Goal: Task Accomplishment & Management: Manage account settings

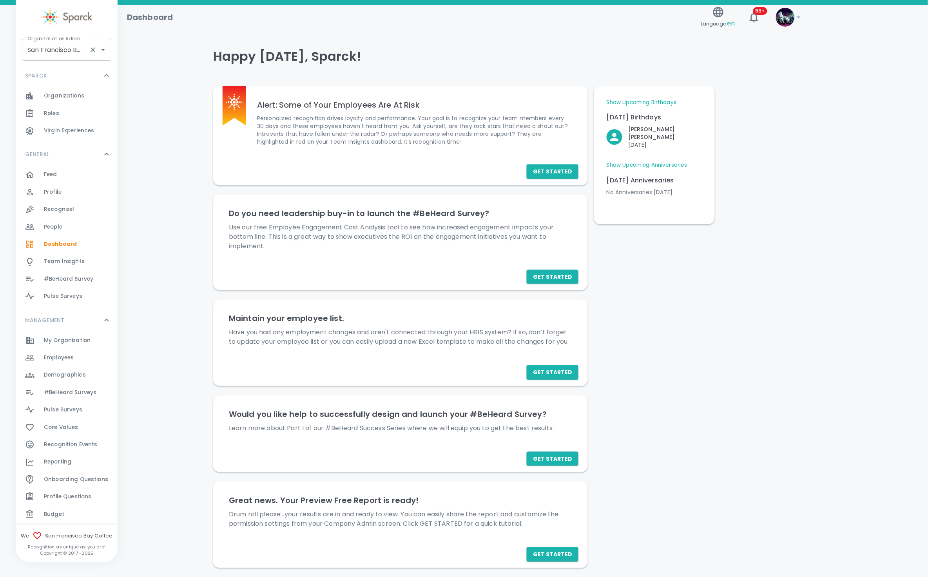
click at [56, 51] on input "San Francisco Bay Coffee • 1357" at bounding box center [55, 49] width 60 height 15
type input "7"
click at [72, 43] on div "Organization as Admin Organization as Admin" at bounding box center [66, 50] width 89 height 22
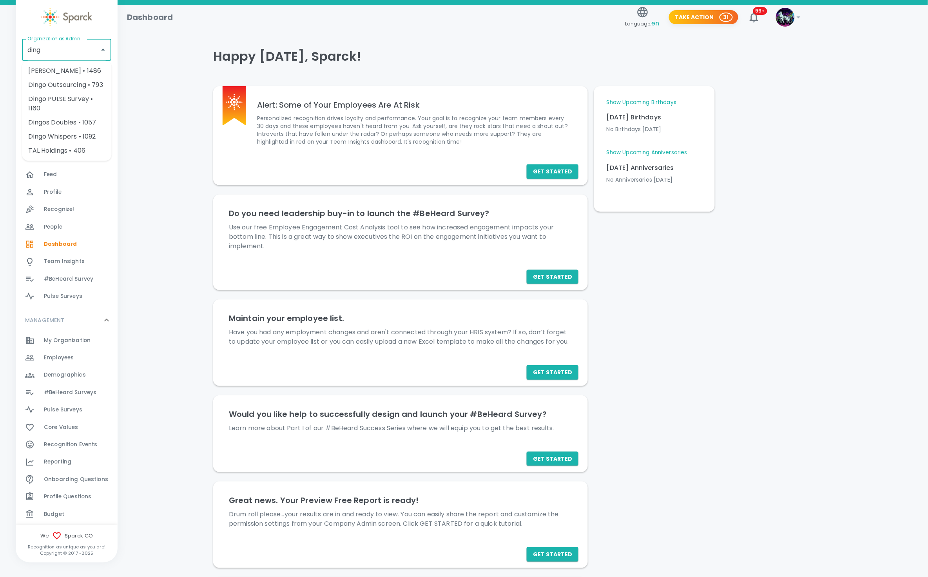
click at [74, 65] on li "[PERSON_NAME] • 1486" at bounding box center [66, 71] width 89 height 14
type input "[PERSON_NAME] • 1486"
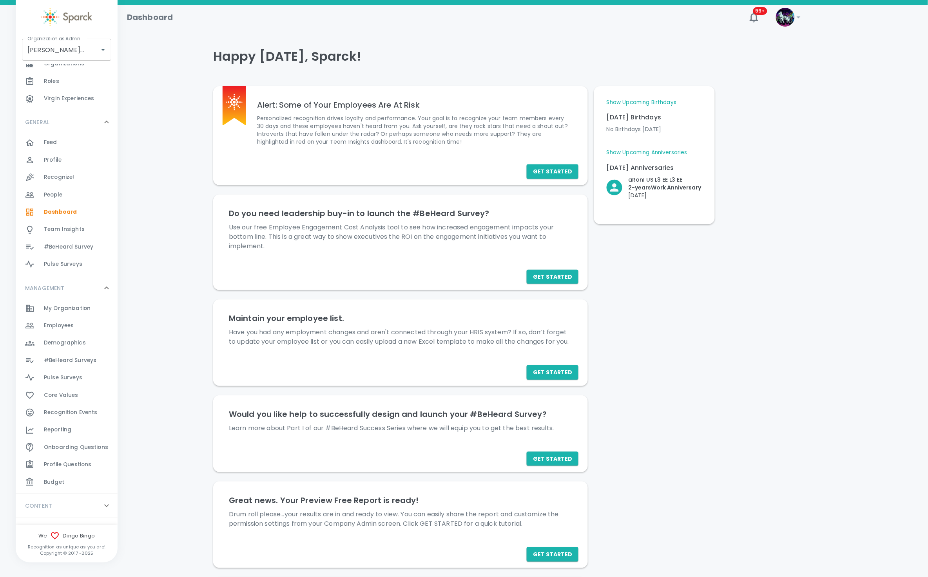
scroll to position [47, 0]
click at [85, 464] on div "Budget 0" at bounding box center [81, 467] width 74 height 11
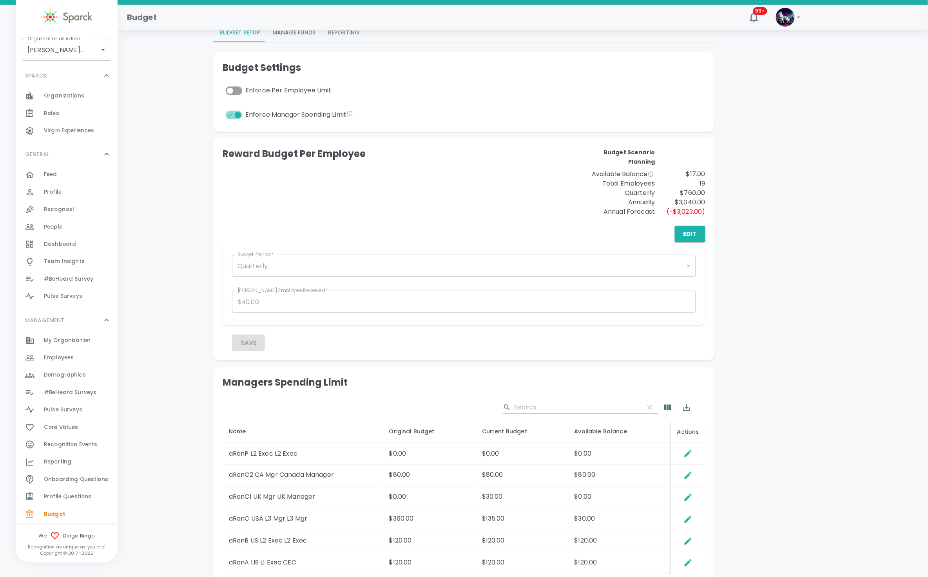
scroll to position [118, 0]
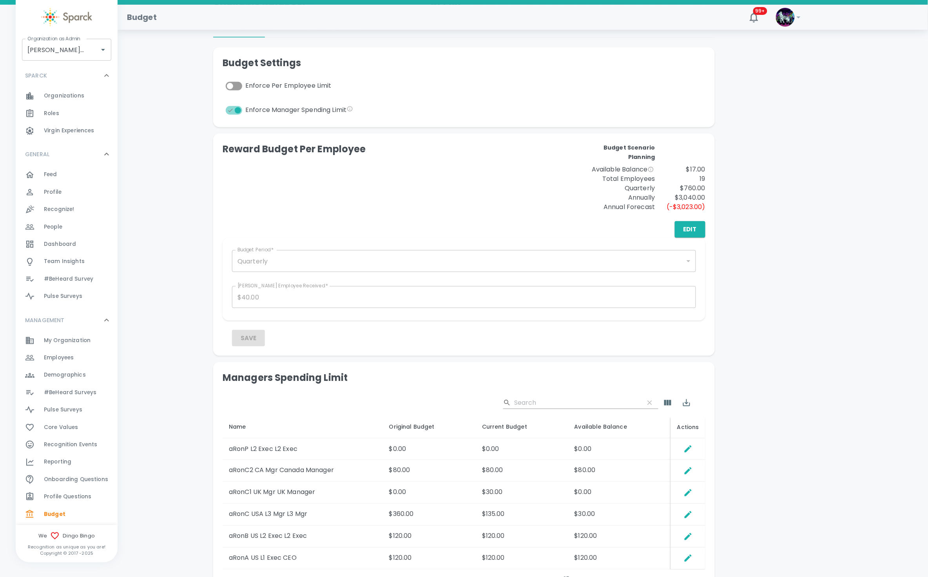
click at [62, 358] on span "Employees" at bounding box center [59, 358] width 30 height 8
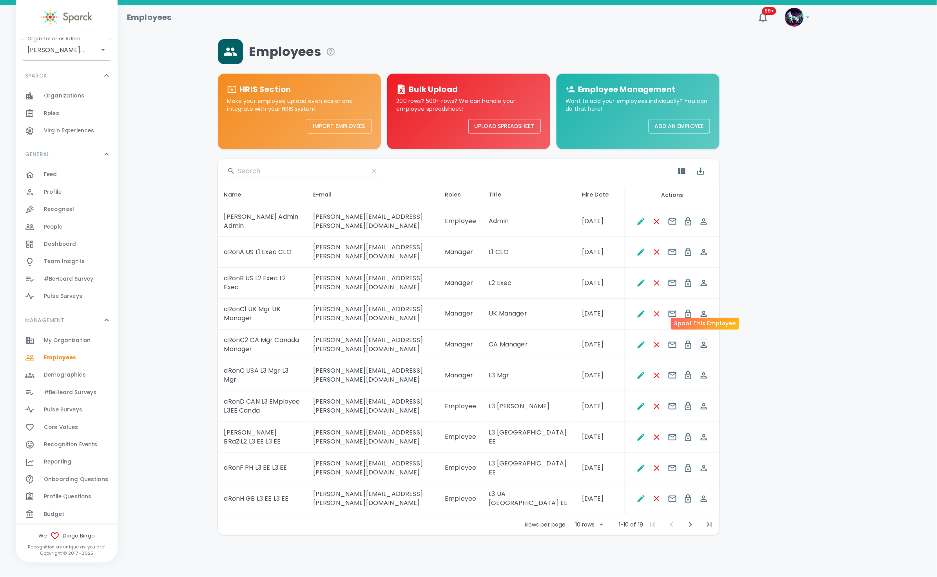
click at [704, 340] on icon "Spoof This Employee" at bounding box center [703, 344] width 9 height 9
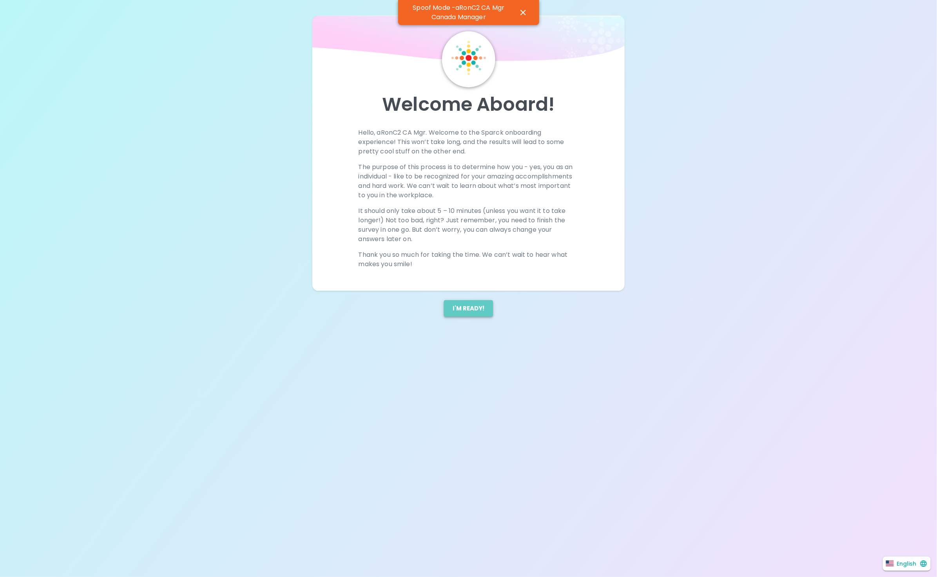
click at [460, 306] on button "I'm ready!" at bounding box center [468, 308] width 49 height 16
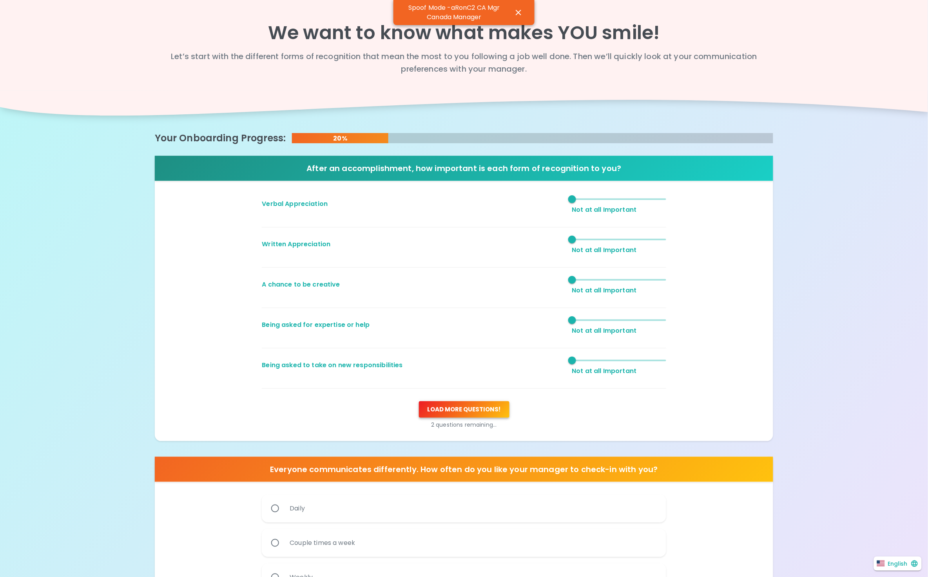
click at [461, 411] on button "Load more questions !" at bounding box center [464, 409] width 90 height 16
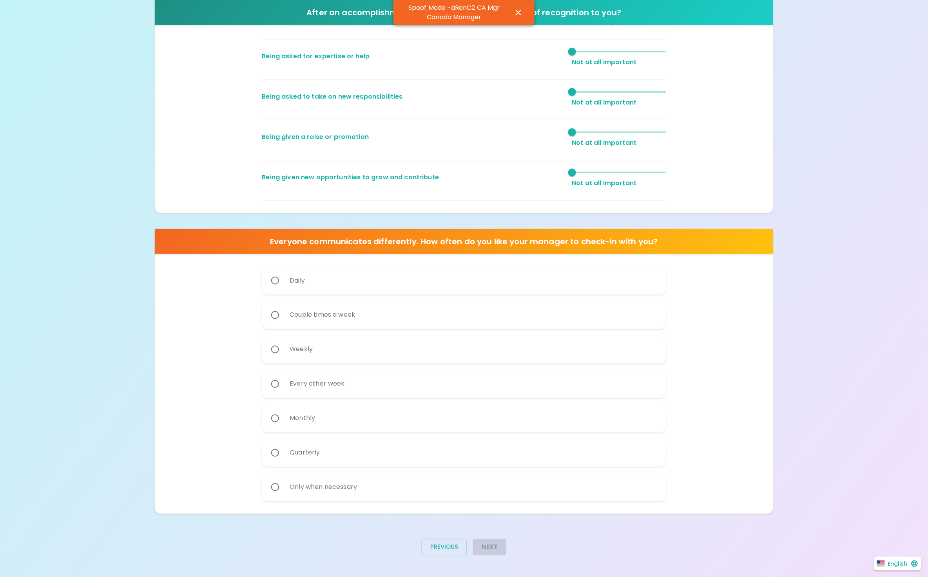
scroll to position [269, 0]
drag, startPoint x: 267, startPoint y: 397, endPoint x: 282, endPoint y: 403, distance: 16.3
click at [264, 394] on label "Every other week" at bounding box center [459, 384] width 404 height 28
click at [267, 392] on input "Every other week" at bounding box center [275, 384] width 16 height 16
radio input "true"
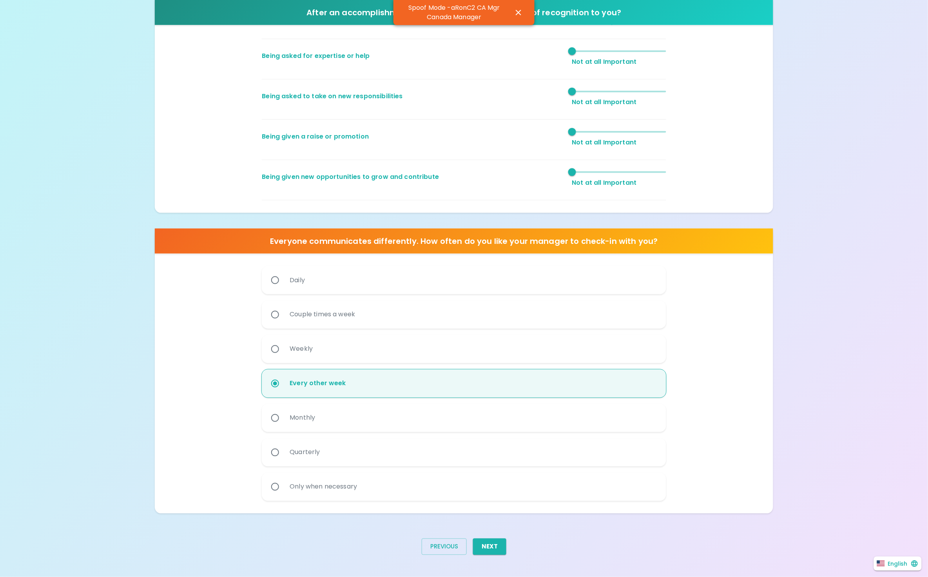
click at [501, 549] on button "Next" at bounding box center [489, 547] width 33 height 16
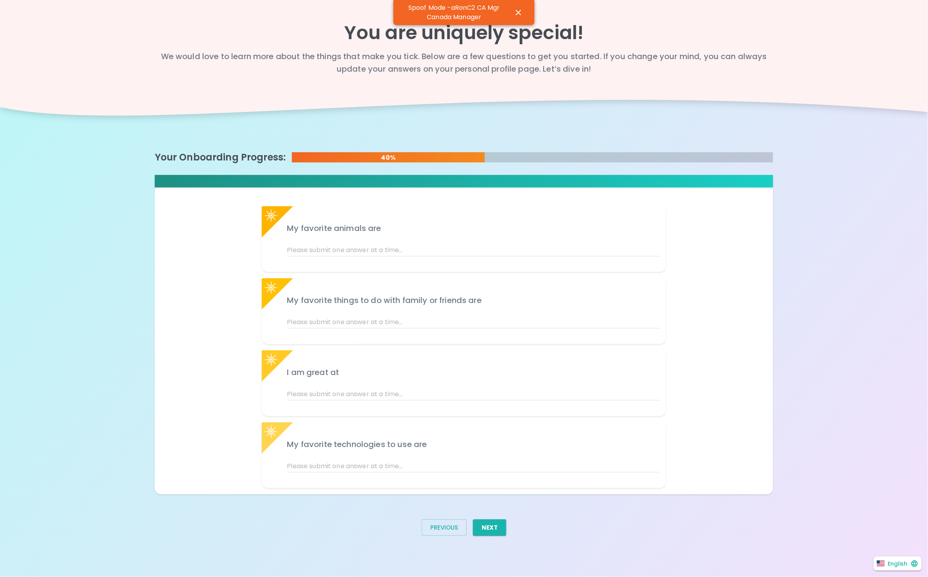
scroll to position [0, 0]
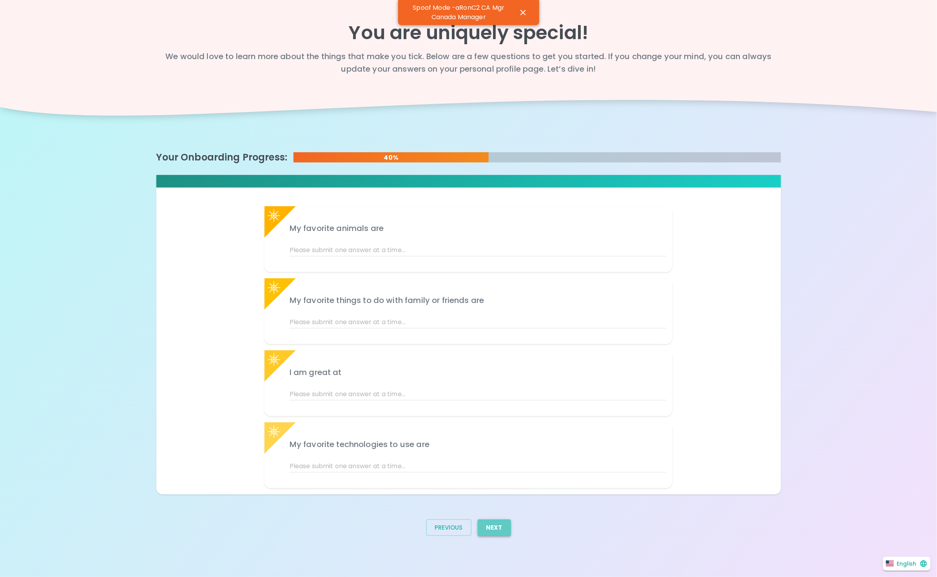
click at [501, 526] on button "Next" at bounding box center [493, 528] width 33 height 16
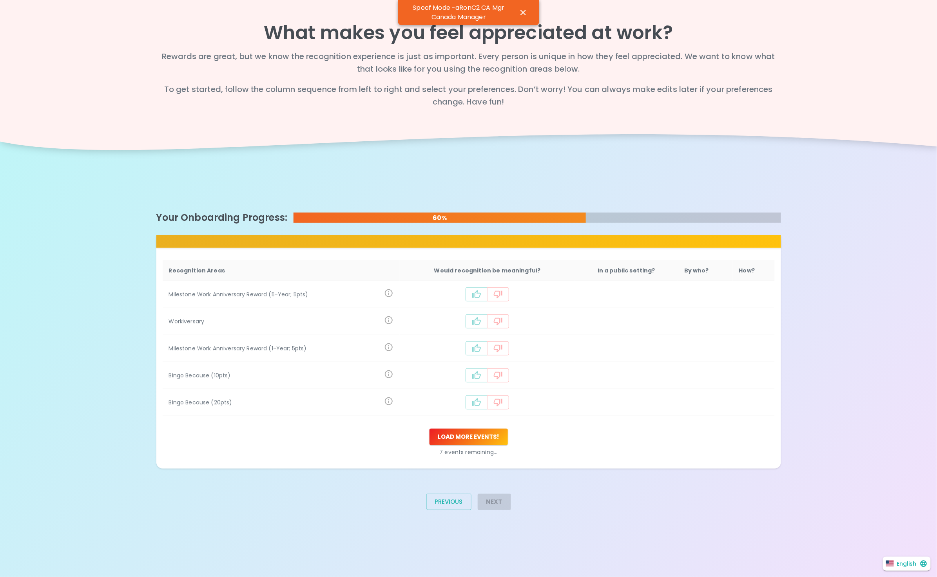
click at [479, 293] on icon "recognition-1124" at bounding box center [476, 294] width 9 height 9
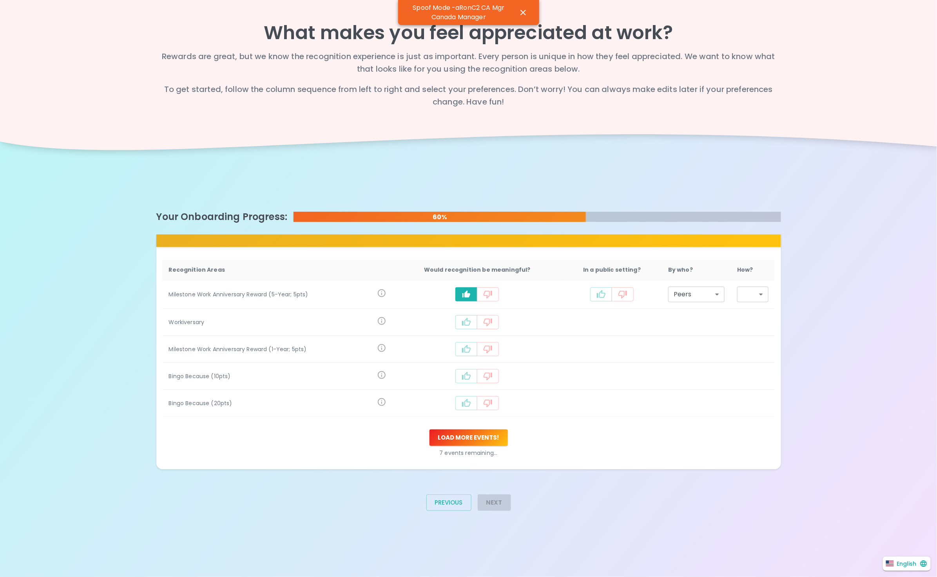
click at [462, 329] on td "recognition-1124" at bounding box center [477, 322] width 170 height 27
drag, startPoint x: 471, startPoint y: 329, endPoint x: 471, endPoint y: 333, distance: 4.3
click at [471, 333] on td "recognition-1124" at bounding box center [477, 322] width 170 height 27
click at [470, 345] on icon "recognition-1124" at bounding box center [466, 349] width 9 height 8
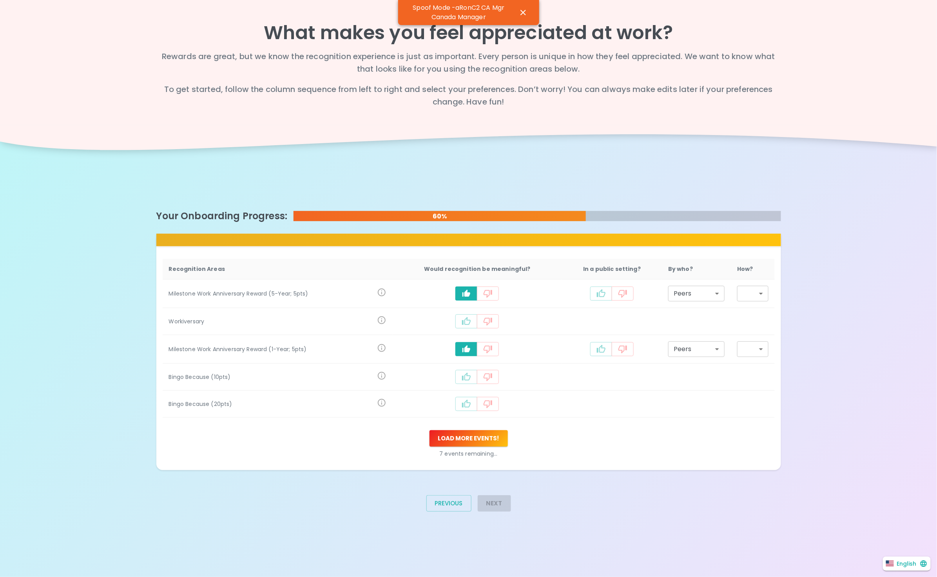
click at [469, 315] on div "recognition-1124" at bounding box center [477, 322] width 157 height 14
click at [468, 319] on icon "recognition-1124" at bounding box center [465, 321] width 9 height 9
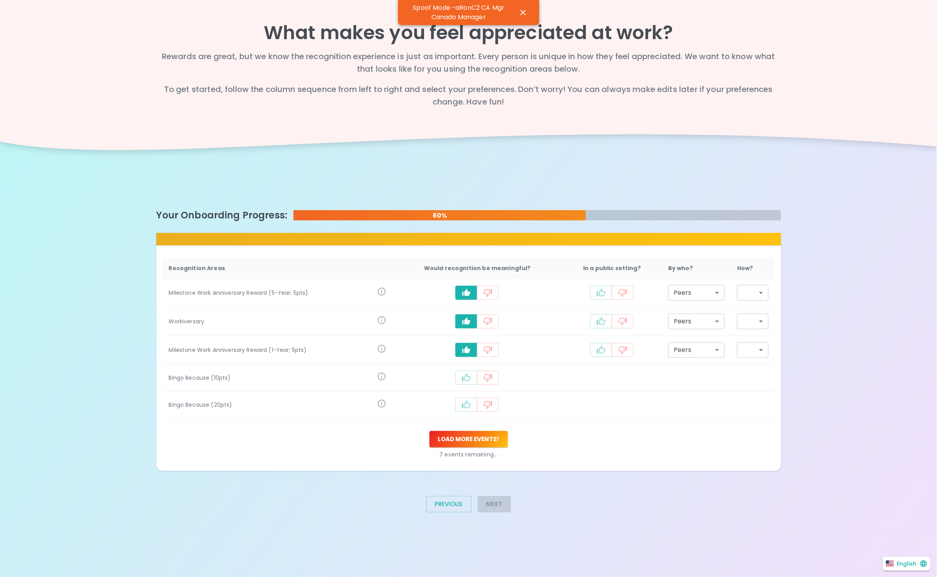
click at [469, 372] on button "recognition-1124" at bounding box center [466, 378] width 22 height 14
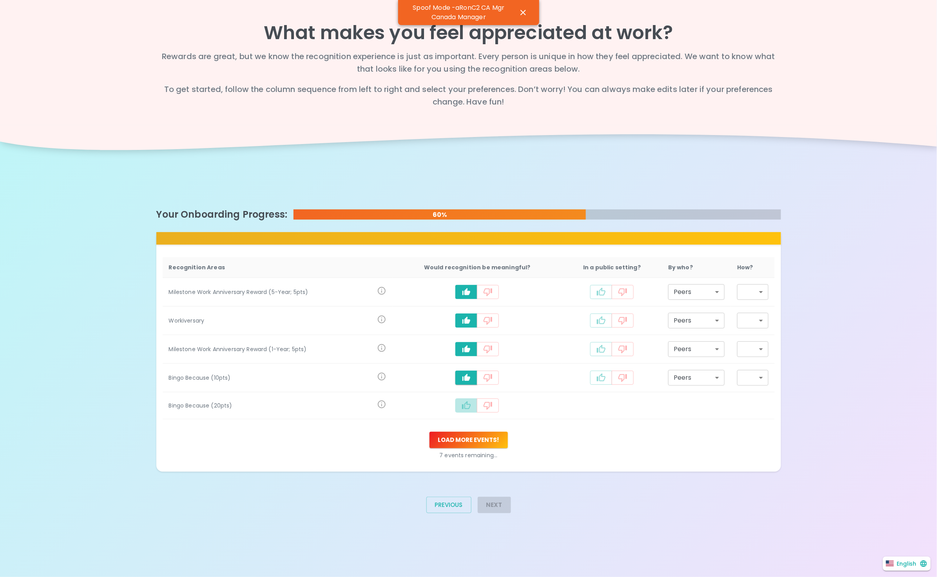
click at [475, 409] on button "recognition-1124" at bounding box center [466, 406] width 22 height 14
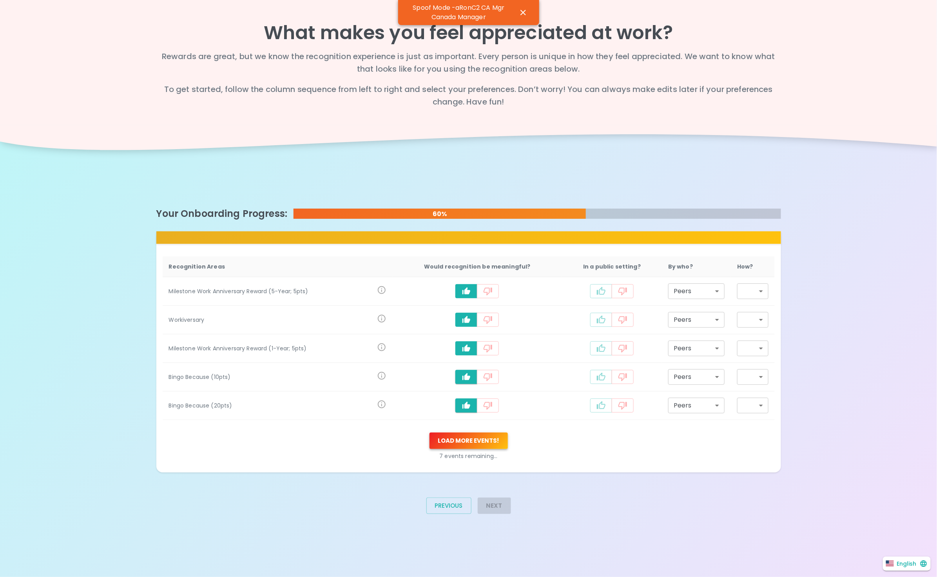
click at [460, 434] on button "Load more events !" at bounding box center [468, 441] width 78 height 16
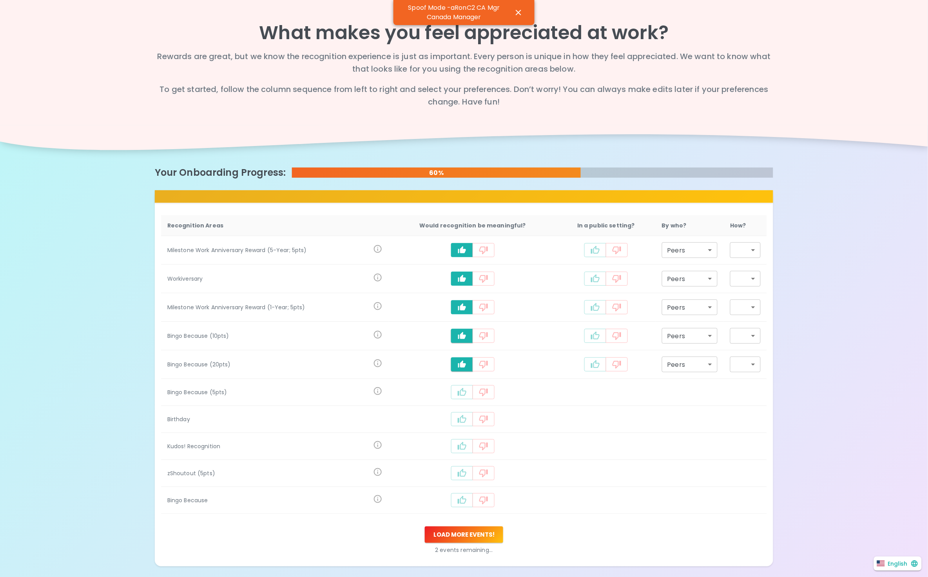
click at [460, 505] on icon "recognition-1124" at bounding box center [461, 500] width 9 height 9
click at [462, 476] on icon "recognition-1124" at bounding box center [461, 473] width 9 height 8
click at [458, 439] on td "recognition-1124" at bounding box center [473, 446] width 168 height 27
drag, startPoint x: 459, startPoint y: 445, endPoint x: 460, endPoint y: 438, distance: 6.8
click at [459, 444] on button "recognition-1124" at bounding box center [462, 446] width 22 height 14
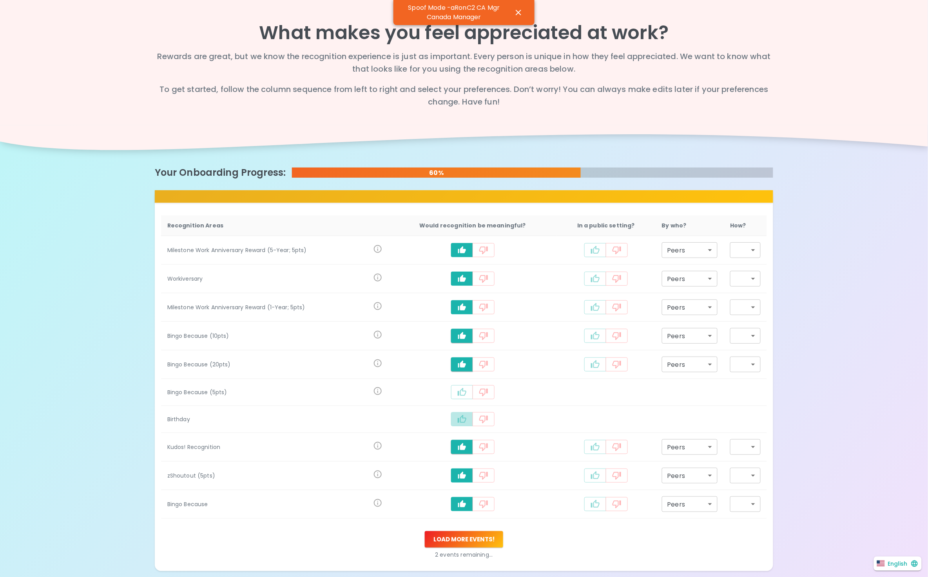
drag, startPoint x: 464, startPoint y: 415, endPoint x: 463, endPoint y: 407, distance: 8.2
click at [461, 415] on button "recognition-1124" at bounding box center [462, 419] width 22 height 14
click at [466, 387] on button "recognition-1124" at bounding box center [462, 392] width 22 height 14
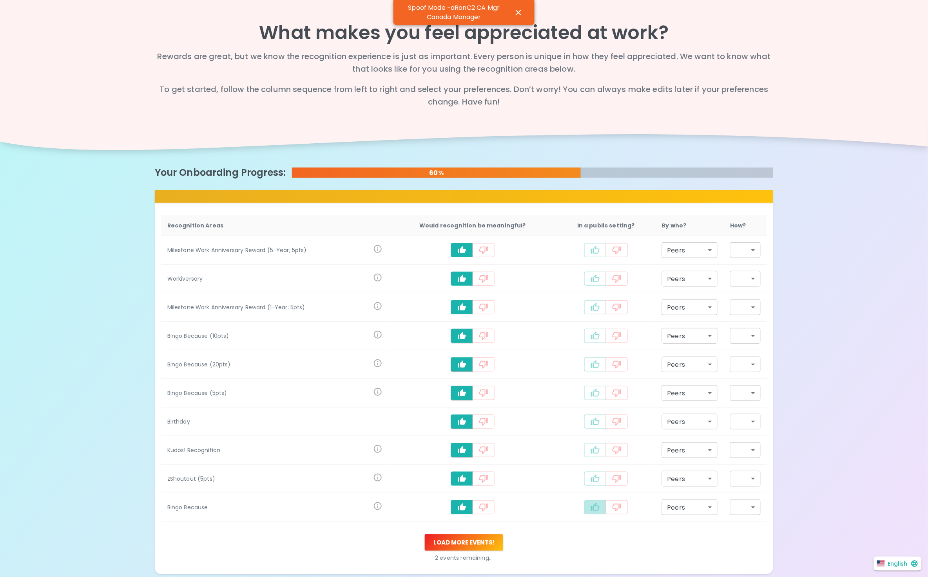
drag, startPoint x: 591, startPoint y: 503, endPoint x: 590, endPoint y: 498, distance: 4.3
click at [590, 503] on button "recognition-1124" at bounding box center [595, 508] width 22 height 14
type input "staff_meeting"
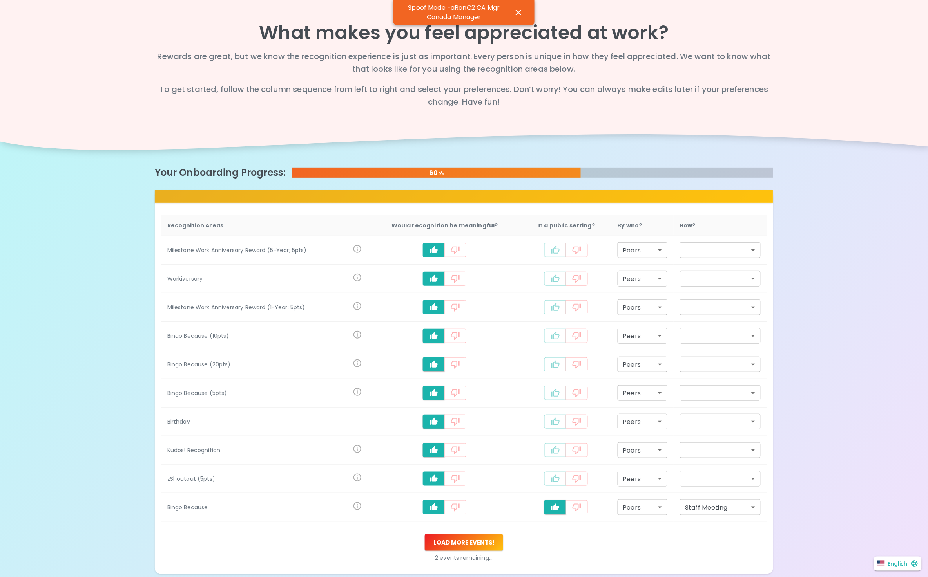
drag, startPoint x: 551, startPoint y: 477, endPoint x: 551, endPoint y: 451, distance: 25.9
click at [551, 476] on icon "recognition-1124" at bounding box center [554, 478] width 9 height 9
type input "staff_meeting"
click at [551, 449] on icon "recognition-1124" at bounding box center [554, 450] width 9 height 9
type input "staff_meeting"
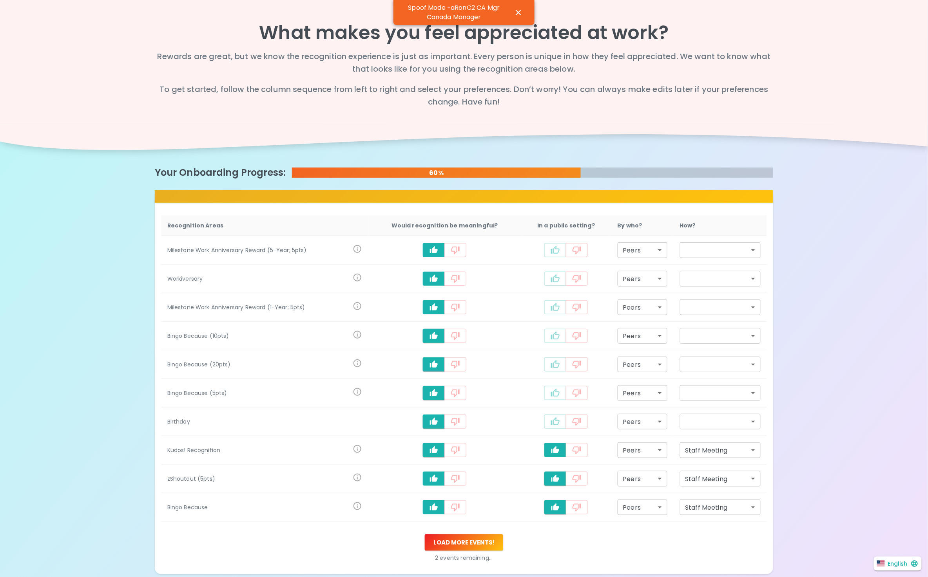
drag, startPoint x: 550, startPoint y: 418, endPoint x: 550, endPoint y: 410, distance: 8.3
click at [550, 417] on icon "recognition-1124" at bounding box center [554, 421] width 9 height 9
type input "staff_meeting"
click at [551, 391] on icon "recognition-1124" at bounding box center [554, 393] width 9 height 9
type input "staff_meeting"
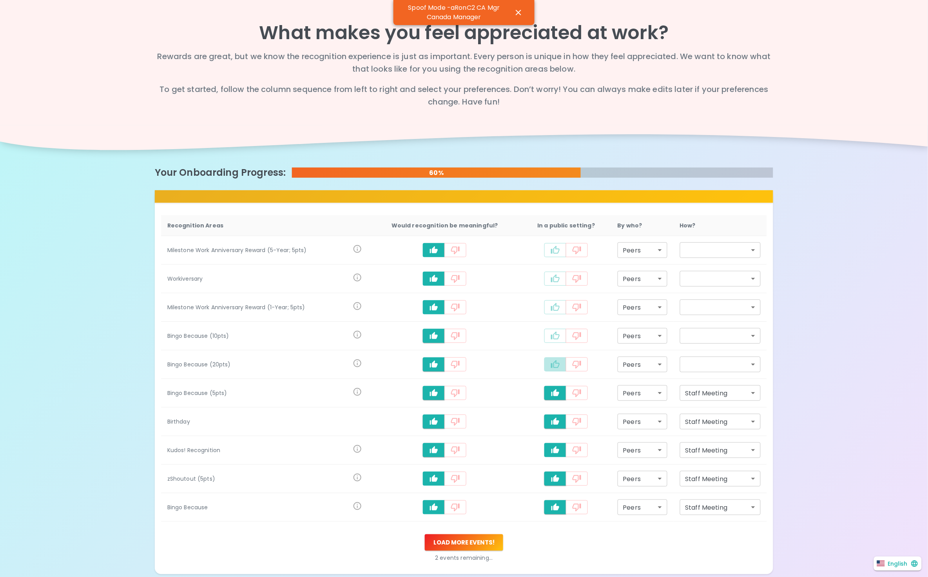
drag, startPoint x: 554, startPoint y: 366, endPoint x: 554, endPoint y: 349, distance: 17.6
click at [554, 363] on icon "recognition-1124" at bounding box center [554, 364] width 9 height 9
type input "staff_meeting"
drag, startPoint x: 554, startPoint y: 333, endPoint x: 554, endPoint y: 325, distance: 7.4
click at [554, 330] on button "recognition-1124" at bounding box center [555, 336] width 22 height 14
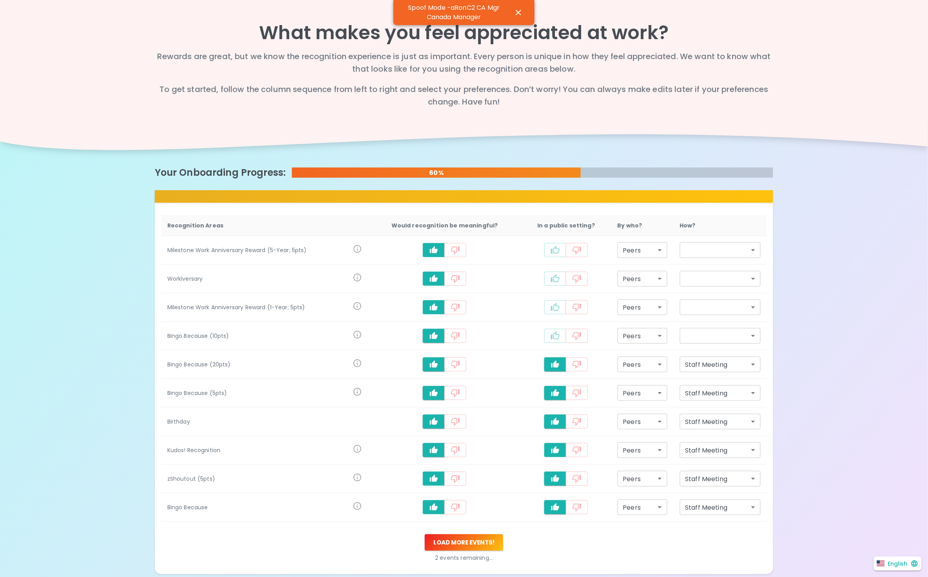
type input "staff_meeting"
drag, startPoint x: 554, startPoint y: 306, endPoint x: 554, endPoint y: 287, distance: 18.0
click at [554, 296] on td "recognition-1124" at bounding box center [566, 307] width 90 height 29
click at [553, 280] on icon "recognition-1124" at bounding box center [554, 278] width 9 height 9
type input "staff_meeting"
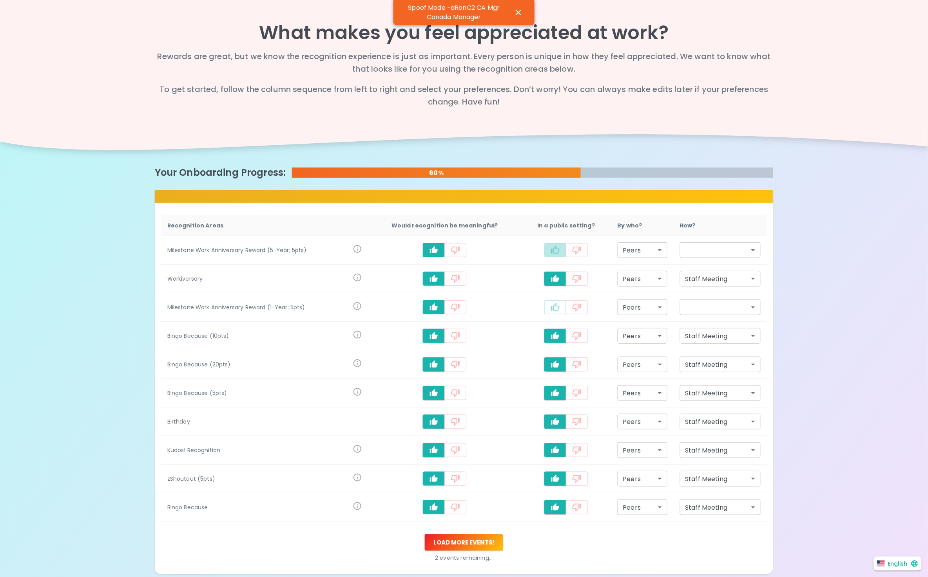
click at [557, 246] on icon "recognition-1124" at bounding box center [554, 250] width 9 height 9
type input "staff_meeting"
click at [559, 309] on button "recognition-1124" at bounding box center [555, 307] width 22 height 14
type input "staff_meeting"
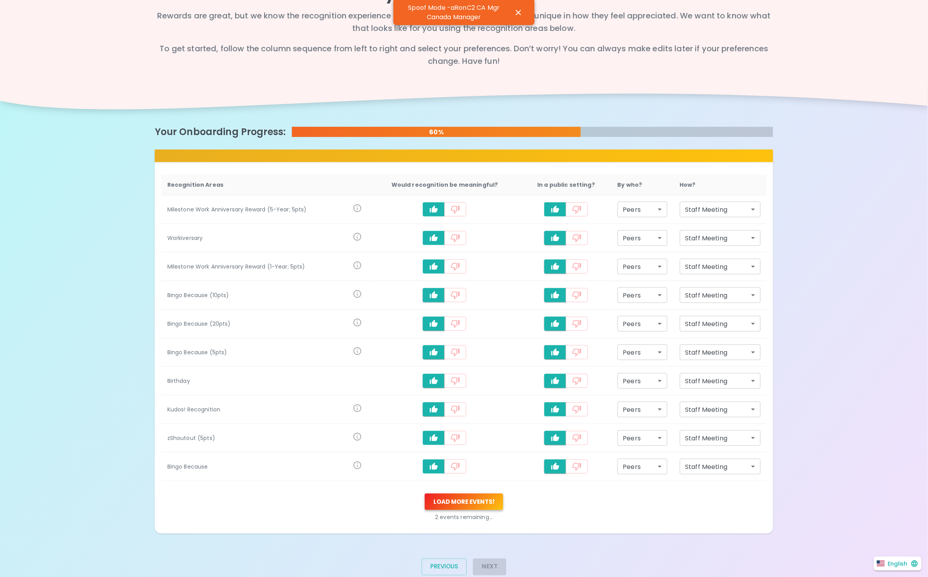
scroll to position [61, 0]
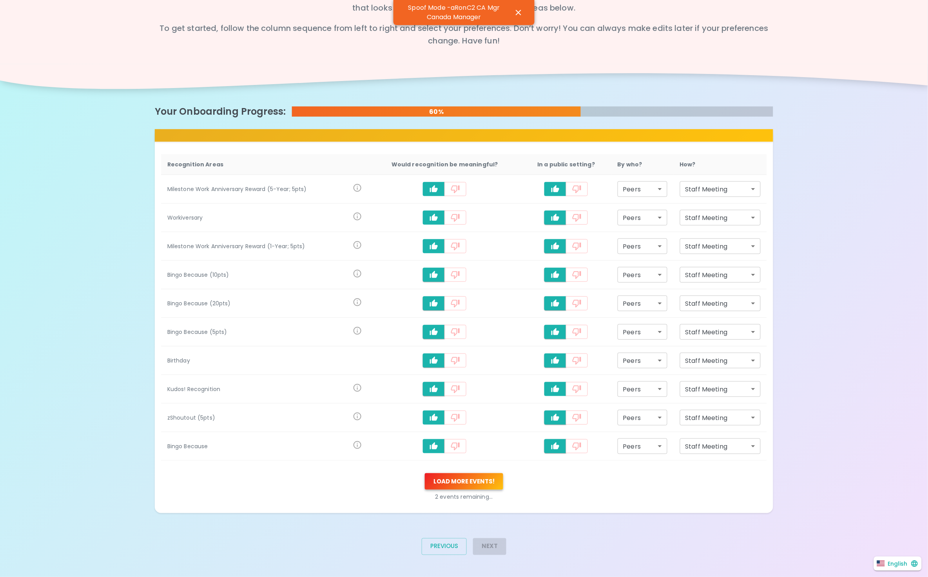
click at [473, 477] on button "Load more events !" at bounding box center [464, 482] width 78 height 16
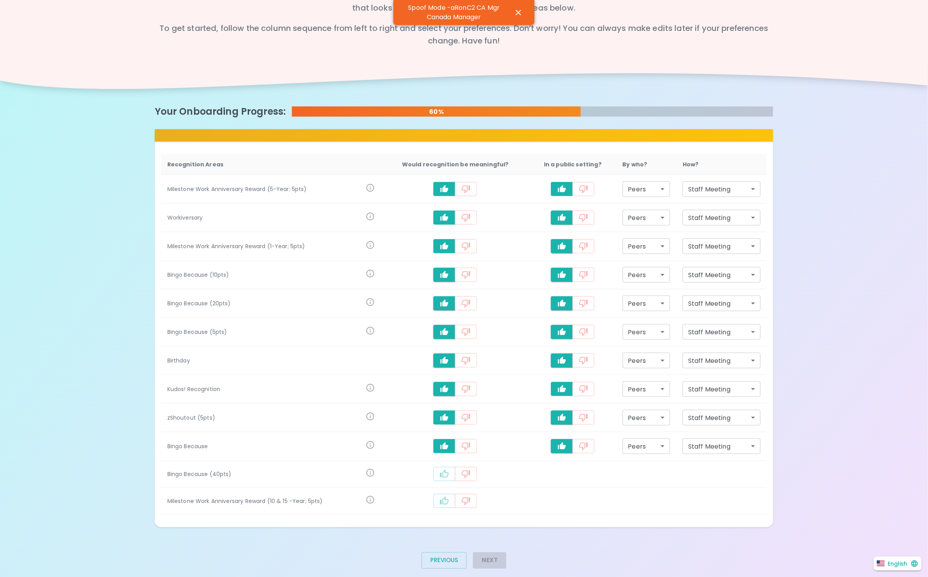
click at [438, 476] on button "recognition-1124" at bounding box center [444, 474] width 22 height 14
click at [439, 502] on button "recognition-1124" at bounding box center [444, 503] width 22 height 14
click at [553, 505] on button "recognition-1124" at bounding box center [562, 504] width 22 height 14
type input "staff_meeting"
click at [559, 472] on icon "recognition-1124" at bounding box center [561, 474] width 9 height 9
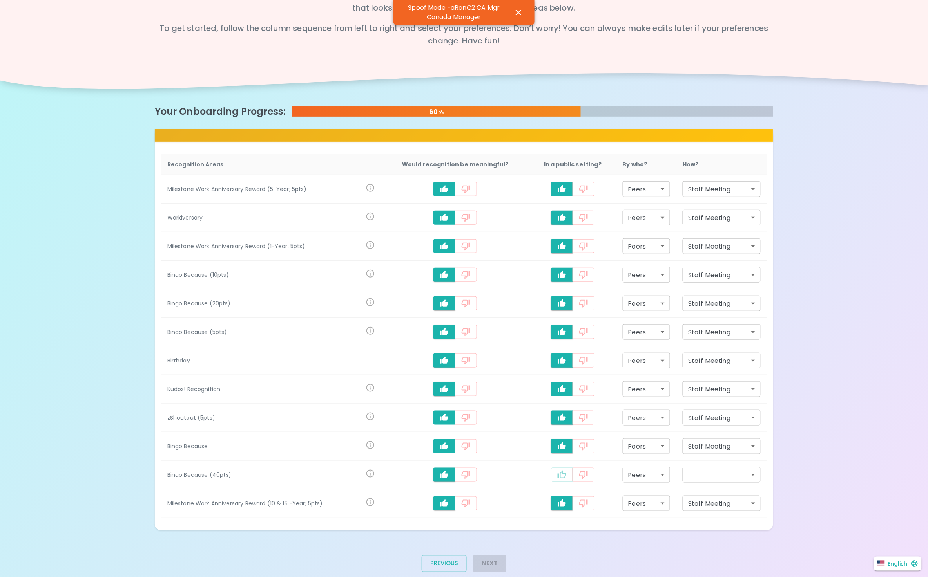
type input "staff_meeting"
click at [488, 563] on button "Next" at bounding box center [489, 564] width 33 height 16
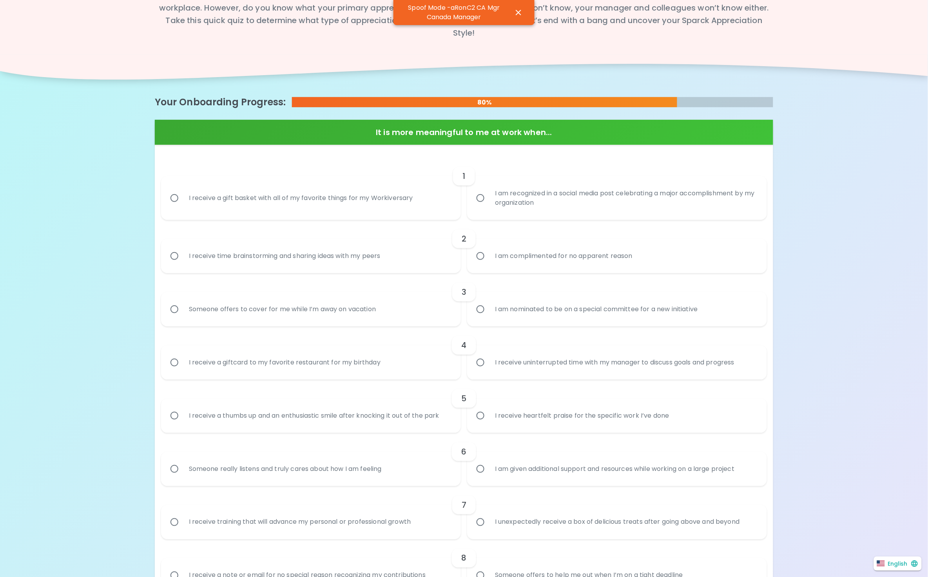
click at [366, 197] on div "I receive a gift basket with all of my favorite things for my Workiversary" at bounding box center [301, 198] width 237 height 28
click at [183, 197] on input "I receive a gift basket with all of my favorite things for my Workiversary" at bounding box center [174, 198] width 16 height 16
radio input "true"
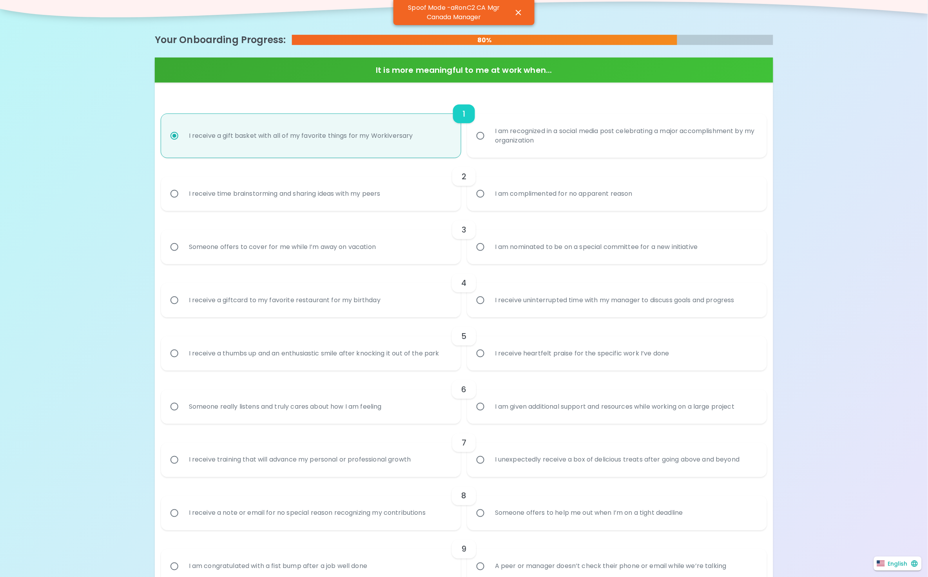
drag, startPoint x: 346, startPoint y: 216, endPoint x: 348, endPoint y: 211, distance: 5.3
click at [348, 211] on div "3 Someone offers to cover for me while I’m away on vacation I am nominated to b…" at bounding box center [464, 237] width 606 height 53
click at [349, 188] on div "I receive time brainstorming and sharing ideas with my peers" at bounding box center [285, 194] width 204 height 28
click at [183, 188] on input "I receive time brainstorming and sharing ideas with my peers" at bounding box center [174, 194] width 16 height 16
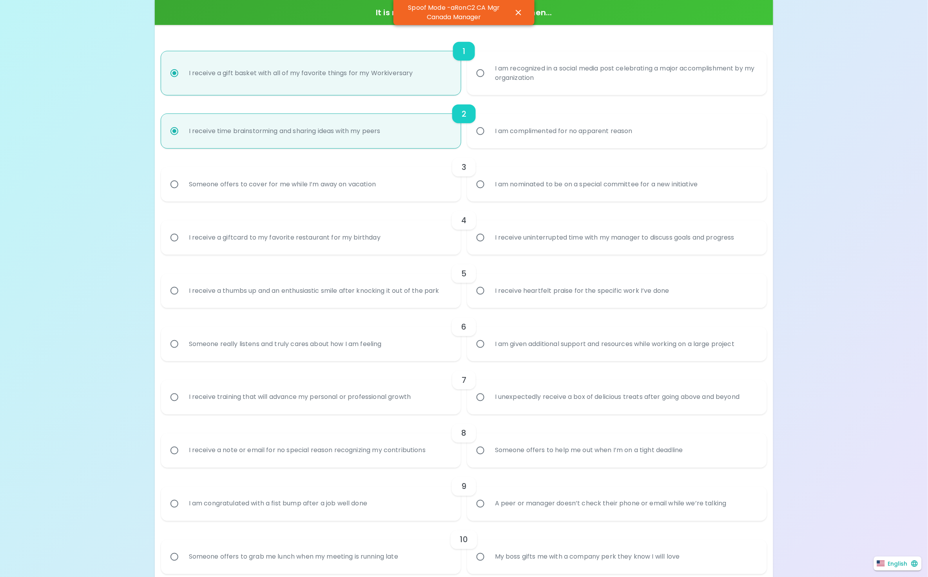
radio input "true"
click at [348, 189] on div "Someone offers to cover for me while I’m away on vacation" at bounding box center [283, 184] width 200 height 28
click at [183, 189] on input "Someone offers to cover for me while I’m away on vacation" at bounding box center [174, 184] width 16 height 16
radio input "false"
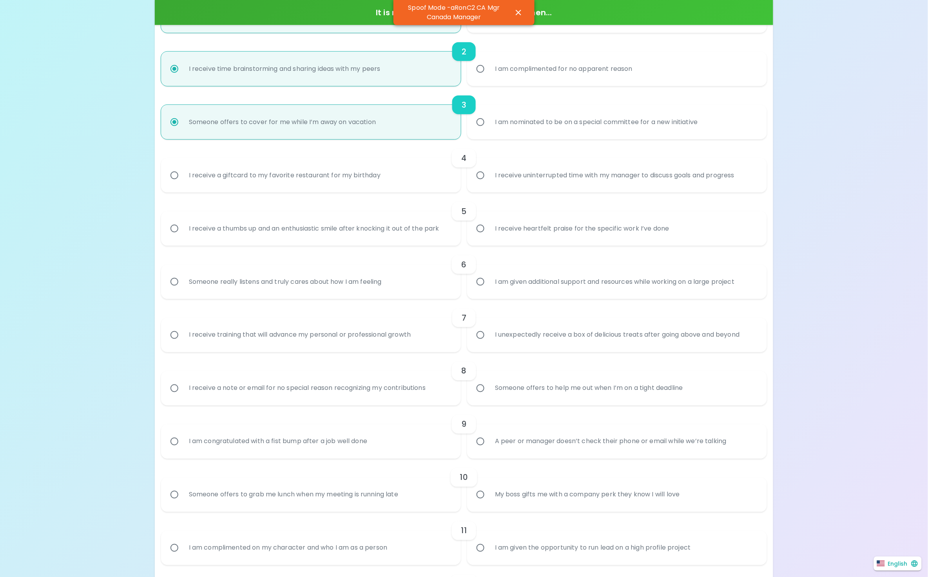
radio input "true"
click at [348, 188] on div "I receive a giftcard to my favorite restaurant for my birthday" at bounding box center [285, 175] width 204 height 28
click at [183, 184] on input "I receive a giftcard to my favorite restaurant for my birthday" at bounding box center [174, 175] width 16 height 16
radio input "false"
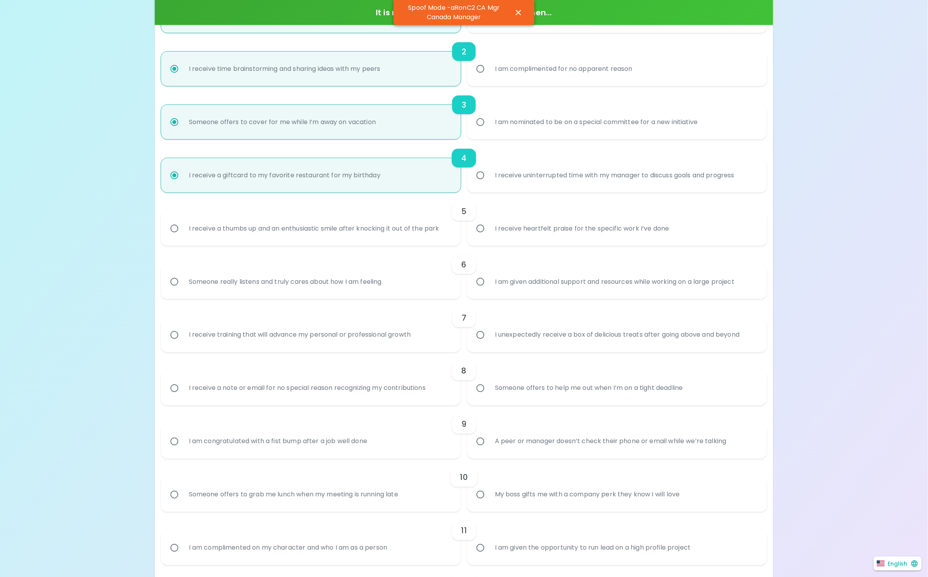
scroll to position [311, 0]
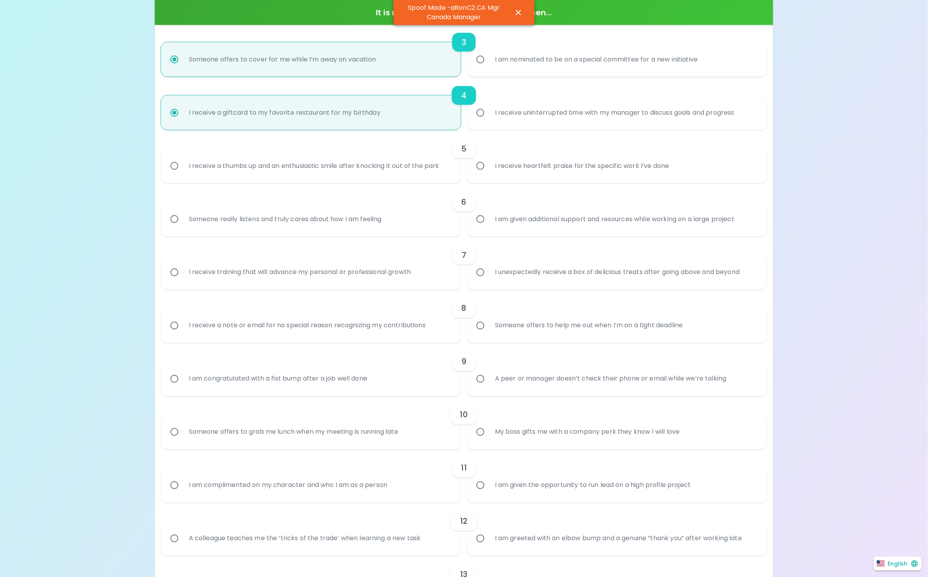
radio input "true"
click at [348, 185] on div "6 Someone really listens and truly cares about how I am feeling I am given addi…" at bounding box center [464, 209] width 606 height 53
click at [358, 147] on div "5" at bounding box center [464, 148] width 606 height 19
click at [347, 156] on div "5" at bounding box center [464, 148] width 606 height 19
click at [333, 167] on div "I receive a thumbs up and an enthusiastic smile after knocking it out of the pa…" at bounding box center [314, 166] width 263 height 28
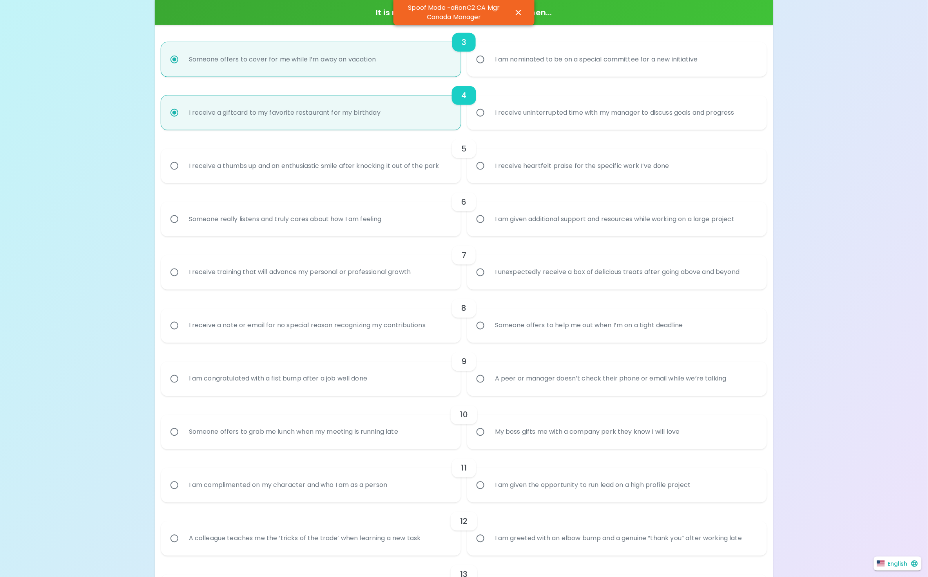
click at [183, 167] on input "I receive a thumbs up and an enthusiastic smile after knocking it out of the pa…" at bounding box center [174, 166] width 16 height 16
radio input "false"
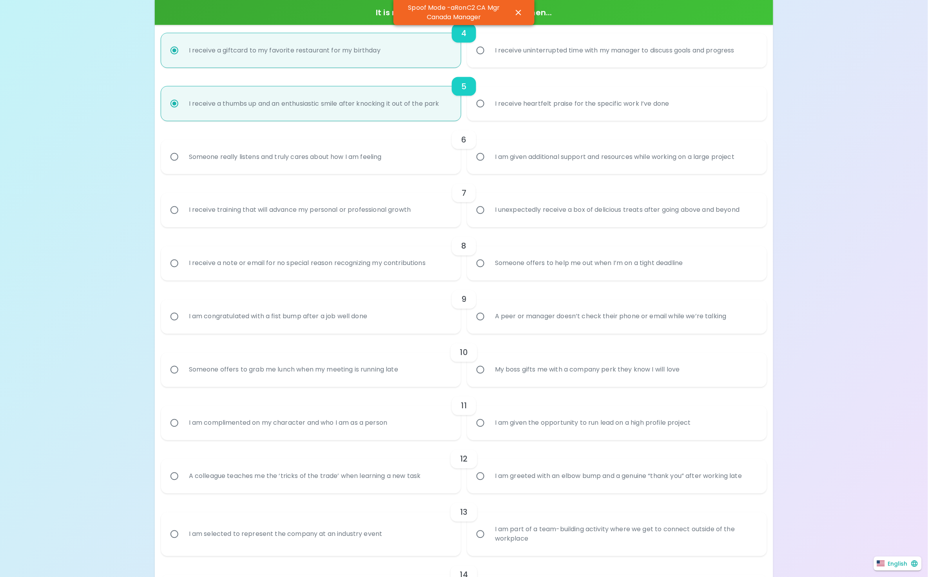
radio input "true"
click at [324, 162] on div "Someone really listens and truly cares about how I am feeling" at bounding box center [285, 157] width 205 height 28
click at [183, 162] on input "Someone really listens and truly cares about how I am feeling" at bounding box center [174, 157] width 16 height 16
radio input "false"
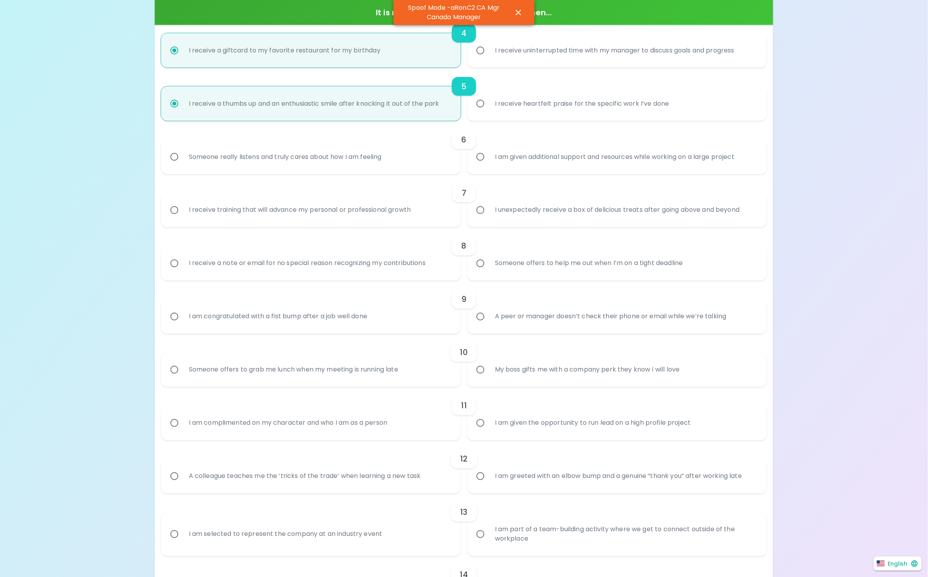
radio input "false"
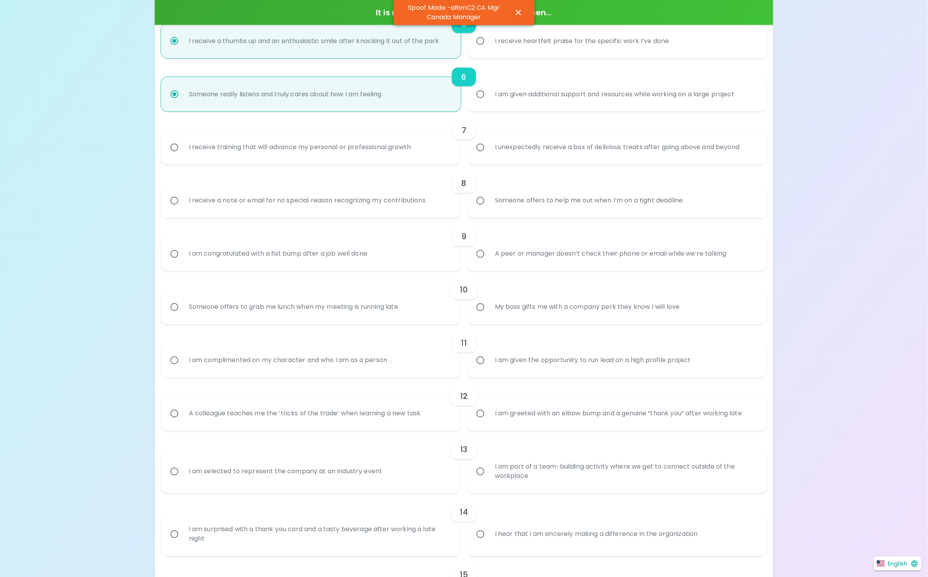
radio input "true"
drag, startPoint x: 322, startPoint y: 167, endPoint x: 320, endPoint y: 162, distance: 5.5
click at [320, 162] on div "1 I receive a gift basket with all of my favorite things for my Workiversary I …" at bounding box center [464, 196] width 606 height 827
drag, startPoint x: 318, startPoint y: 164, endPoint x: 307, endPoint y: 154, distance: 14.4
click at [317, 161] on label "I receive training that will advance my personal or professional growth" at bounding box center [307, 147] width 300 height 34
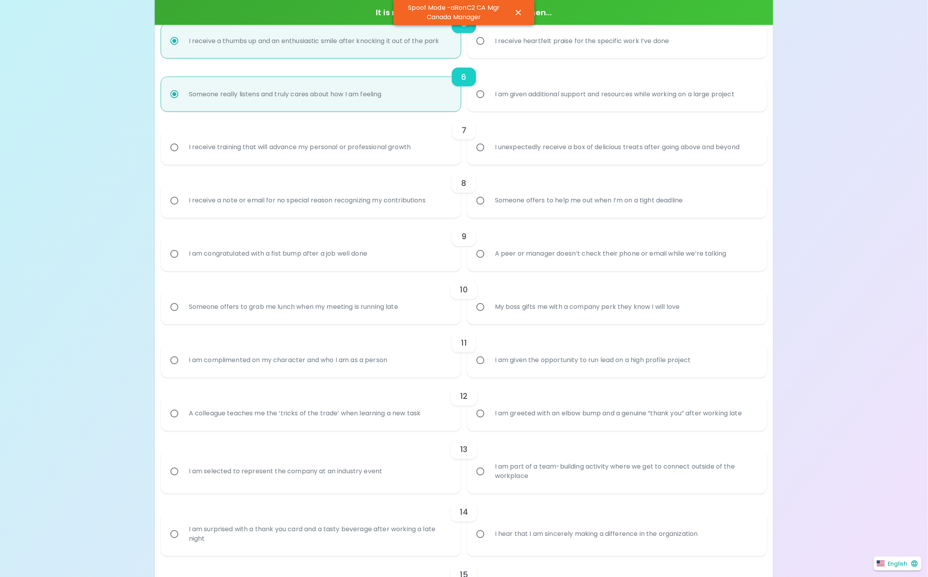
click at [183, 156] on input "I receive training that will advance my personal or professional growth" at bounding box center [174, 147] width 16 height 16
radio input "false"
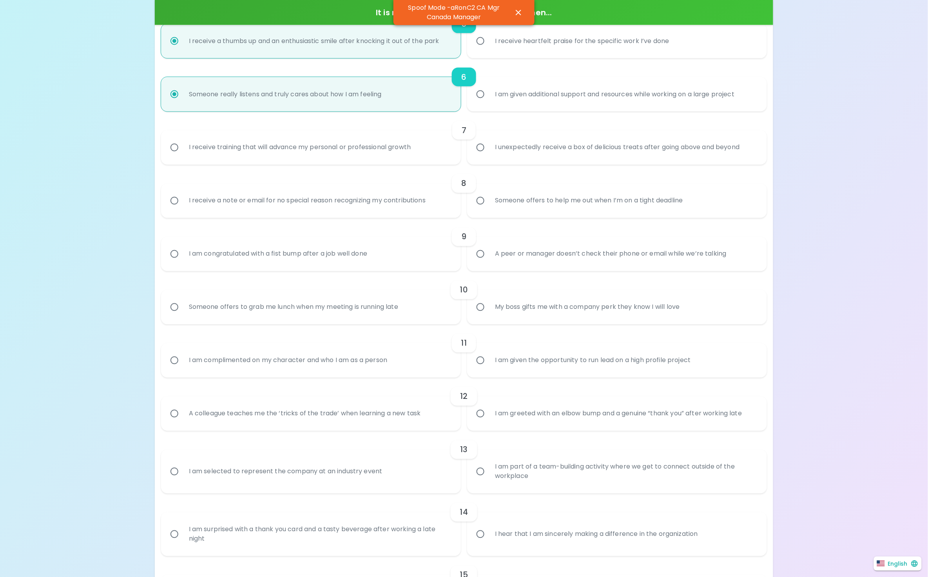
radio input "false"
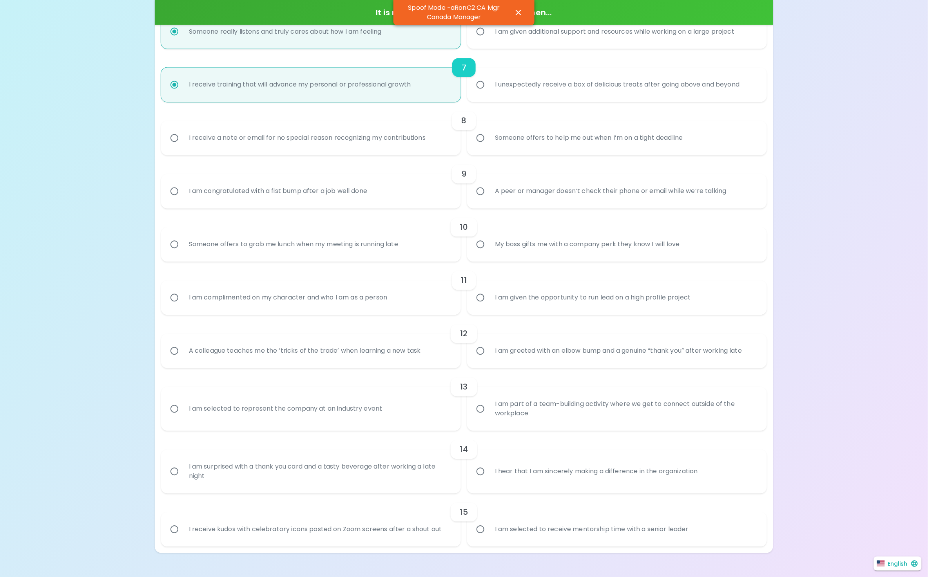
radio input "true"
click at [307, 151] on div "I receive a note or email for no special reason recognizing my contributions" at bounding box center [307, 138] width 249 height 28
click at [183, 146] on input "I receive a note or email for no special reason recognizing my contributions" at bounding box center [174, 138] width 16 height 16
radio input "false"
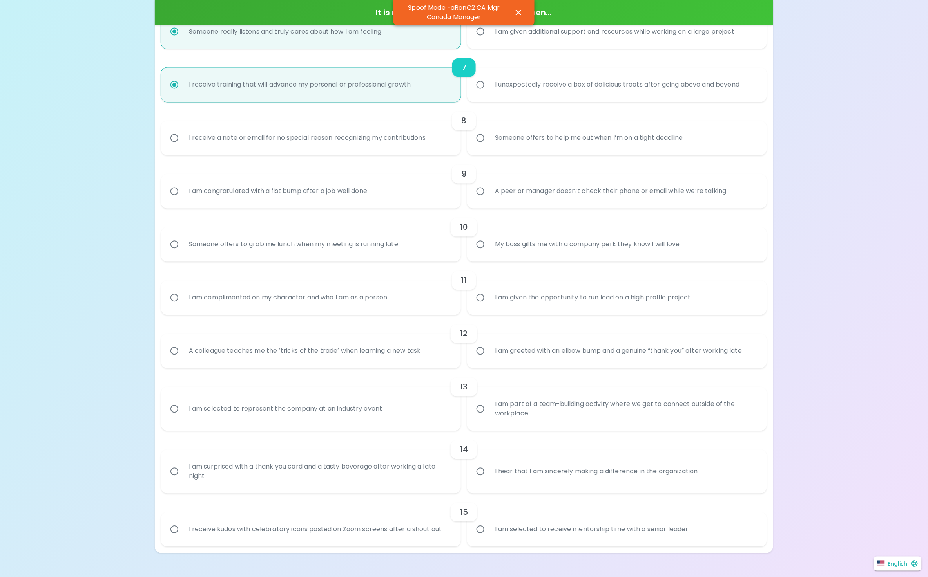
radio input "false"
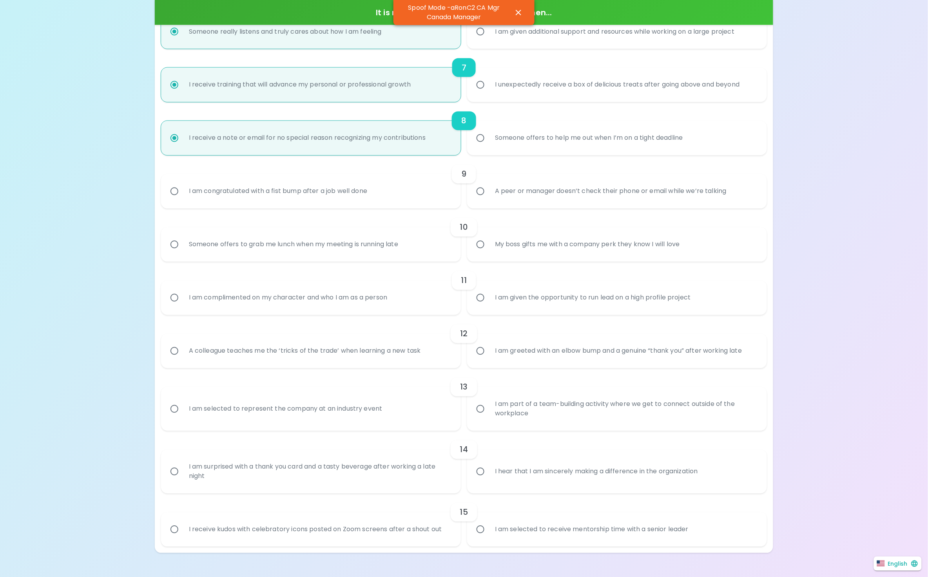
scroll to position [537, 0]
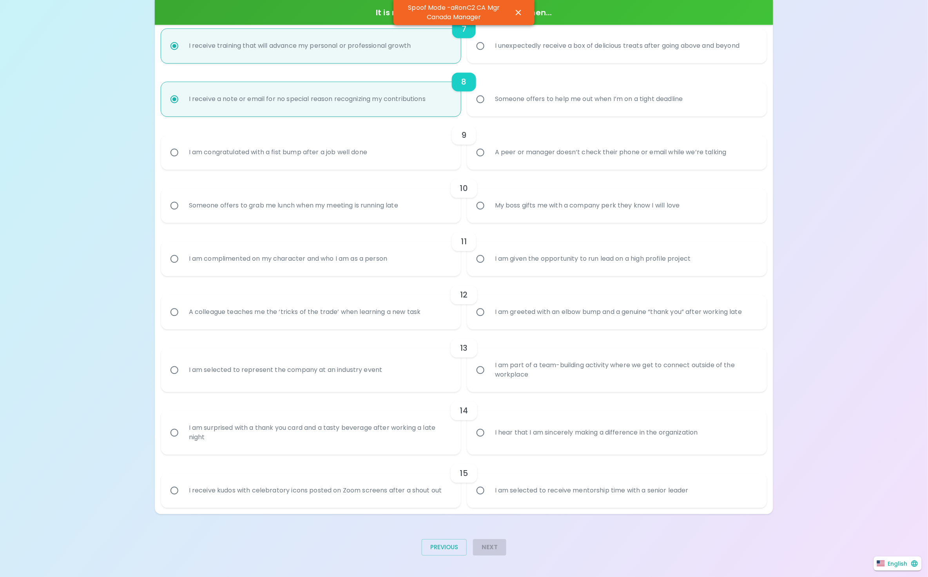
radio input "true"
click at [305, 147] on div "I am congratulated with a fist bump after a job well done" at bounding box center [278, 153] width 191 height 28
click at [183, 147] on input "I am congratulated with a fist bump after a job well done" at bounding box center [174, 153] width 16 height 16
radio input "false"
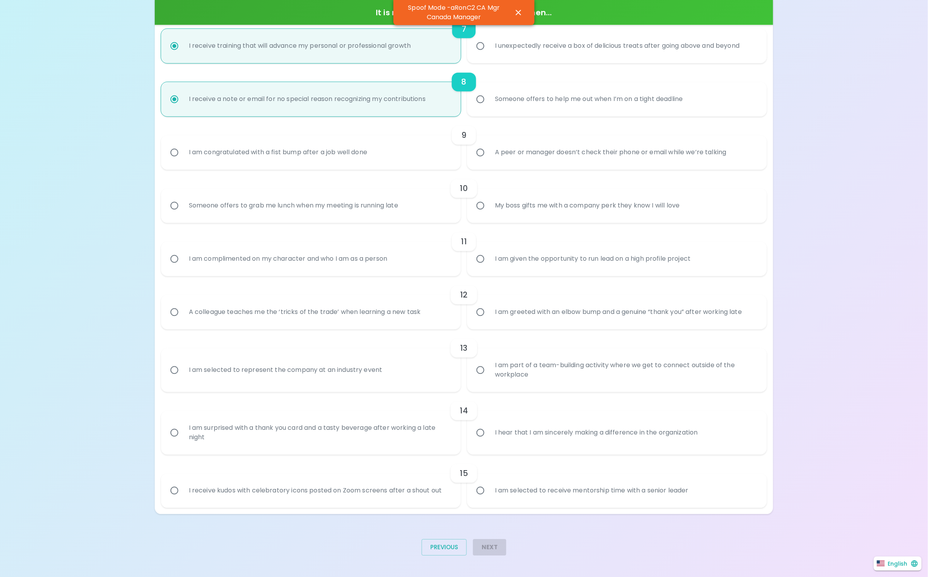
radio input "false"
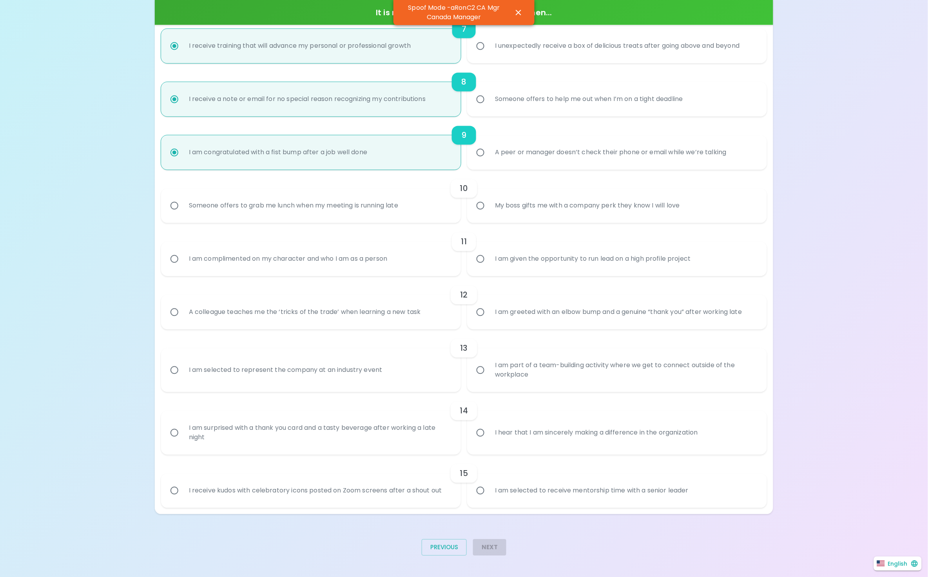
radio input "true"
click at [218, 196] on div "10" at bounding box center [464, 188] width 606 height 19
click at [211, 216] on div "Someone offers to grab me lunch when my meeting is running late" at bounding box center [294, 206] width 222 height 28
click at [183, 214] on input "Someone offers to grab me lunch when my meeting is running late" at bounding box center [174, 206] width 16 height 16
radio input "false"
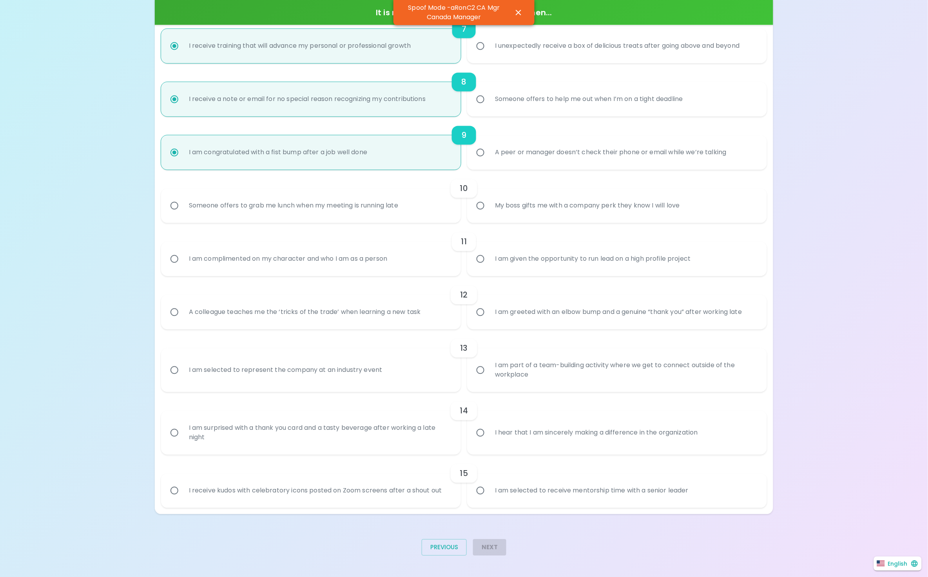
radio input "false"
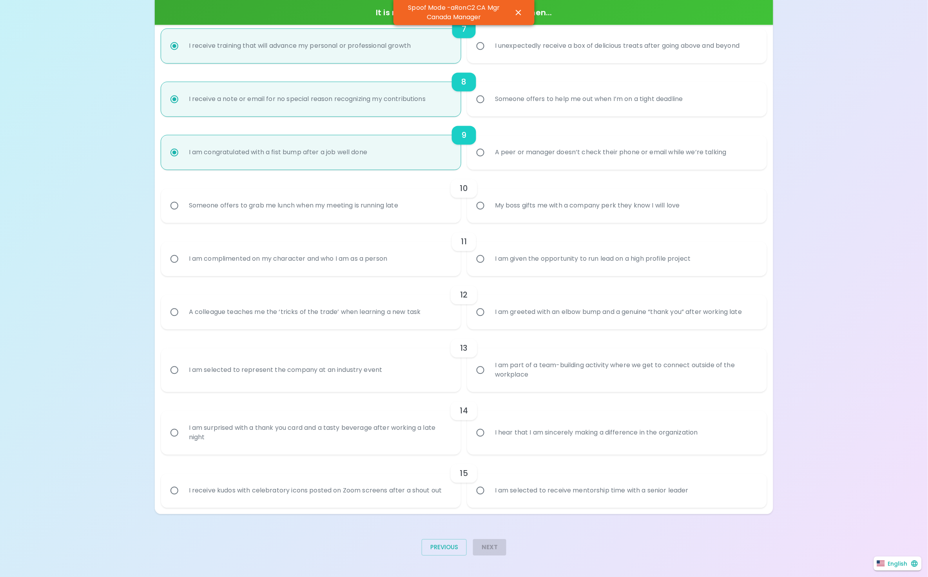
radio input "false"
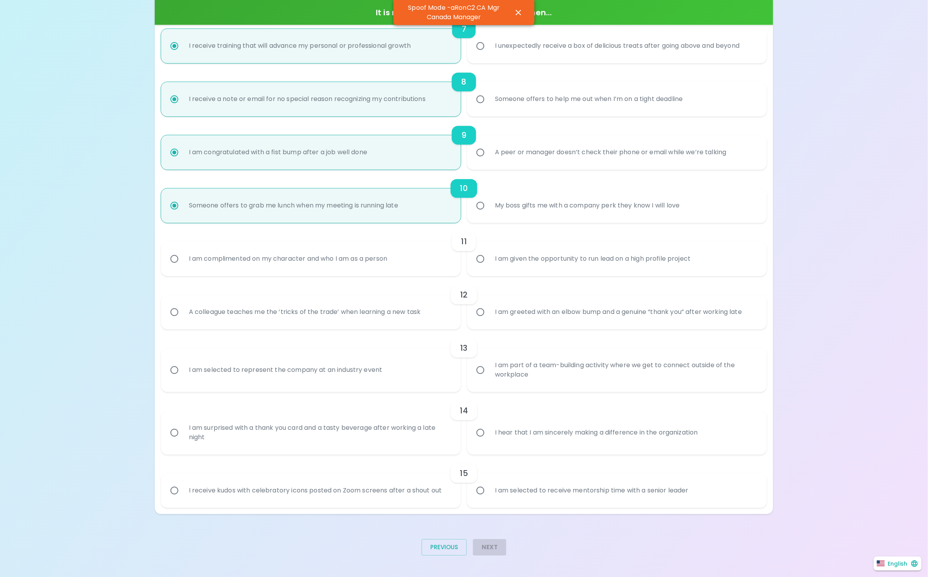
radio input "true"
drag, startPoint x: 212, startPoint y: 244, endPoint x: 210, endPoint y: 252, distance: 8.6
click at [210, 249] on div "11" at bounding box center [464, 242] width 606 height 19
click at [208, 262] on div "I am complimented on my character and who I am as a person" at bounding box center [288, 259] width 211 height 28
click at [183, 262] on input "I am complimented on my character and who I am as a person" at bounding box center [174, 259] width 16 height 16
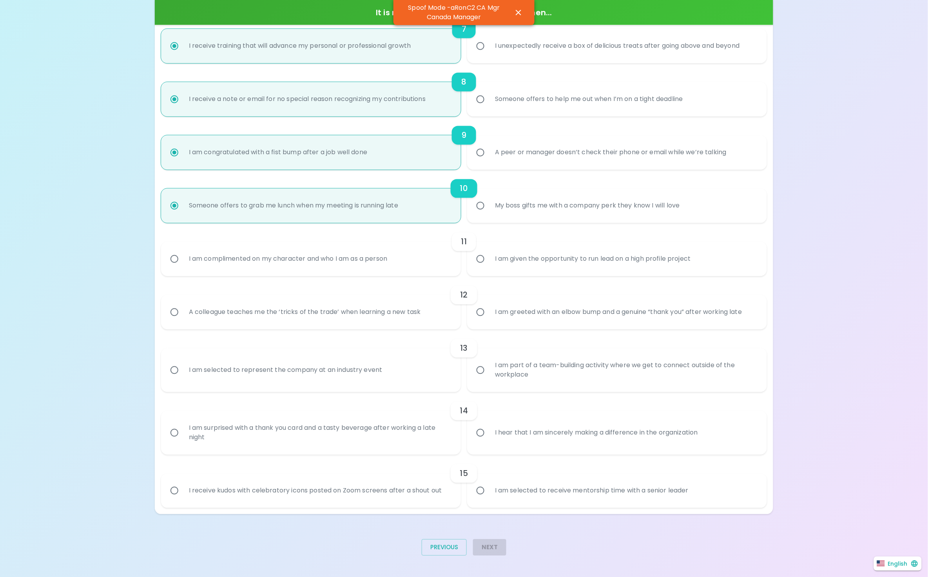
radio input "false"
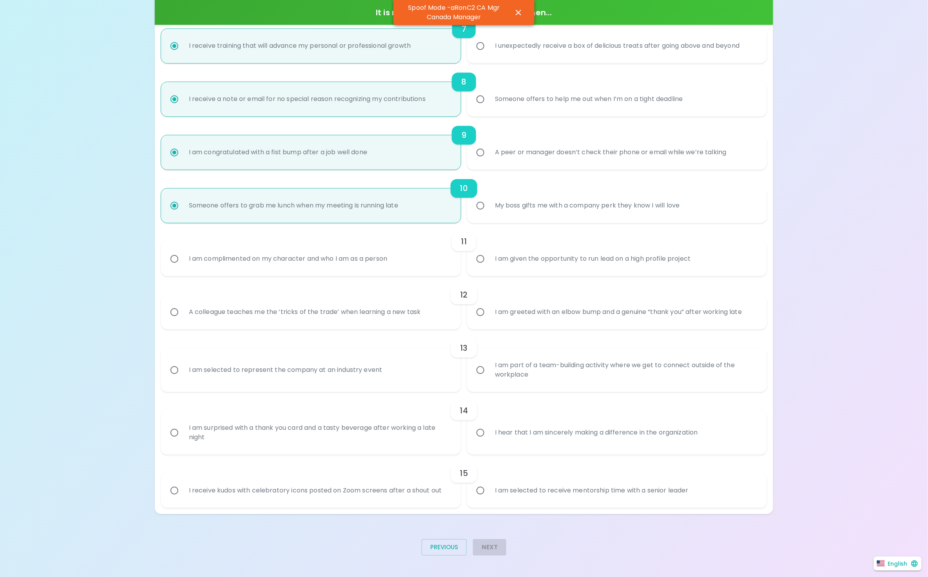
radio input "false"
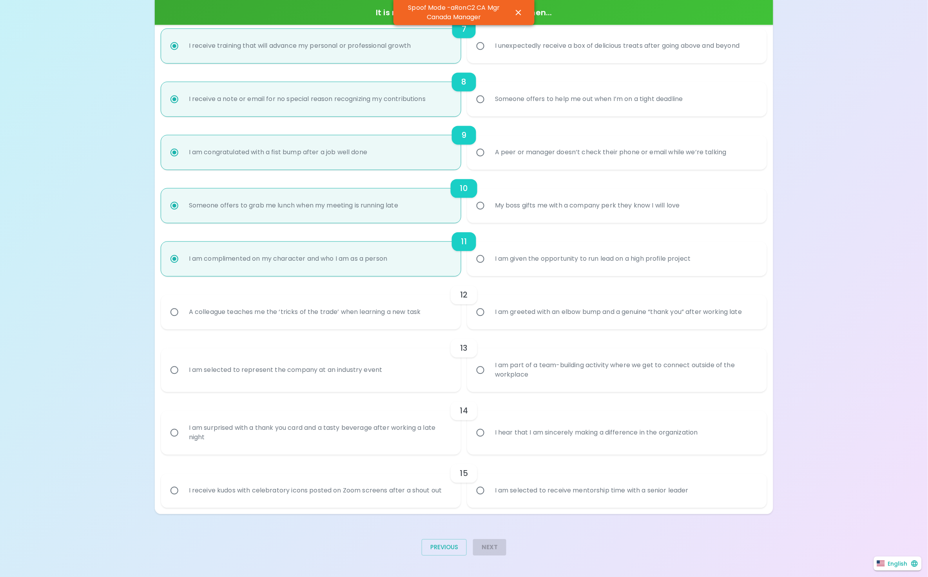
radio input "true"
click at [213, 319] on div "A colleague teaches me the ‘tricks of the trade’ when learning a new task" at bounding box center [305, 312] width 244 height 28
click at [183, 319] on input "A colleague teaches me the ‘tricks of the trade’ when learning a new task" at bounding box center [174, 312] width 16 height 16
radio input "false"
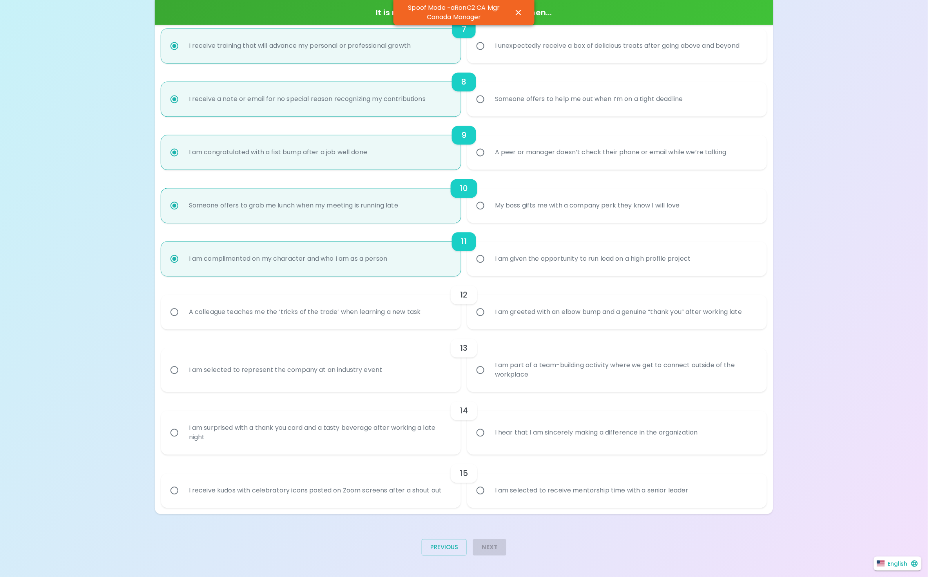
radio input "false"
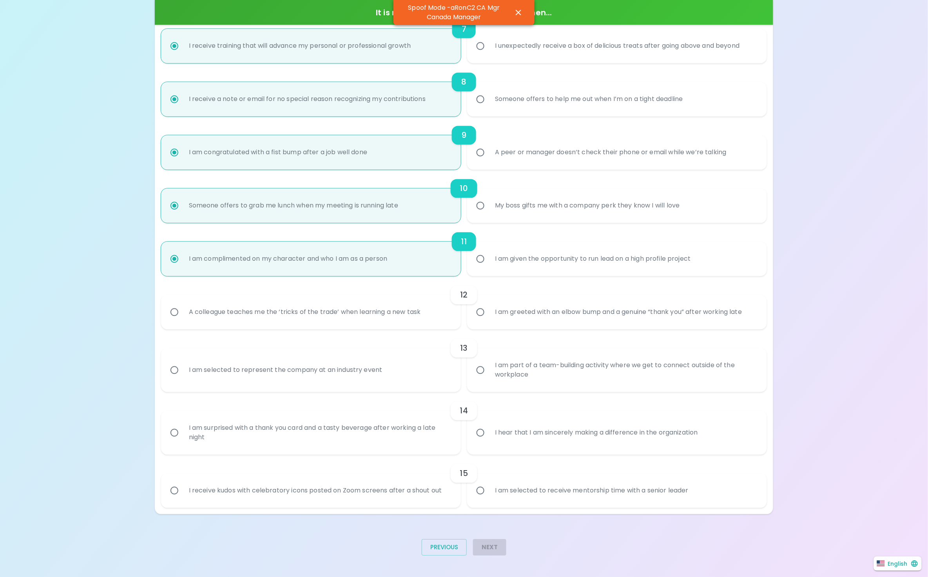
radio input "false"
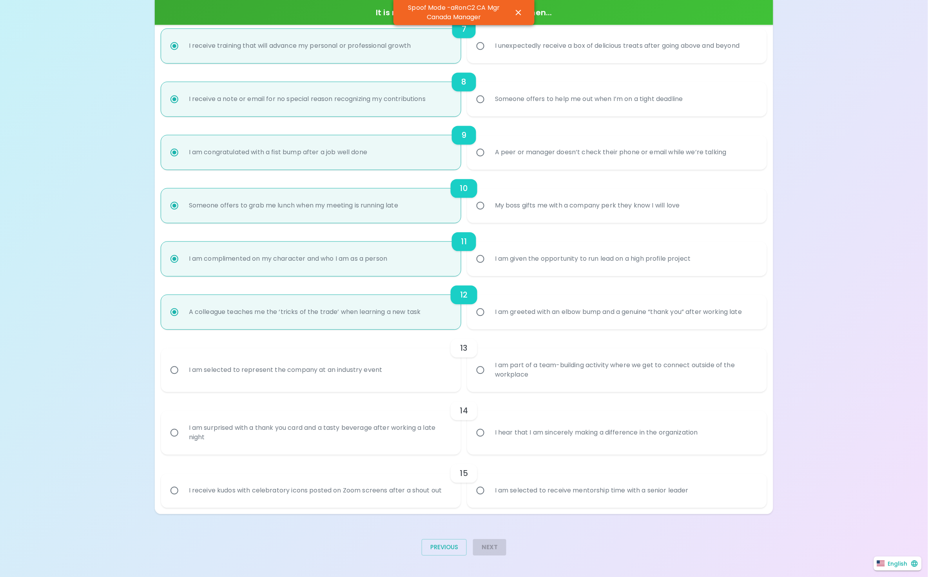
radio input "true"
click at [193, 371] on div "I am selected to represent the company at an industry event" at bounding box center [286, 370] width 206 height 28
click at [183, 371] on input "I am selected to represent the company at an industry event" at bounding box center [174, 370] width 16 height 16
radio input "false"
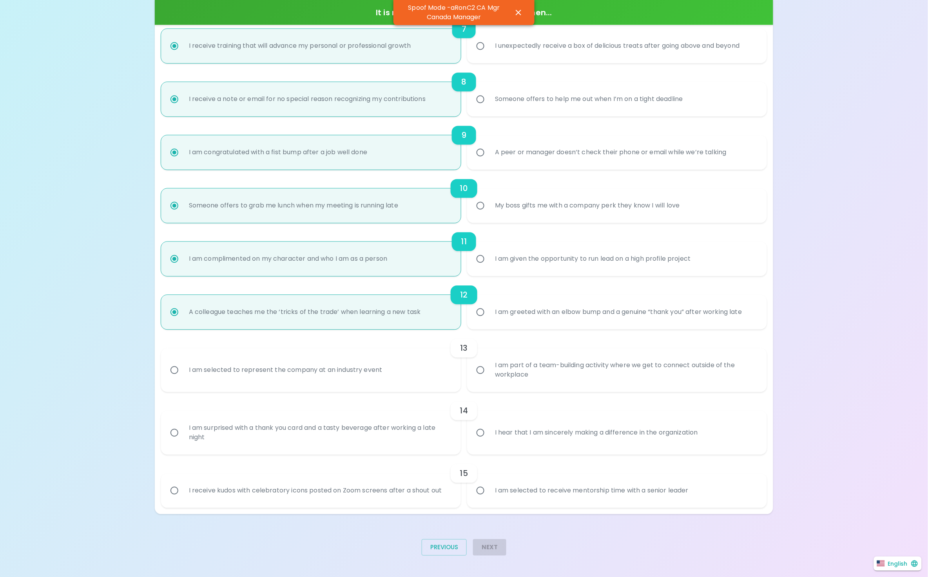
radio input "false"
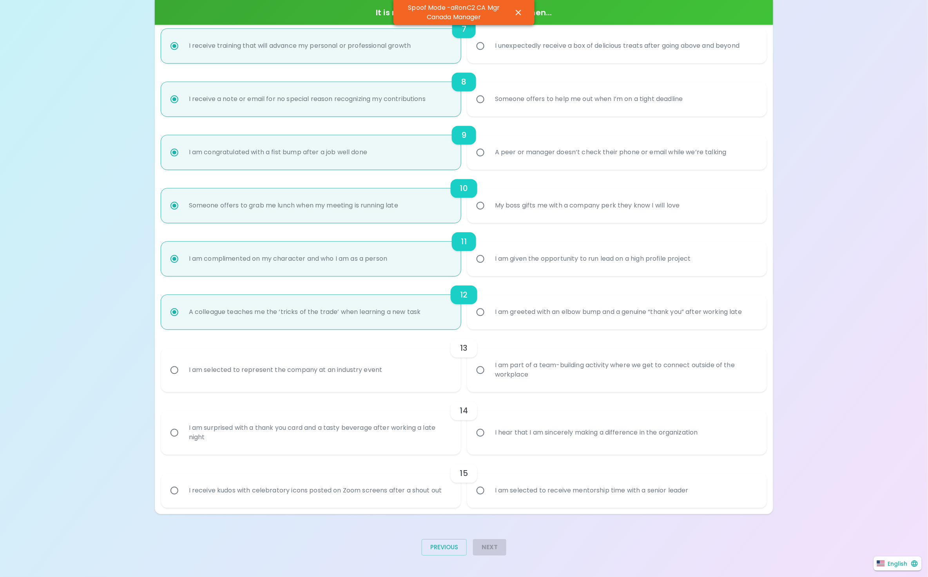
radio input "false"
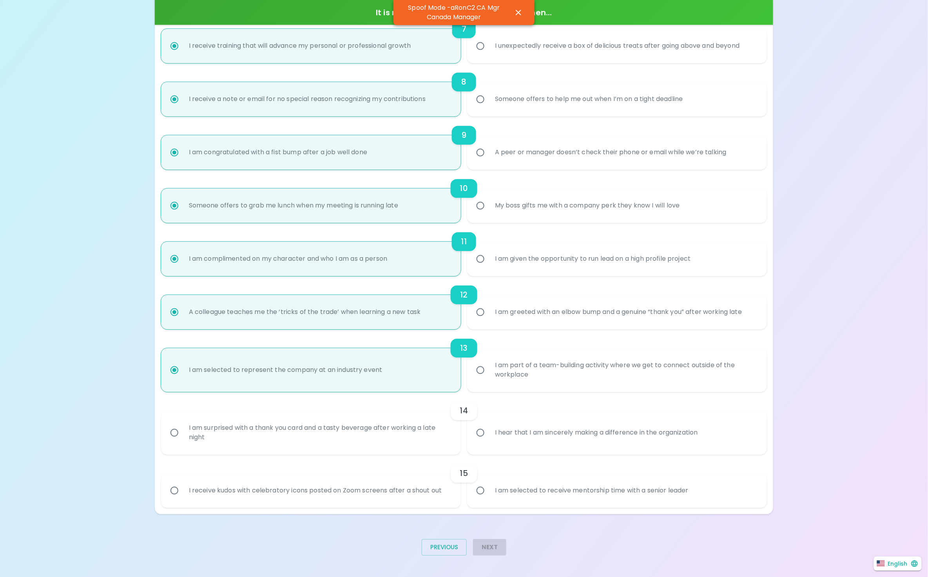
radio input "true"
click at [209, 439] on div "I am surprised with a thank you card and a tasty beverage after working a late …" at bounding box center [320, 433] width 274 height 38
click at [183, 439] on input "I am surprised with a thank you card and a tasty beverage after working a late …" at bounding box center [174, 433] width 16 height 16
radio input "false"
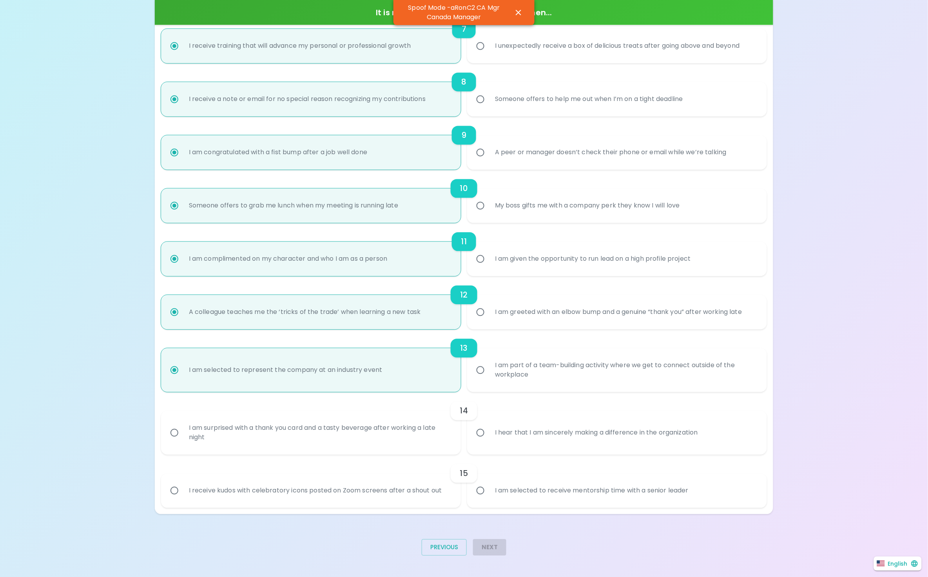
radio input "false"
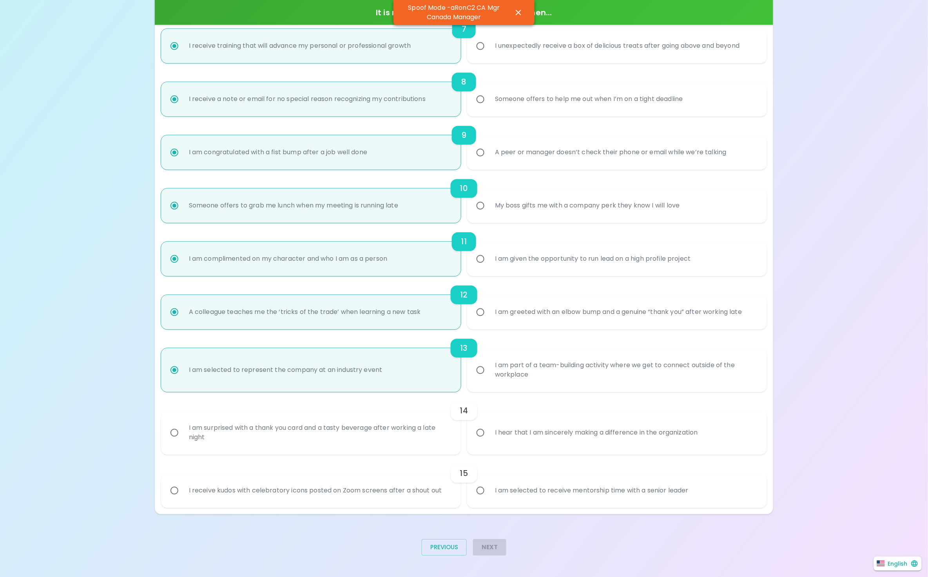
radio input "false"
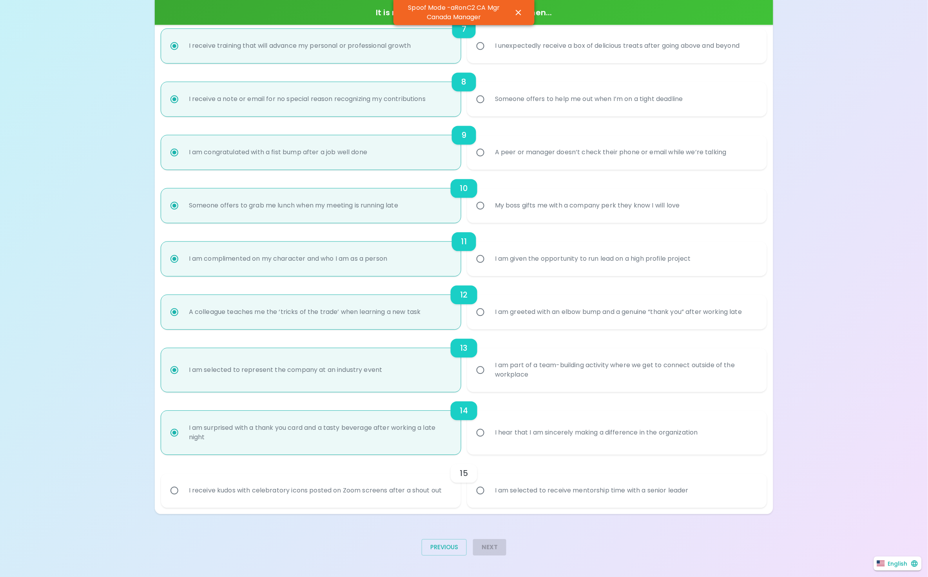
radio input "true"
click at [214, 488] on div "I receive kudos with celebratory icons posted on Zoom screens after a shout out" at bounding box center [316, 491] width 266 height 28
click at [183, 488] on input "I receive kudos with celebratory icons posted on Zoom screens after a shout out" at bounding box center [174, 491] width 16 height 16
radio input "false"
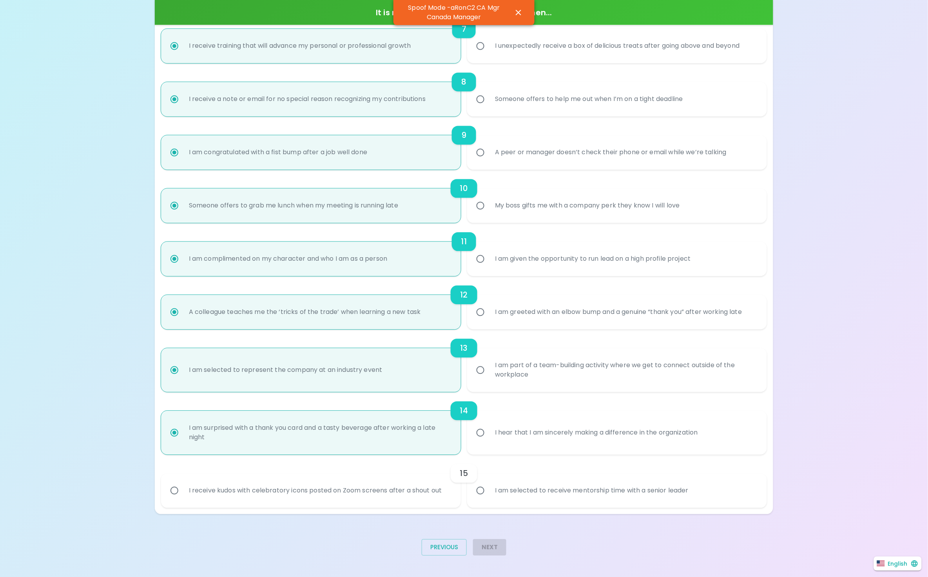
radio input "false"
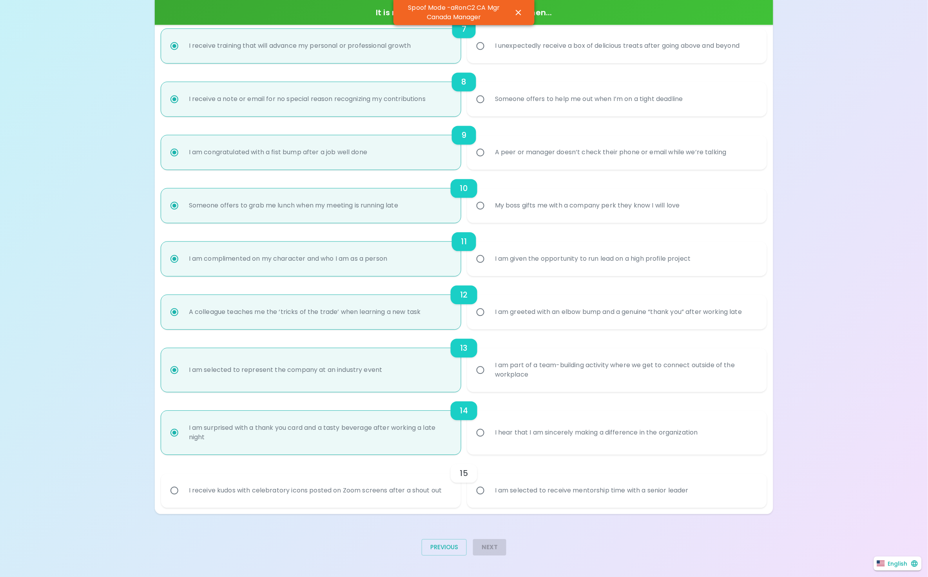
radio input "false"
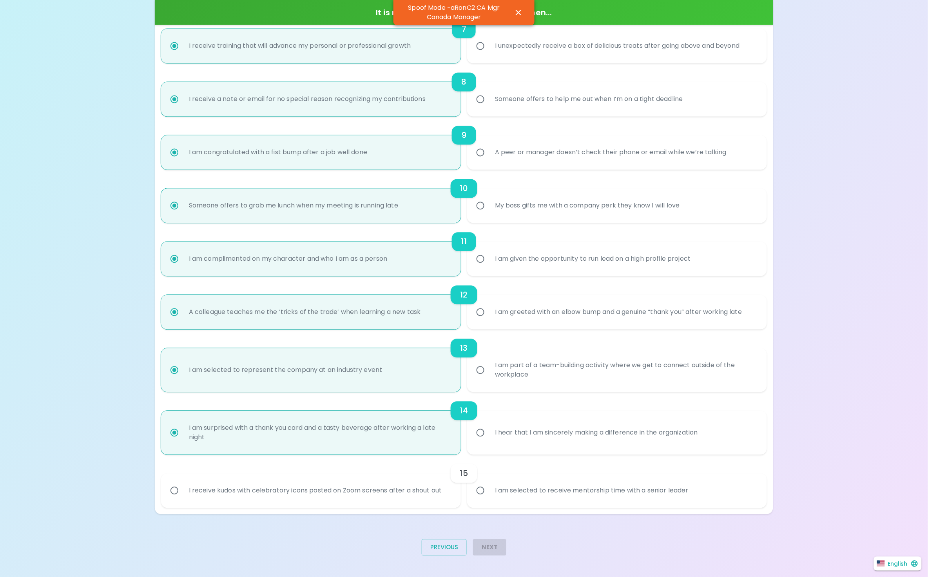
radio input "false"
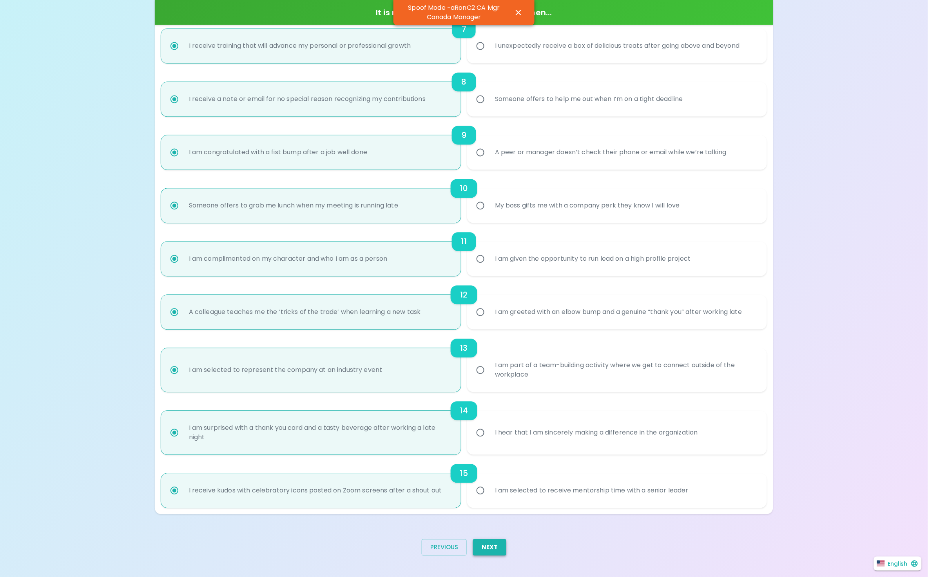
radio input "true"
click at [483, 550] on button "Next" at bounding box center [489, 548] width 33 height 16
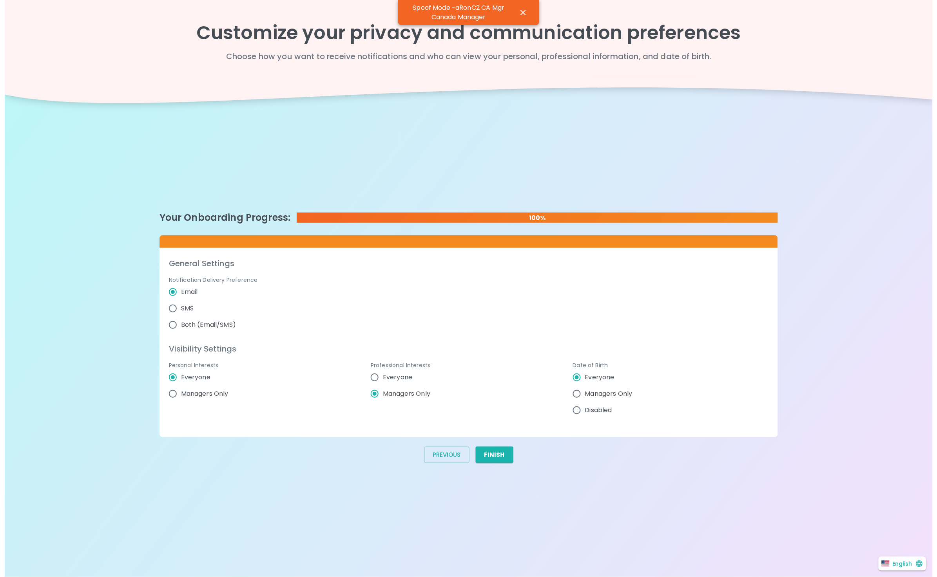
scroll to position [0, 0]
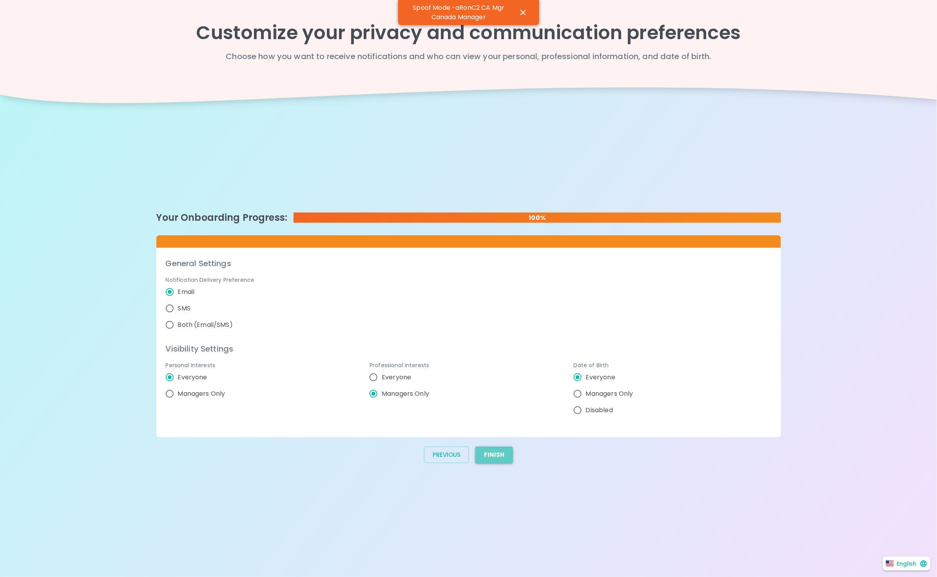
click at [490, 448] on button "Finish" at bounding box center [494, 455] width 38 height 16
radio input "false"
click at [488, 454] on button "Finish" at bounding box center [494, 455] width 38 height 16
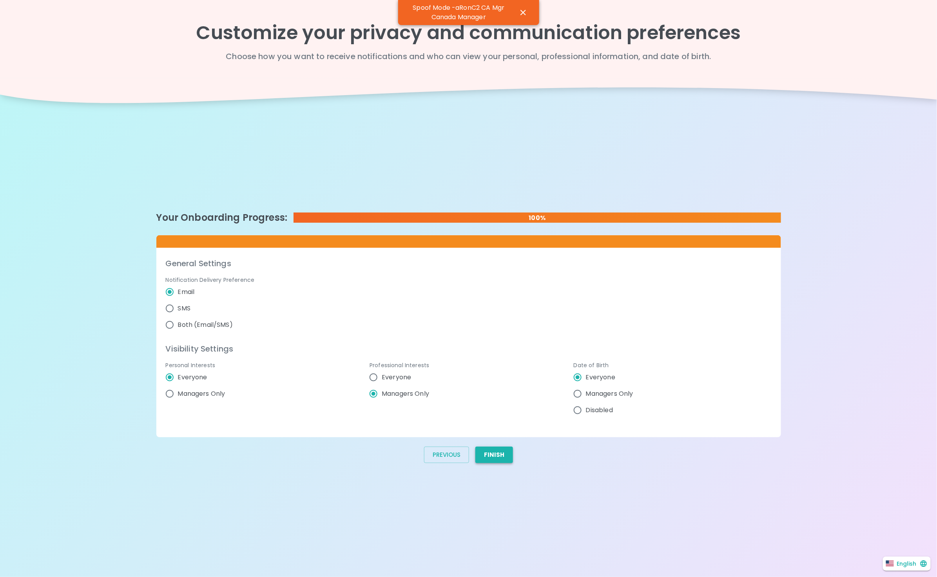
radio input "false"
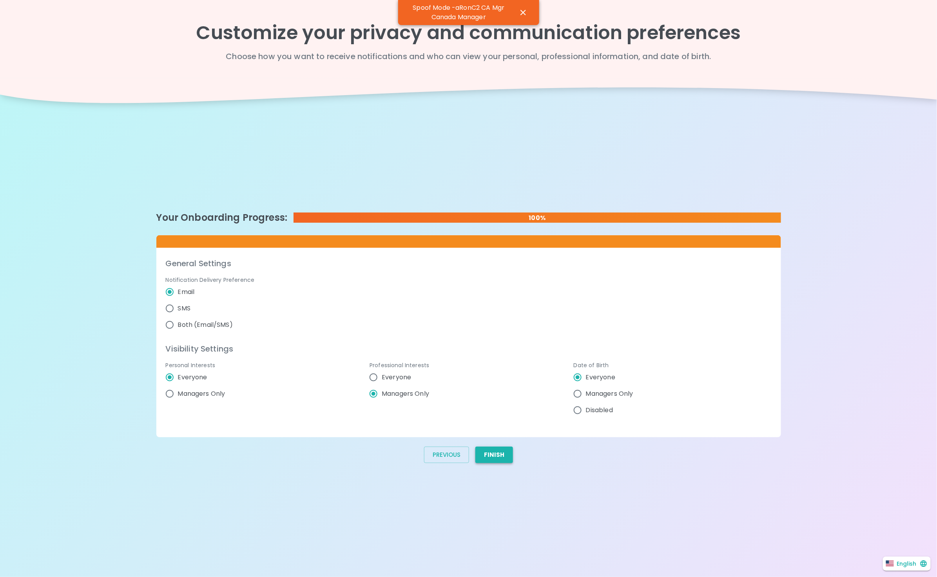
radio input "false"
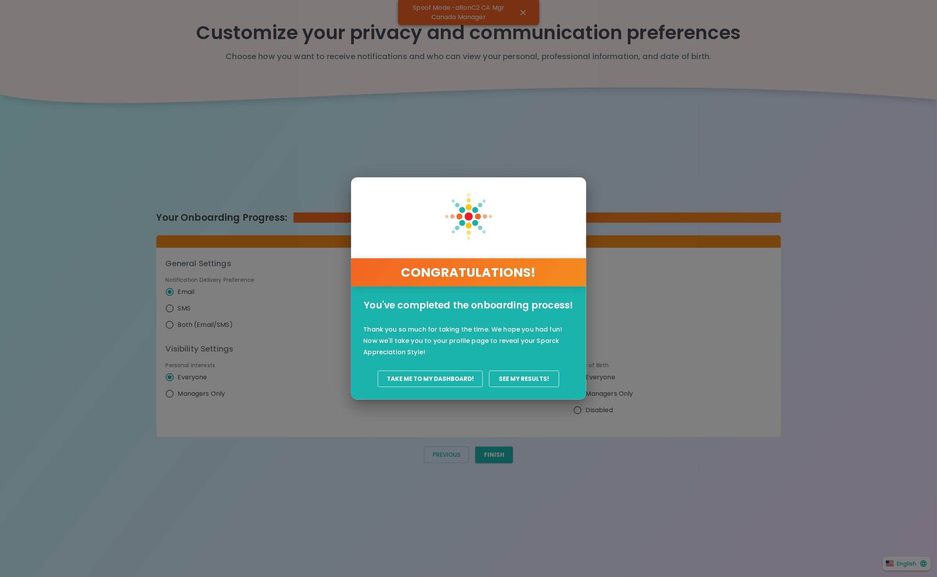
click at [460, 374] on div "You've completed the onboarding process! Thank you so much for taking the time.…" at bounding box center [468, 343] width 210 height 88
click at [461, 377] on button "Take Me To My Dashboard!" at bounding box center [430, 379] width 105 height 16
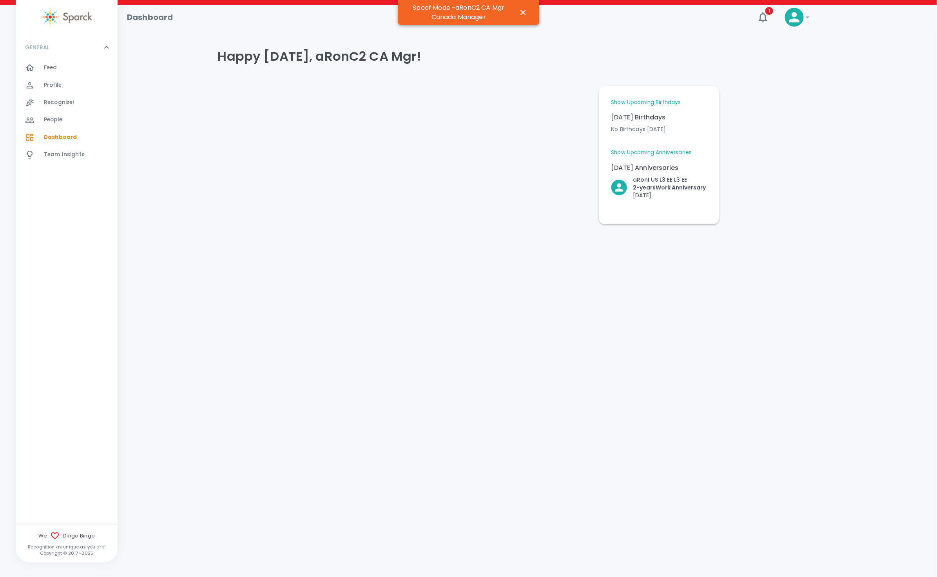
click at [53, 156] on span "Team Insights" at bounding box center [64, 155] width 41 height 8
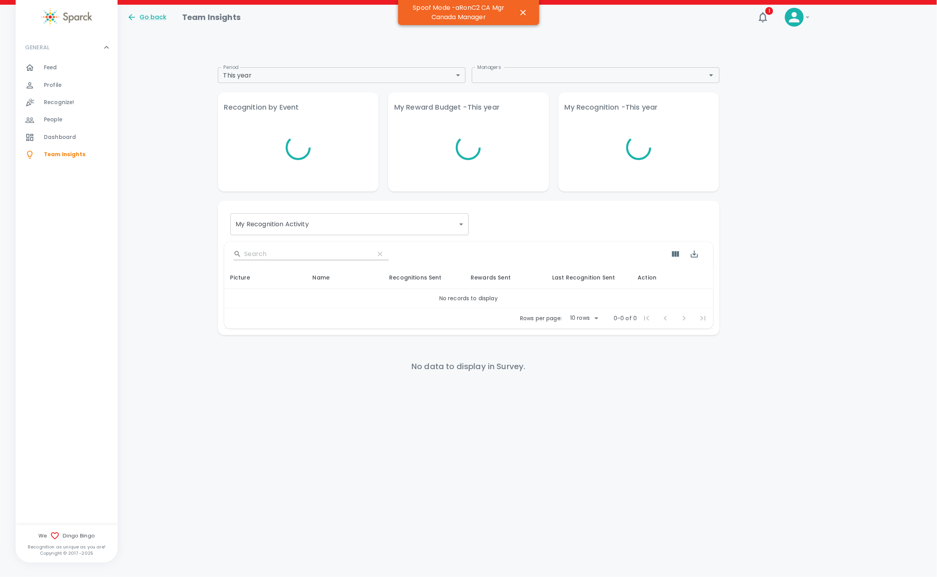
click at [295, 81] on body "Skip Navigation Go back Team Insights 1 ! GENERAL 0 Feed 0 Profile 0 Recognize!…" at bounding box center [468, 214] width 937 height 429
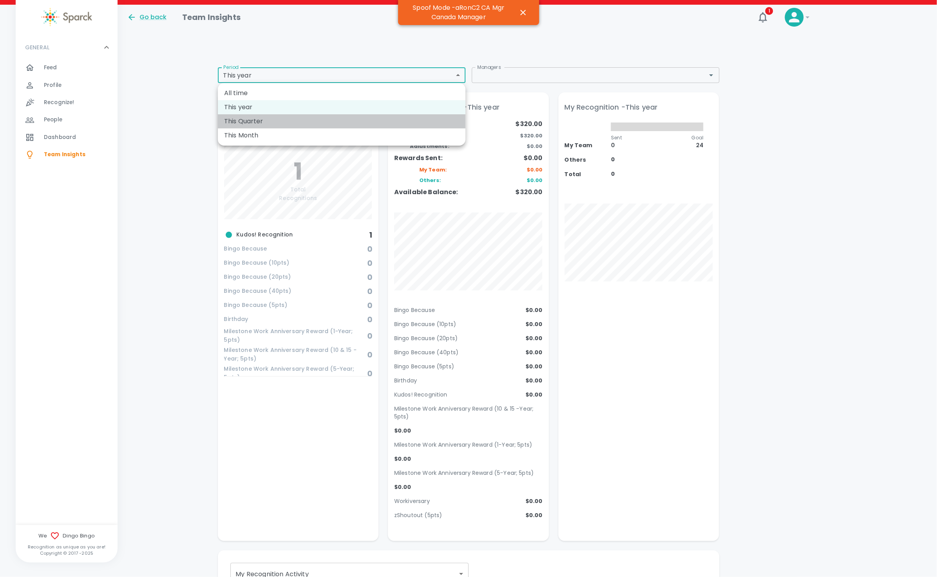
click at [269, 117] on li "This Quarter" at bounding box center [342, 121] width 248 height 14
type input "qtd"
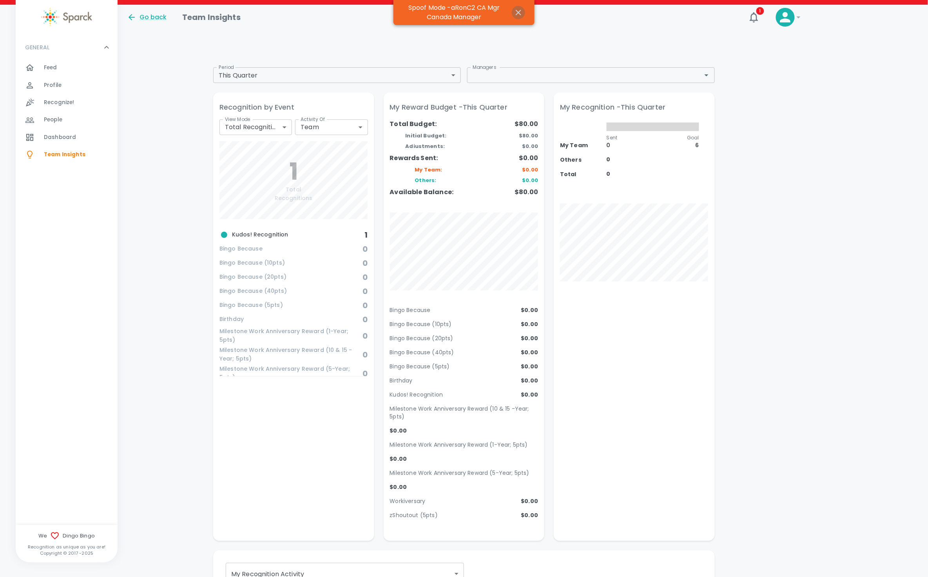
click at [520, 9] on icon "button" at bounding box center [518, 12] width 9 height 9
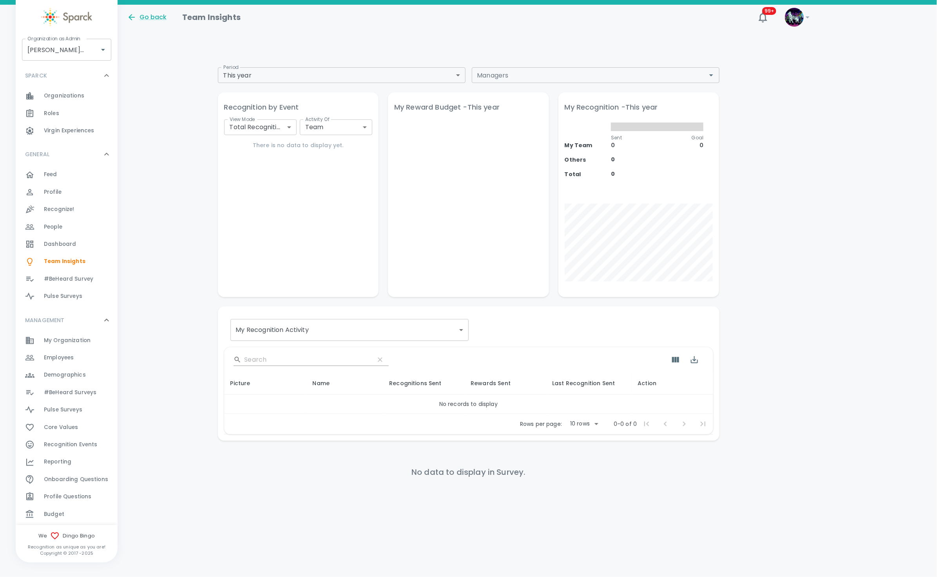
click at [56, 512] on span "Budget" at bounding box center [54, 515] width 20 height 8
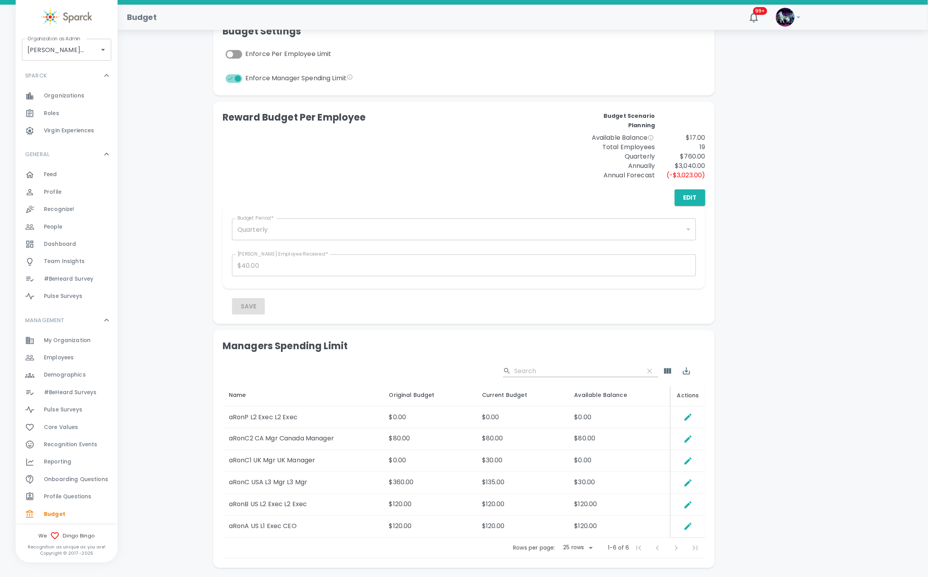
scroll to position [190, 0]
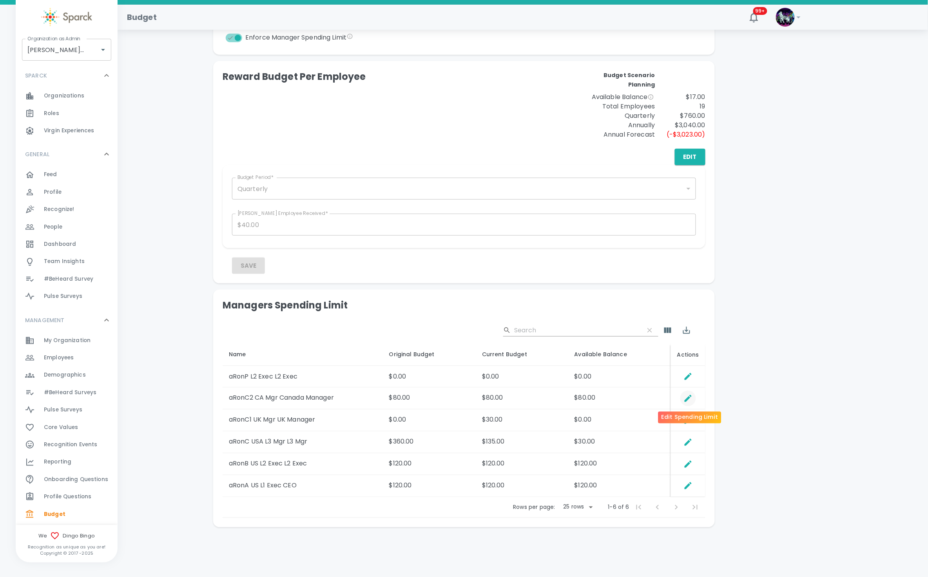
click at [687, 397] on icon "Edit Spending Limit" at bounding box center [687, 398] width 9 height 9
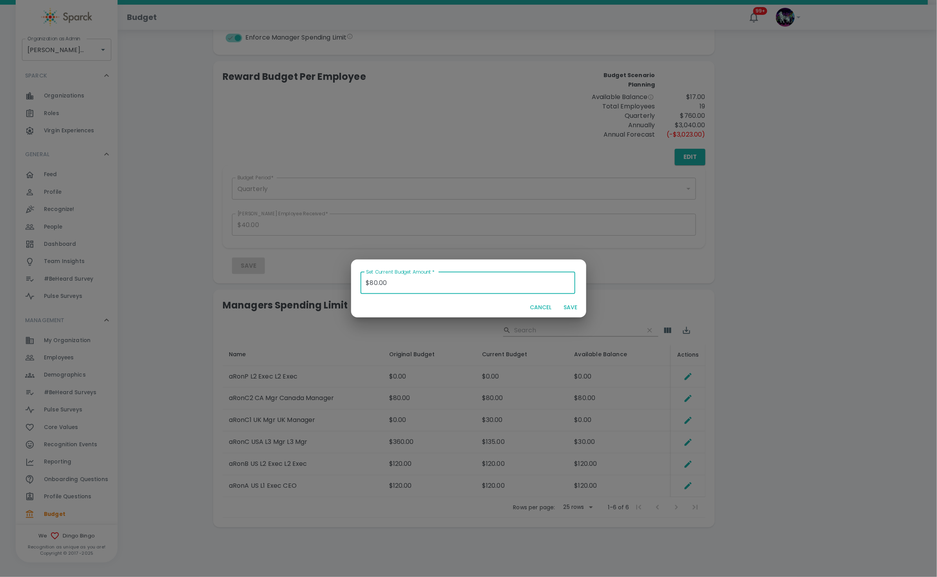
drag, startPoint x: 407, startPoint y: 284, endPoint x: 346, endPoint y: 277, distance: 61.6
click at [346, 277] on div "Set Current Budget Amount   * $80.00 Set Current Budget Amount   * CANCEL SAVE" at bounding box center [468, 288] width 937 height 577
click at [575, 304] on button "SAVE" at bounding box center [570, 307] width 25 height 14
type input "$0.00"
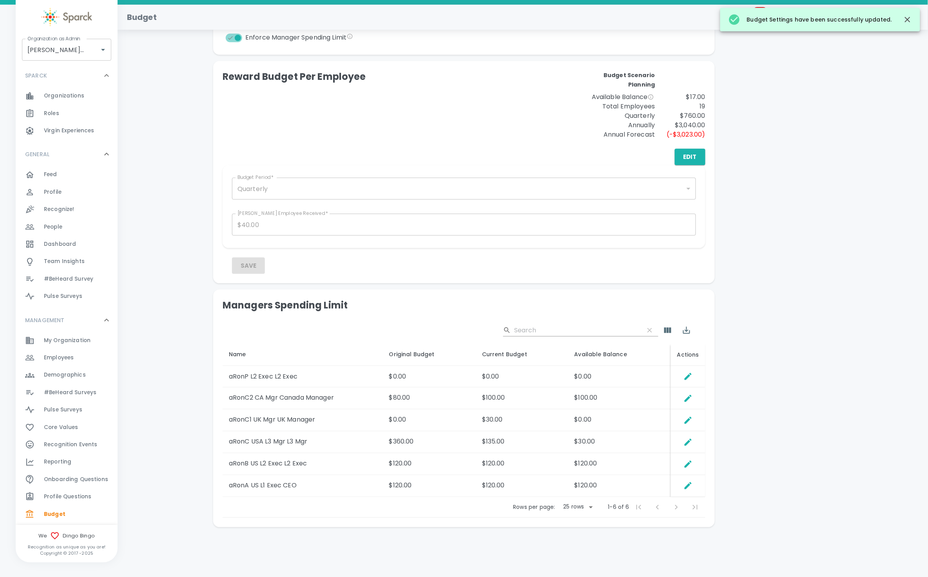
click at [72, 358] on span "Employees" at bounding box center [59, 358] width 30 height 8
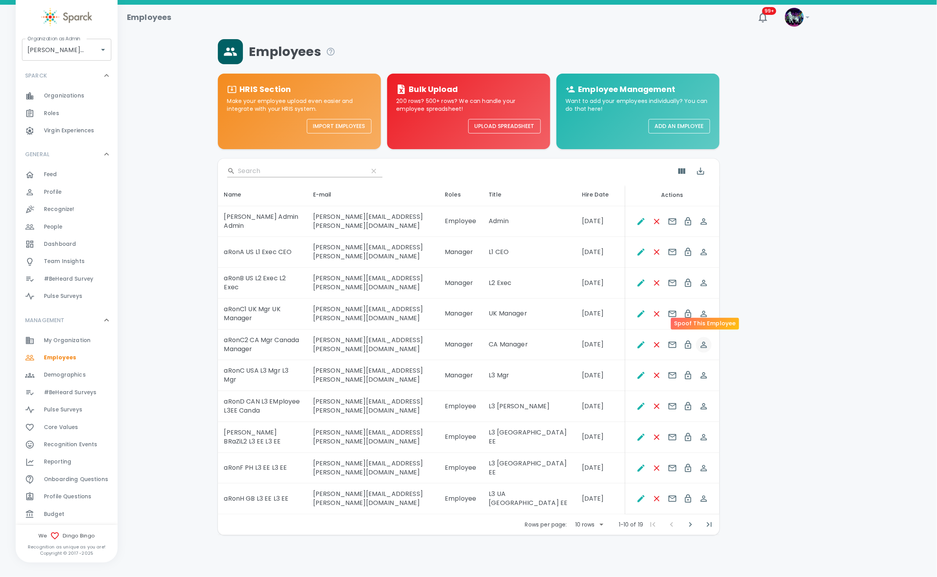
click at [702, 342] on icon "Spoof This Employee" at bounding box center [703, 345] width 6 height 6
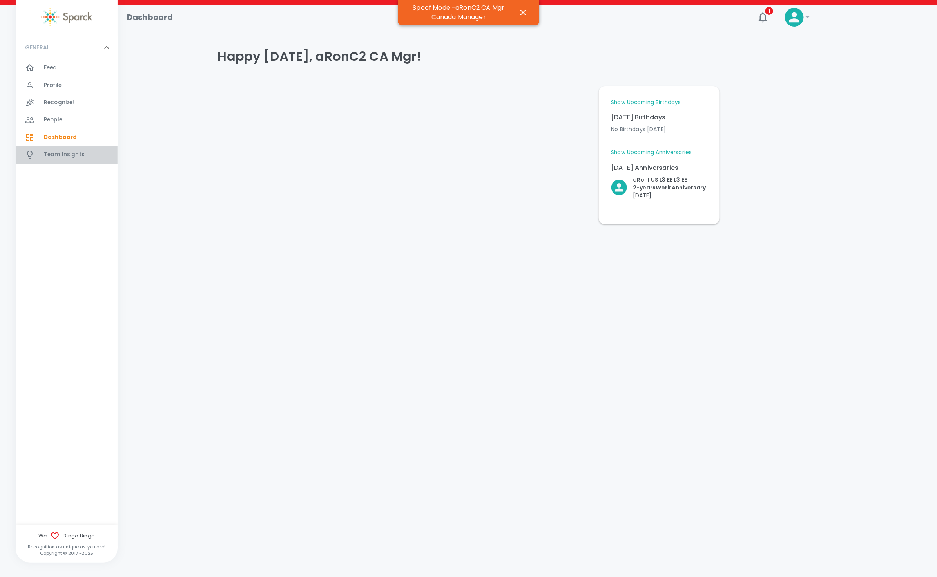
click at [62, 152] on span "Team Insights" at bounding box center [64, 155] width 41 height 8
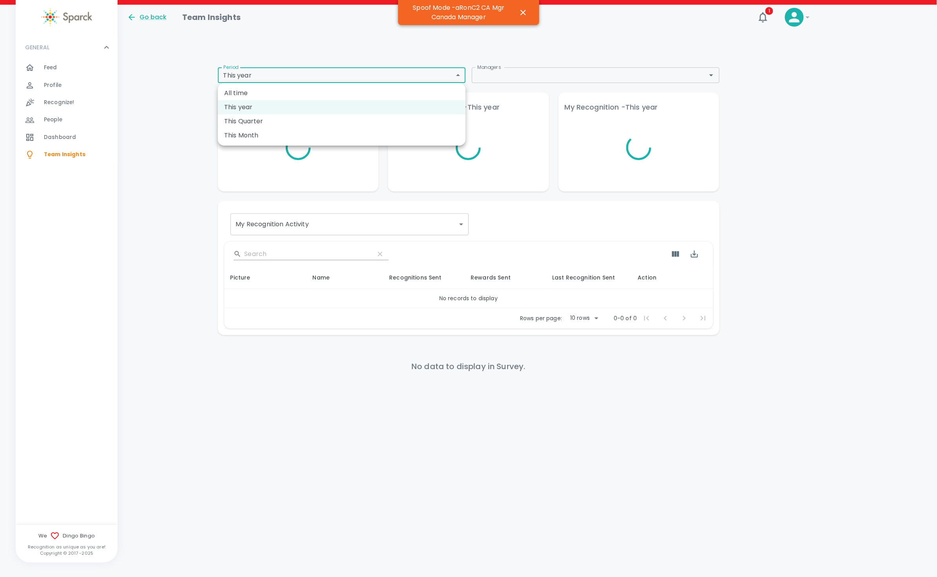
click at [269, 72] on body "Skip Navigation Go back Team Insights 1 ! GENERAL 0 Feed 0 Profile 0 Recognize!…" at bounding box center [468, 214] width 937 height 429
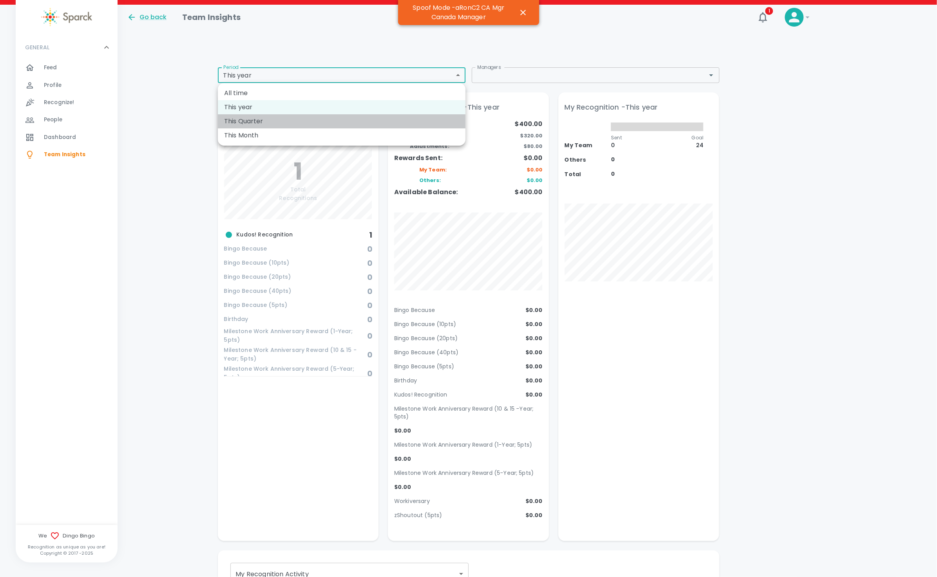
click at [275, 122] on li "This Quarter" at bounding box center [342, 121] width 248 height 14
type input "qtd"
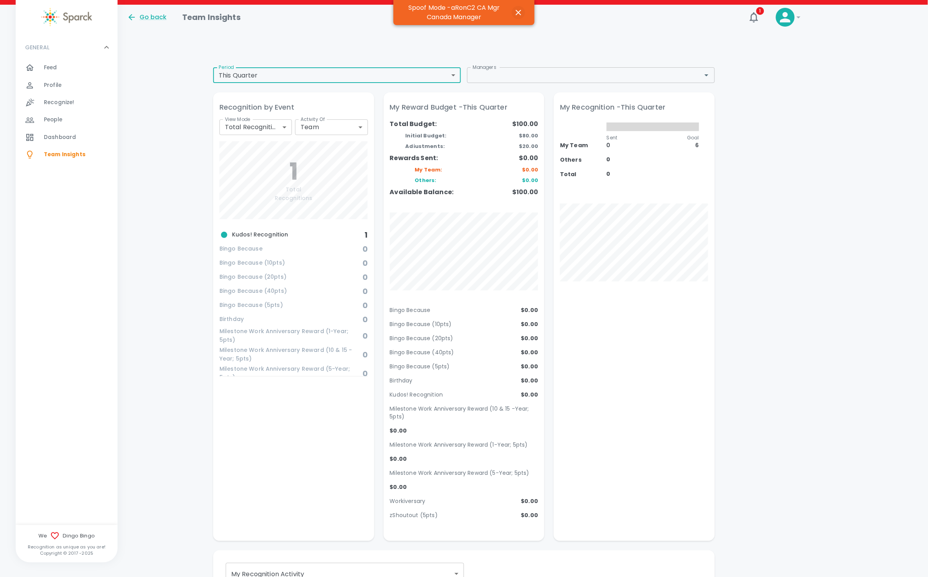
click at [520, 13] on icon "button" at bounding box center [518, 12] width 9 height 9
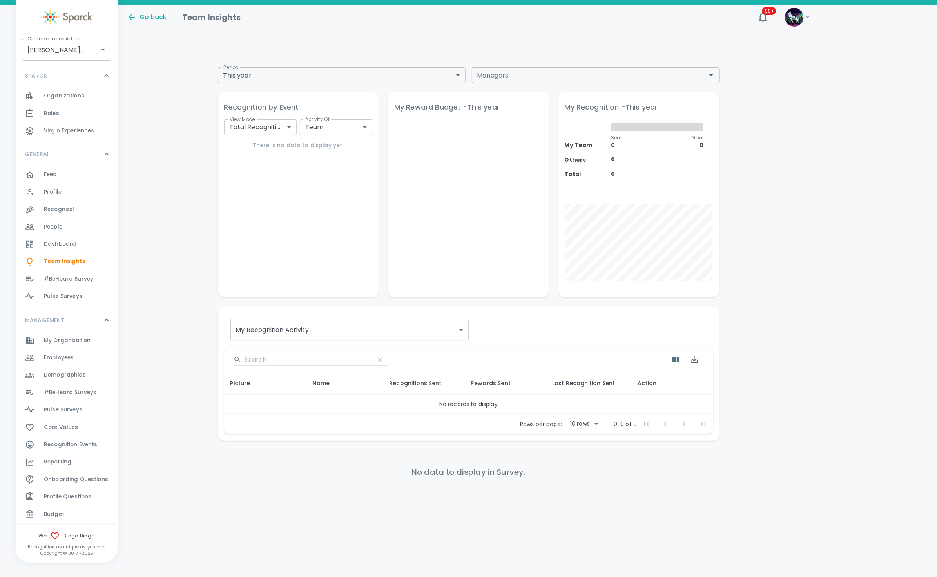
click at [64, 511] on div "Budget 0" at bounding box center [81, 514] width 74 height 11
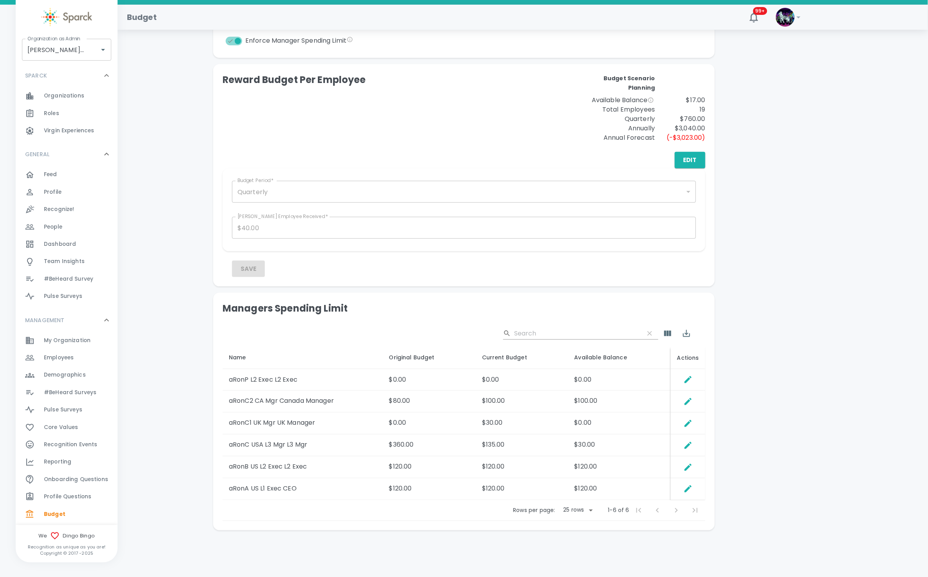
scroll to position [190, 0]
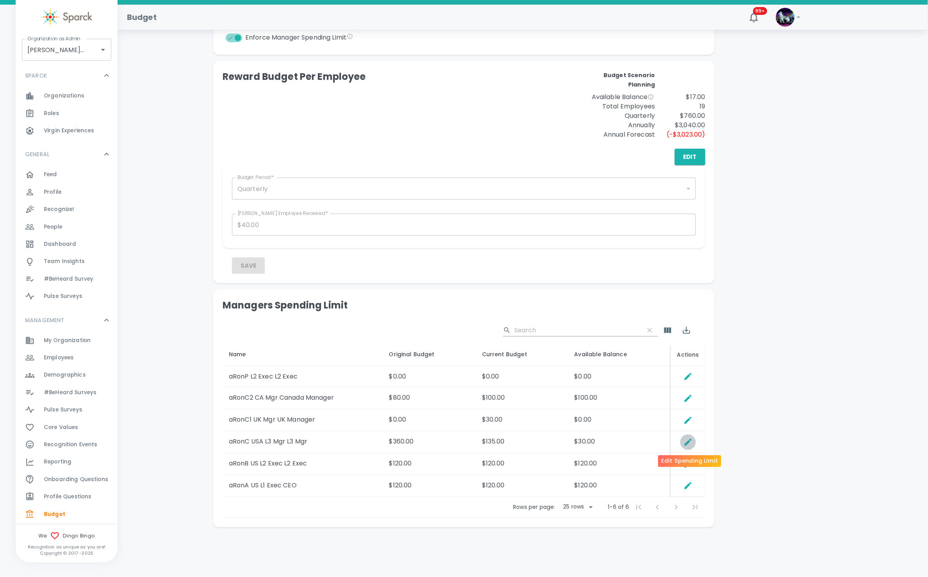
click at [692, 439] on icon "Edit Spending Limit" at bounding box center [687, 442] width 9 height 9
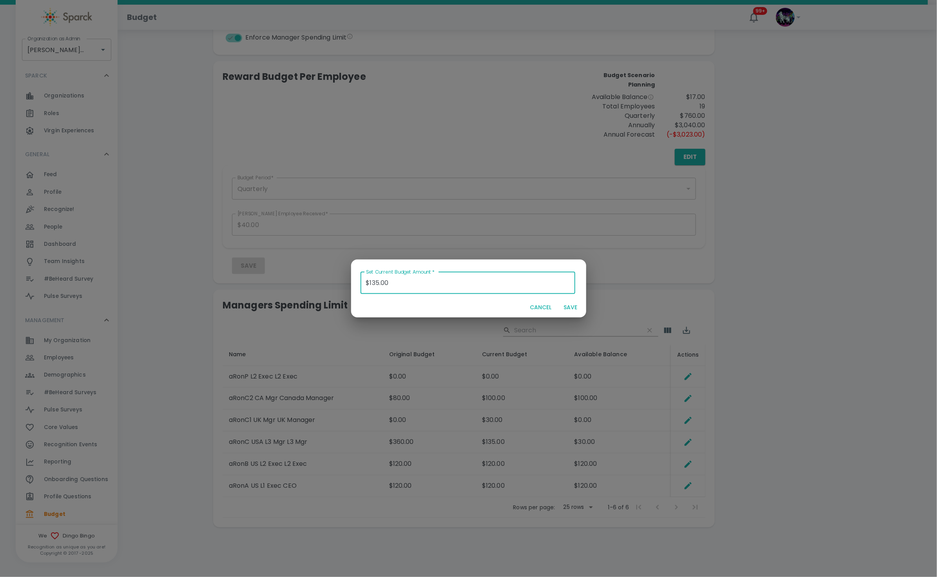
drag, startPoint x: 409, startPoint y: 293, endPoint x: 420, endPoint y: 279, distance: 17.8
click at [415, 286] on input "$135.00" at bounding box center [467, 283] width 215 height 22
drag, startPoint x: 420, startPoint y: 279, endPoint x: 288, endPoint y: 266, distance: 132.6
click at [288, 266] on div "Set Current Budget Amount   * $135.00 Set Current Budget Amount   * CANCEL SAVE" at bounding box center [468, 288] width 937 height 577
click at [580, 300] on div "CANCEL SAVE" at bounding box center [468, 307] width 235 height 21
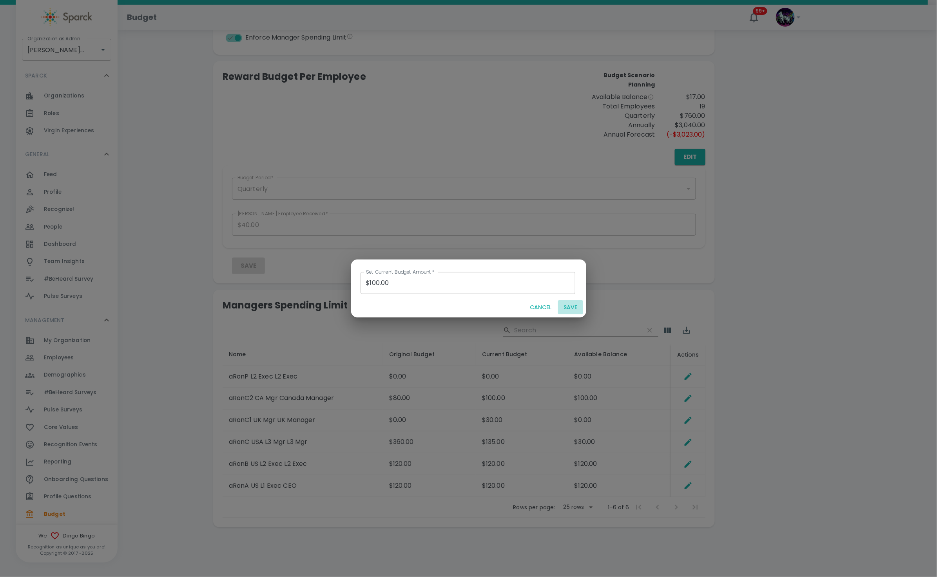
click at [578, 304] on button "SAVE" at bounding box center [570, 307] width 25 height 14
type input "$0.00"
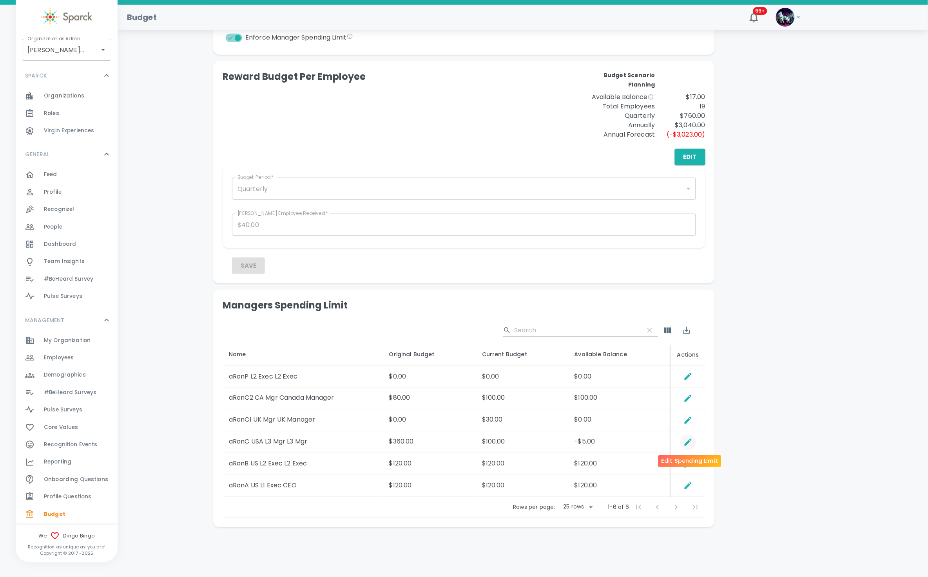
click at [688, 443] on icon "Edit Spending Limit" at bounding box center [687, 442] width 7 height 7
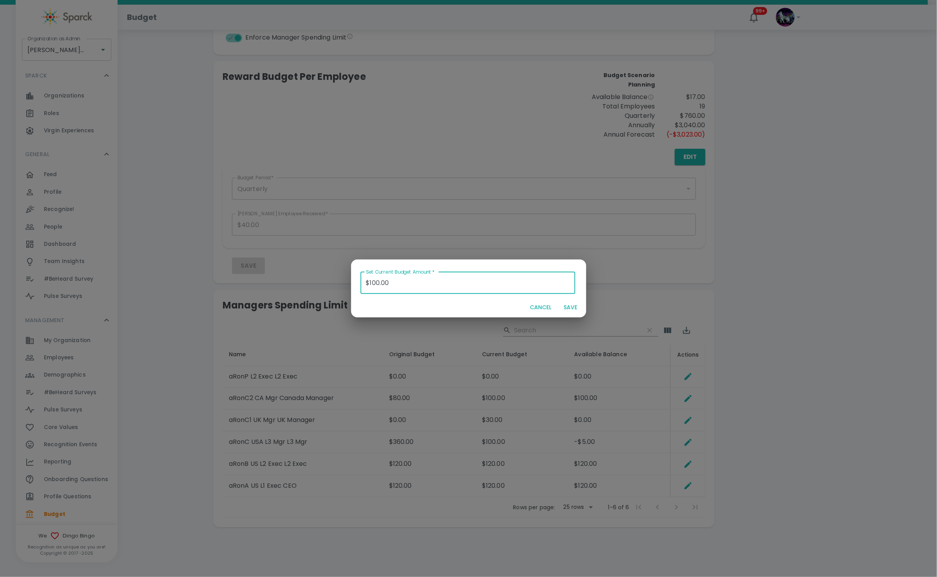
drag, startPoint x: 405, startPoint y: 282, endPoint x: 292, endPoint y: 276, distance: 113.3
click at [292, 276] on div "Set Current Budget Amount   * $100.00 Set Current Budget Amount   * CANCEL SAVE" at bounding box center [468, 288] width 937 height 577
click at [566, 303] on button "SAVE" at bounding box center [570, 307] width 25 height 14
type input "$0.00"
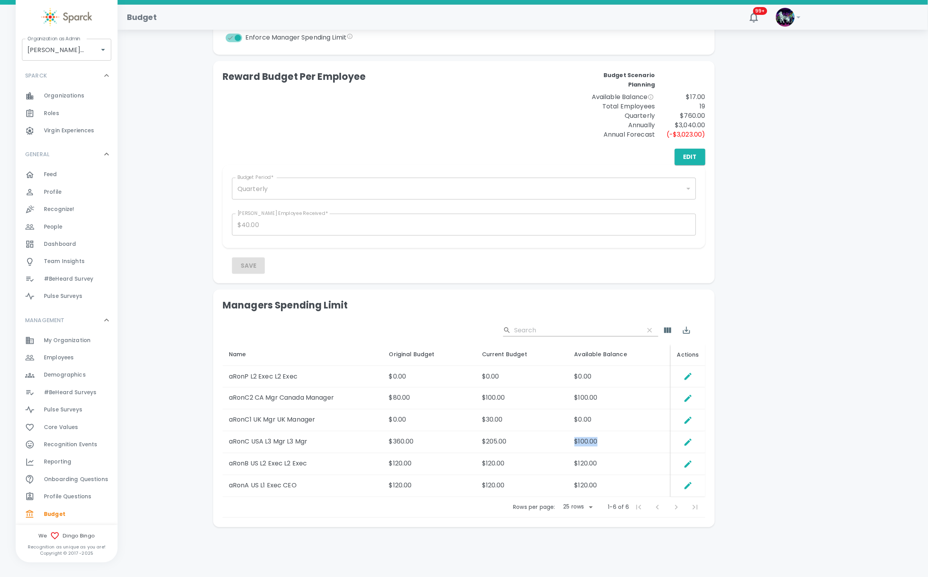
drag, startPoint x: 603, startPoint y: 450, endPoint x: 575, endPoint y: 448, distance: 27.6
click at [575, 448] on td "$100.00" at bounding box center [619, 443] width 103 height 22
click at [599, 465] on td "$120.00" at bounding box center [619, 465] width 103 height 22
click at [65, 48] on input "Dingo Bingo • 1486" at bounding box center [55, 49] width 60 height 15
click at [61, 83] on li "Dingo Outsourcing • 793" at bounding box center [66, 85] width 89 height 14
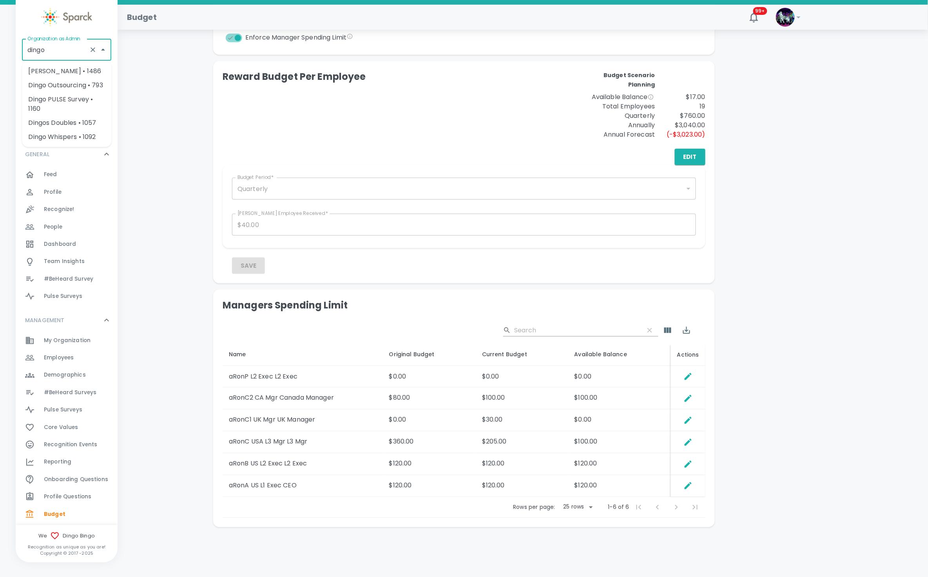
type input "Dingo Outsourcing • 793"
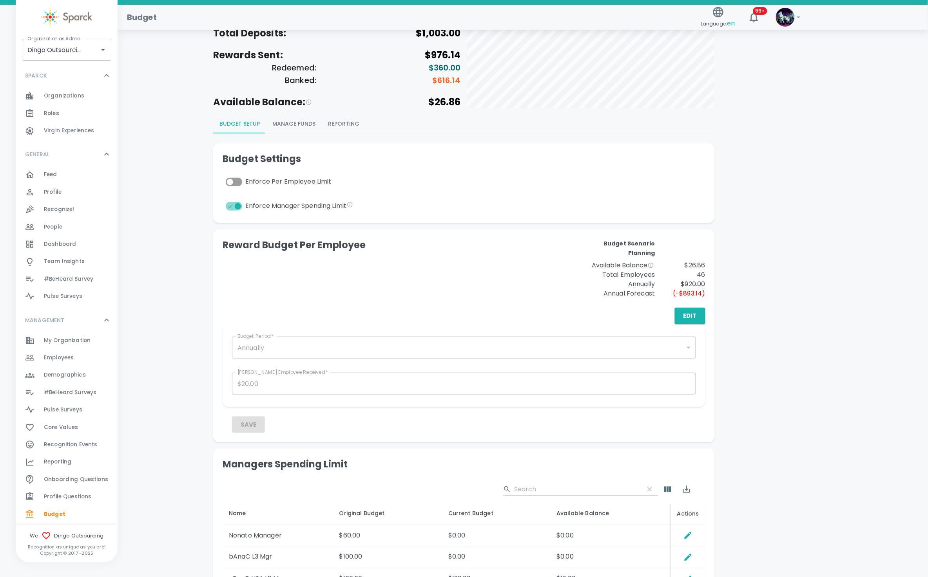
scroll to position [137, 0]
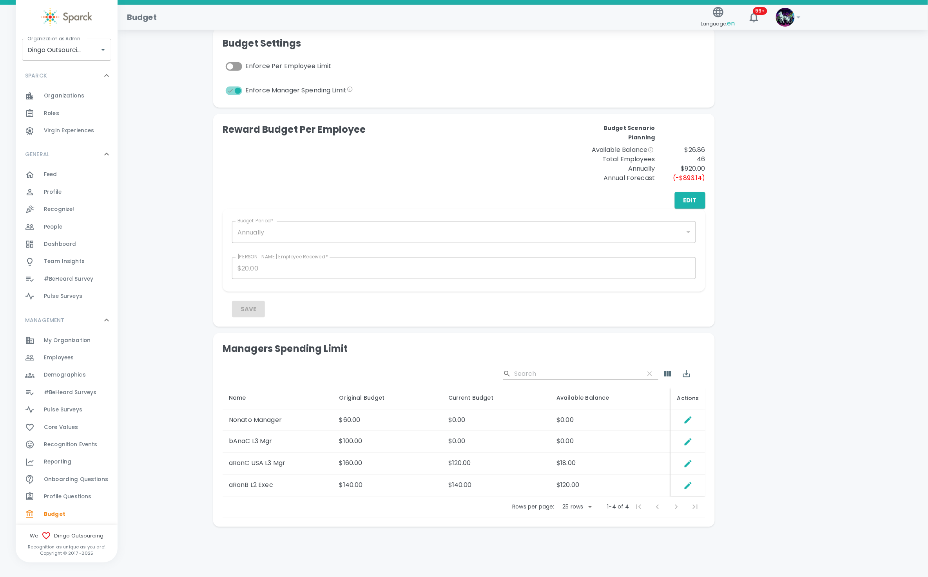
click at [72, 351] on div "Employees 0" at bounding box center [67, 357] width 102 height 17
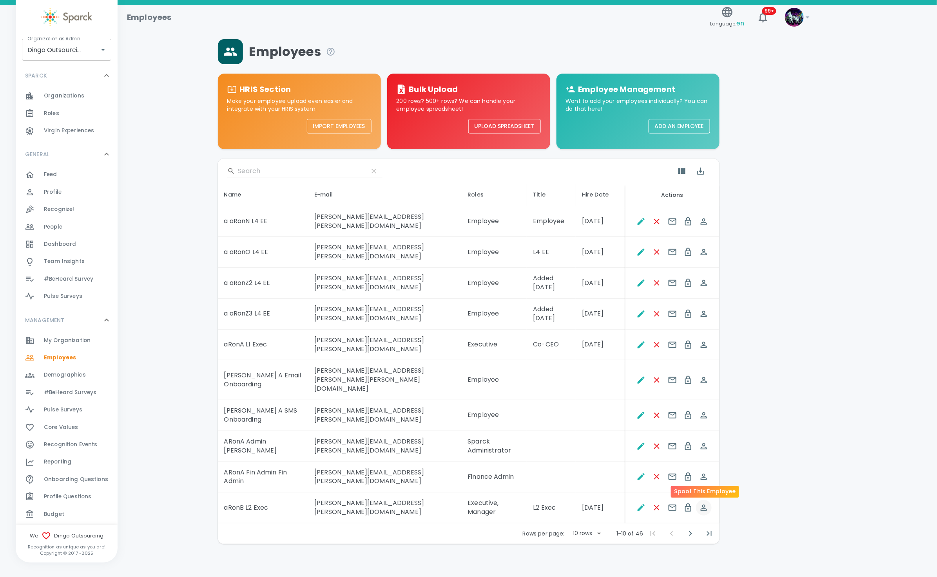
click at [703, 503] on icon "Spoof This Employee" at bounding box center [703, 507] width 9 height 9
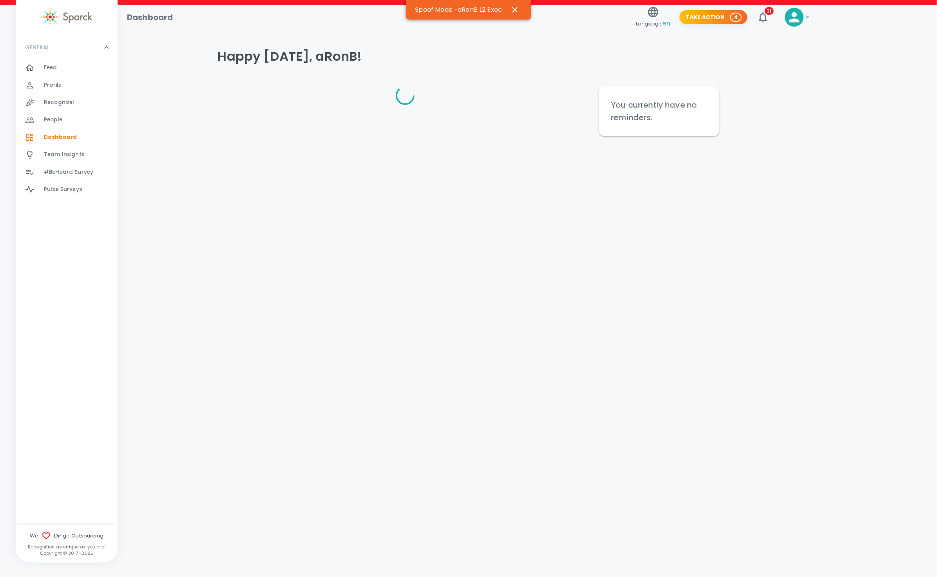
click at [82, 154] on span "Team Insights" at bounding box center [64, 155] width 41 height 8
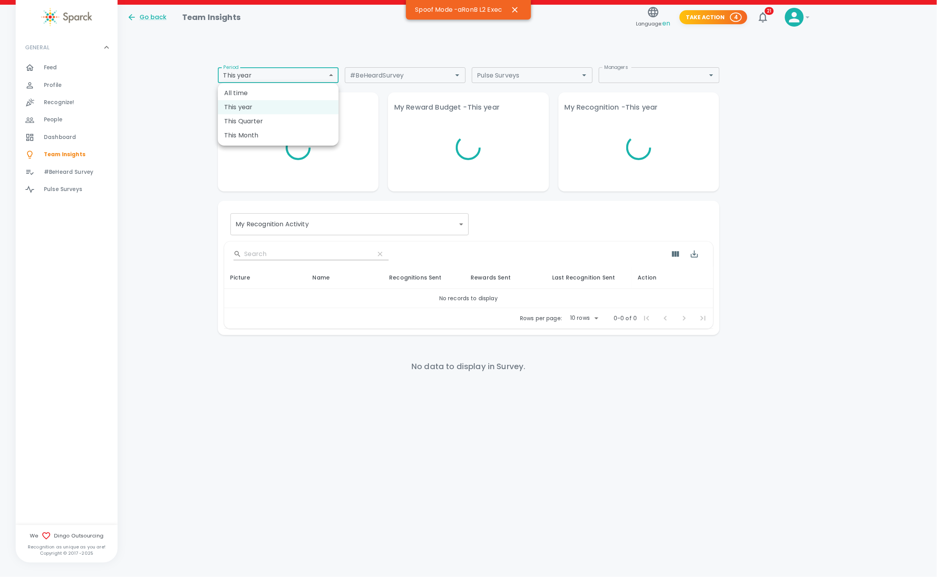
click at [283, 76] on body "Skip Navigation Go back Team Insights Language: en Take Action 4 21 ! GENERAL 0…" at bounding box center [468, 214] width 937 height 429
click at [265, 122] on li "This Quarter" at bounding box center [278, 121] width 121 height 14
type input "qtd"
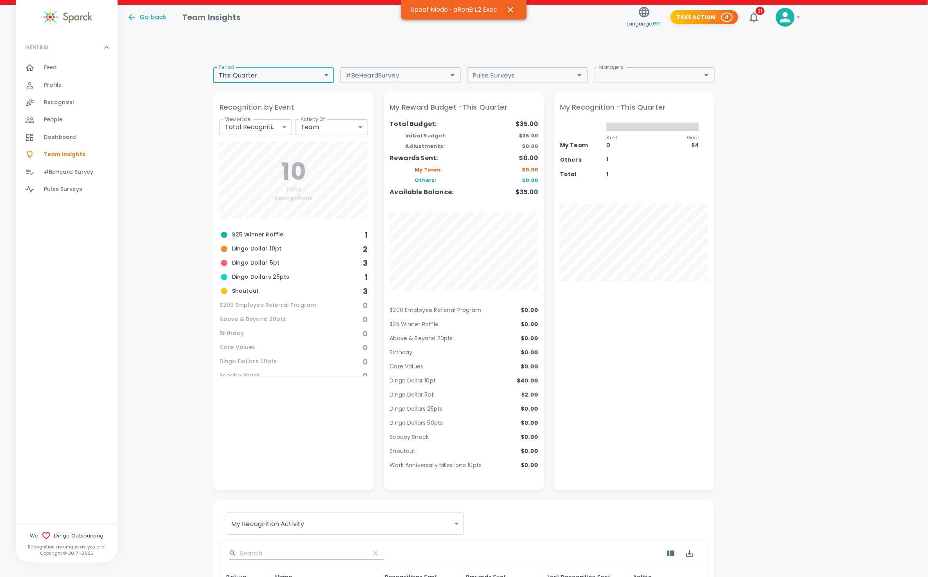
click at [515, 9] on icon "button" at bounding box center [510, 9] width 9 height 9
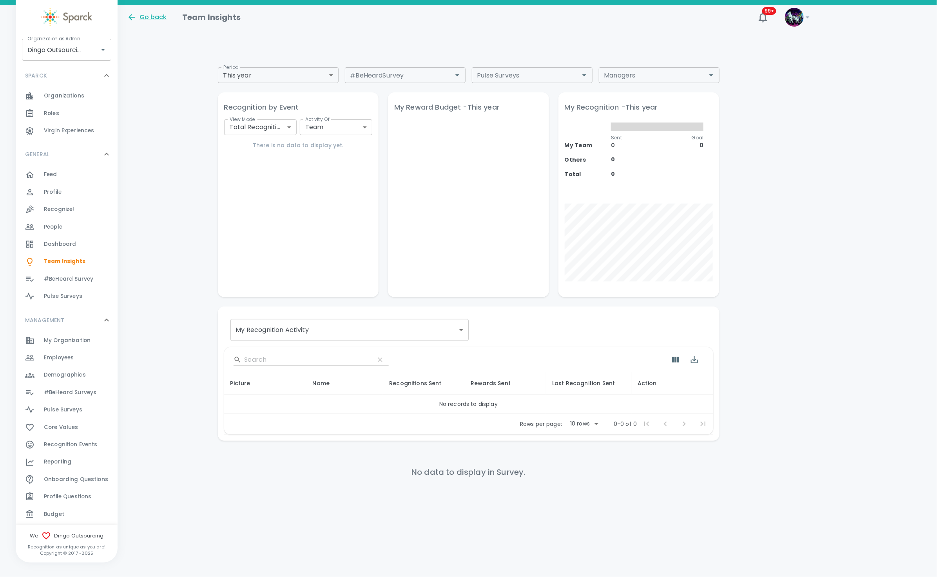
click at [60, 511] on span "Budget" at bounding box center [54, 515] width 20 height 8
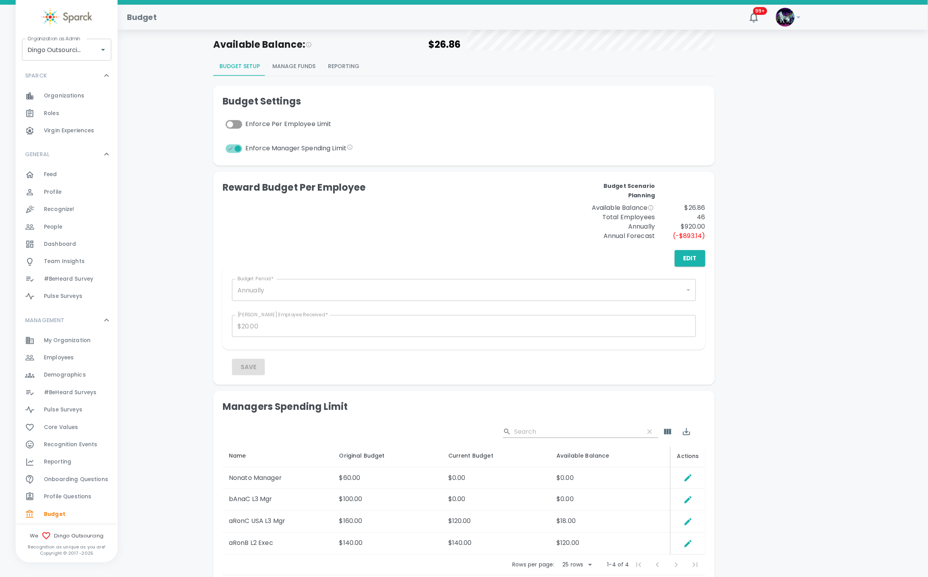
scroll to position [137, 0]
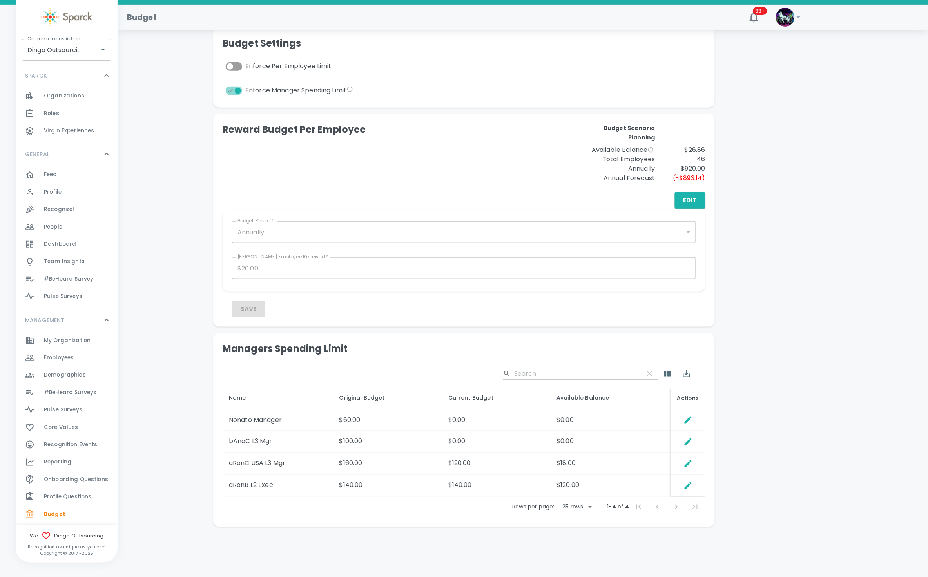
click at [51, 353] on span "Employees 0" at bounding box center [59, 358] width 30 height 11
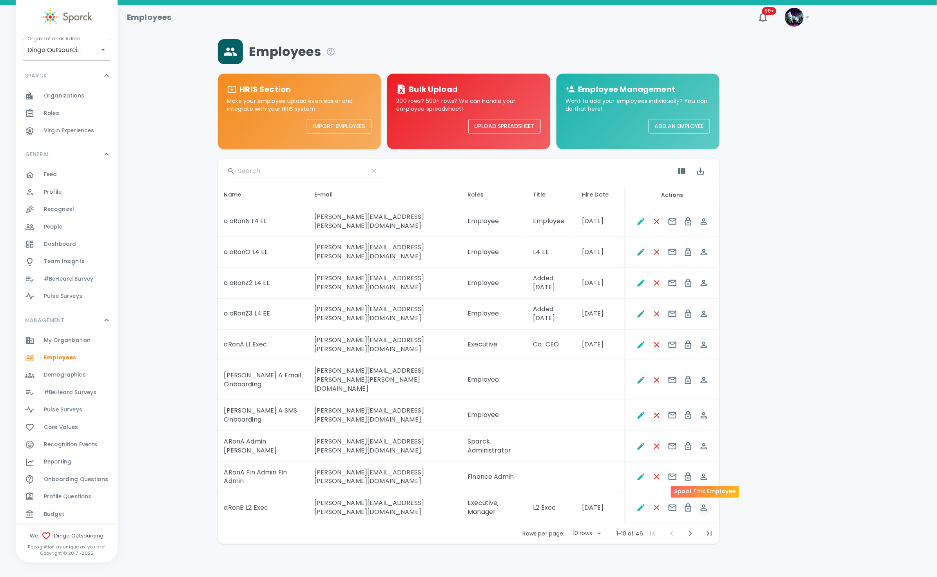
click at [704, 503] on icon "Spoof This Employee" at bounding box center [703, 507] width 9 height 9
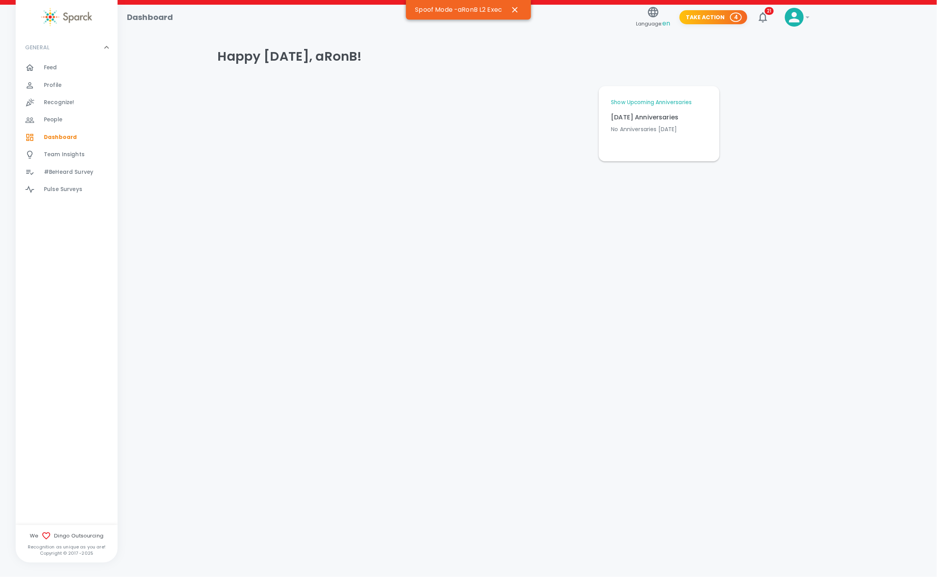
click at [80, 153] on span "Team Insights" at bounding box center [64, 155] width 41 height 8
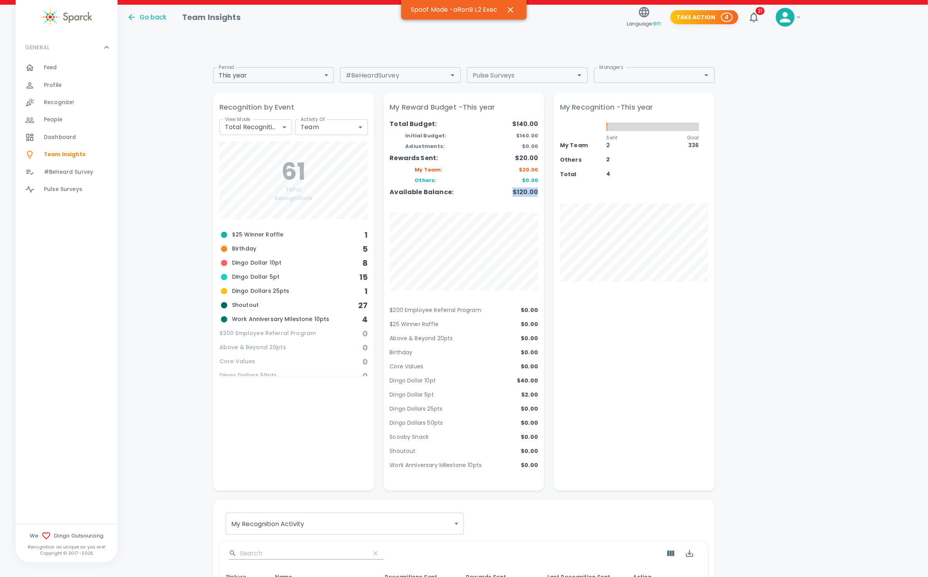
drag, startPoint x: 514, startPoint y: 195, endPoint x: 543, endPoint y: 193, distance: 29.9
click at [543, 193] on div "My Reward Budget - This year Total Budget: Initial Budget: Adiustments: Rewards…" at bounding box center [463, 286] width 161 height 389
click at [514, 204] on div "$140.00 $140.00 $0.00 $20.00 $20.00 $0.00 $120.00" at bounding box center [512, 165] width 49 height 93
click at [512, 11] on icon "button" at bounding box center [510, 9] width 9 height 9
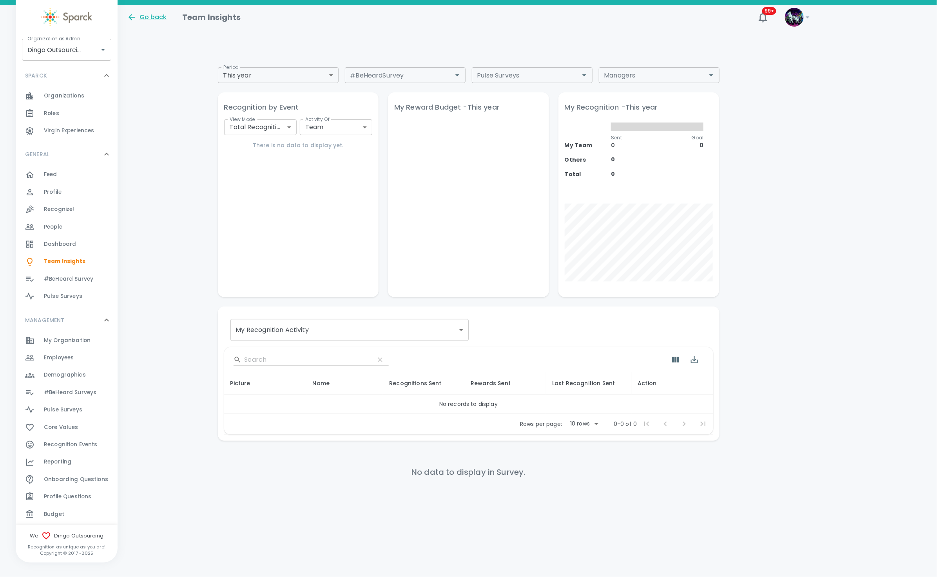
click at [69, 509] on div "Budget 0" at bounding box center [81, 514] width 74 height 11
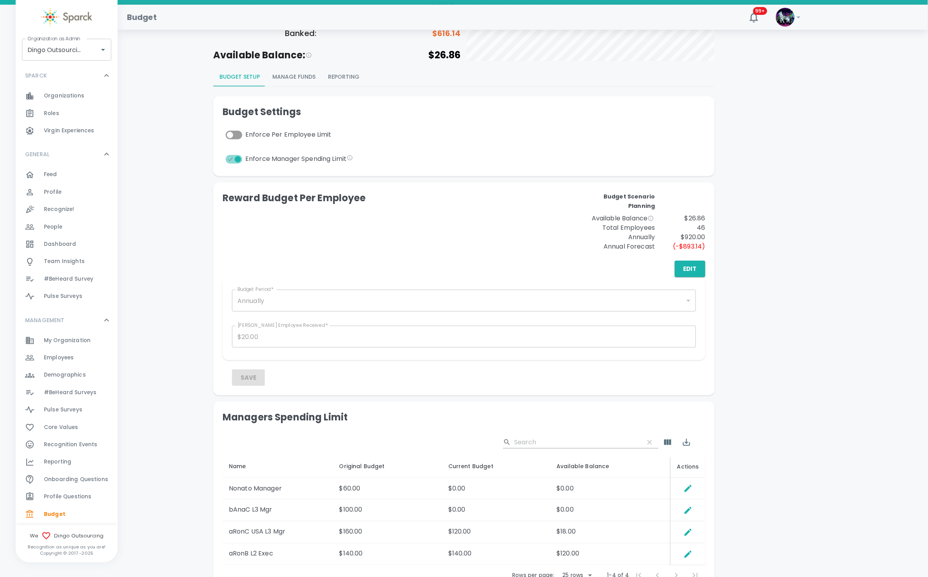
scroll to position [137, 0]
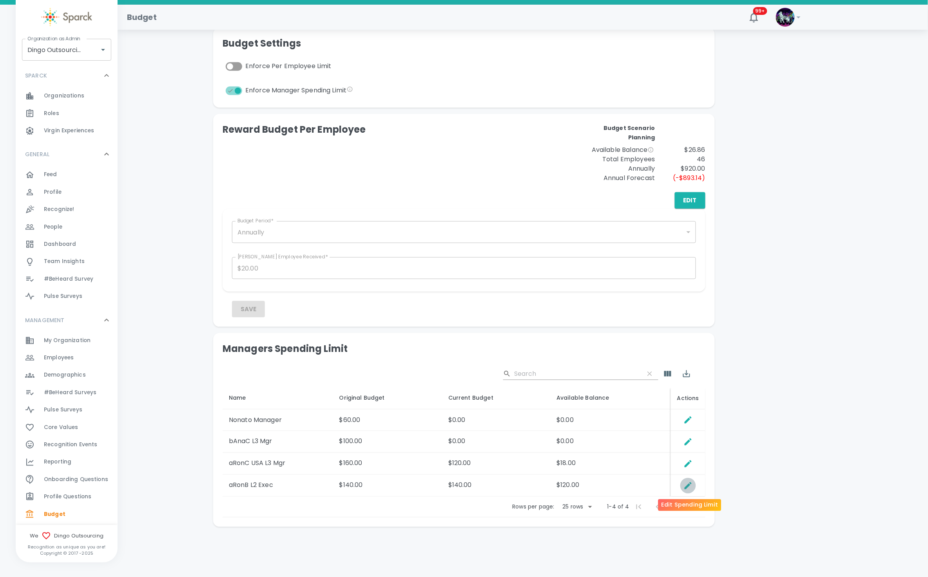
click at [691, 485] on icon "Edit Spending Limit" at bounding box center [687, 485] width 9 height 9
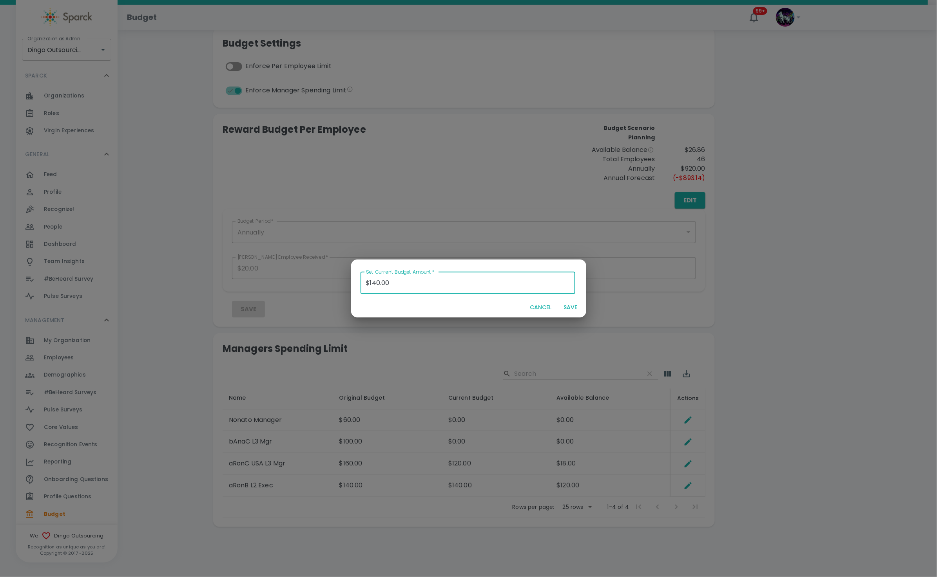
drag, startPoint x: 398, startPoint y: 280, endPoint x: 329, endPoint y: 278, distance: 69.0
click at [328, 280] on div "Set Current Budget Amount   * $140.00 Set Current Budget Amount   * CANCEL SAVE" at bounding box center [468, 288] width 937 height 577
click at [569, 305] on button "SAVE" at bounding box center [570, 307] width 25 height 14
type input "$0.00"
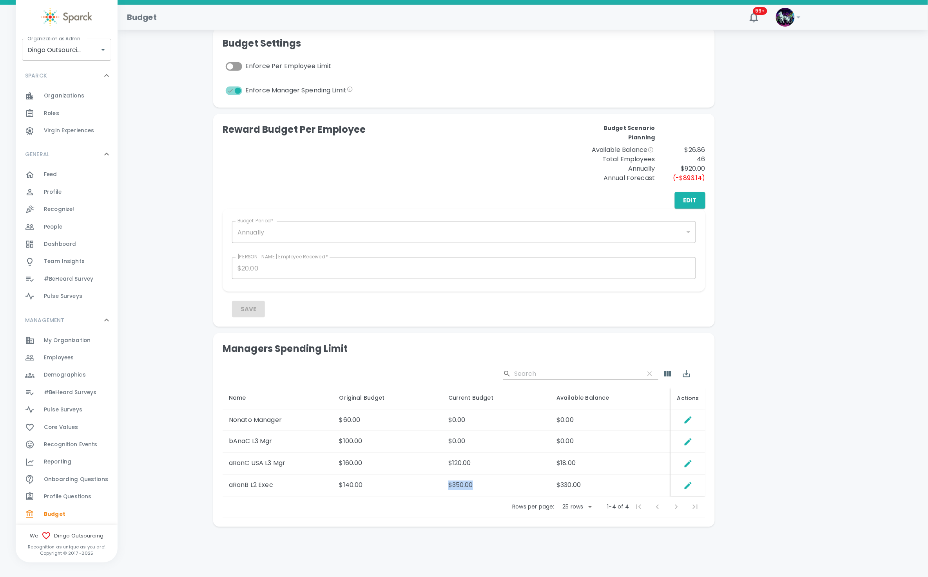
drag, startPoint x: 499, startPoint y: 483, endPoint x: 431, endPoint y: 484, distance: 68.2
click at [431, 484] on tr "aRonB L2 Exec $140.00 $350.00 $330.00" at bounding box center [463, 486] width 483 height 22
click at [470, 142] on div "Reward Budget Per Employee Budget Scenario Planning Available Balance $26.86 To…" at bounding box center [463, 165] width 483 height 85
drag, startPoint x: 598, startPoint y: 483, endPoint x: 550, endPoint y: 491, distance: 49.1
click at [550, 491] on tr "aRonB L2 Exec $140.00 $350.00 $330.00" at bounding box center [463, 486] width 483 height 22
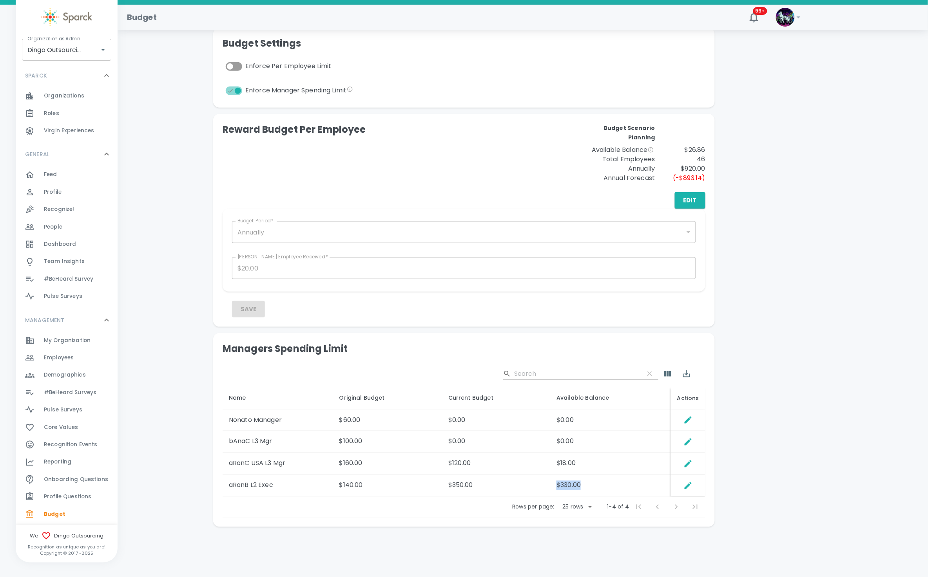
click at [562, 484] on td "$330.00" at bounding box center [610, 486] width 121 height 22
click at [558, 485] on td "$330.00" at bounding box center [610, 486] width 121 height 22
drag, startPoint x: 559, startPoint y: 485, endPoint x: 599, endPoint y: 483, distance: 39.6
click at [599, 483] on td "$330.00" at bounding box center [610, 486] width 121 height 22
click at [687, 486] on icon "Edit Spending Limit" at bounding box center [687, 486] width 7 height 7
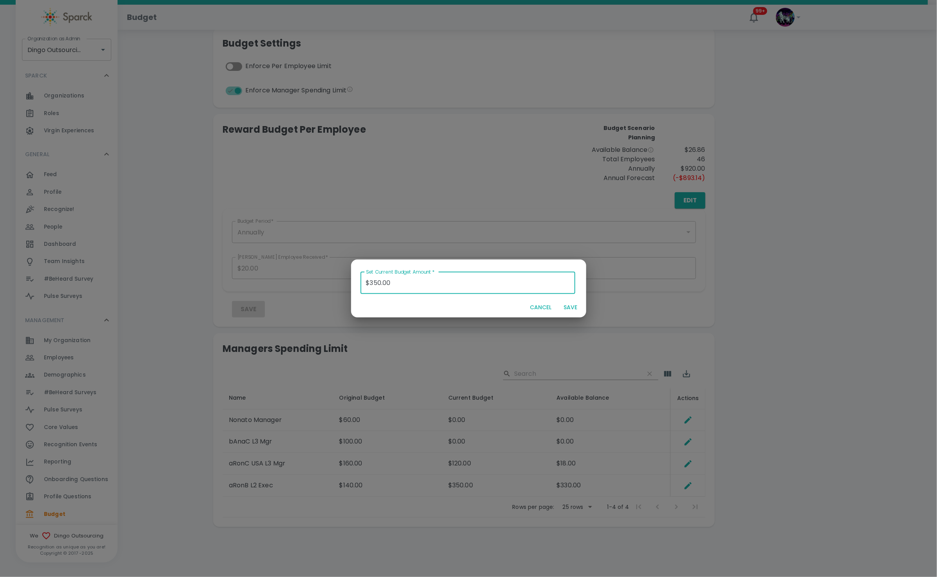
drag, startPoint x: 414, startPoint y: 279, endPoint x: 305, endPoint y: 295, distance: 110.0
click at [305, 295] on div "Set Current Budget Amount   * $350.00 Set Current Budget Amount   * CANCEL SAVE" at bounding box center [468, 288] width 937 height 577
click at [570, 310] on button "SAVE" at bounding box center [570, 307] width 25 height 14
type input "$0.00"
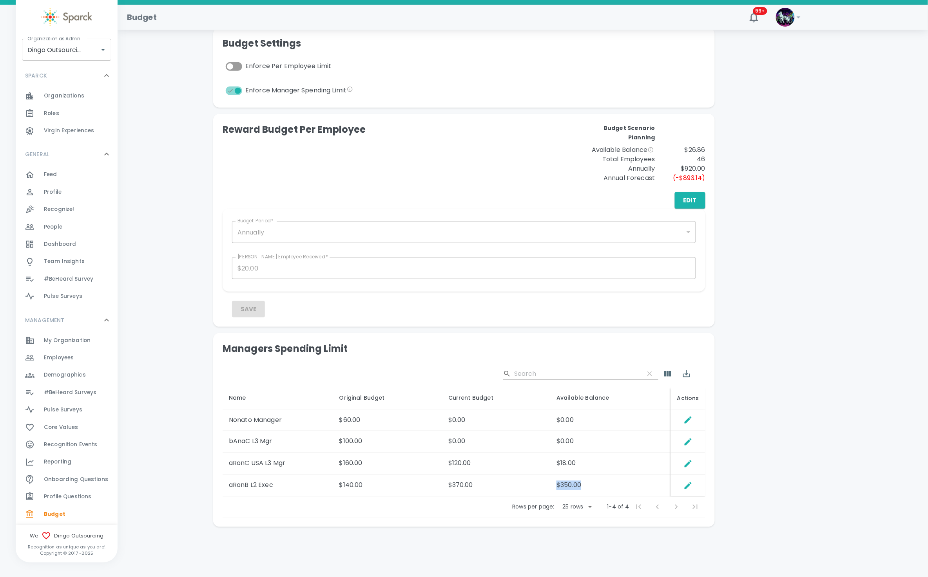
drag, startPoint x: 595, startPoint y: 491, endPoint x: 557, endPoint y: 485, distance: 39.2
click at [557, 485] on td "$350.00" at bounding box center [610, 486] width 121 height 22
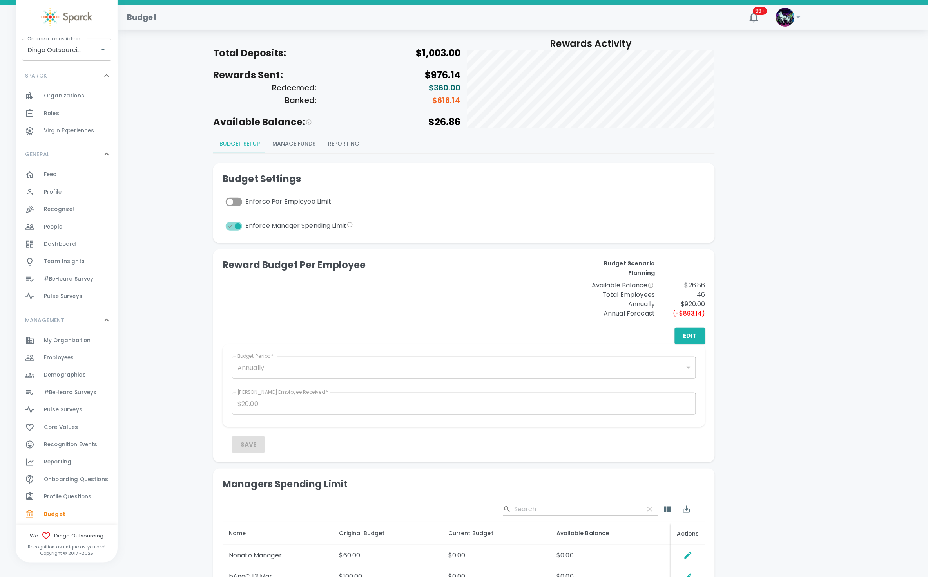
scroll to position [0, 0]
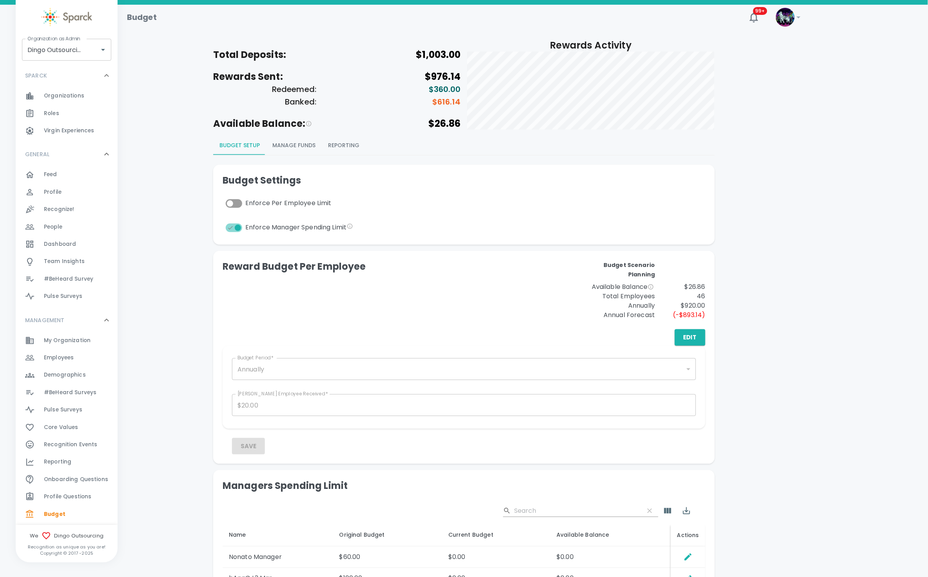
click at [299, 146] on button "Manage Funds" at bounding box center [294, 145] width 56 height 19
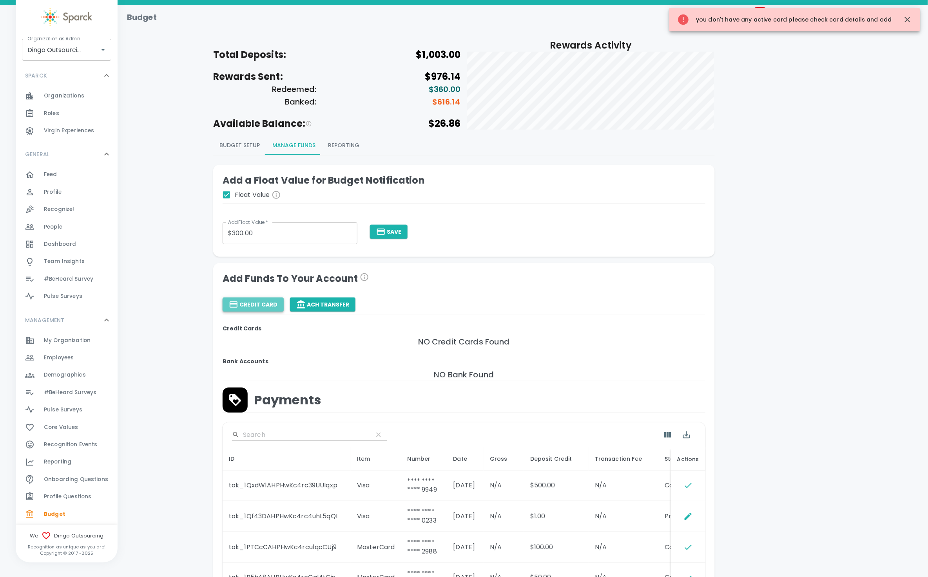
click at [255, 311] on button "Credit Card" at bounding box center [252, 305] width 61 height 14
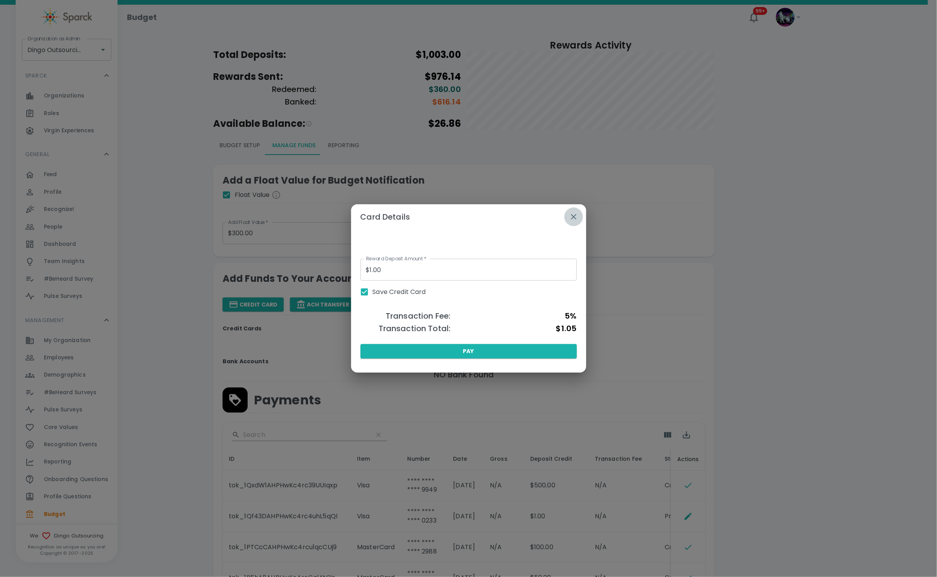
click at [574, 213] on icon "button" at bounding box center [573, 216] width 9 height 9
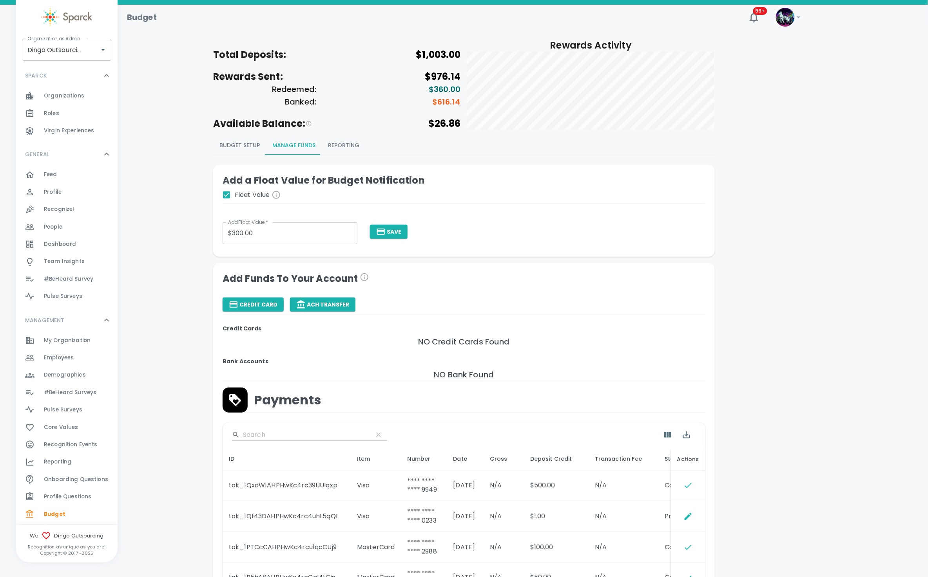
click at [240, 147] on button "Budget Setup" at bounding box center [239, 145] width 53 height 19
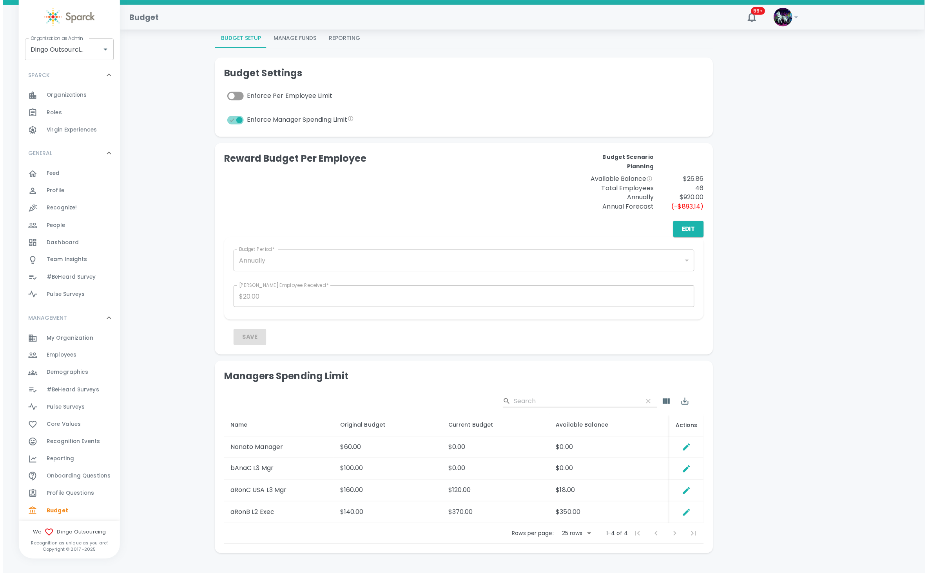
scroll to position [118, 0]
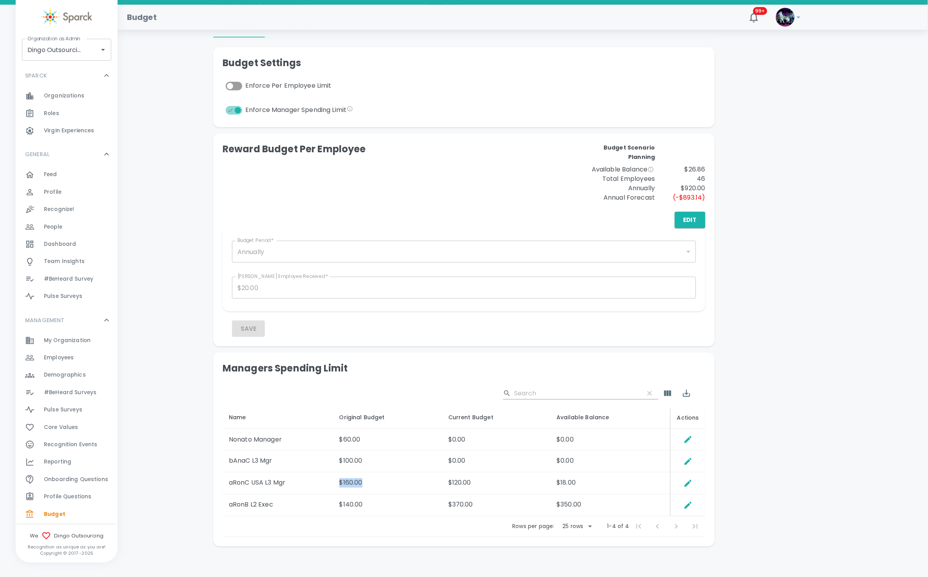
drag, startPoint x: 342, startPoint y: 486, endPoint x: 374, endPoint y: 486, distance: 32.1
click at [374, 486] on td "$160.00" at bounding box center [387, 484] width 109 height 22
drag, startPoint x: 448, startPoint y: 487, endPoint x: 474, endPoint y: 486, distance: 25.5
click at [474, 486] on td "$120.00" at bounding box center [496, 484] width 108 height 22
drag, startPoint x: 558, startPoint y: 485, endPoint x: 584, endPoint y: 488, distance: 26.3
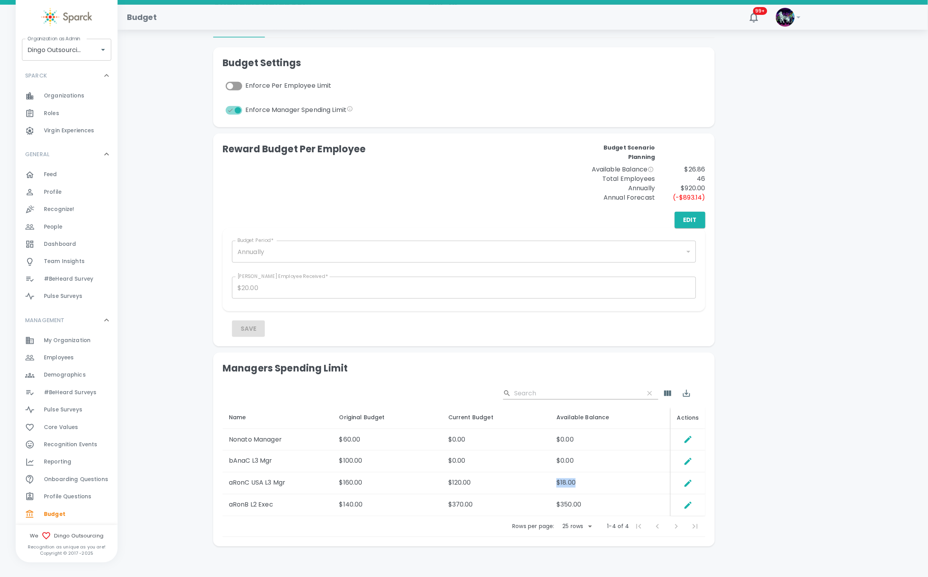
click at [584, 488] on td "$18.00" at bounding box center [610, 484] width 121 height 22
click at [580, 488] on td "$18.00" at bounding box center [610, 484] width 121 height 22
click at [572, 494] on tbody "Nonato Manager $60.00 $0.00 $0.00 bAnaC L3 Mgr $100.00 $0.00 $0.00 aRonC USA L3…" at bounding box center [463, 473] width 483 height 88
click at [581, 490] on td "$18.00" at bounding box center [610, 484] width 121 height 22
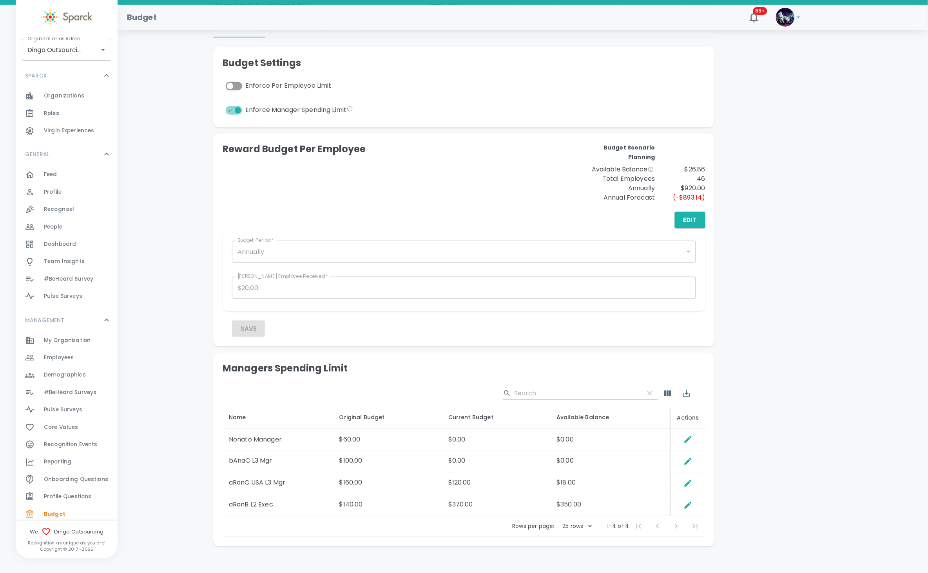
click at [868, 559] on main "Total Deposits: $1,003.00 Rewards Sent: $976.14 Redeemed: $360.00 Banked: $616.…" at bounding box center [523, 226] width 810 height 678
click at [36, 51] on input "Dingo Outsourcing • 793" at bounding box center [55, 49] width 60 height 15
click at [81, 71] on li "Luxer One • 727" at bounding box center [66, 71] width 89 height 14
type input "Luxer One • 727"
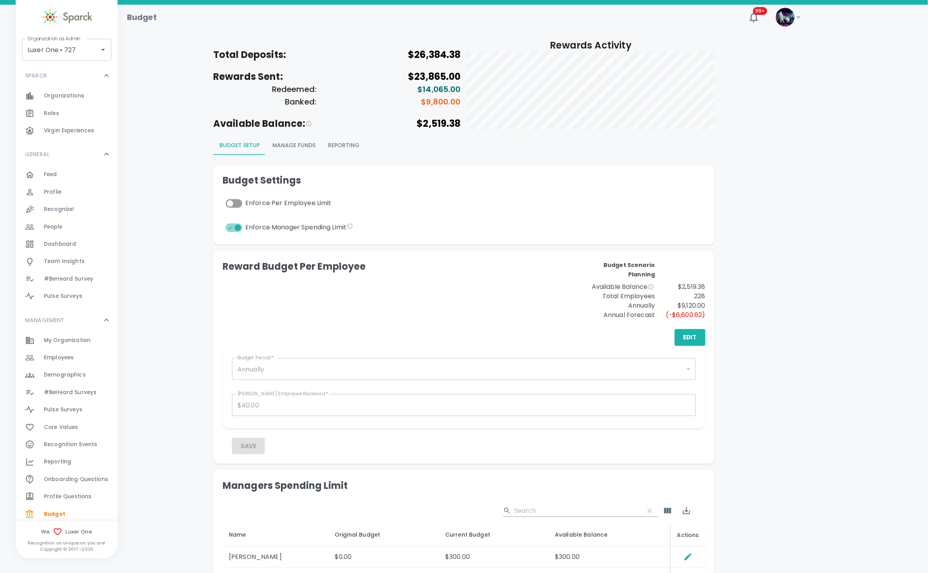
click at [88, 441] on span "Recognition Events" at bounding box center [71, 445] width 54 height 8
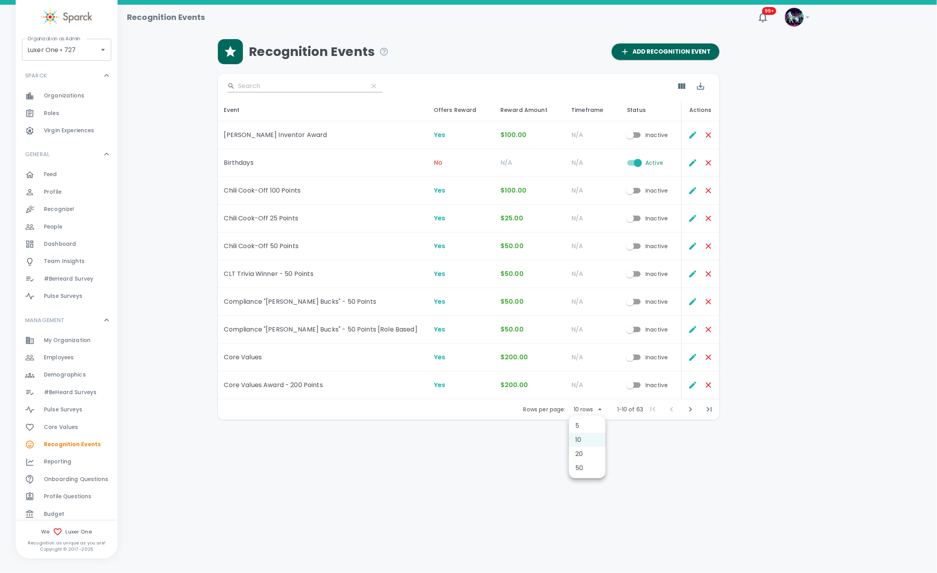
click at [589, 409] on body "Skip Navigation Recognition Events 99+ ! Organization as Admin Luxer One • 727 …" at bounding box center [468, 230] width 937 height 461
click at [587, 470] on li "50" at bounding box center [587, 468] width 36 height 14
type input "50"
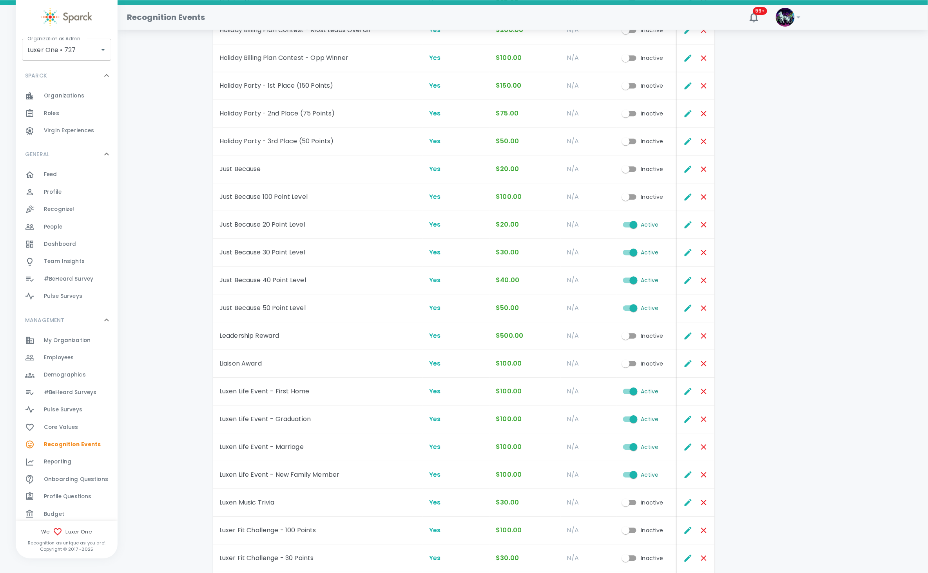
scroll to position [651, 0]
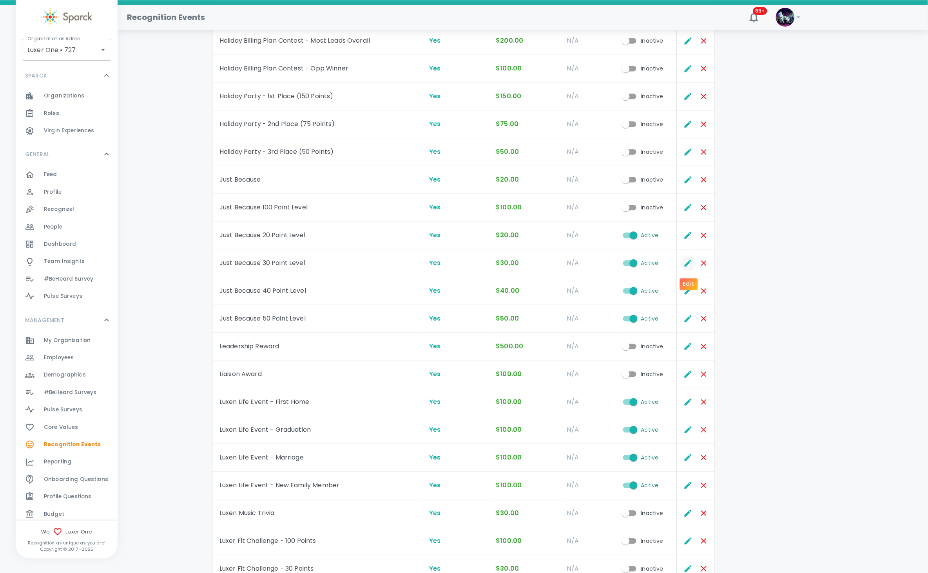
click at [685, 265] on icon "Edit" at bounding box center [687, 263] width 9 height 9
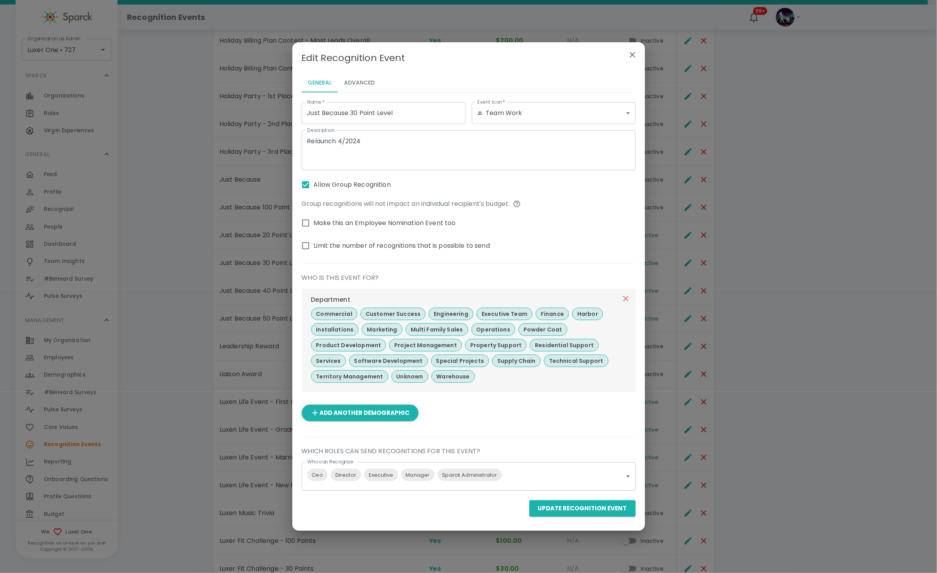
click at [629, 50] on icon "button" at bounding box center [631, 54] width 9 height 9
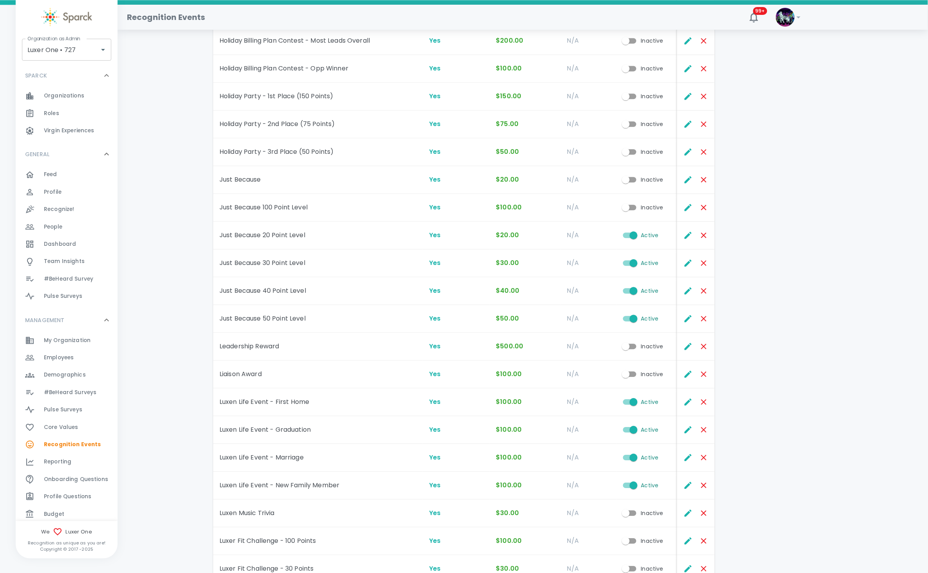
click at [83, 514] on div "Budget 0" at bounding box center [81, 514] width 74 height 11
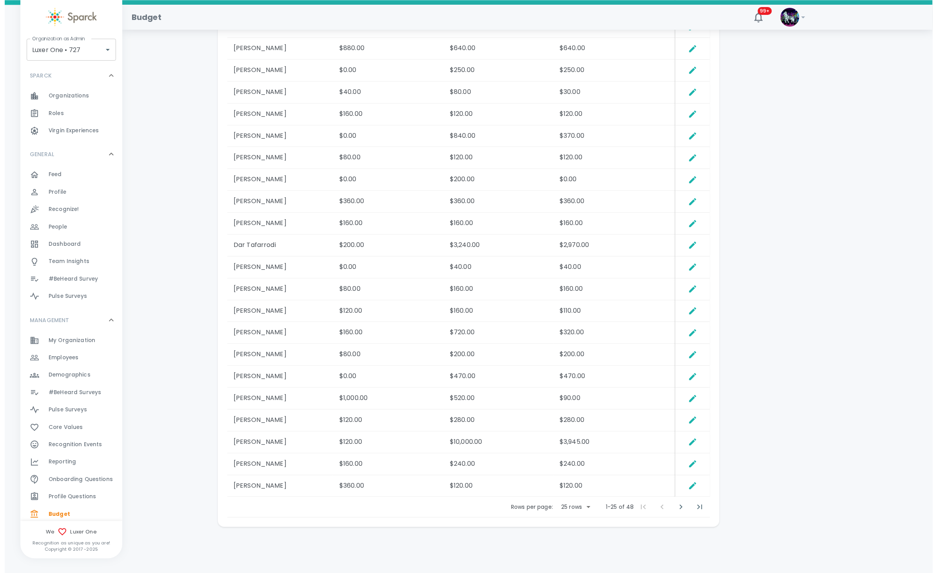
scroll to position [602, 0]
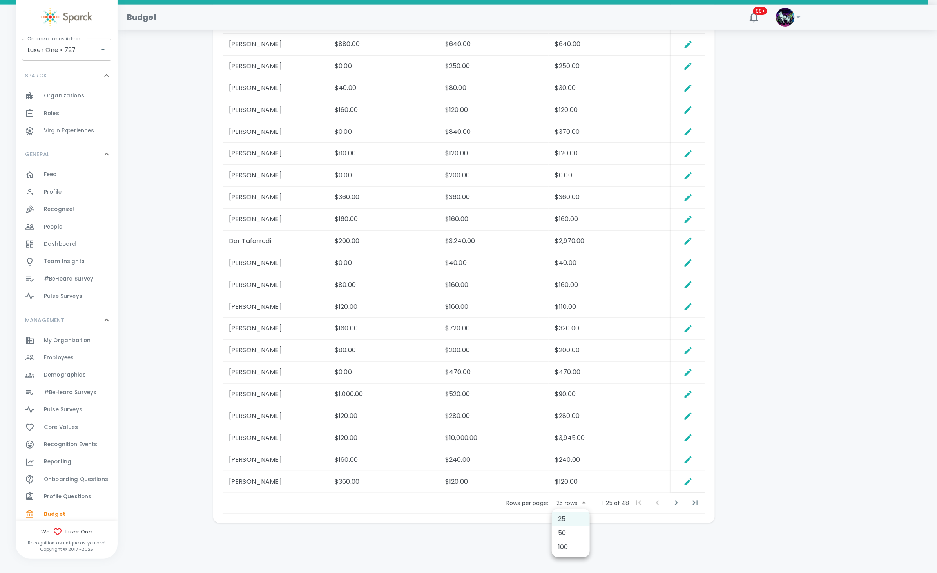
click at [566, 549] on li "100" at bounding box center [570, 548] width 38 height 14
type input "100"
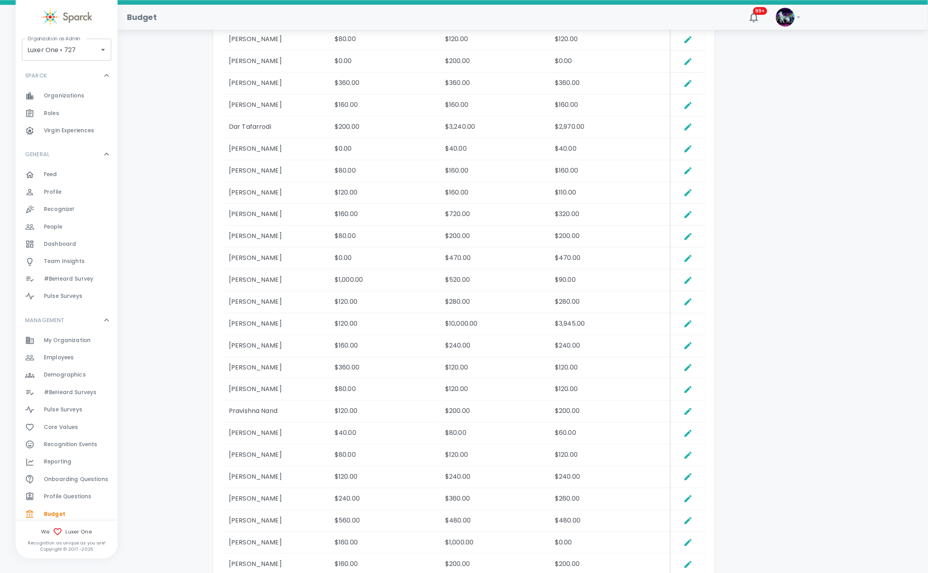
scroll to position [696, 0]
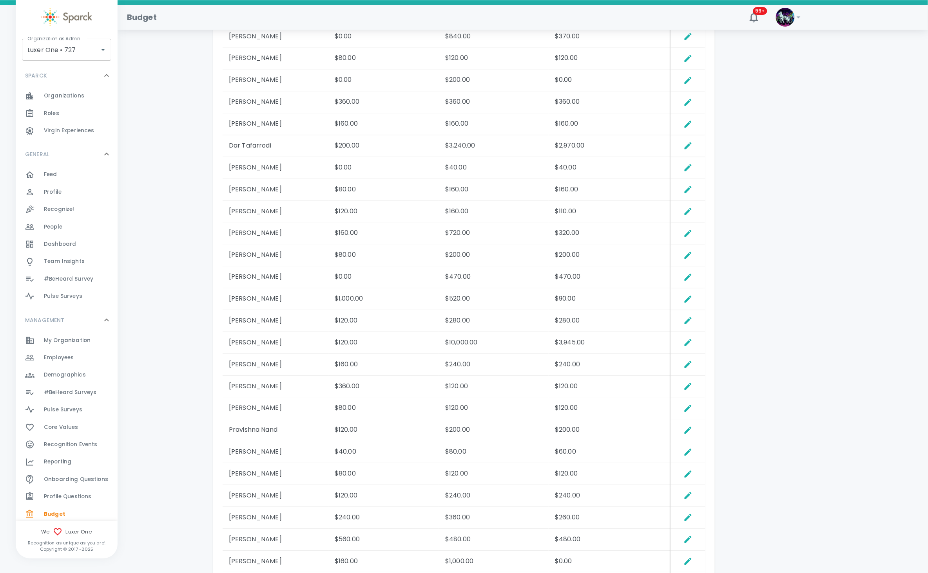
click at [59, 355] on span "Employees" at bounding box center [59, 358] width 30 height 8
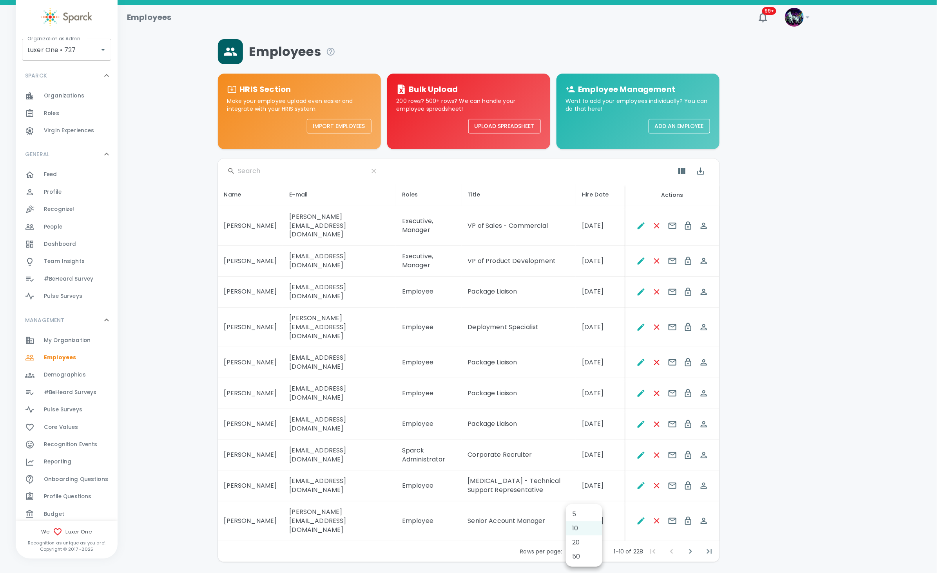
click at [589, 499] on body "Skip Navigation Employees 99+ ! Organization as Admin Luxer One • 727 Organizat…" at bounding box center [468, 301] width 937 height 603
click at [588, 556] on li "50" at bounding box center [584, 557] width 36 height 14
type input "50"
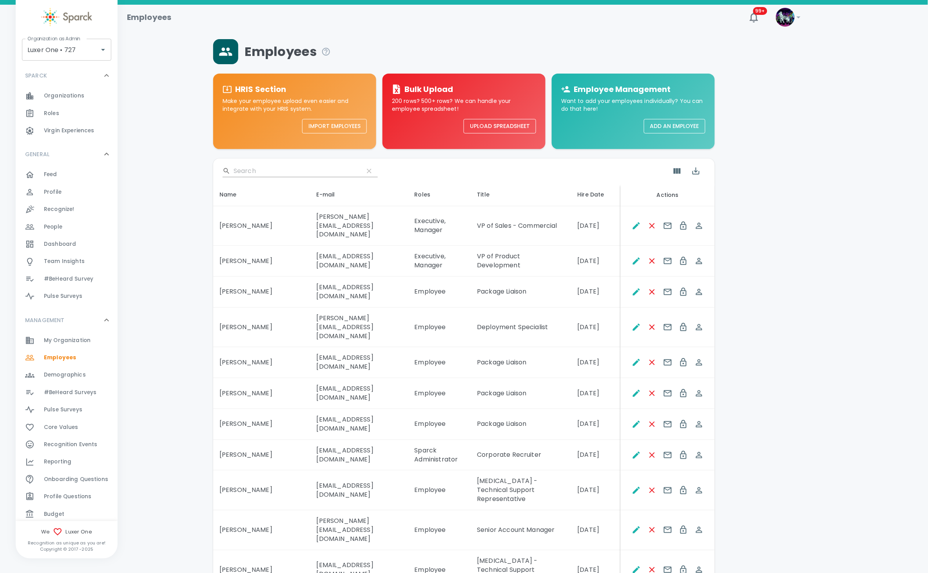
click at [257, 169] on input "Search" at bounding box center [295, 171] width 124 height 13
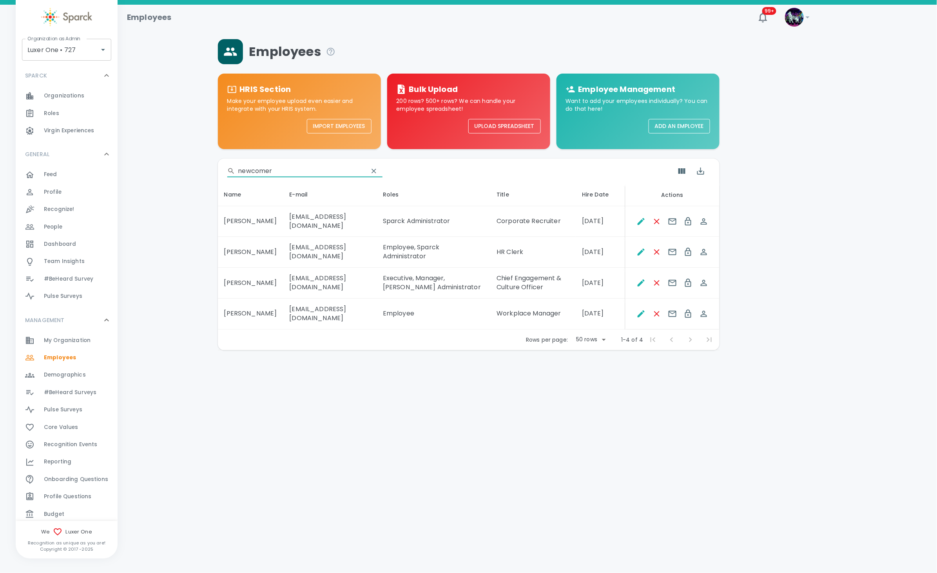
type input "newcomer"
click at [93, 446] on span "Recognition Events" at bounding box center [71, 445] width 54 height 8
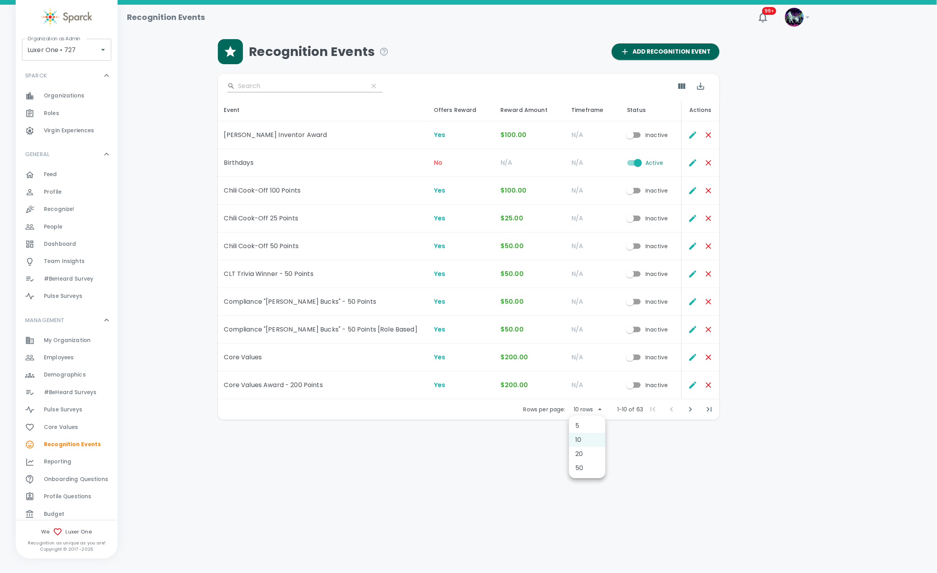
click at [584, 413] on body "Skip Navigation Recognition Events 99+ ! Organization as Admin Luxer One • 727 …" at bounding box center [468, 230] width 937 height 461
click at [589, 462] on li "50" at bounding box center [587, 468] width 36 height 14
type input "50"
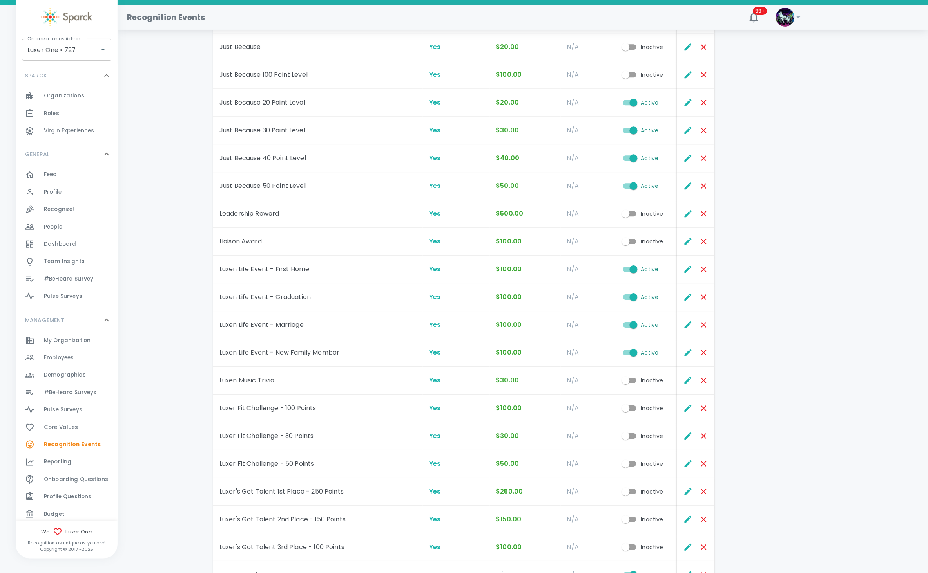
scroll to position [768, 0]
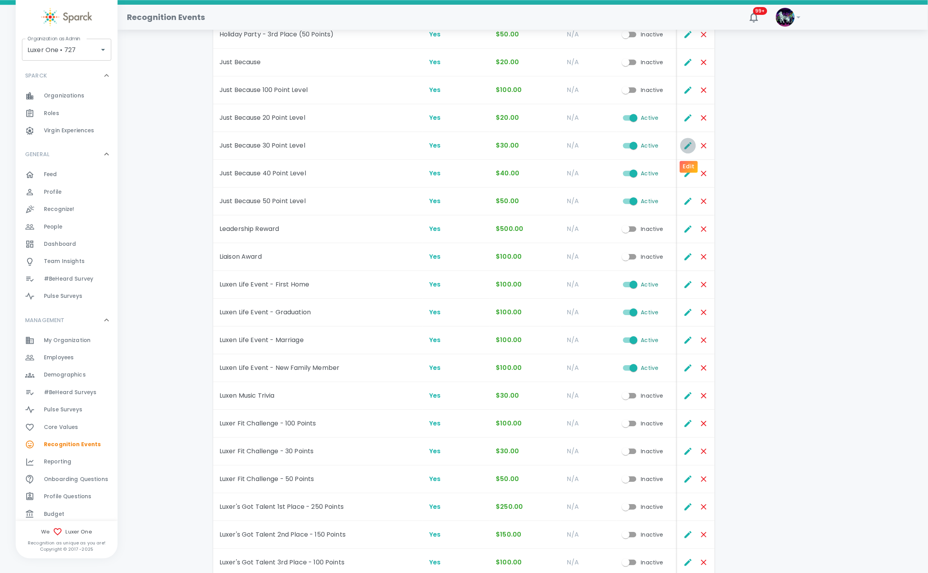
click at [690, 145] on icon "Edit" at bounding box center [687, 145] width 9 height 9
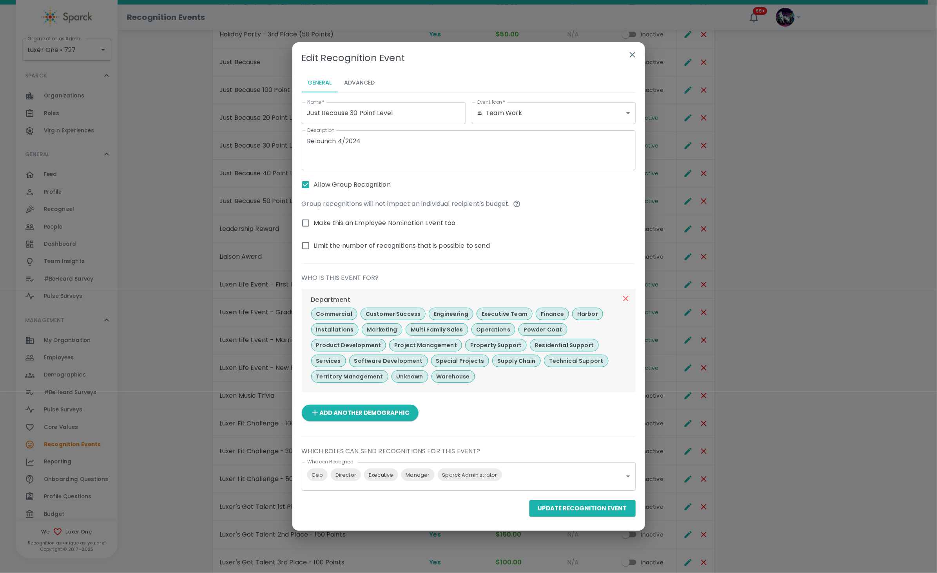
click at [354, 86] on button "Advanced" at bounding box center [359, 83] width 43 height 19
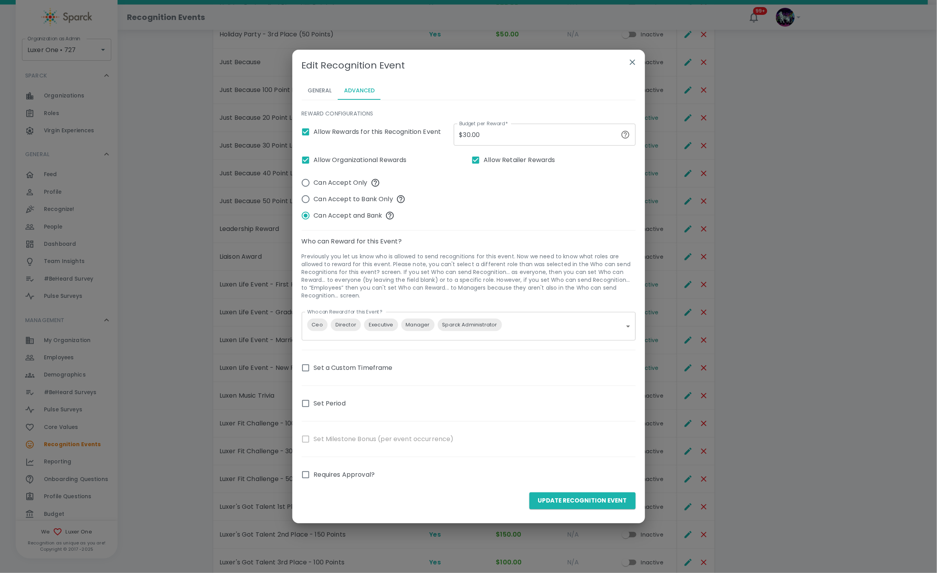
click at [320, 87] on button "General" at bounding box center [320, 90] width 36 height 19
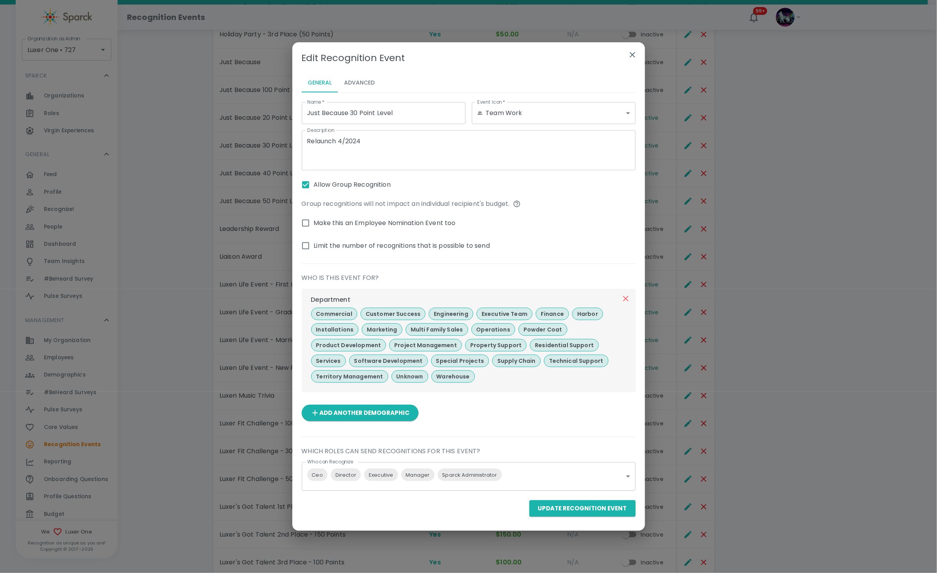
click at [356, 83] on button "Advanced" at bounding box center [359, 83] width 43 height 19
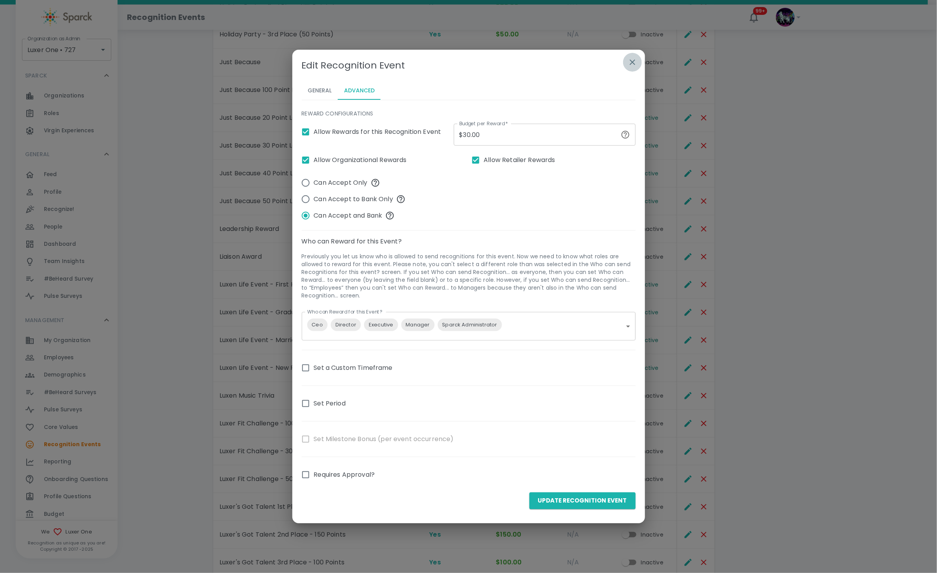
click at [633, 65] on icon "button" at bounding box center [631, 62] width 9 height 9
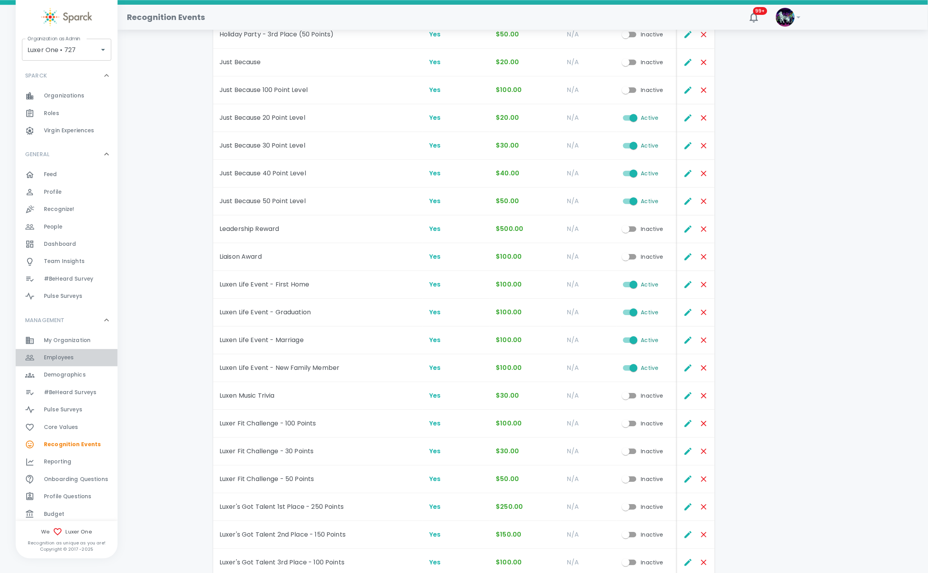
click at [67, 356] on span "Employees" at bounding box center [59, 358] width 30 height 8
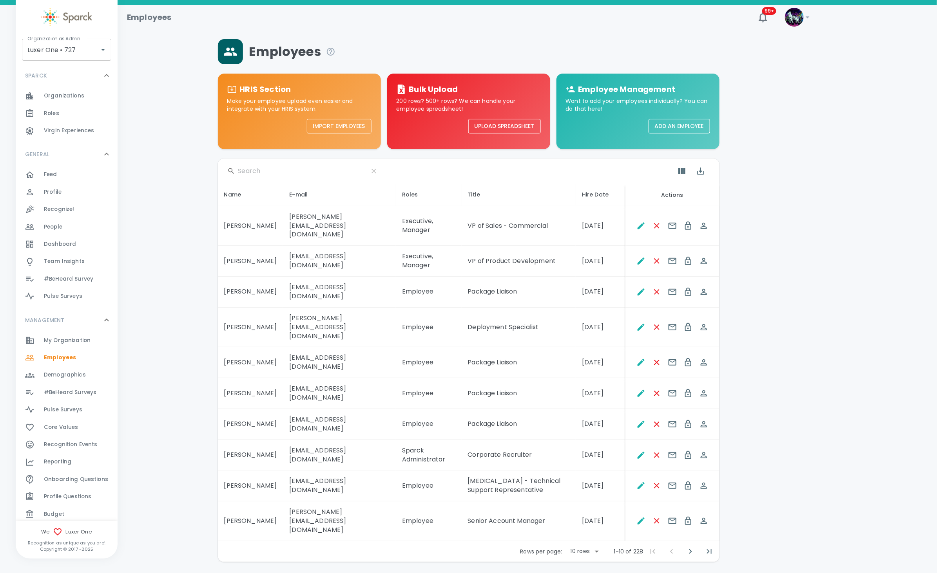
click at [287, 170] on input "Search" at bounding box center [300, 171] width 124 height 13
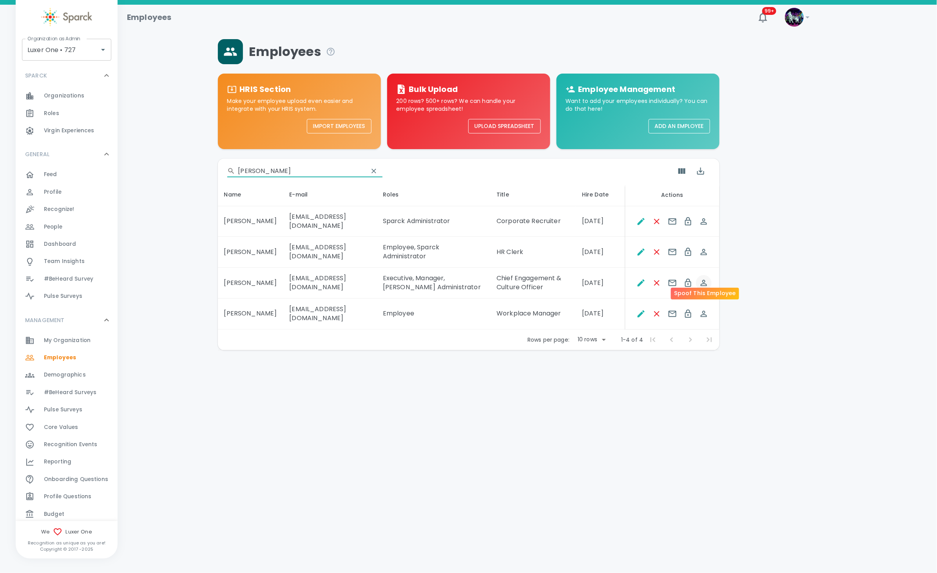
type input "newcome"
click at [705, 278] on icon "Spoof This Employee" at bounding box center [703, 282] width 9 height 9
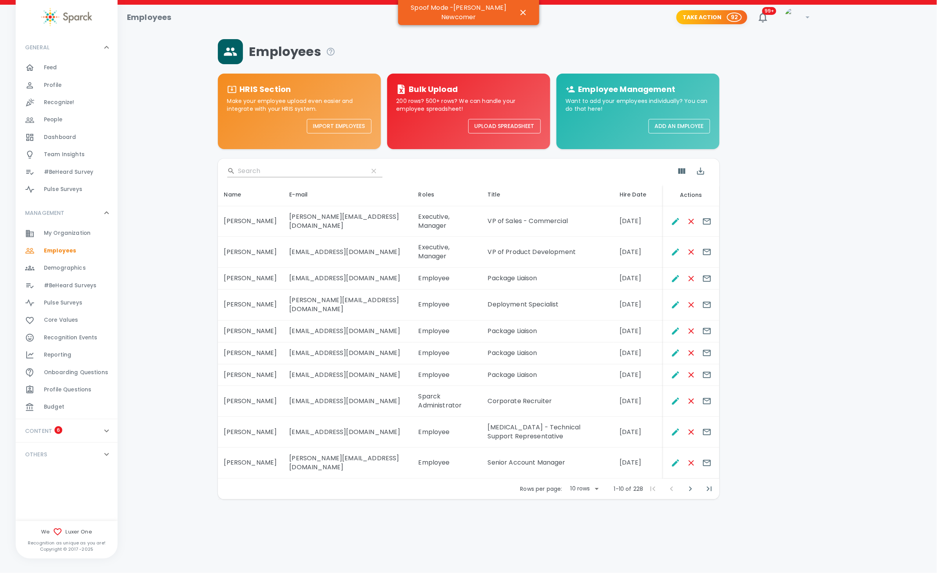
click at [72, 100] on div "Recognize! 0" at bounding box center [81, 102] width 74 height 11
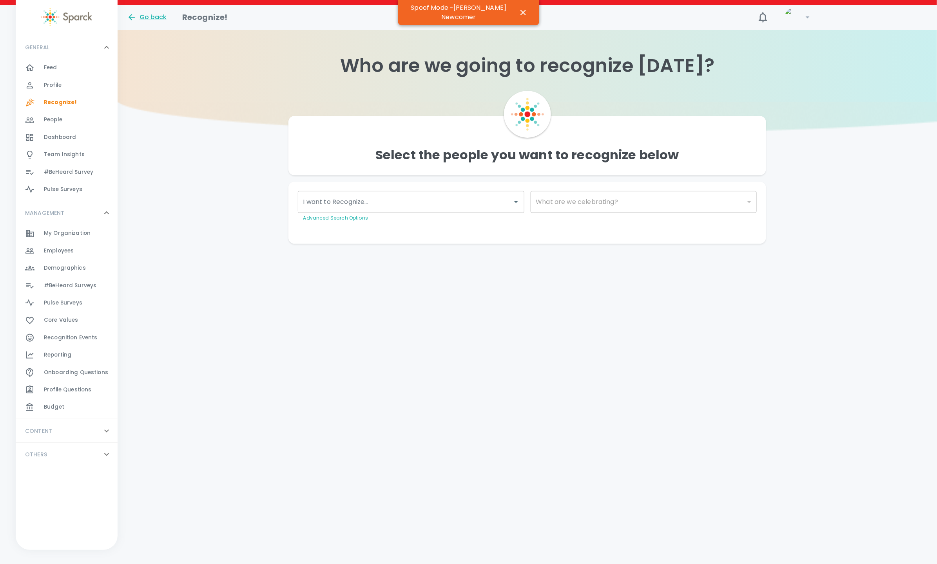
click at [72, 100] on span "Recognize!" at bounding box center [60, 103] width 33 height 8
click at [432, 203] on input "I want to Recognize..." at bounding box center [405, 202] width 208 height 15
click at [452, 192] on div "I want to Recognize..." at bounding box center [411, 202] width 226 height 22
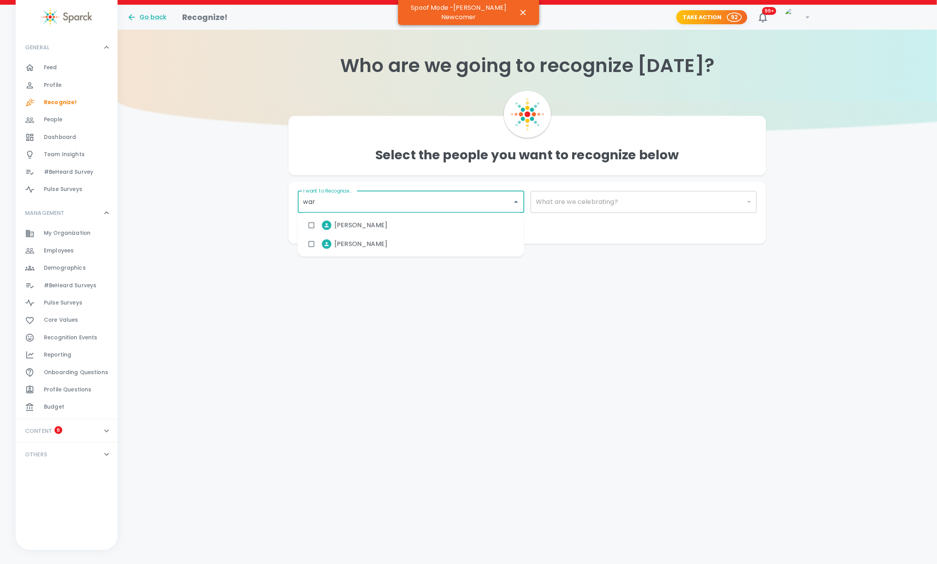
type input "warr"
click at [336, 239] on body "Skip Navigation Go back Recognize! Take Action 92 99+ ! GENERAL 0 Feed 0 Profil…" at bounding box center [468, 137] width 937 height 275
click at [351, 225] on span "[PERSON_NAME]" at bounding box center [361, 225] width 53 height 9
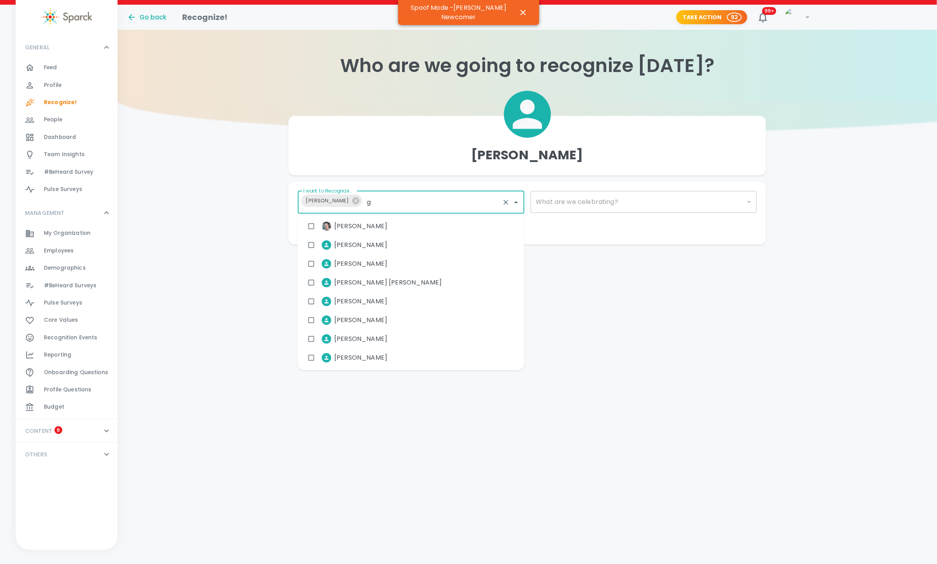
type input "gr"
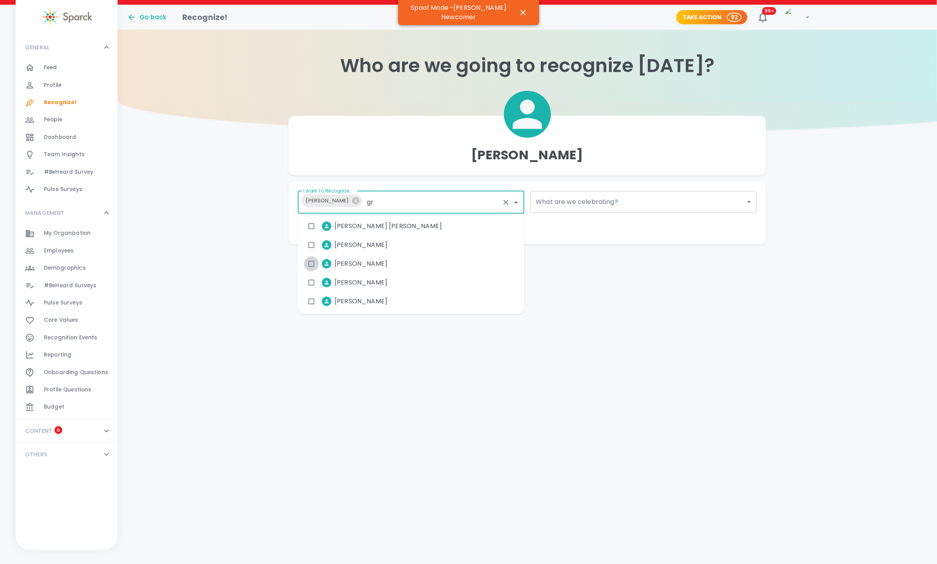
click at [310, 262] on input "checkbox" at bounding box center [311, 264] width 15 height 15
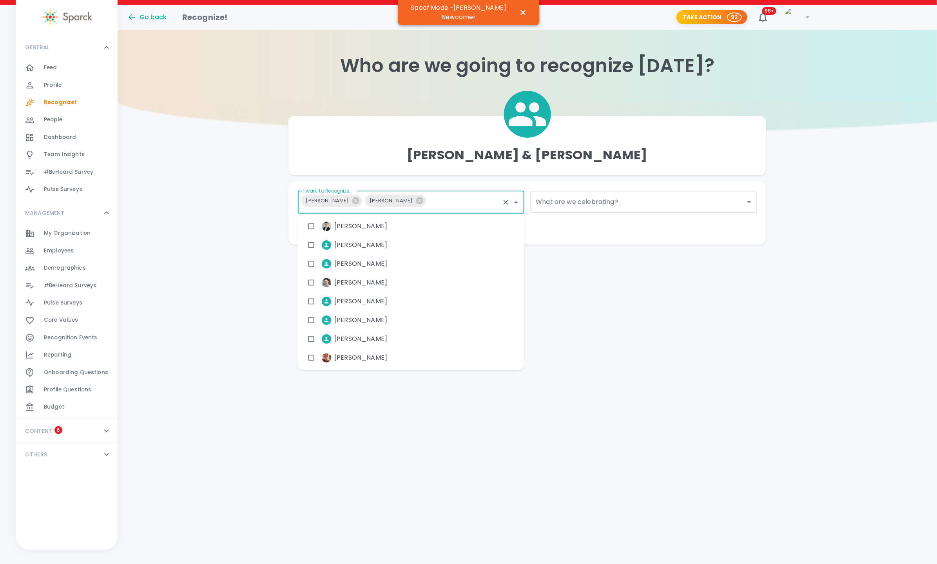
click at [570, 208] on body "Skip Navigation Go back Recognize! Take Action 92 99+ ! GENERAL 0 Feed 0 Profil…" at bounding box center [468, 138] width 937 height 276
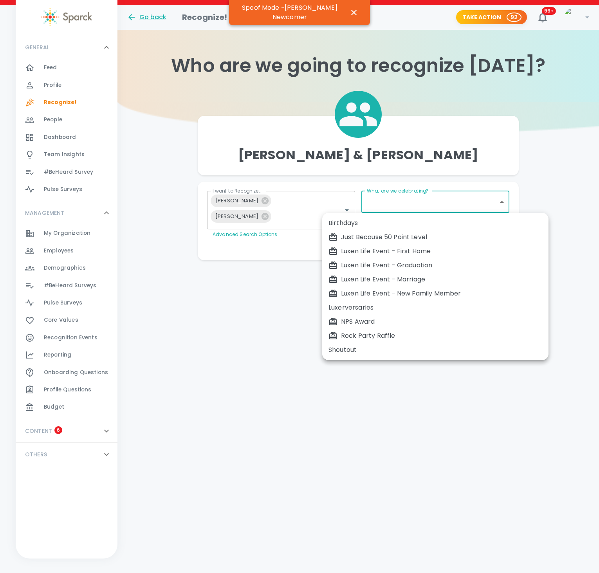
click at [533, 114] on div at bounding box center [299, 286] width 599 height 573
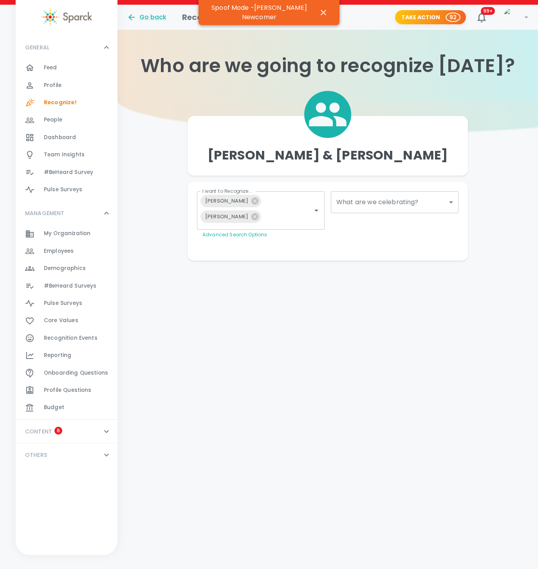
click at [372, 206] on div "What are we celebrating? ​ What are we celebrating?" at bounding box center [395, 202] width 128 height 22
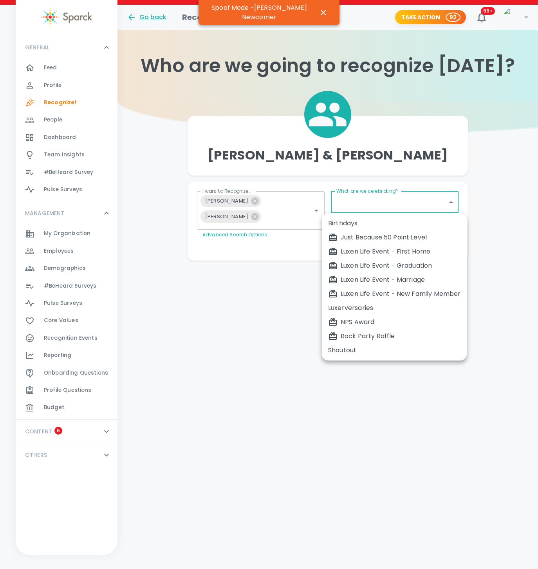
click at [369, 206] on body "Skip Navigation Go back Recognize! Take Action 92 99+ ! GENERAL 0 Feed 0 Profil…" at bounding box center [269, 146] width 538 height 292
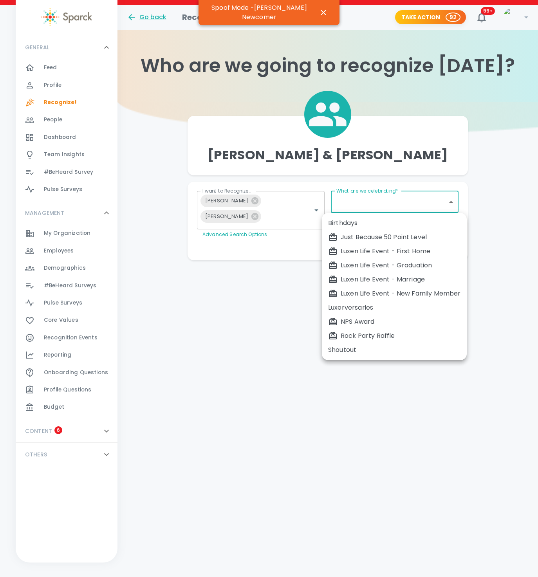
drag, startPoint x: 372, startPoint y: 215, endPoint x: 376, endPoint y: 208, distance: 8.1
click at [372, 212] on div "Birthdays Just Because 50 Point Level Luxen Life Event - First Home Luxen Life …" at bounding box center [269, 288] width 538 height 577
click at [376, 205] on div at bounding box center [269, 288] width 538 height 577
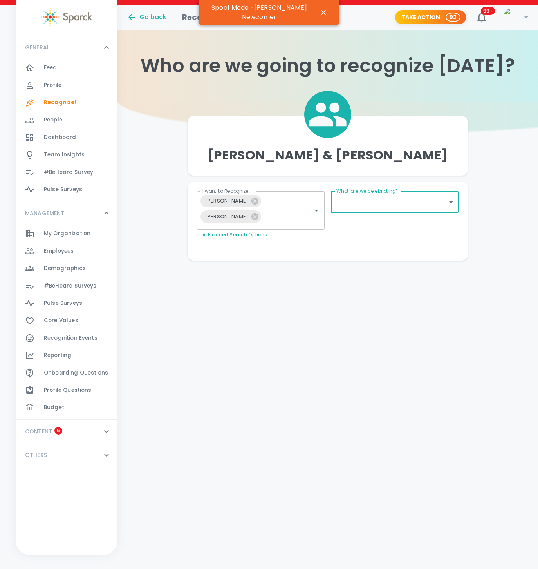
click at [451, 199] on body "Skip Navigation Go back Recognize! Take Action 92 99+ ! GENERAL 0 Feed 0 Profil…" at bounding box center [269, 146] width 538 height 292
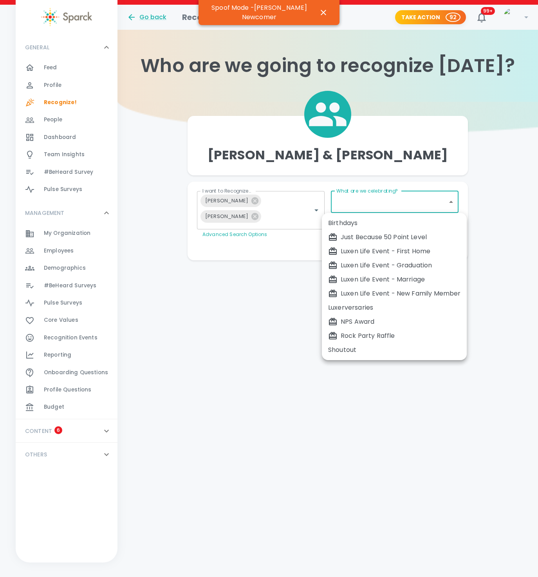
click at [503, 173] on div at bounding box center [269, 288] width 538 height 577
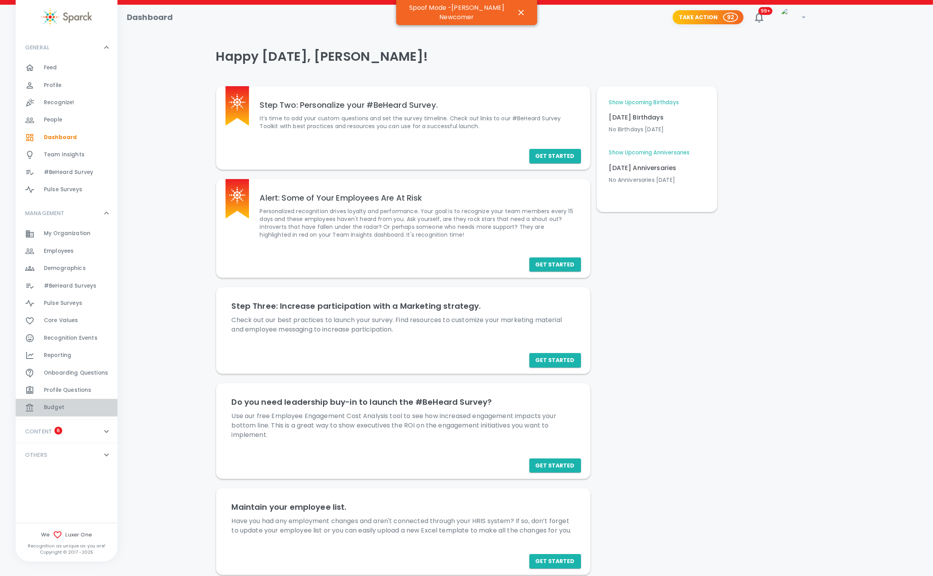
click at [79, 405] on div "Budget 0" at bounding box center [81, 407] width 74 height 11
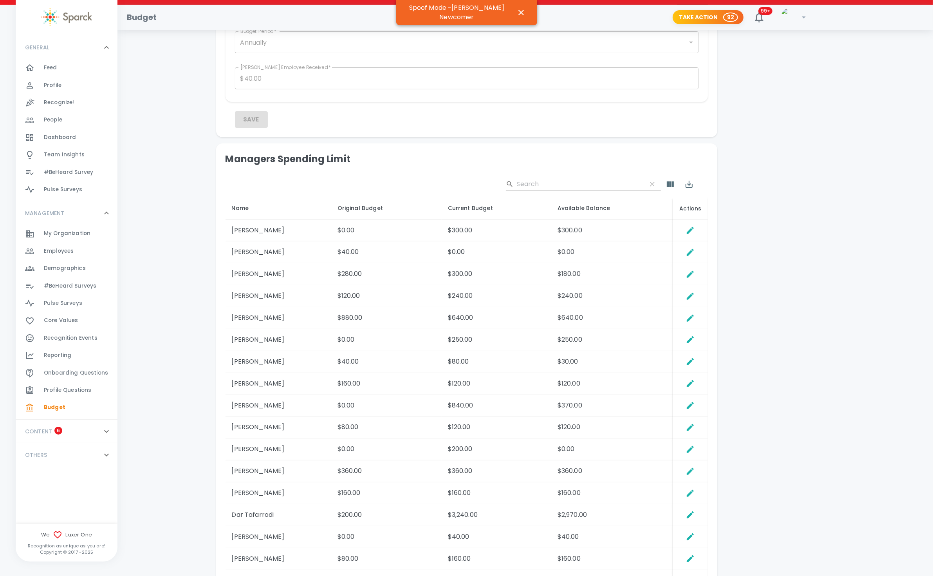
scroll to position [293, 0]
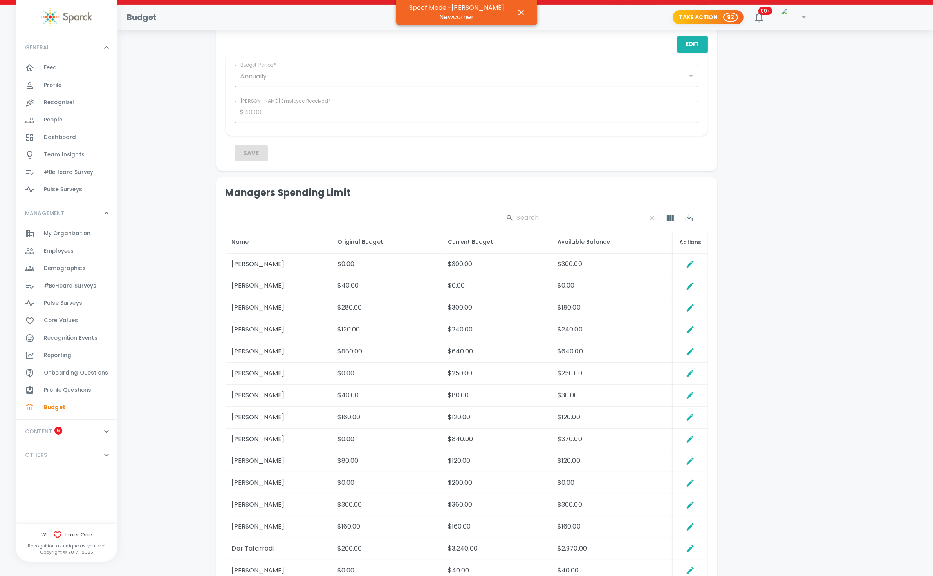
click at [83, 154] on div "Team Insights 0" at bounding box center [81, 154] width 74 height 11
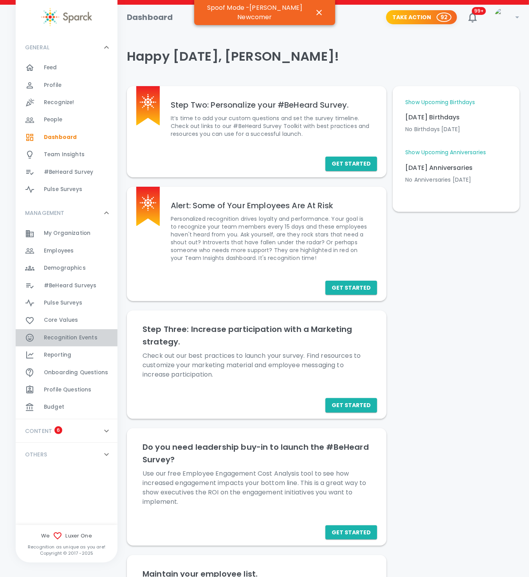
click at [68, 340] on span "Recognition Events" at bounding box center [71, 338] width 54 height 8
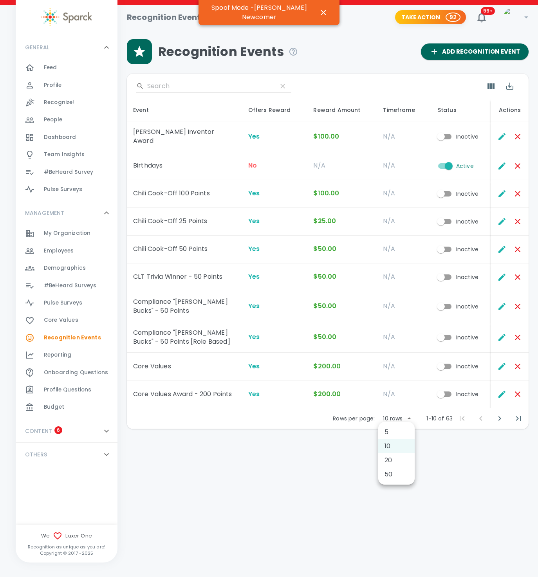
click at [398, 420] on body "Skip Navigation Recognition Events Take Action 92 99+ ! GENERAL 0 Feed 0 Profil…" at bounding box center [269, 235] width 538 height 470
click at [397, 474] on li "50" at bounding box center [396, 475] width 36 height 14
type input "50"
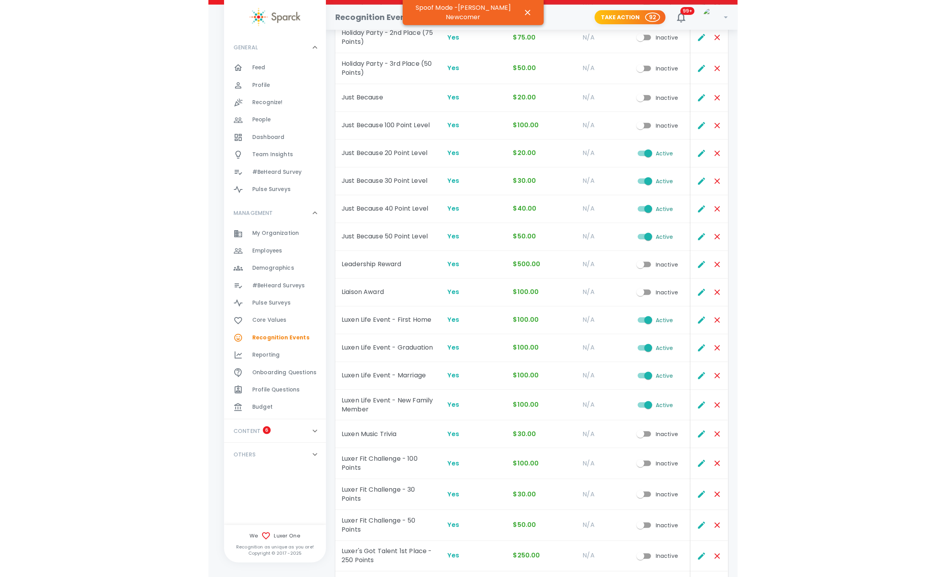
scroll to position [751, 0]
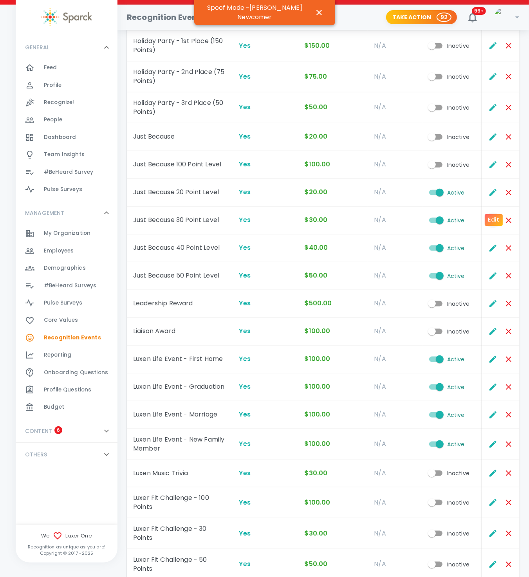
click at [492, 216] on icon "Edit" at bounding box center [492, 220] width 9 height 9
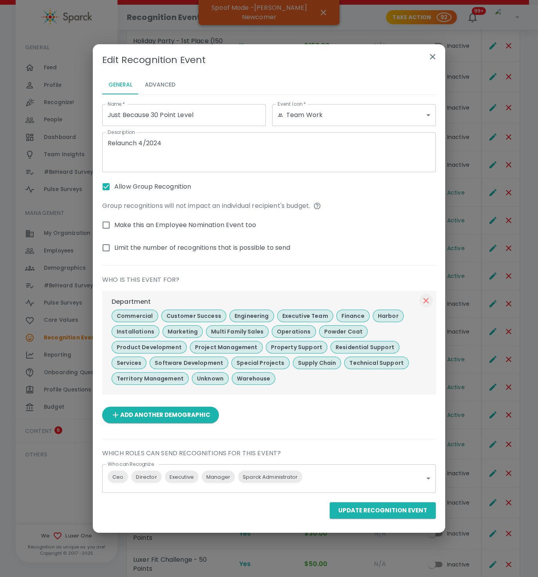
click at [429, 297] on icon "button" at bounding box center [425, 300] width 9 height 9
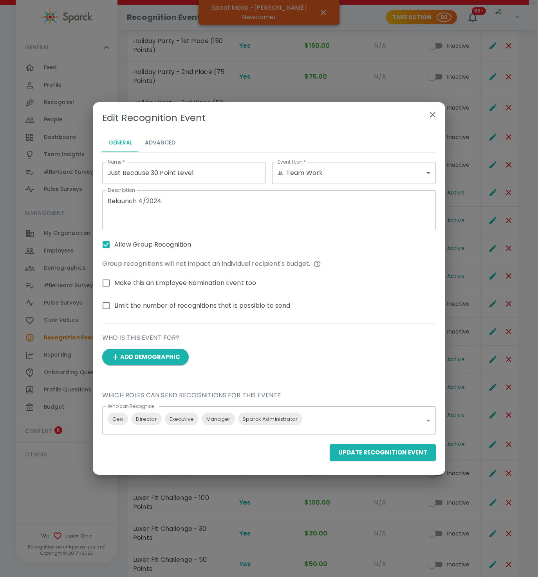
click at [364, 451] on button "Update Recognition Event" at bounding box center [383, 453] width 106 height 16
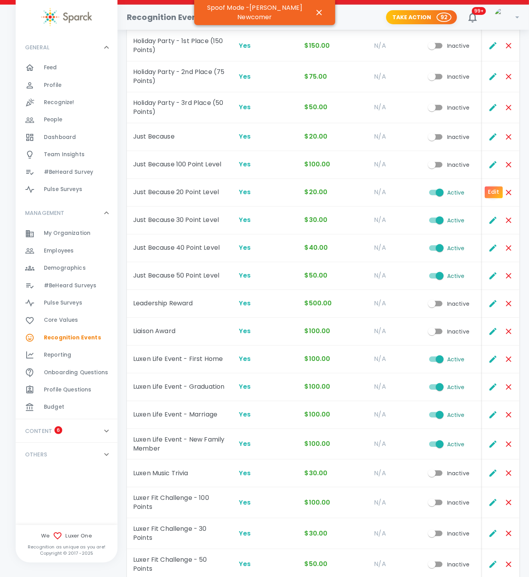
click at [491, 189] on icon "Edit" at bounding box center [493, 192] width 7 height 7
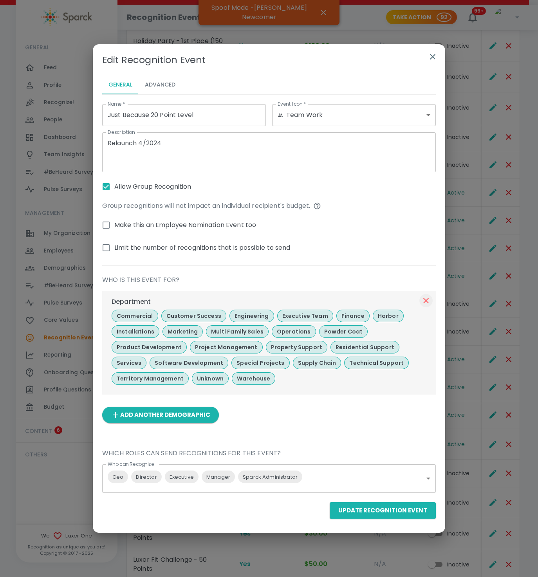
click at [425, 300] on icon "button" at bounding box center [425, 300] width 5 height 5
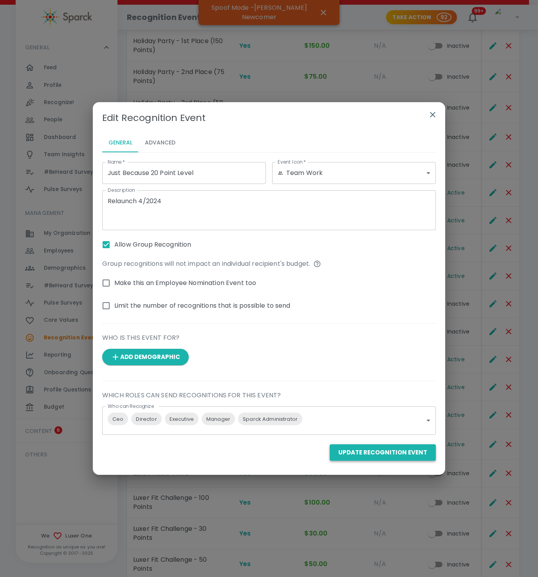
click at [406, 449] on button "Update Recognition Event" at bounding box center [383, 453] width 106 height 16
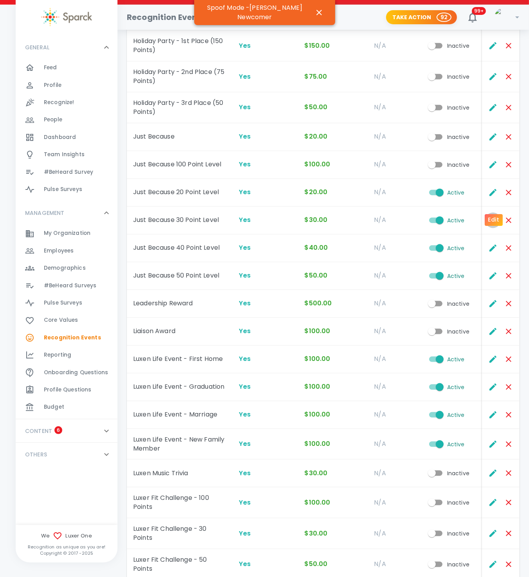
click at [495, 217] on icon "Edit" at bounding box center [493, 220] width 7 height 7
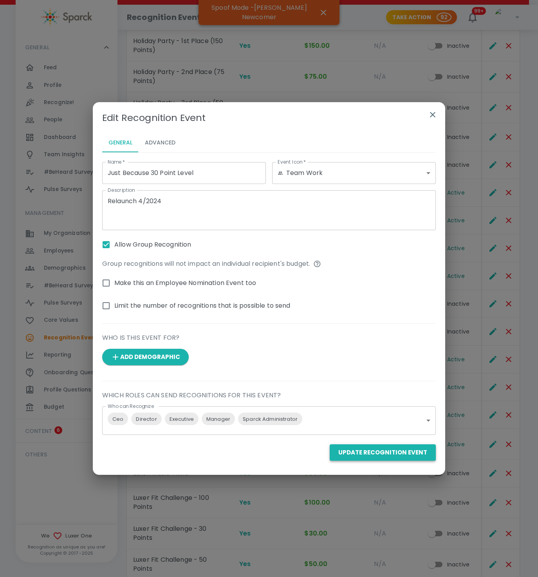
click at [400, 456] on button "Update Recognition Event" at bounding box center [383, 453] width 106 height 16
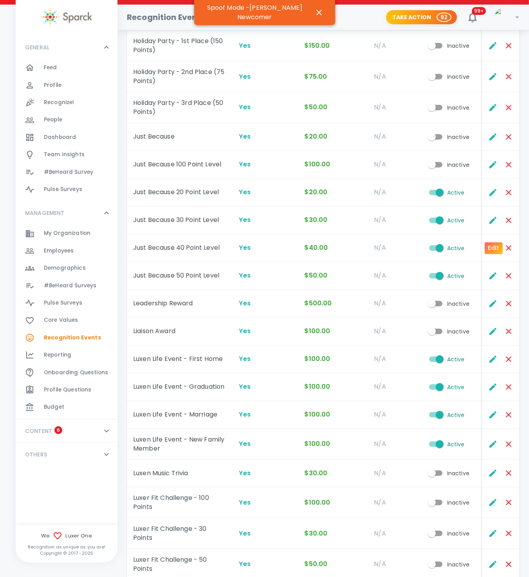
click at [497, 244] on icon "Edit" at bounding box center [492, 248] width 9 height 9
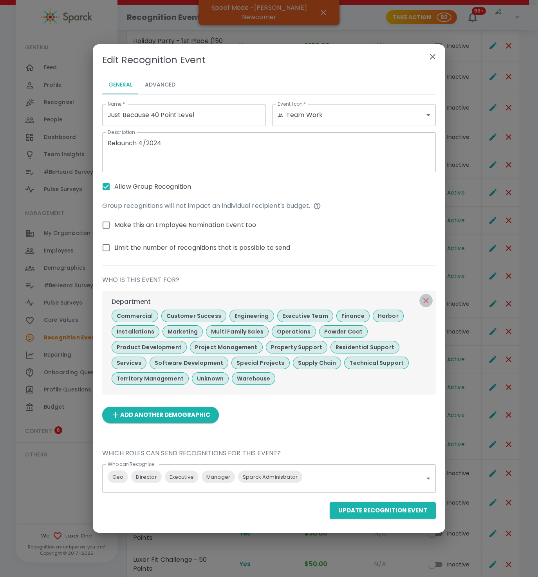
click at [425, 302] on icon "button" at bounding box center [425, 300] width 9 height 9
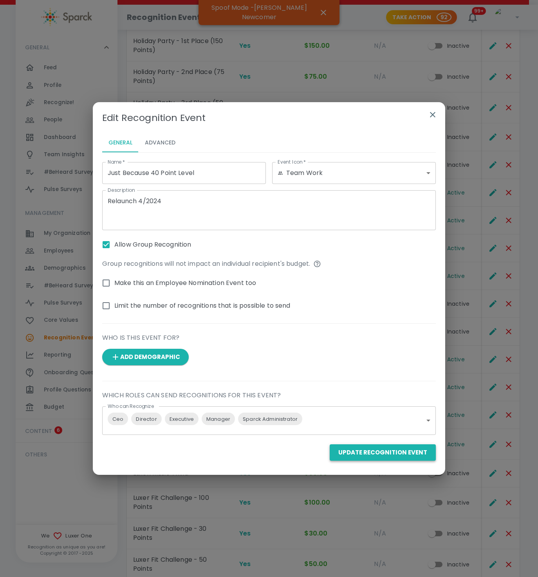
click at [387, 458] on button "Update Recognition Event" at bounding box center [383, 453] width 106 height 16
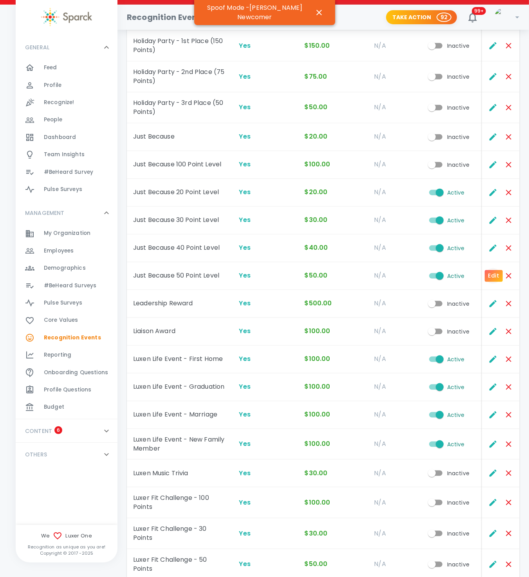
click at [487, 268] on button "Edit" at bounding box center [493, 276] width 16 height 16
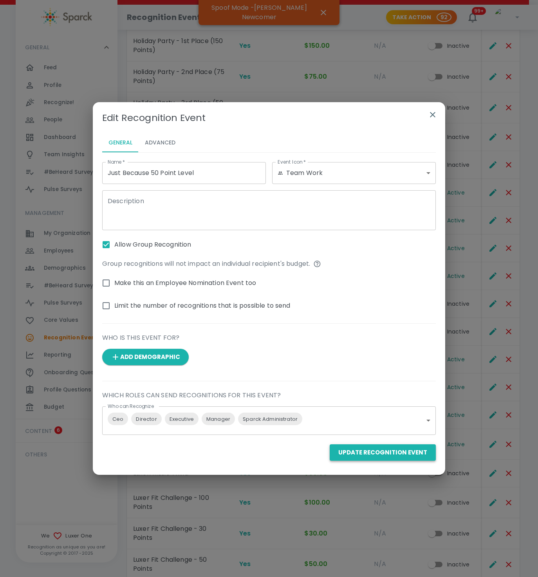
click at [374, 451] on button "Update Recognition Event" at bounding box center [383, 453] width 106 height 16
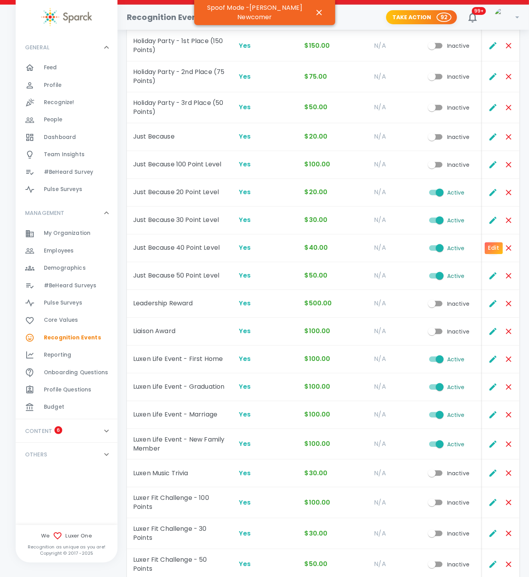
click at [492, 245] on icon "Edit" at bounding box center [493, 248] width 7 height 7
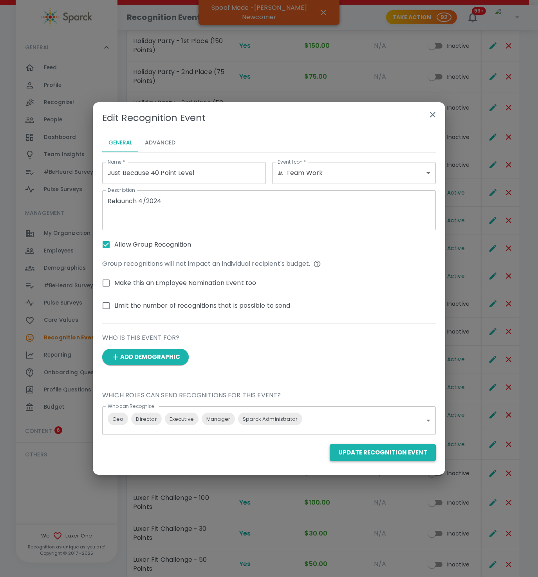
click at [358, 456] on button "Update Recognition Event" at bounding box center [383, 453] width 106 height 16
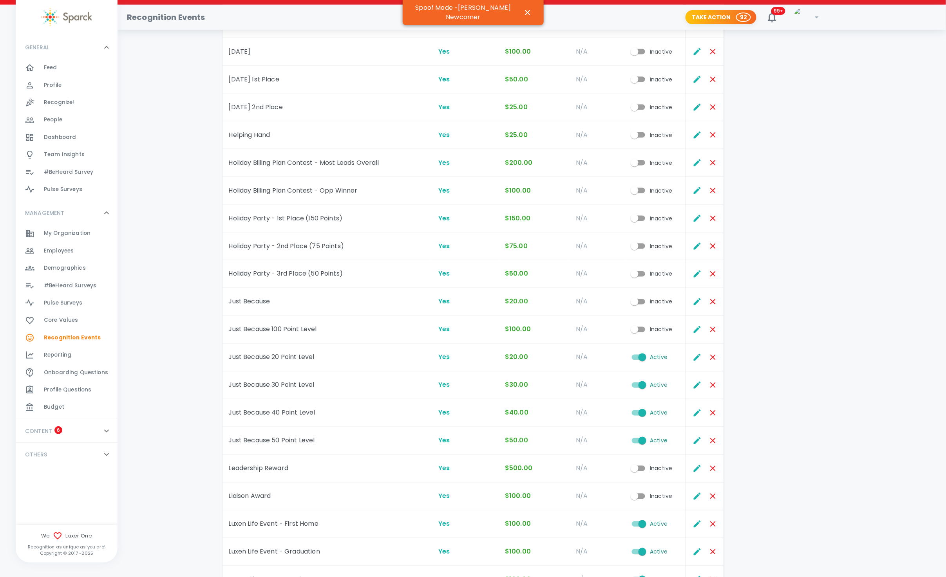
scroll to position [587, 0]
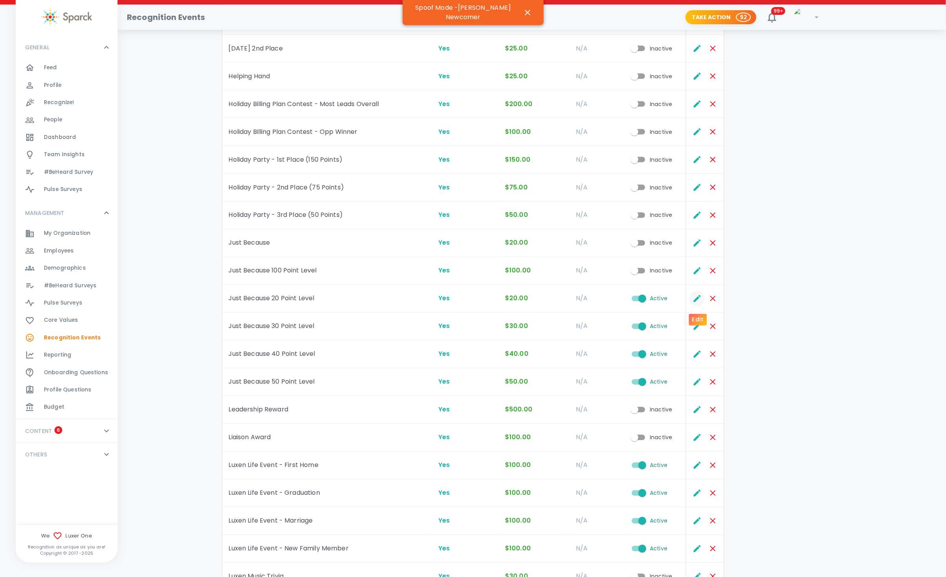
click at [538, 301] on icon "Edit" at bounding box center [697, 298] width 7 height 7
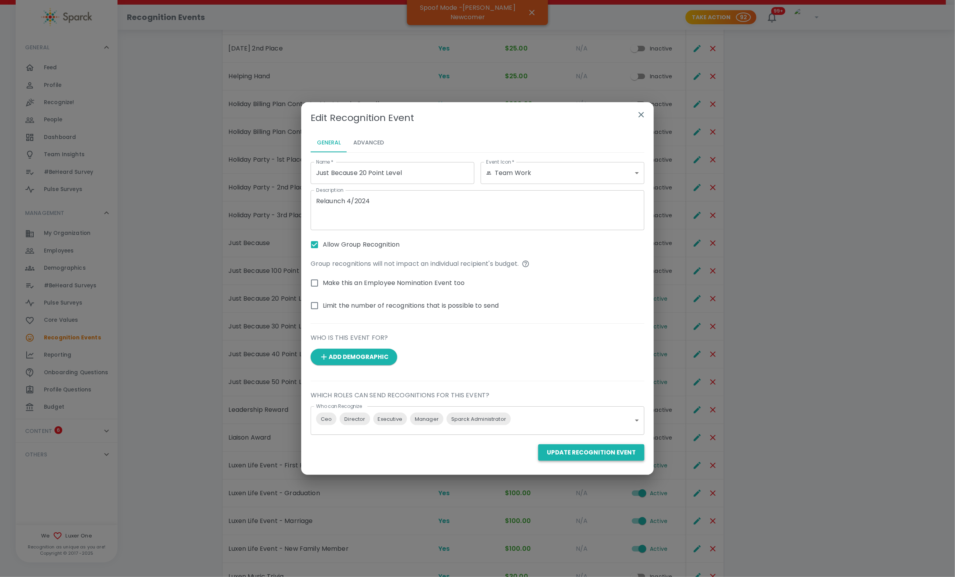
click at [538, 448] on button "Update Recognition Event" at bounding box center [591, 453] width 106 height 16
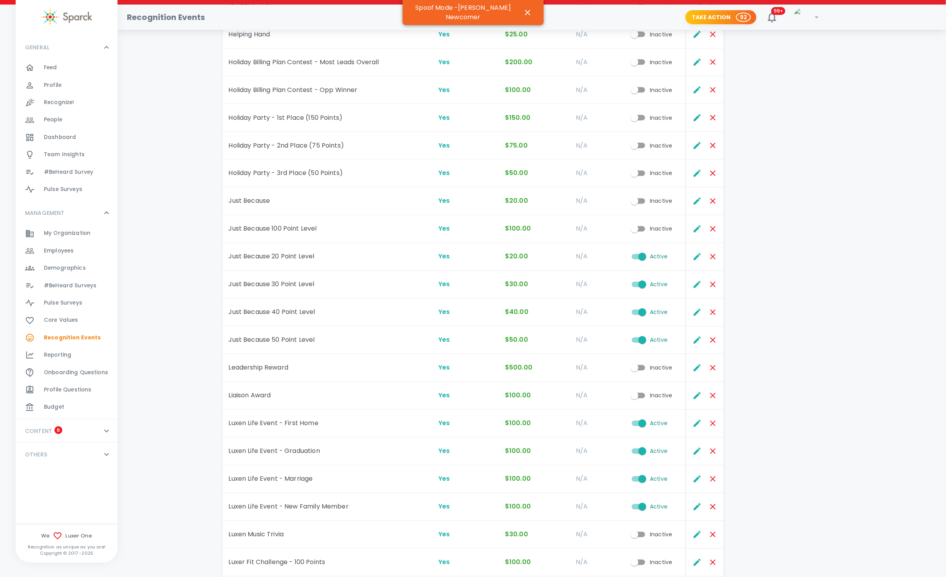
scroll to position [646, 0]
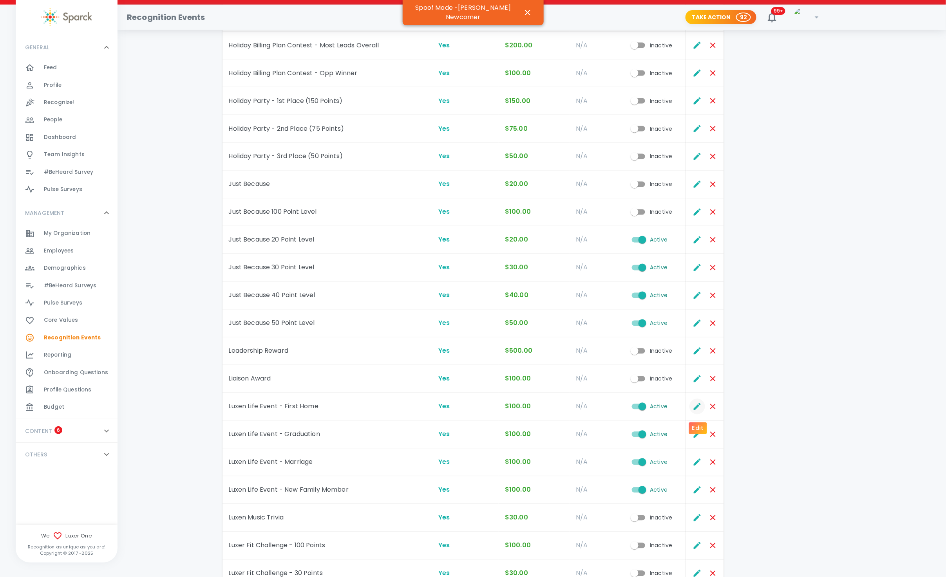
click at [538, 410] on icon "Edit" at bounding box center [697, 406] width 9 height 9
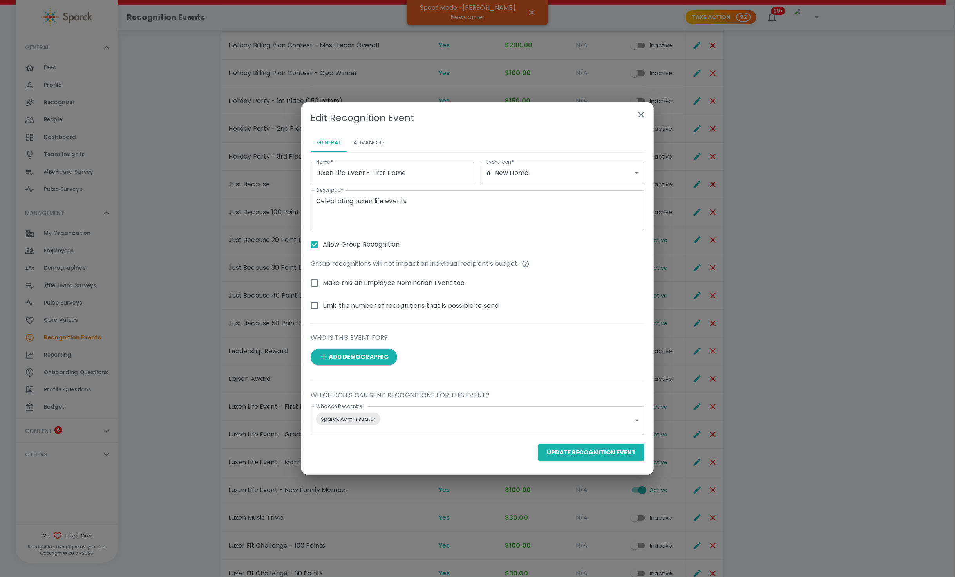
click at [538, 114] on icon "button" at bounding box center [640, 114] width 5 height 5
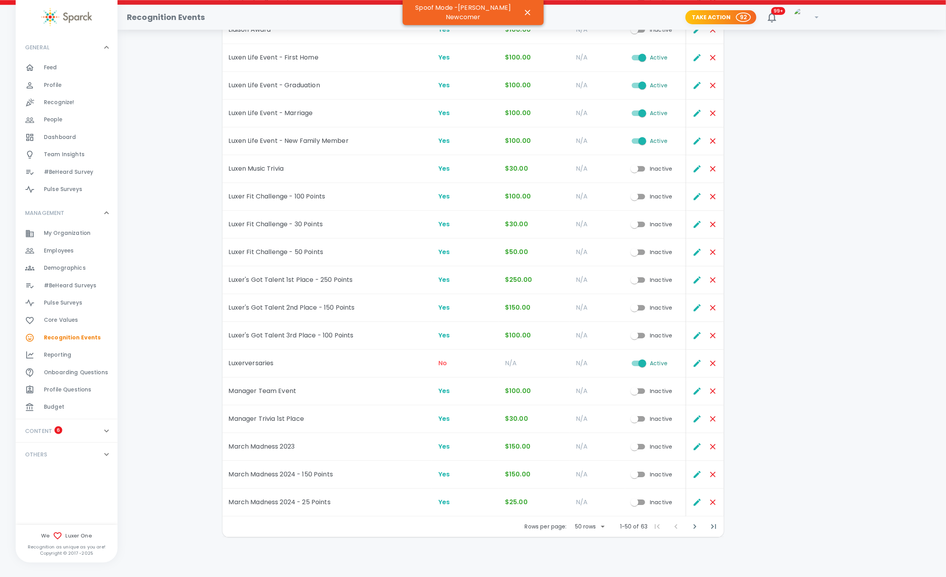
scroll to position [999, 0]
click at [538, 527] on icon "Next Page" at bounding box center [694, 525] width 9 height 9
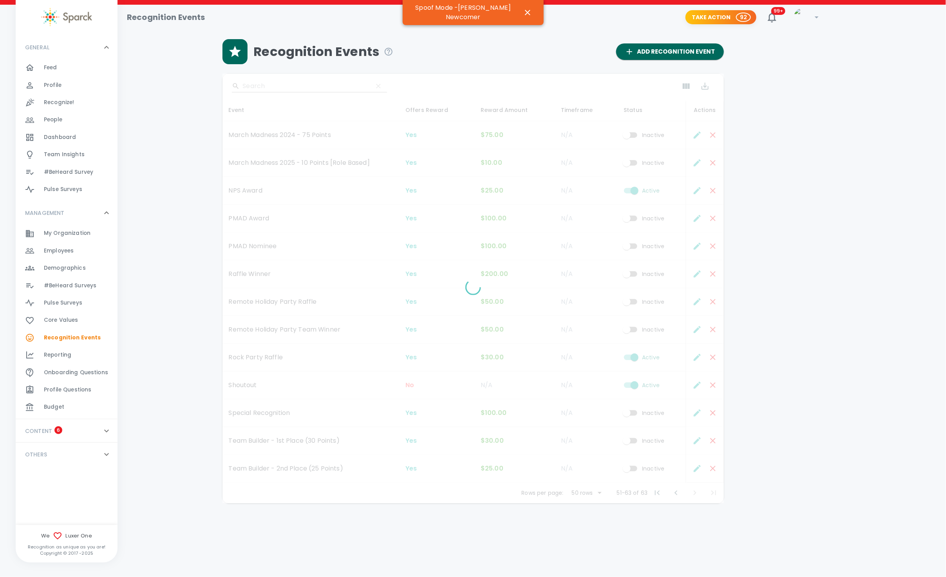
scroll to position [0, 0]
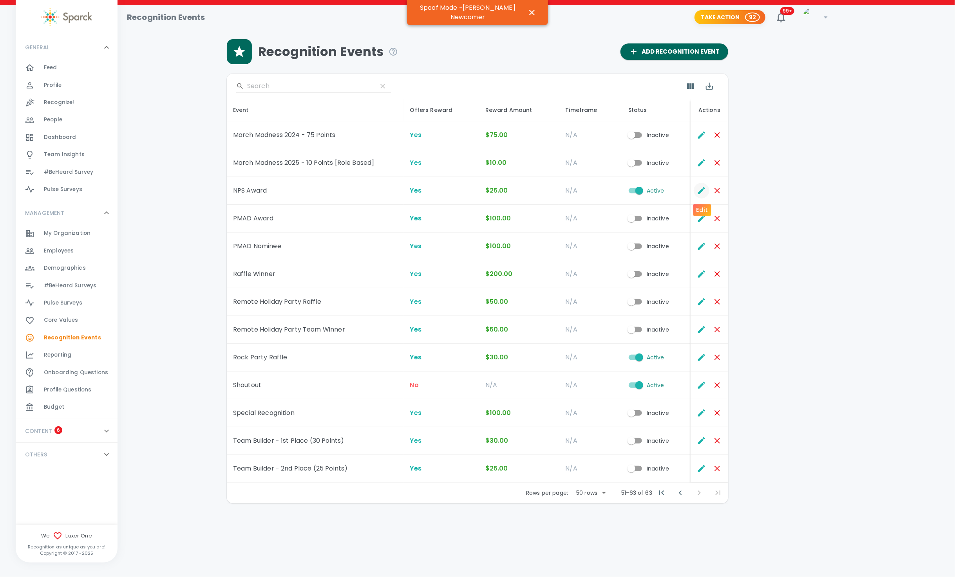
click at [538, 193] on icon "Edit" at bounding box center [701, 190] width 9 height 9
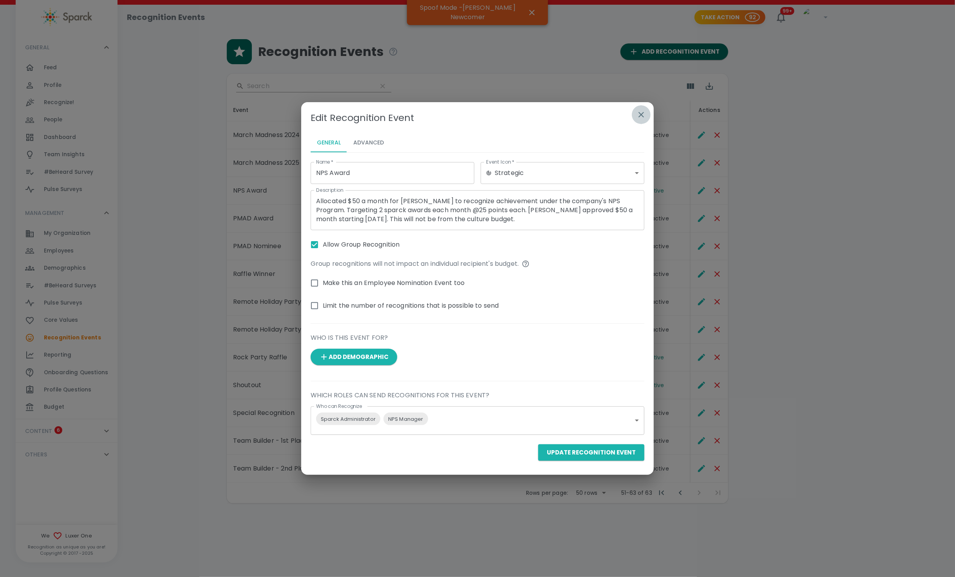
click at [538, 117] on icon "button" at bounding box center [640, 114] width 9 height 9
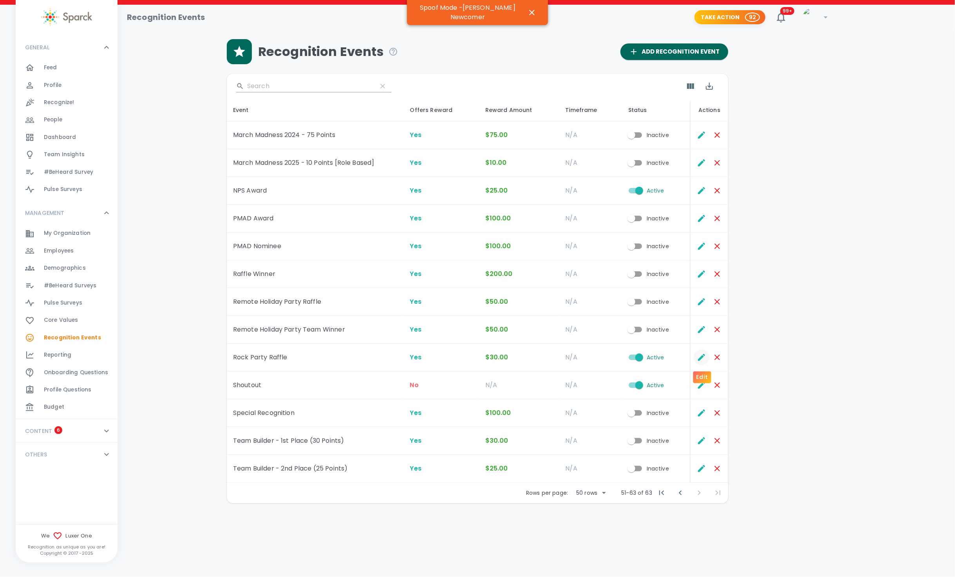
click at [538, 359] on button "Edit" at bounding box center [702, 358] width 16 height 16
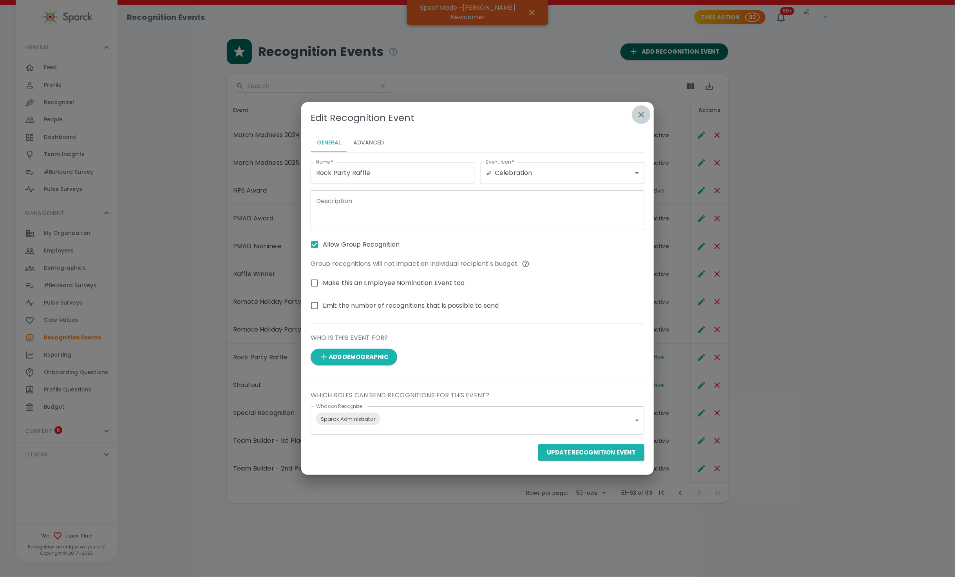
click at [538, 114] on button "button" at bounding box center [641, 114] width 19 height 19
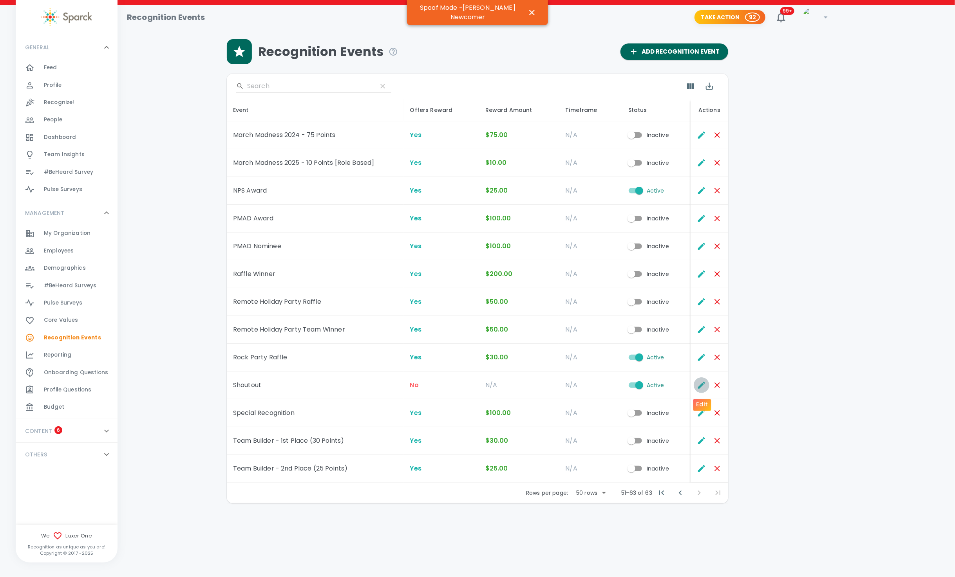
click at [538, 385] on icon "Edit" at bounding box center [701, 385] width 7 height 7
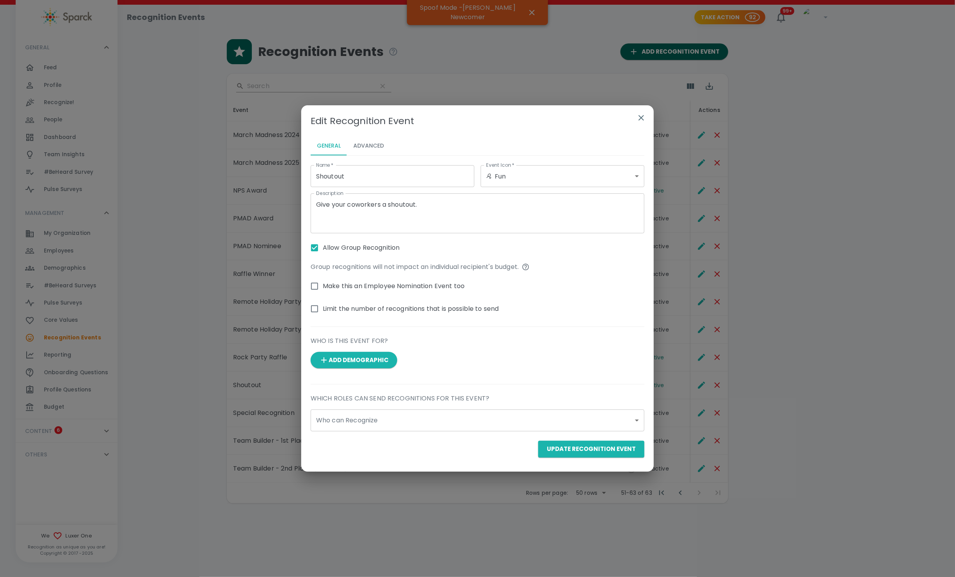
click at [538, 116] on icon "button" at bounding box center [640, 117] width 9 height 9
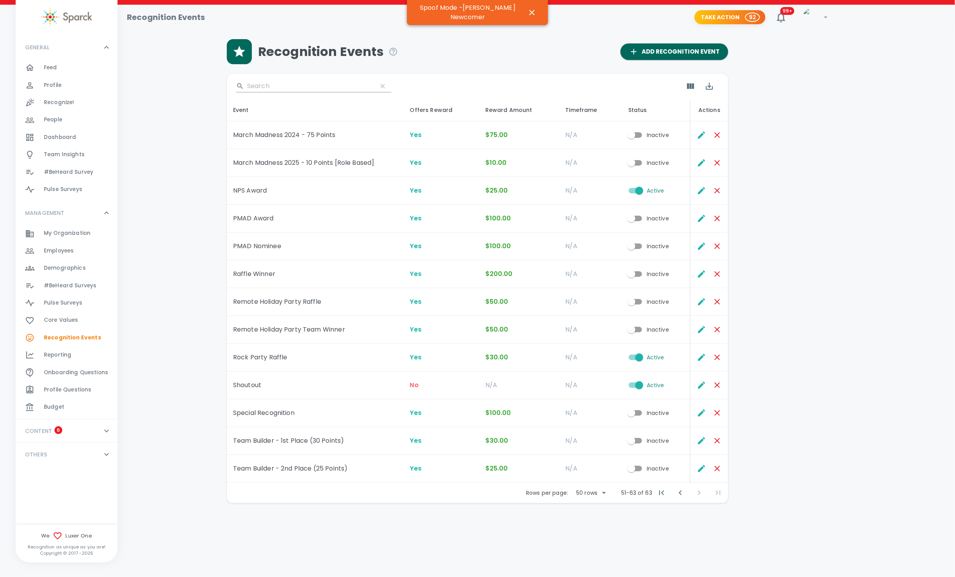
drag, startPoint x: 197, startPoint y: 295, endPoint x: 186, endPoint y: 298, distance: 10.8
click at [201, 294] on div "Recognition Events Add Recognition Event ​ Event Offers Reward Reward Amount Ti…" at bounding box center [536, 271] width 819 height 465
click at [538, 496] on icon "Previous Page" at bounding box center [680, 492] width 9 height 9
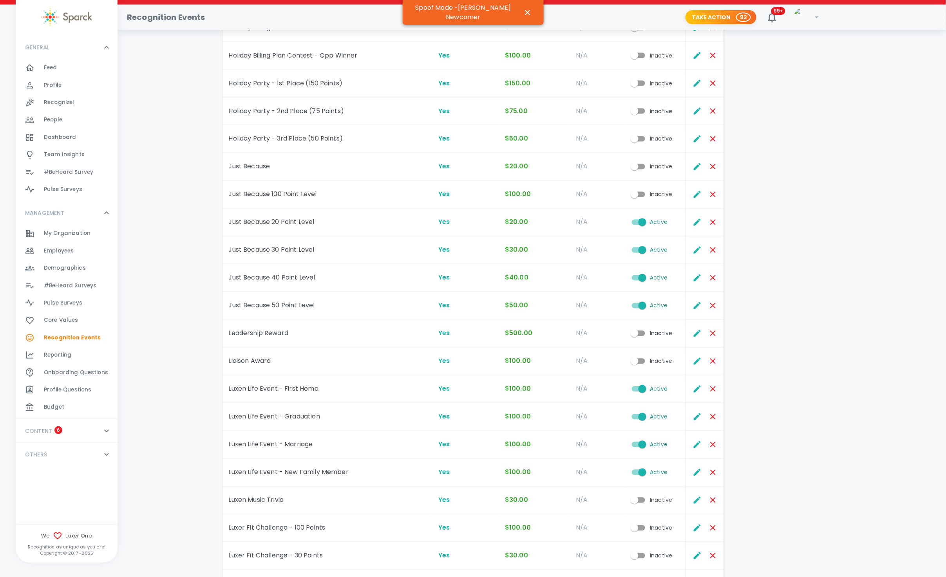
scroll to position [646, 0]
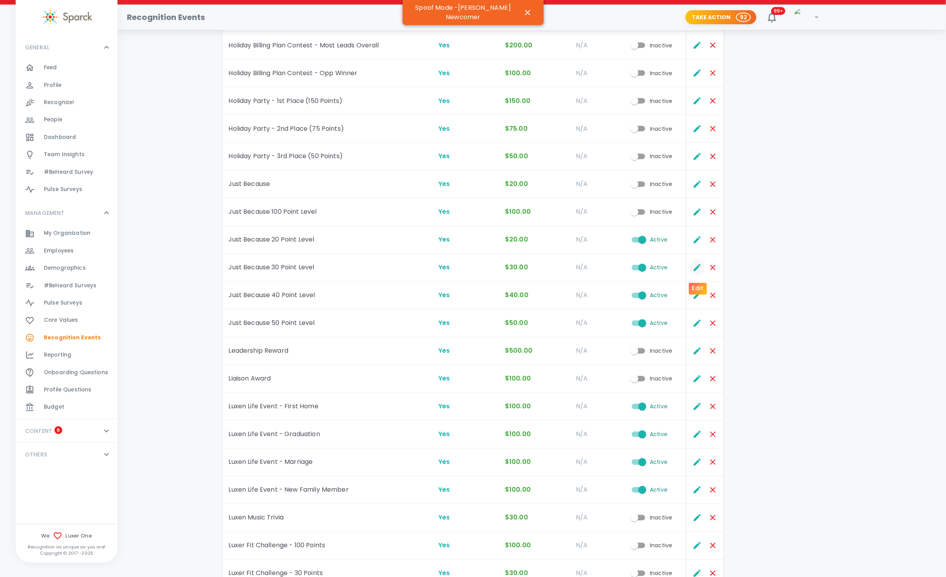
click at [538, 271] on icon "Edit" at bounding box center [697, 267] width 7 height 7
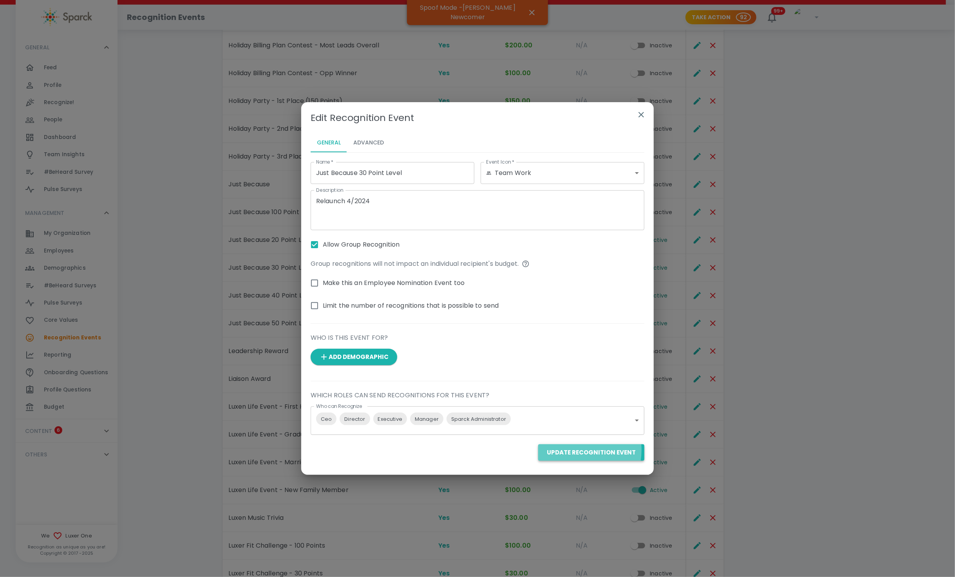
click at [538, 451] on button "Update Recognition Event" at bounding box center [591, 453] width 106 height 16
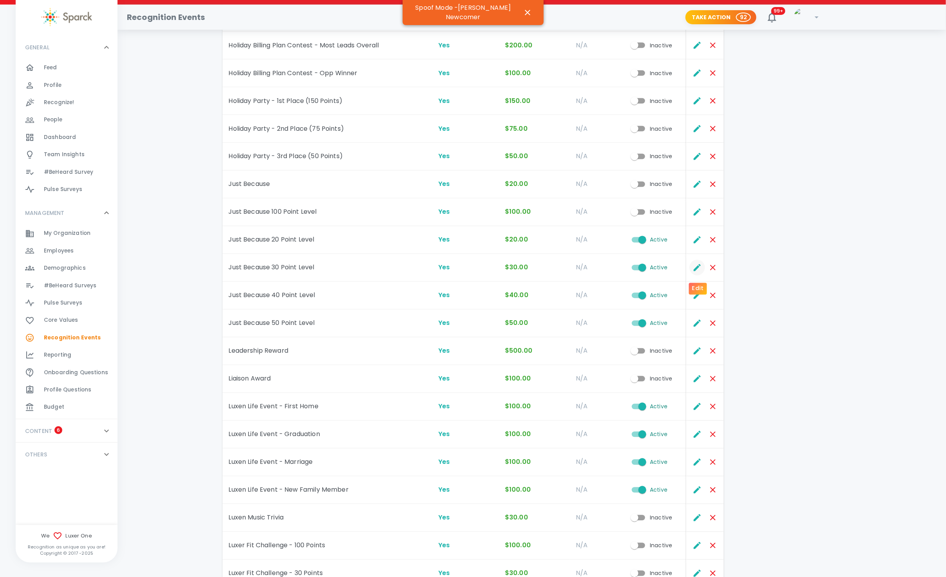
click at [538, 269] on icon "Edit" at bounding box center [697, 267] width 9 height 9
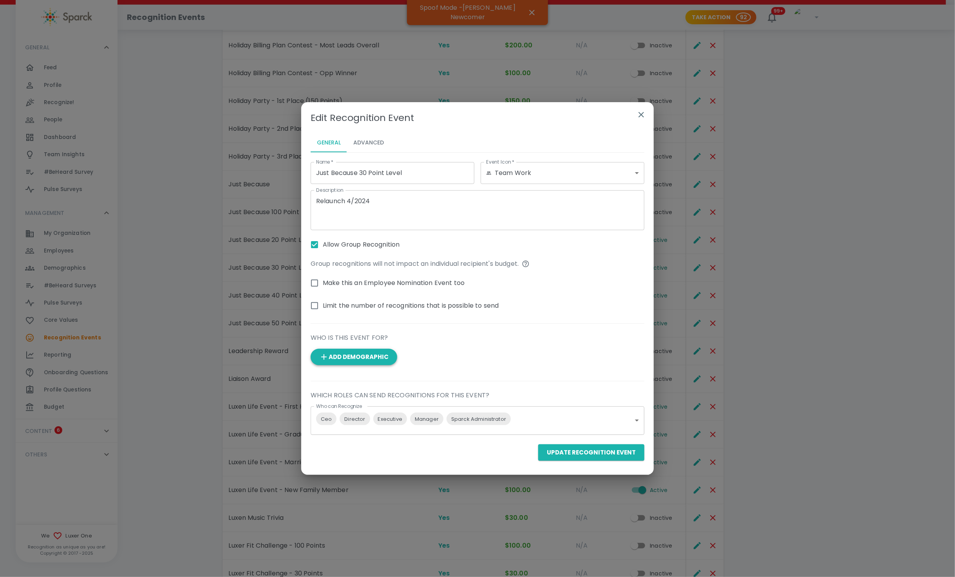
click at [368, 357] on button "Add Demographic" at bounding box center [354, 357] width 87 height 16
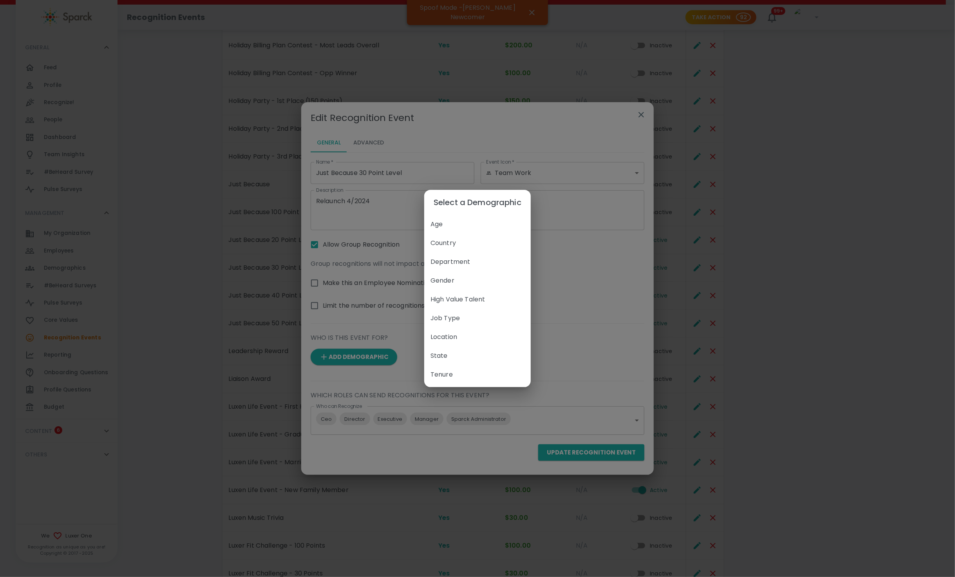
click at [439, 229] on span "Age" at bounding box center [477, 224] width 94 height 9
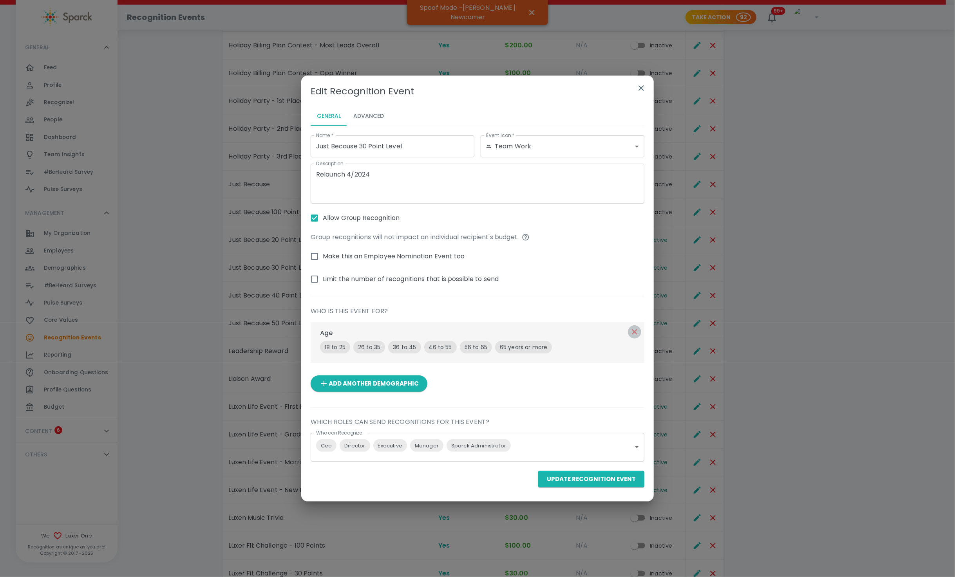
click at [538, 330] on icon "button" at bounding box center [634, 331] width 9 height 9
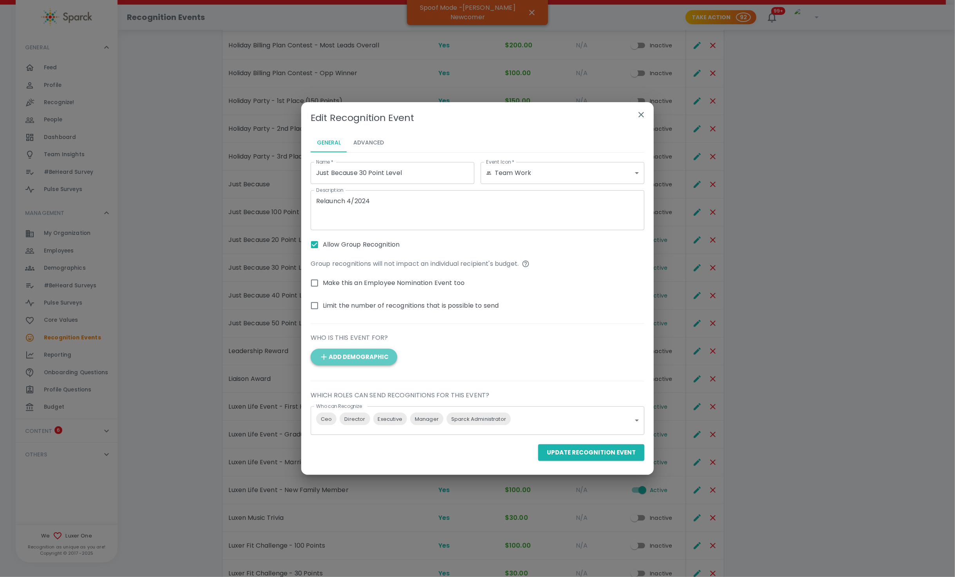
click at [354, 358] on button "Add Demographic" at bounding box center [354, 357] width 87 height 16
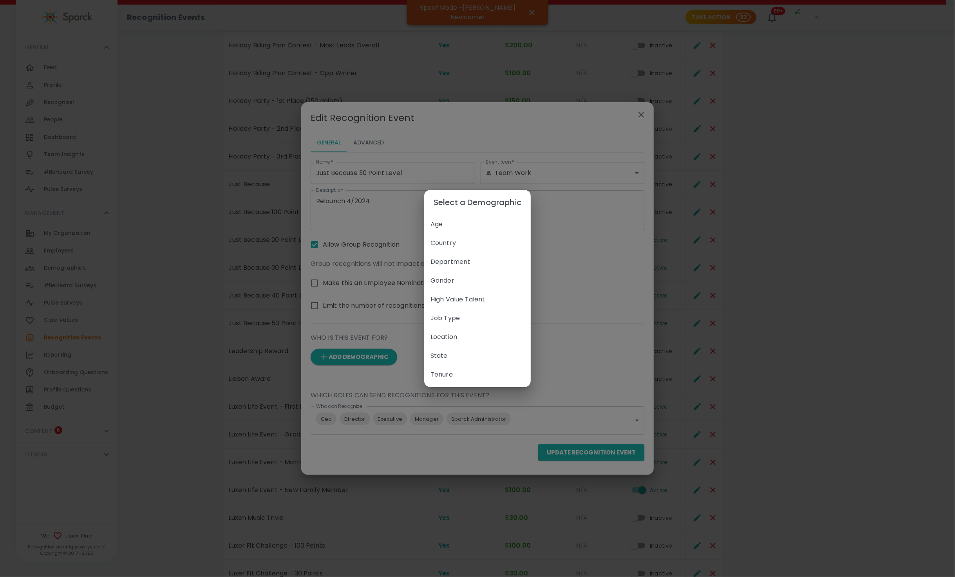
click at [452, 266] on span "Department" at bounding box center [477, 261] width 94 height 9
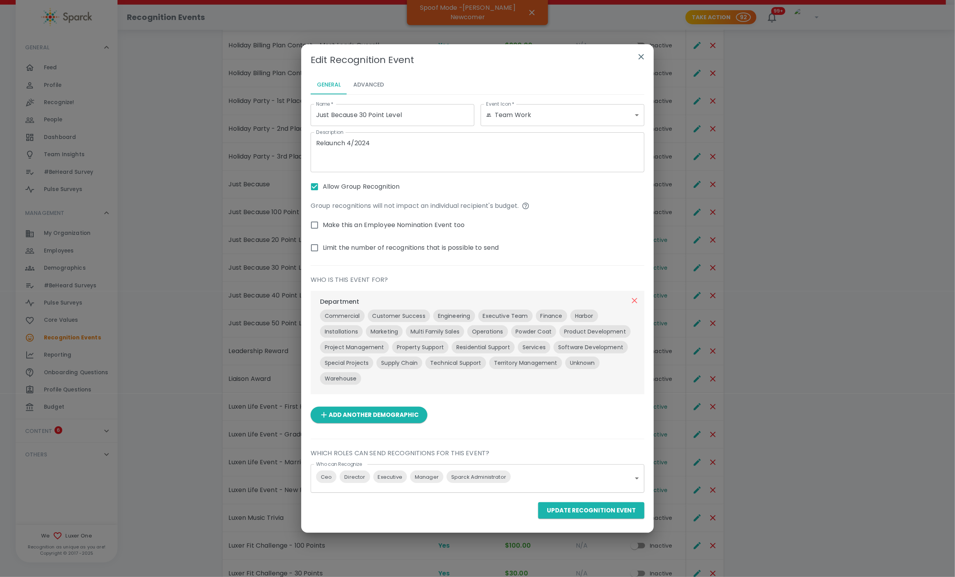
click at [538, 302] on icon "button" at bounding box center [634, 300] width 9 height 9
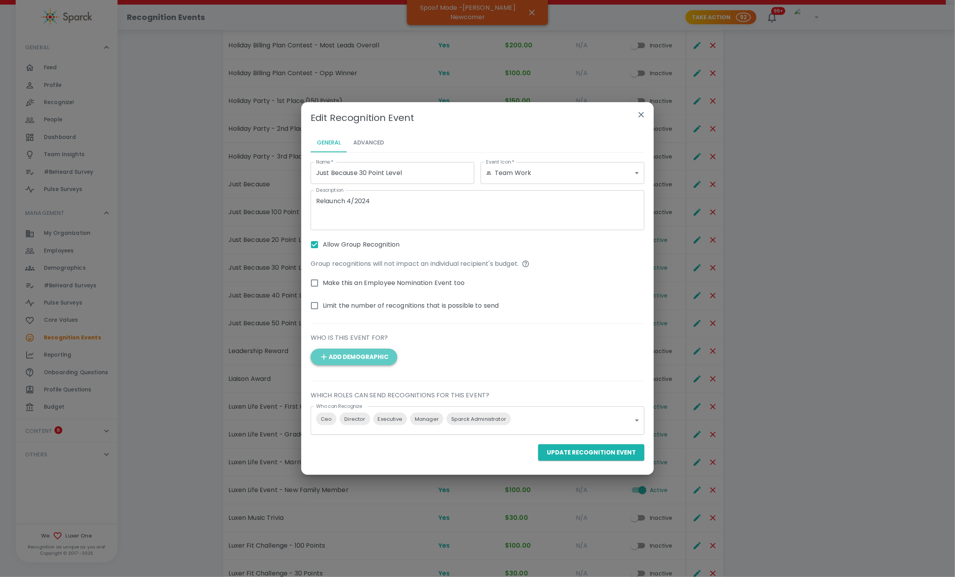
click at [356, 363] on button "Add Demographic" at bounding box center [354, 357] width 87 height 16
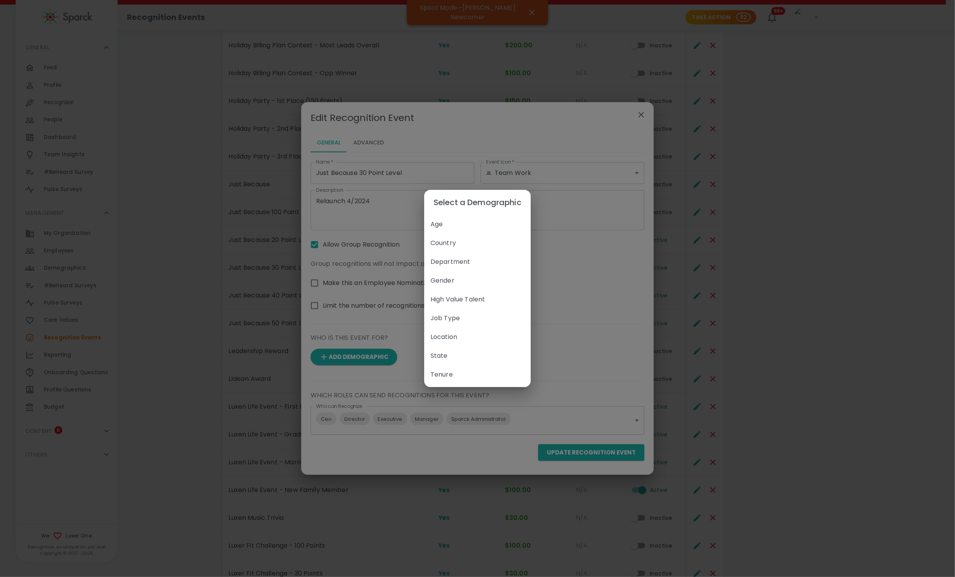
click at [461, 338] on span "Location" at bounding box center [477, 337] width 94 height 9
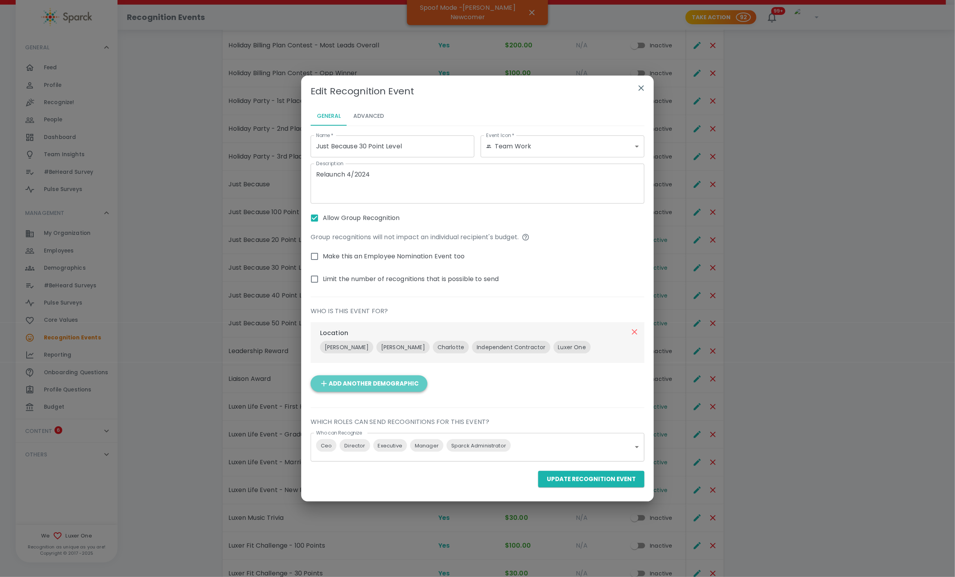
click at [371, 389] on button "Add Another Demographic" at bounding box center [369, 384] width 117 height 16
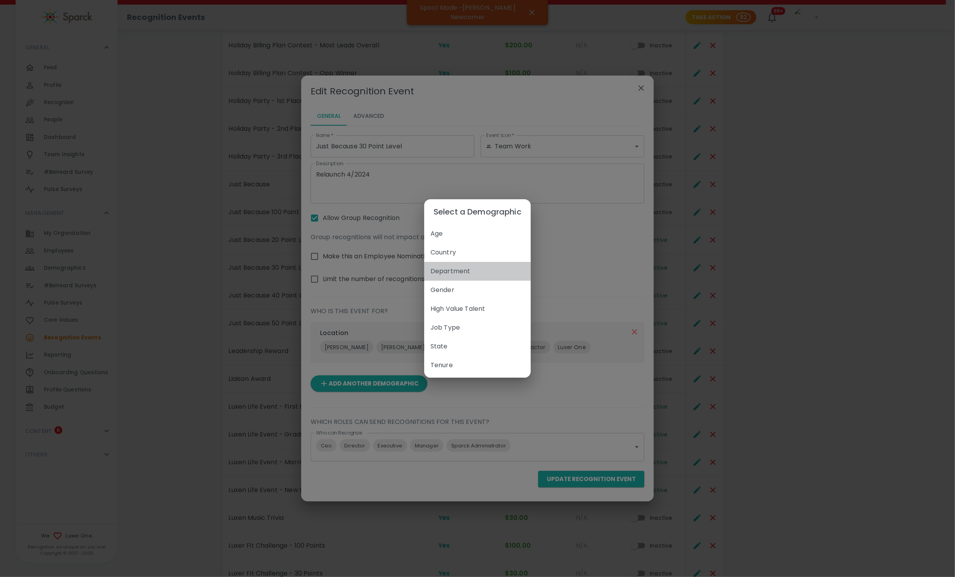
click at [438, 268] on span "Department" at bounding box center [477, 271] width 94 height 9
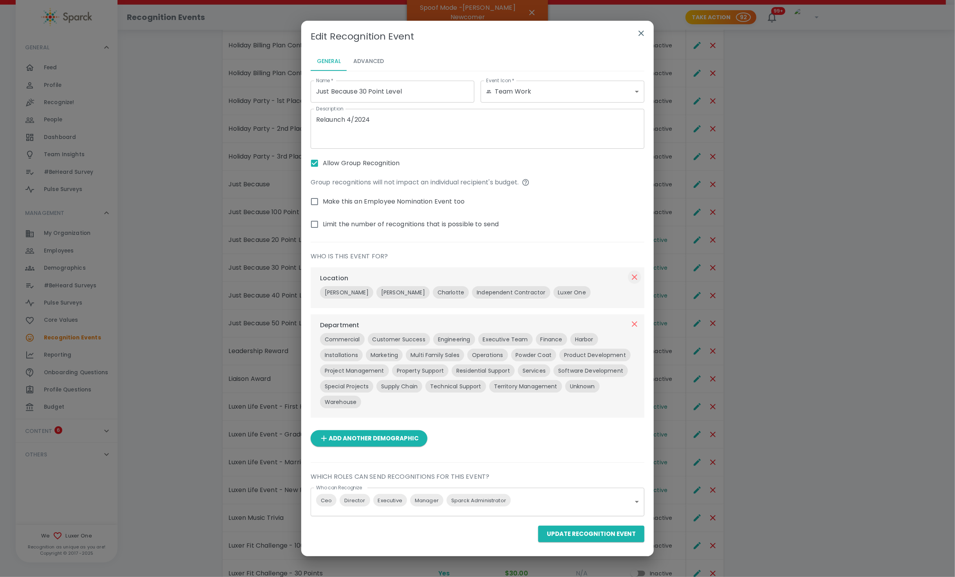
click at [538, 277] on icon "button" at bounding box center [634, 277] width 9 height 9
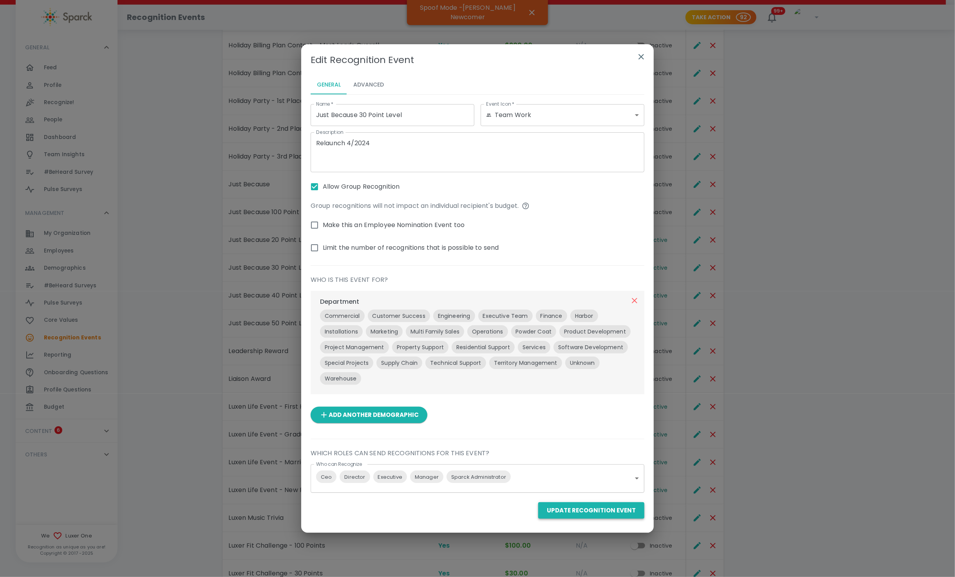
click at [538, 511] on button "Update Recognition Event" at bounding box center [591, 511] width 106 height 16
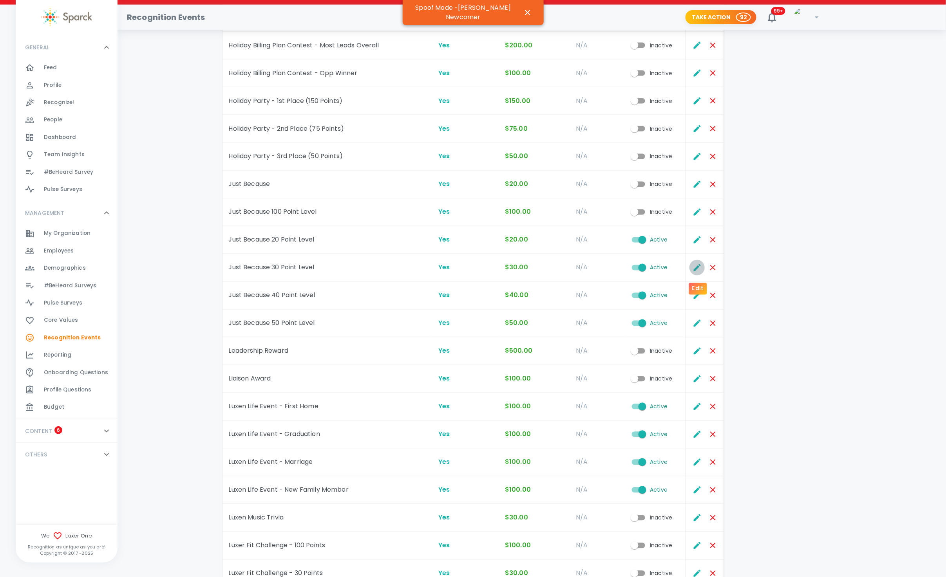
click at [538, 271] on icon "Edit" at bounding box center [697, 267] width 7 height 7
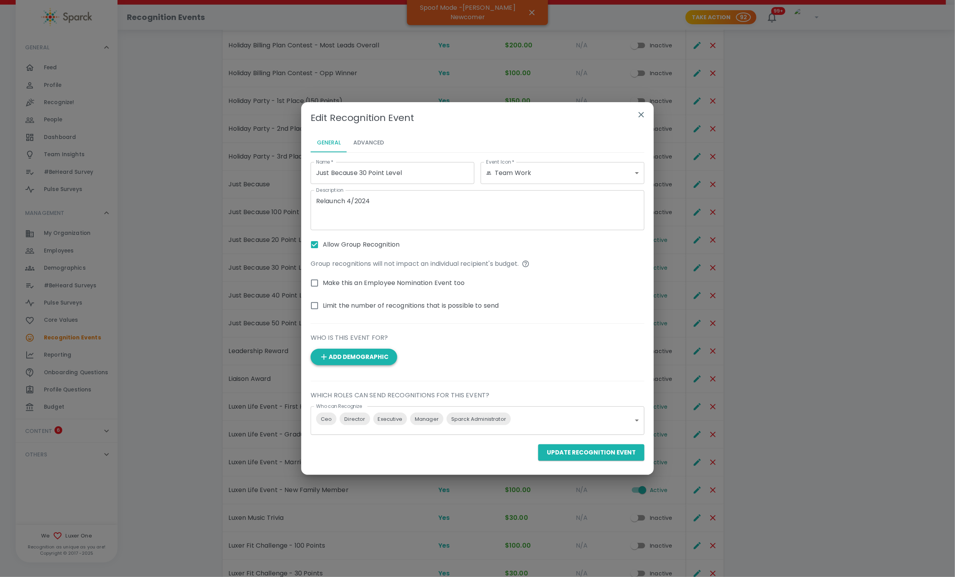
click at [370, 352] on button "Add Demographic" at bounding box center [354, 357] width 87 height 16
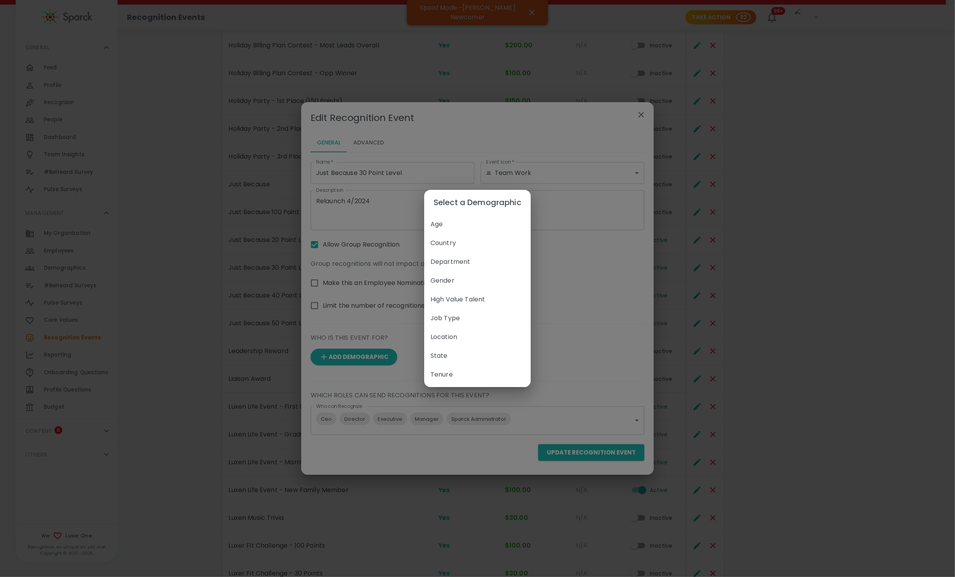
click at [458, 263] on span "Department" at bounding box center [477, 261] width 94 height 9
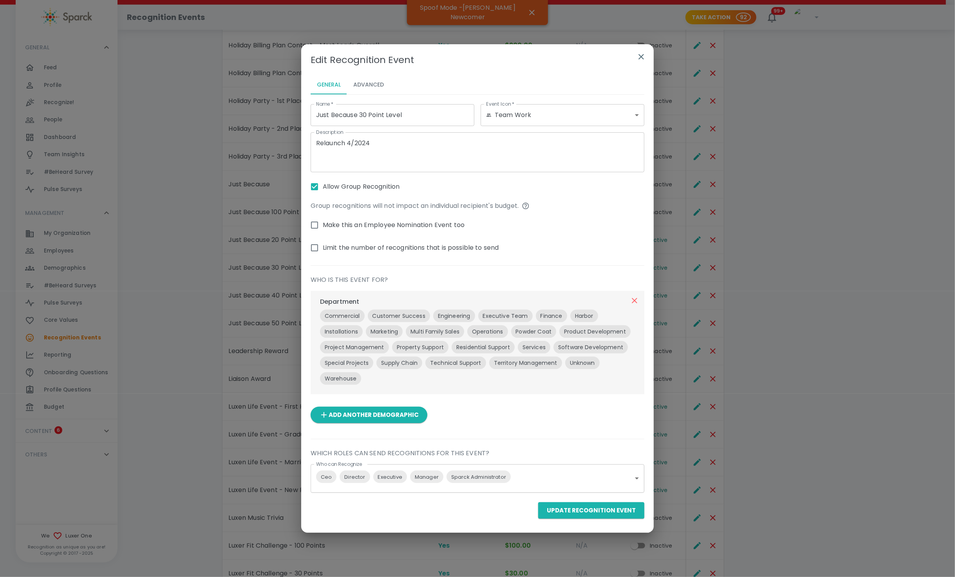
click at [538, 507] on button "Update Recognition Event" at bounding box center [591, 511] width 106 height 16
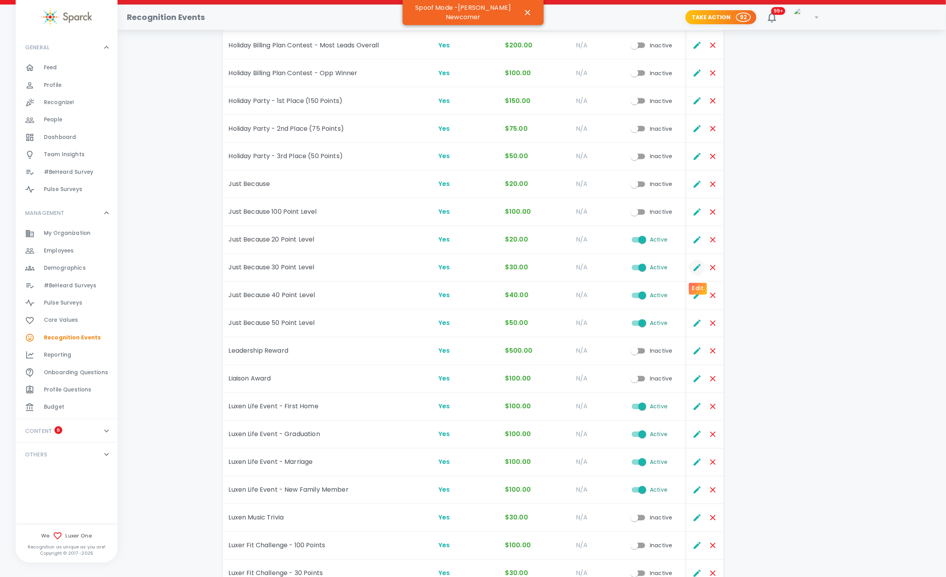
click at [538, 270] on icon "Edit" at bounding box center [697, 267] width 9 height 9
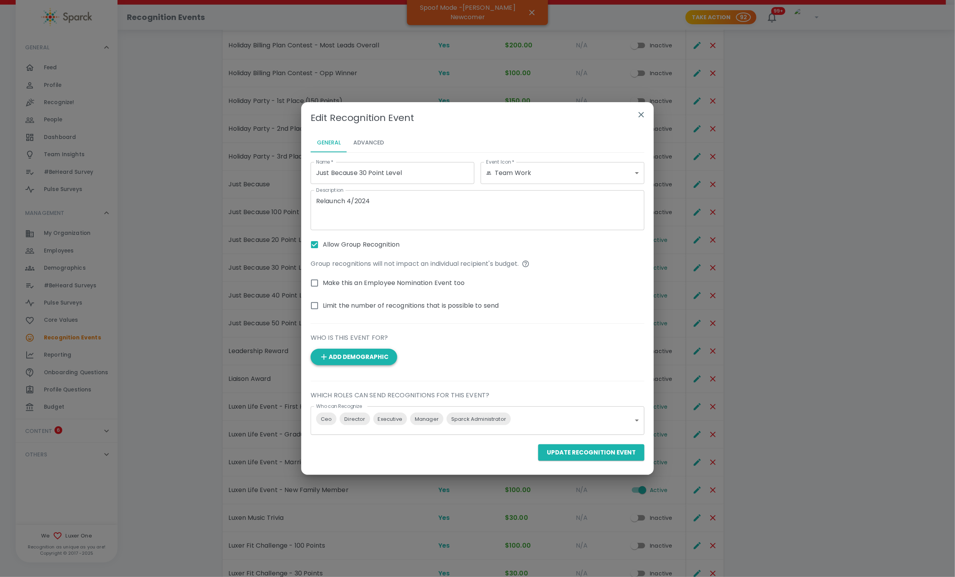
click at [330, 351] on button "Add Demographic" at bounding box center [354, 357] width 87 height 16
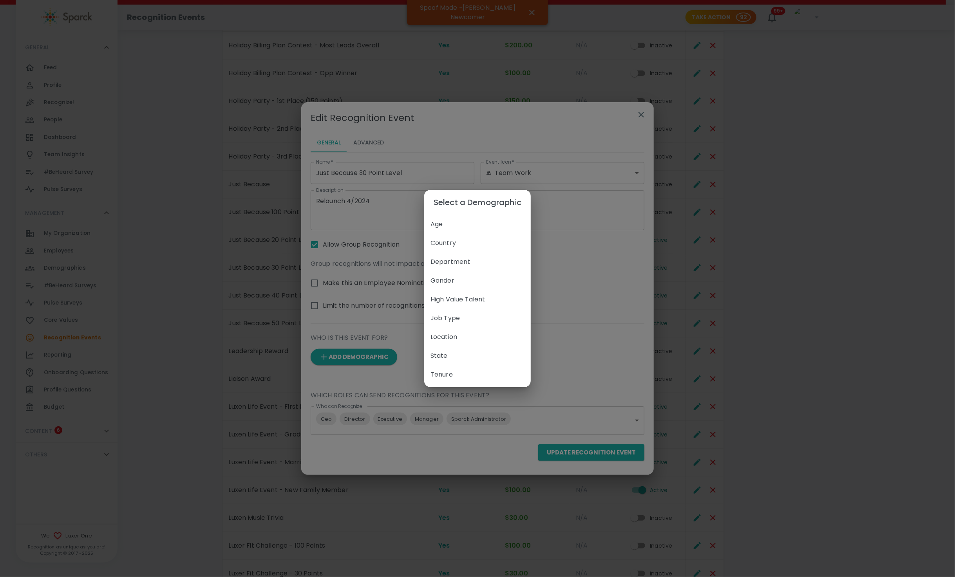
click at [446, 261] on span "Department" at bounding box center [477, 261] width 94 height 9
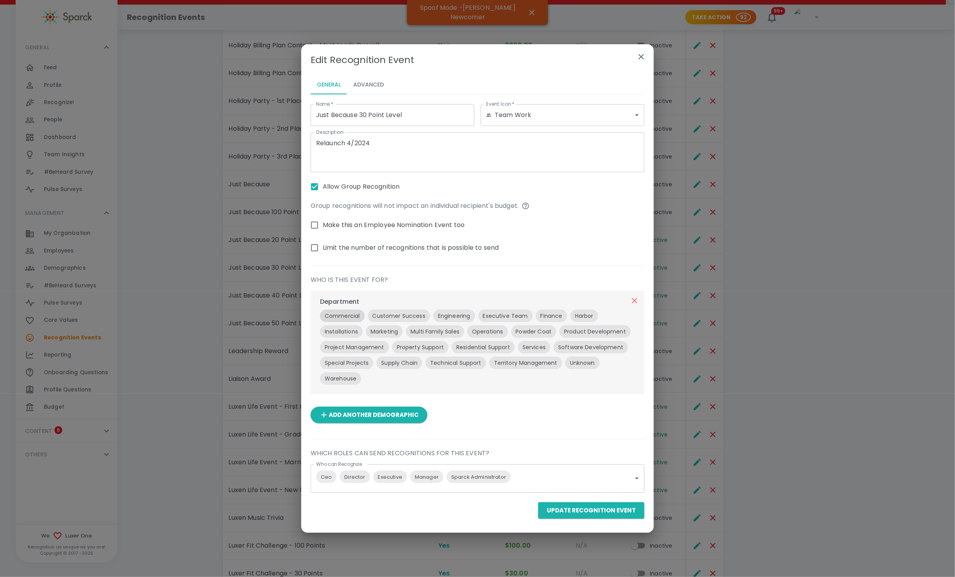
click at [344, 315] on p "Commercial" at bounding box center [342, 316] width 35 height 8
click at [340, 377] on p "Warehouse" at bounding box center [341, 379] width 32 height 8
click at [538, 366] on p "Unknown" at bounding box center [582, 363] width 25 height 8
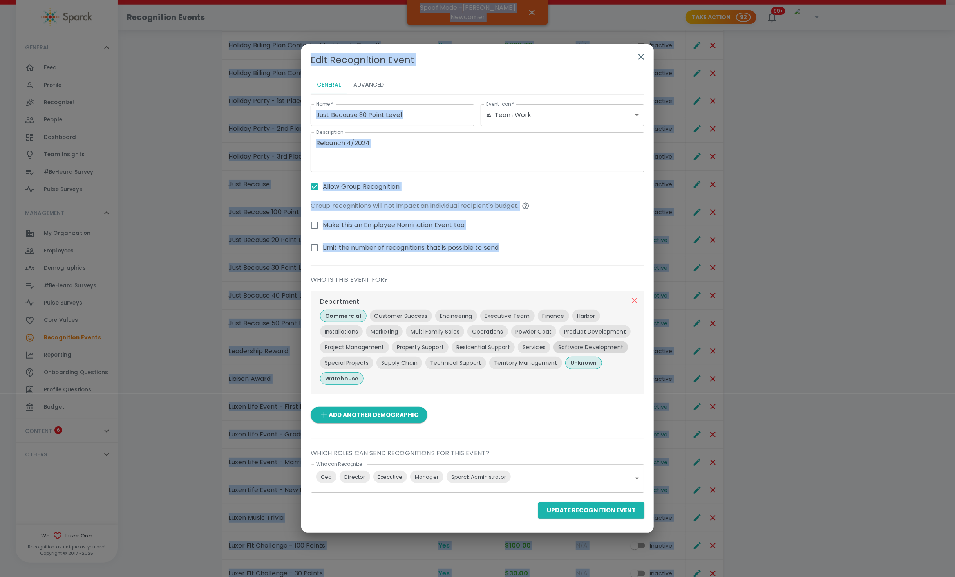
click at [538, 345] on div "Department Commercial Customer Success Engineering Executive Team Finance Harbo…" at bounding box center [478, 342] width 334 height 103
click at [538, 344] on p "Software Development" at bounding box center [590, 348] width 65 height 8
click at [538, 328] on p "Product Development" at bounding box center [595, 332] width 62 height 8
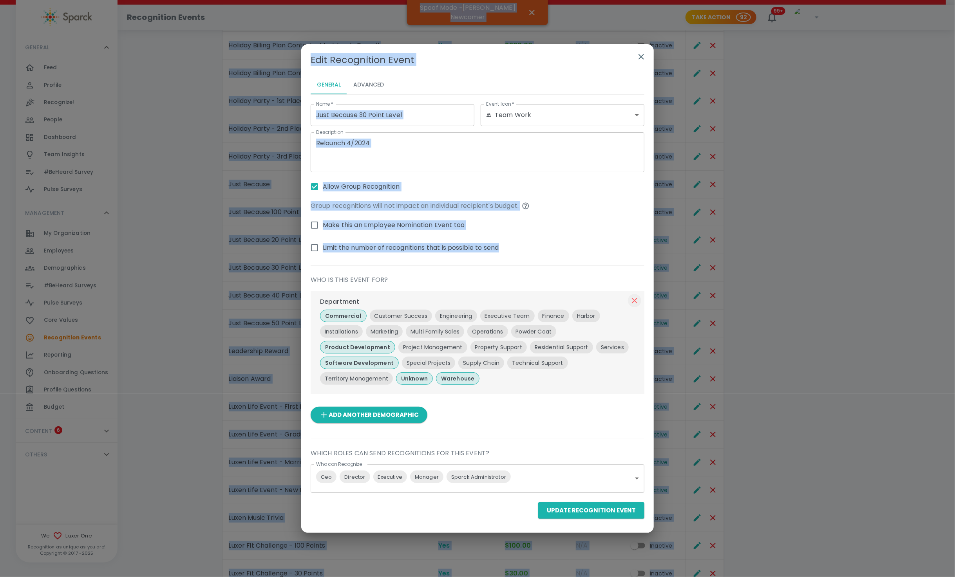
click at [538, 299] on icon "button" at bounding box center [634, 300] width 9 height 9
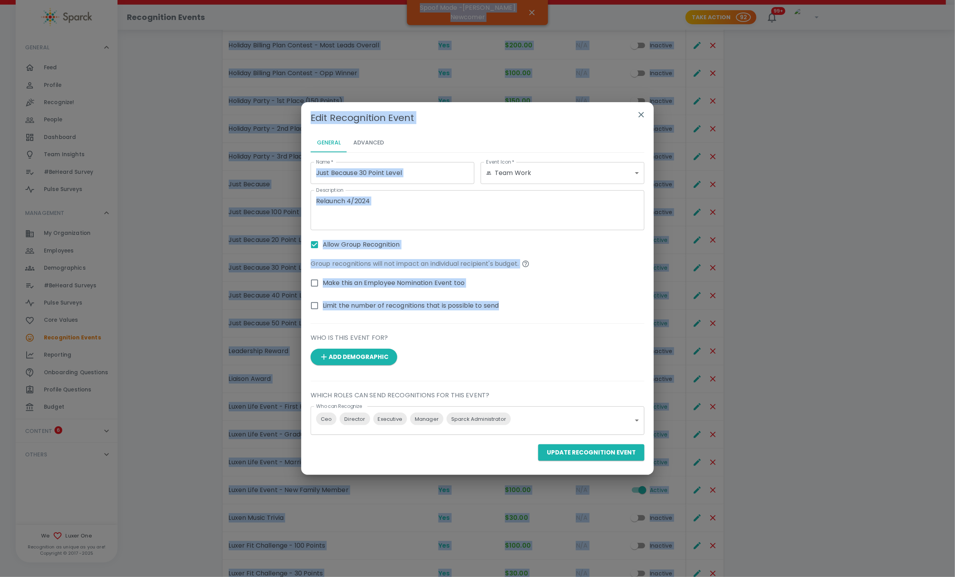
click at [538, 351] on div "Add Demographic" at bounding box center [474, 354] width 340 height 23
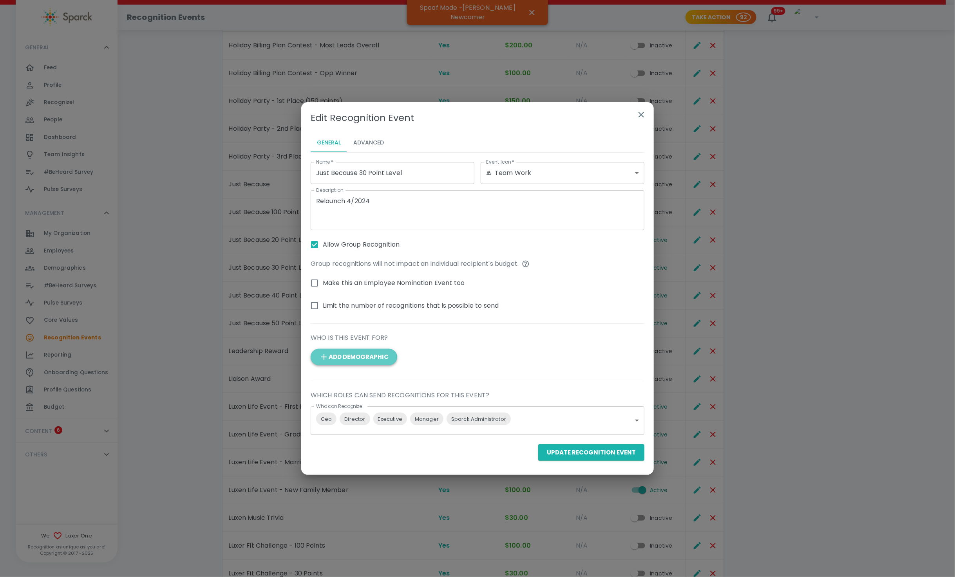
click at [328, 359] on icon "button" at bounding box center [323, 357] width 9 height 9
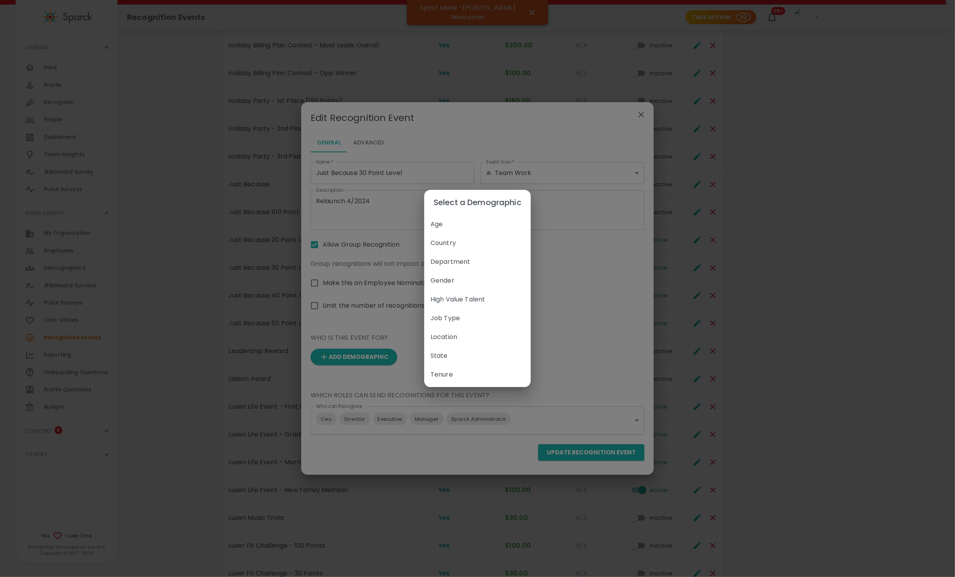
click at [450, 258] on span "Department" at bounding box center [477, 261] width 94 height 9
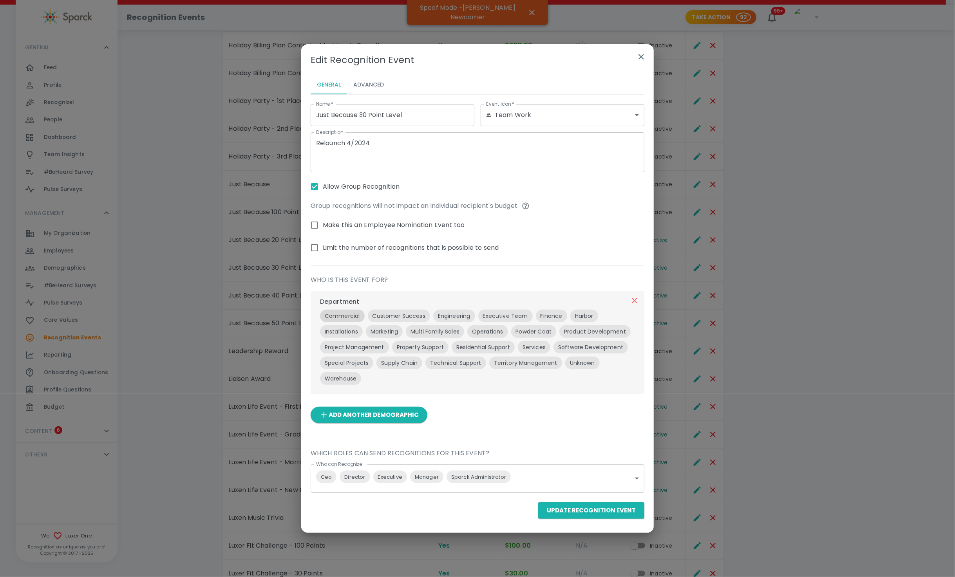
click at [347, 316] on p "Commercial" at bounding box center [342, 316] width 35 height 8
click at [340, 330] on p "Installations" at bounding box center [341, 332] width 33 height 8
click at [342, 348] on p "Product Development" at bounding box center [356, 348] width 62 height 8
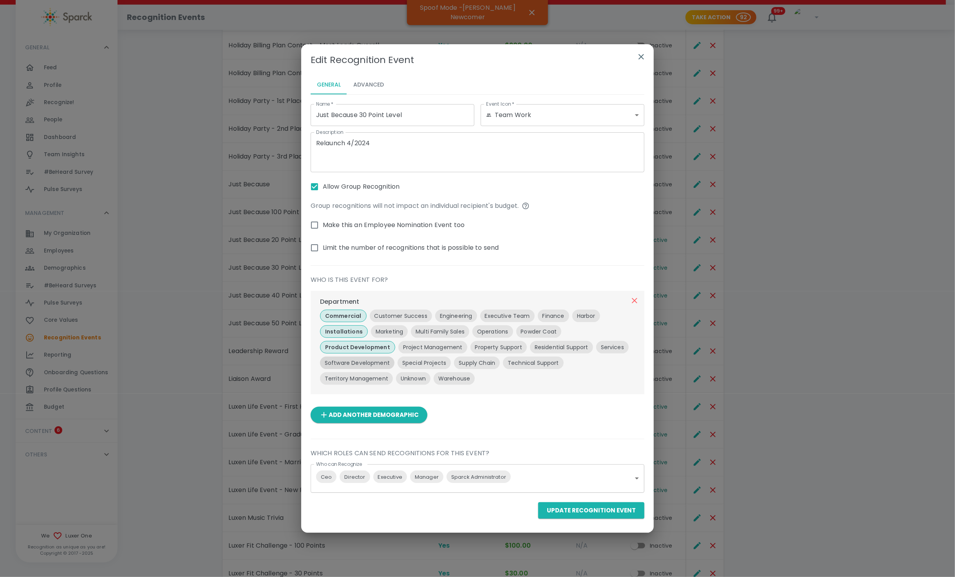
click at [342, 362] on p "Software Development" at bounding box center [357, 363] width 65 height 8
drag, startPoint x: 339, startPoint y: 378, endPoint x: 355, endPoint y: 383, distance: 17.0
click at [339, 377] on p "Territory Management" at bounding box center [356, 379] width 63 height 8
click at [413, 379] on p "Unknown" at bounding box center [417, 379] width 25 height 8
click at [459, 378] on p "Warehouse" at bounding box center [461, 379] width 32 height 8
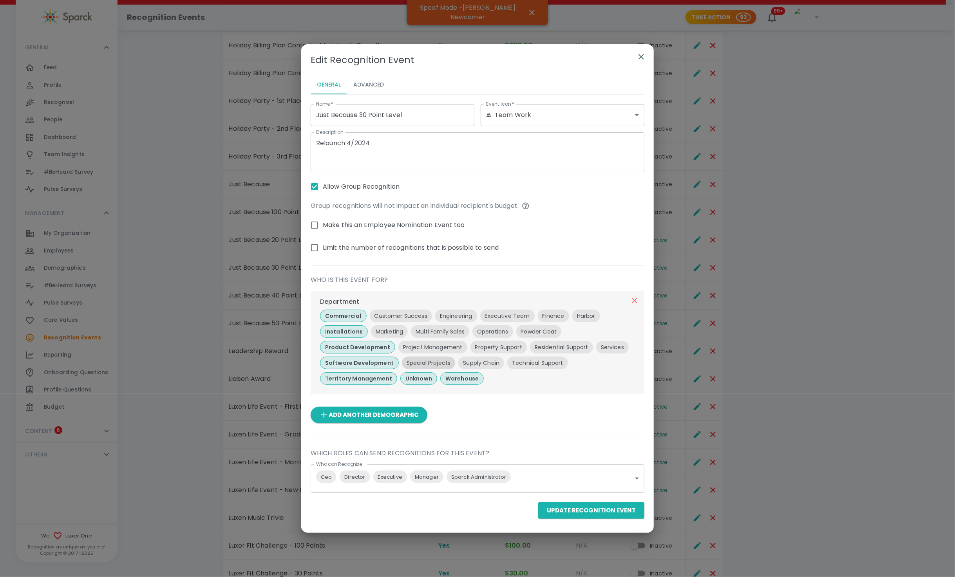
click at [431, 366] on p "Special Projects" at bounding box center [429, 363] width 44 height 8
click at [468, 364] on p "Supply Chain" at bounding box center [486, 363] width 36 height 8
click at [538, 364] on p "Technical Support" at bounding box center [544, 363] width 51 height 8
click at [423, 348] on p "Project Management" at bounding box center [433, 348] width 60 height 8
click at [490, 347] on p "Property Support" at bounding box center [502, 348] width 47 height 8
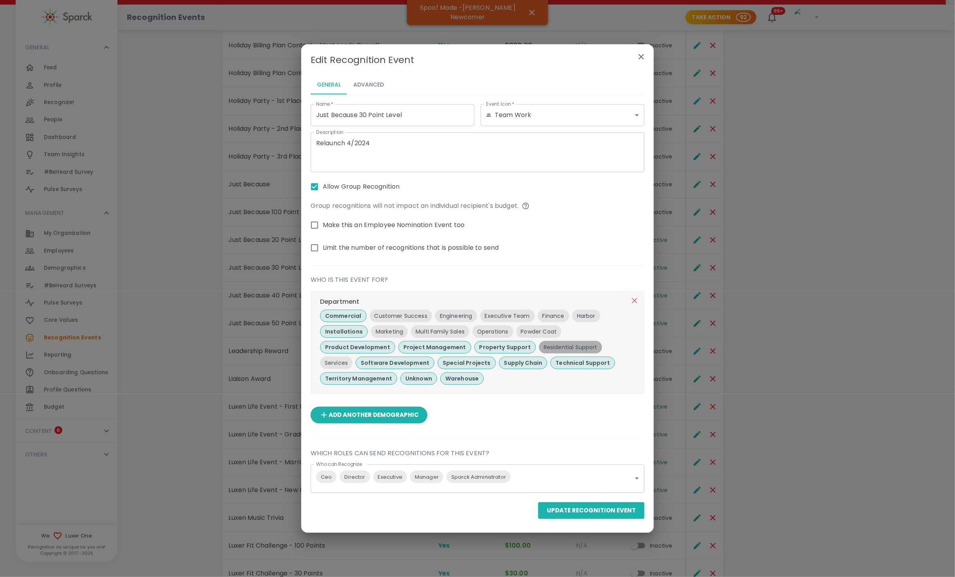
click at [538, 347] on p "Residential Support" at bounding box center [571, 348] width 54 height 8
drag, startPoint x: 537, startPoint y: 328, endPoint x: 465, endPoint y: 343, distance: 74.0
click at [537, 328] on p "Powder Coat" at bounding box center [539, 332] width 36 height 8
click at [493, 325] on div "Operations" at bounding box center [492, 331] width 41 height 13
click at [432, 330] on p "Multi Family Sales" at bounding box center [440, 332] width 49 height 8
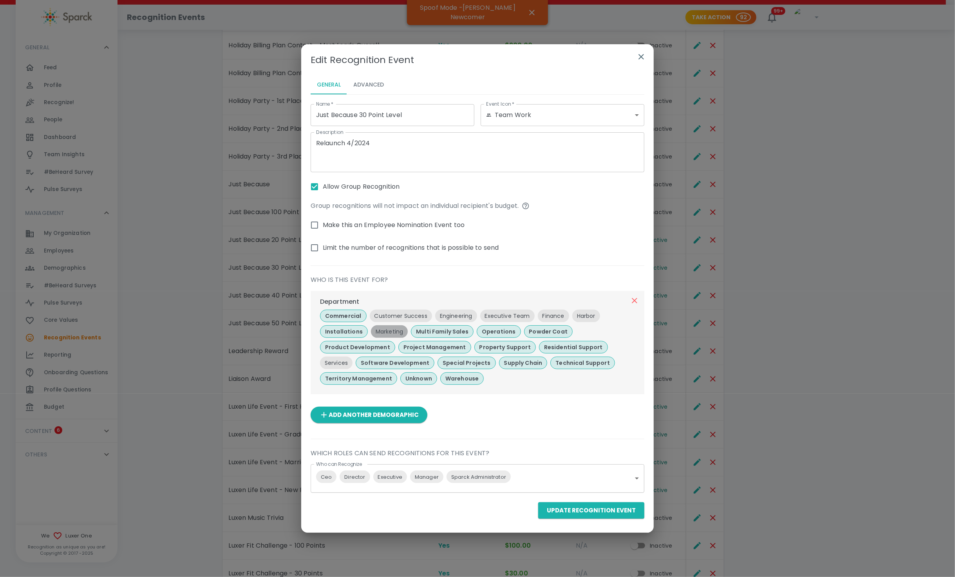
click at [383, 329] on p "Marketing" at bounding box center [389, 332] width 27 height 8
click at [386, 314] on p "Customer Success" at bounding box center [400, 316] width 53 height 8
click at [459, 315] on p "Engineering" at bounding box center [459, 316] width 33 height 8
click at [526, 313] on p "Executive Team" at bounding box center [512, 316] width 45 height 8
click at [538, 317] on p "Finance" at bounding box center [561, 316] width 22 height 8
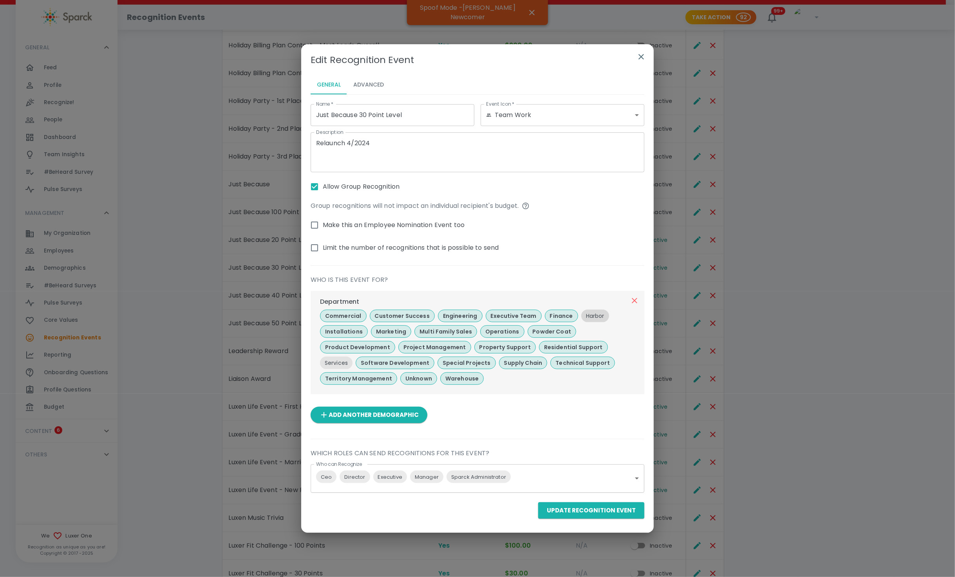
click at [538, 316] on p "Harbor" at bounding box center [595, 316] width 18 height 8
click at [336, 361] on p "Services" at bounding box center [336, 363] width 23 height 8
click at [538, 514] on button "Update Recognition Event" at bounding box center [591, 511] width 106 height 16
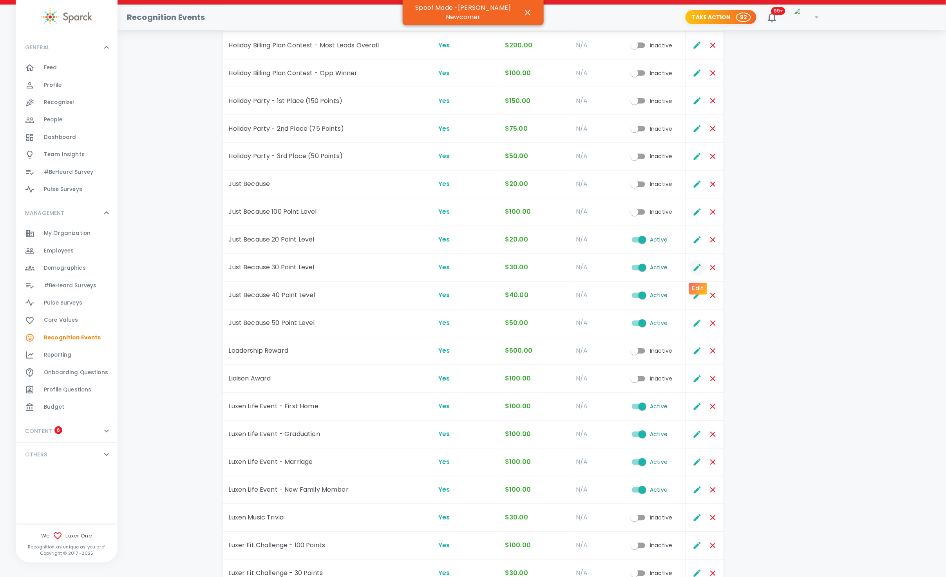
click at [538, 269] on icon "Edit" at bounding box center [697, 267] width 9 height 9
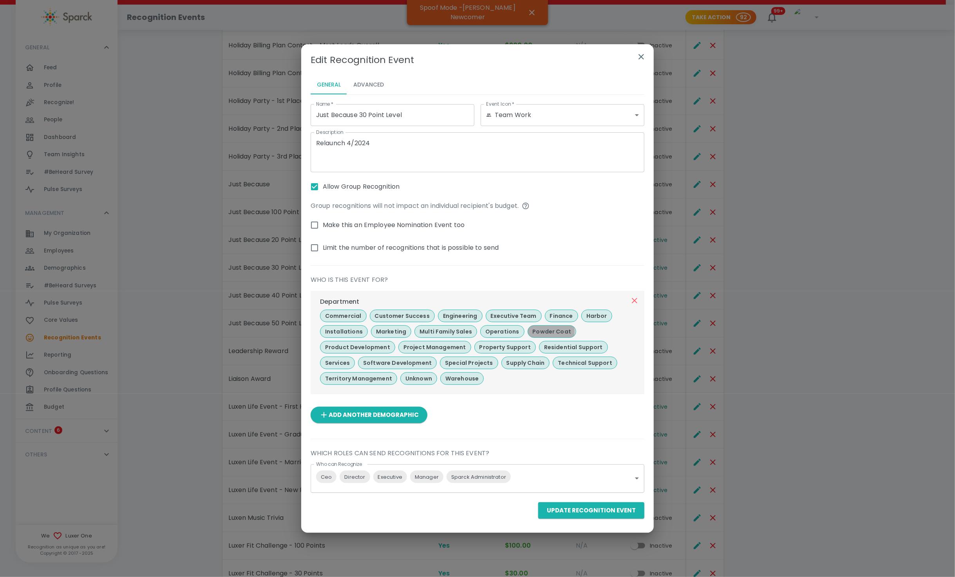
click at [533, 331] on p "Powder Coat" at bounding box center [552, 332] width 39 height 8
click at [538, 441] on div "Name   * Just Because 30 Point Level Name   * Event Icon   * Team Work team_wor…" at bounding box center [478, 295] width 334 height 395
click at [538, 510] on button "Update Recognition Event" at bounding box center [591, 511] width 106 height 16
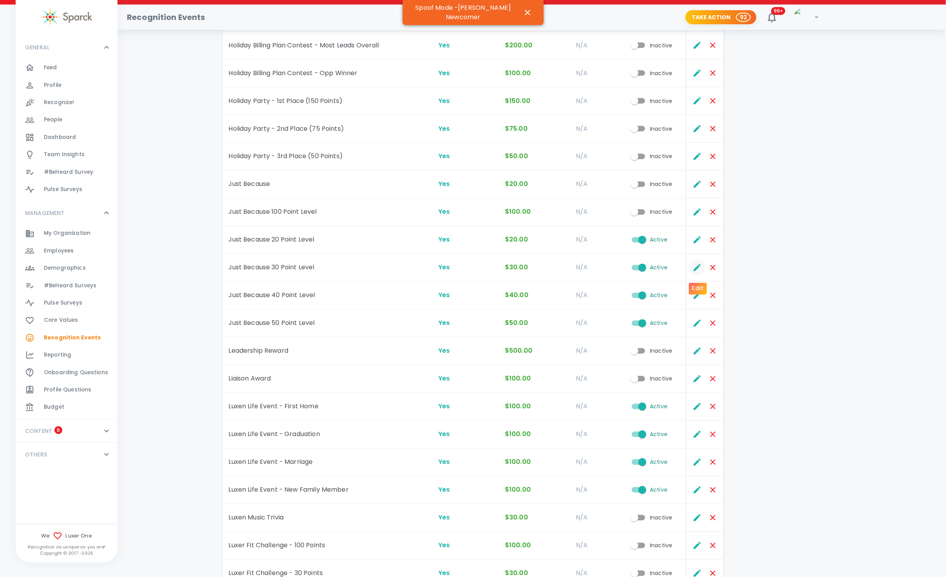
click at [538, 264] on button "Edit" at bounding box center [697, 268] width 16 height 16
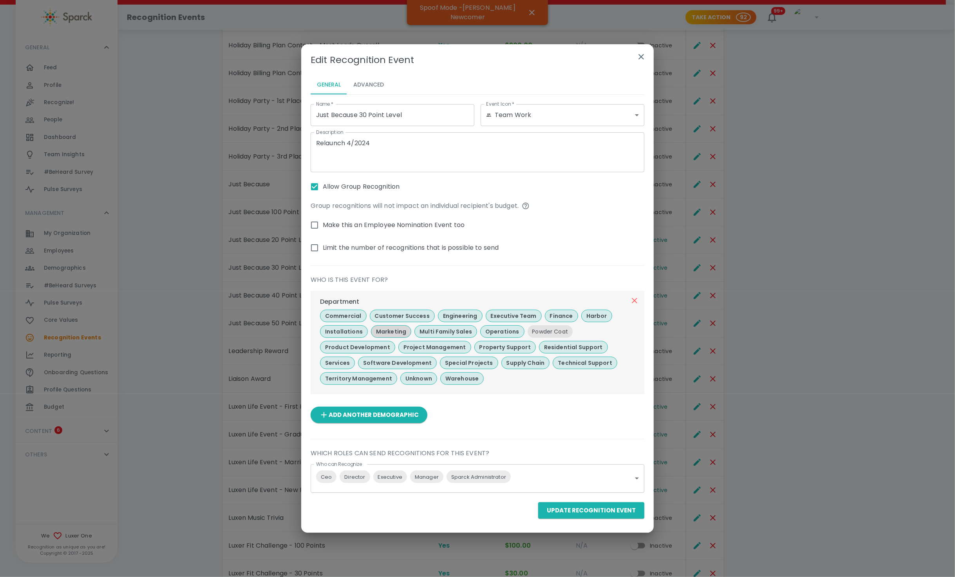
drag, startPoint x: 339, startPoint y: 335, endPoint x: 369, endPoint y: 333, distance: 30.6
click at [339, 335] on p "Installations" at bounding box center [344, 332] width 38 height 8
click at [380, 330] on p "Marketing" at bounding box center [386, 332] width 30 height 8
click at [437, 332] on p "Multi Family Sales" at bounding box center [437, 332] width 52 height 8
click at [491, 331] on p "Operations" at bounding box center [489, 332] width 34 height 8
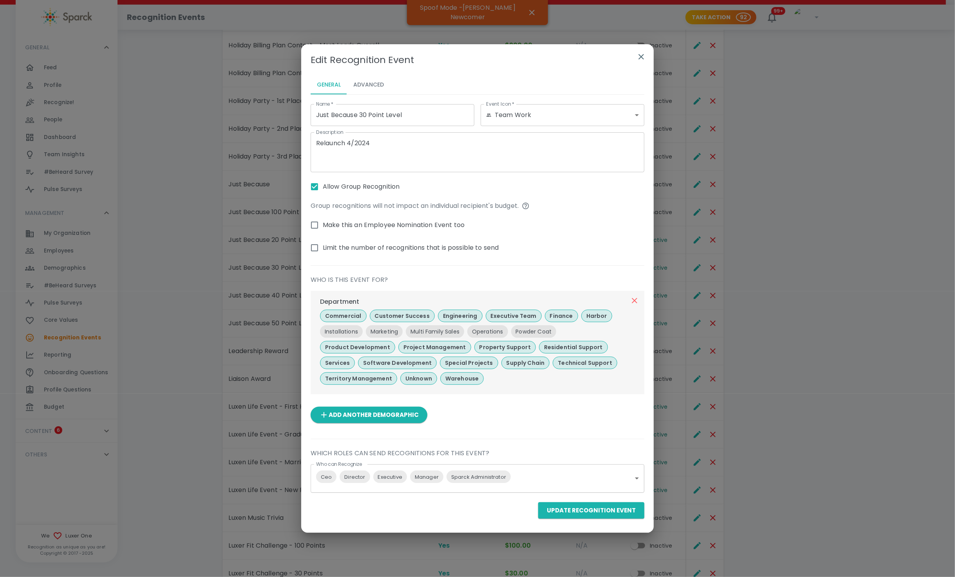
click at [524, 418] on div "Add Another Demographic" at bounding box center [474, 412] width 340 height 23
click at [538, 331] on p "Powder Coat" at bounding box center [534, 332] width 36 height 8
click at [538, 512] on button "Update Recognition Event" at bounding box center [591, 511] width 106 height 16
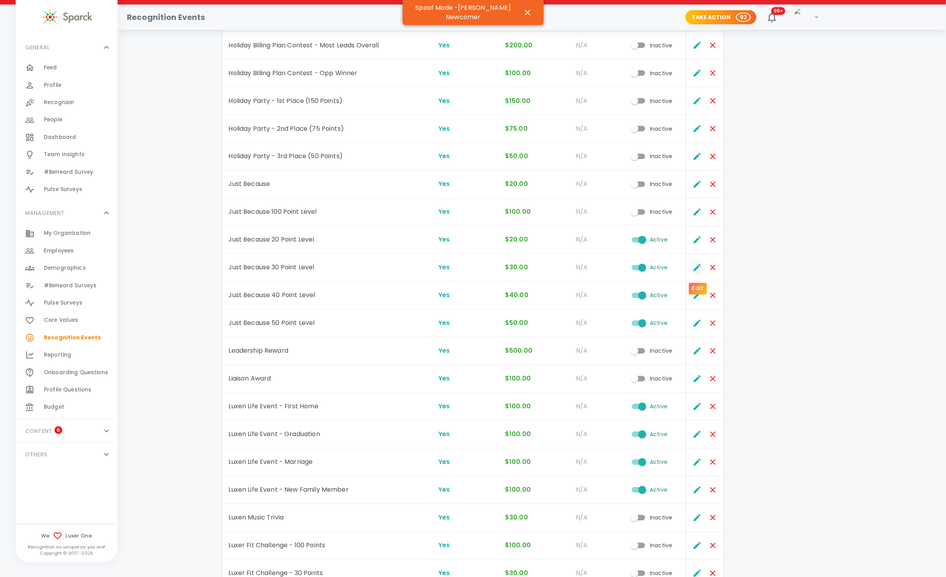
click at [538, 266] on icon "Edit" at bounding box center [697, 267] width 9 height 9
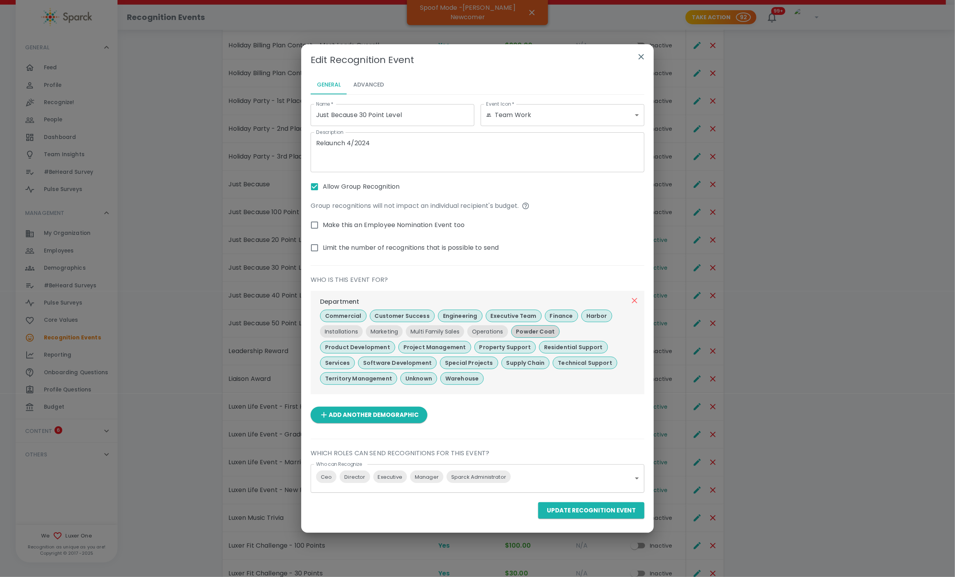
click at [537, 330] on p "Powder Coat" at bounding box center [535, 332] width 39 height 8
click at [538, 514] on button "Update Recognition Event" at bounding box center [591, 511] width 106 height 16
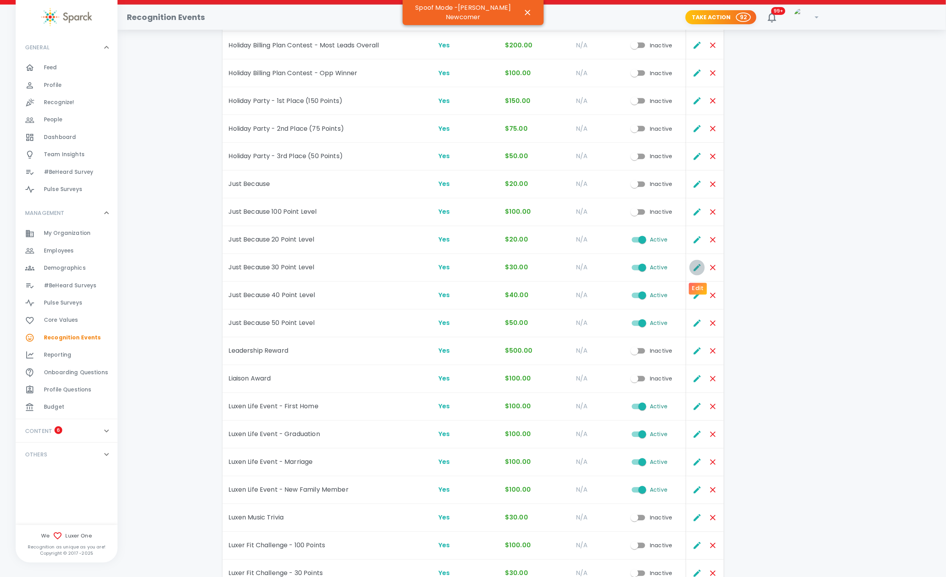
click at [538, 271] on icon "Edit" at bounding box center [697, 267] width 9 height 9
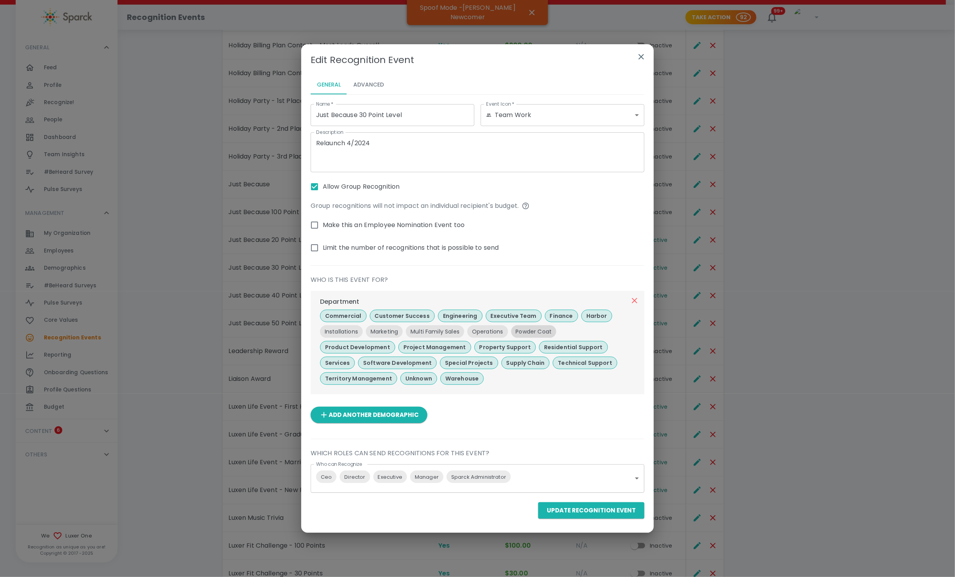
click at [521, 331] on p "Powder Coat" at bounding box center [534, 332] width 36 height 8
click at [538, 513] on button "Update Recognition Event" at bounding box center [591, 511] width 106 height 16
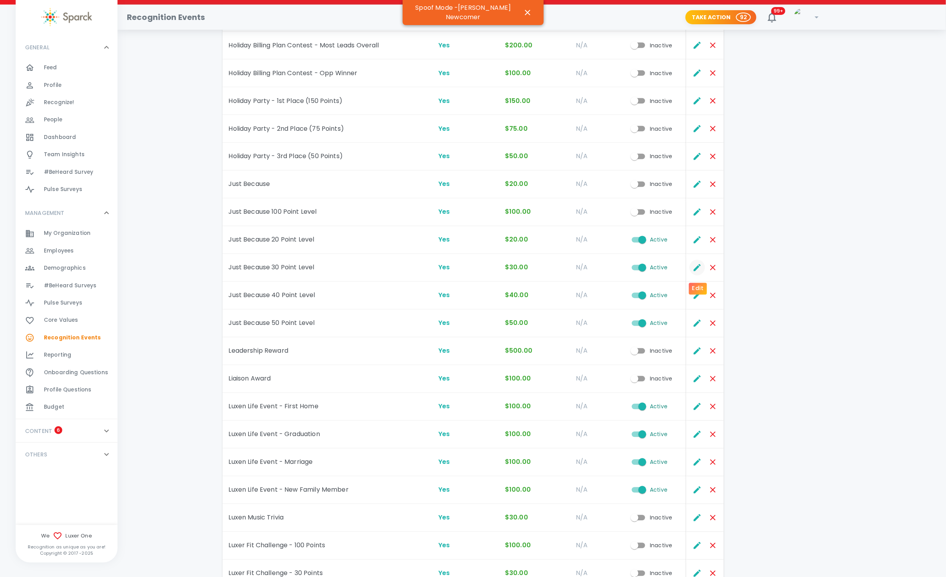
click at [538, 272] on icon "Edit" at bounding box center [697, 267] width 9 height 9
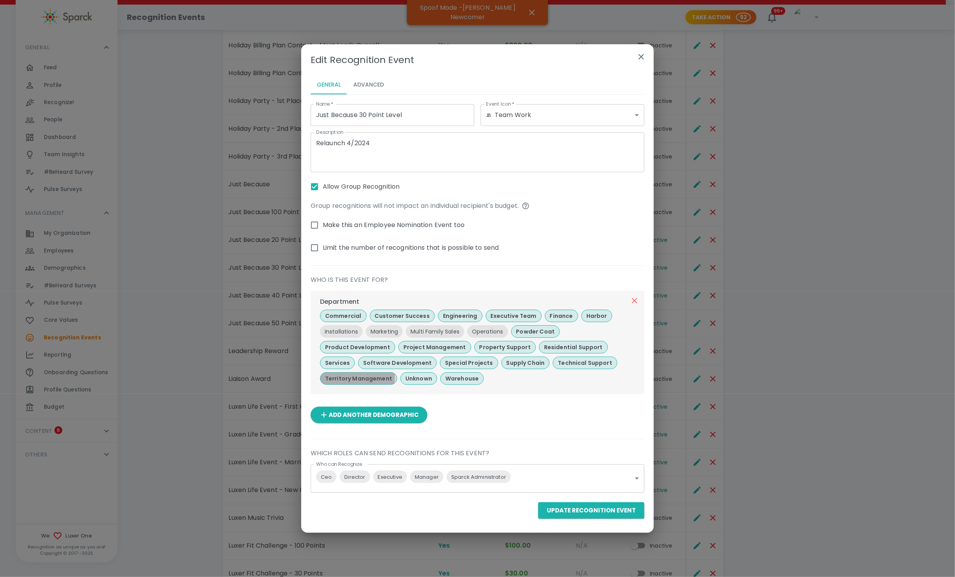
click at [338, 377] on p "Territory Management" at bounding box center [358, 379] width 67 height 8
click at [538, 302] on icon "button" at bounding box center [634, 300] width 9 height 9
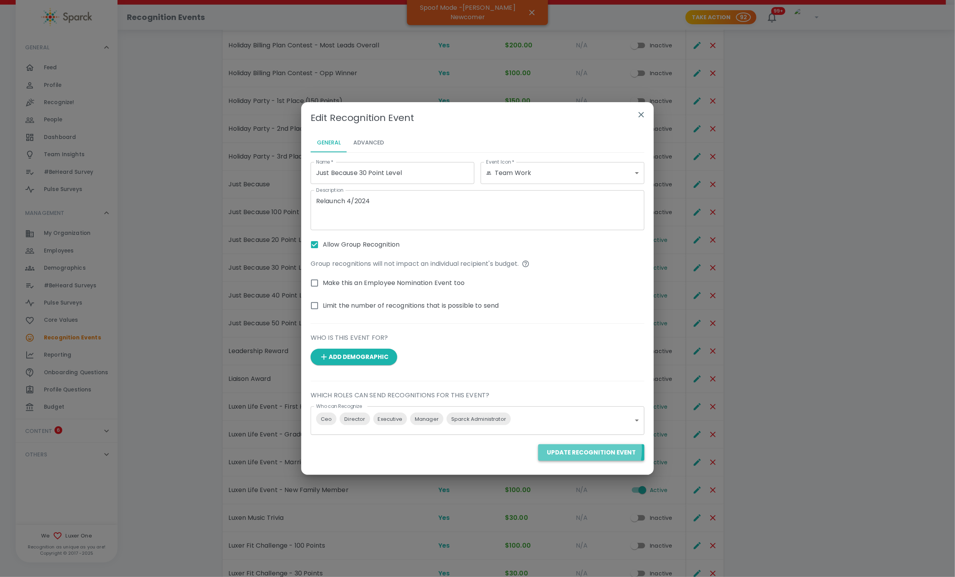
click at [538, 450] on button "Update Recognition Event" at bounding box center [591, 453] width 106 height 16
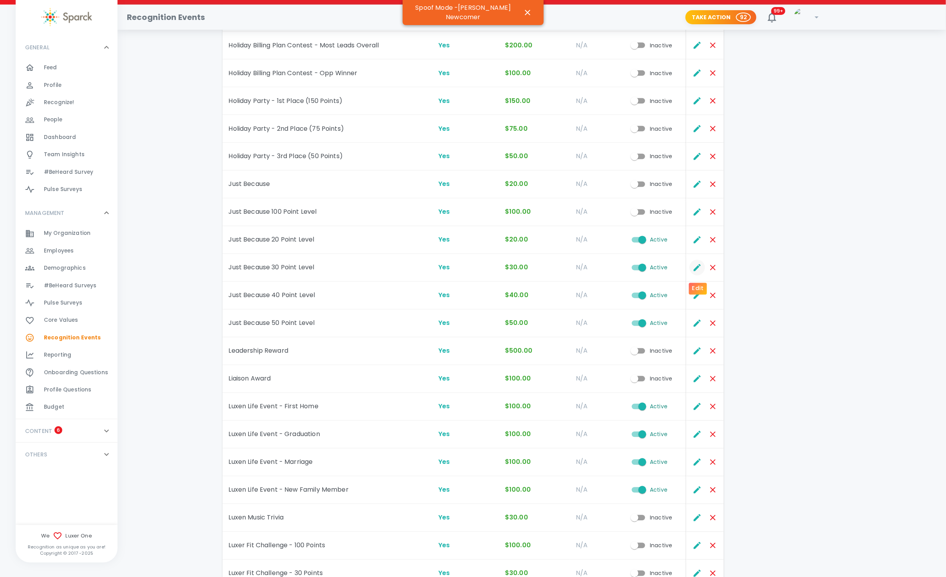
click at [538, 267] on icon "Edit" at bounding box center [697, 267] width 9 height 9
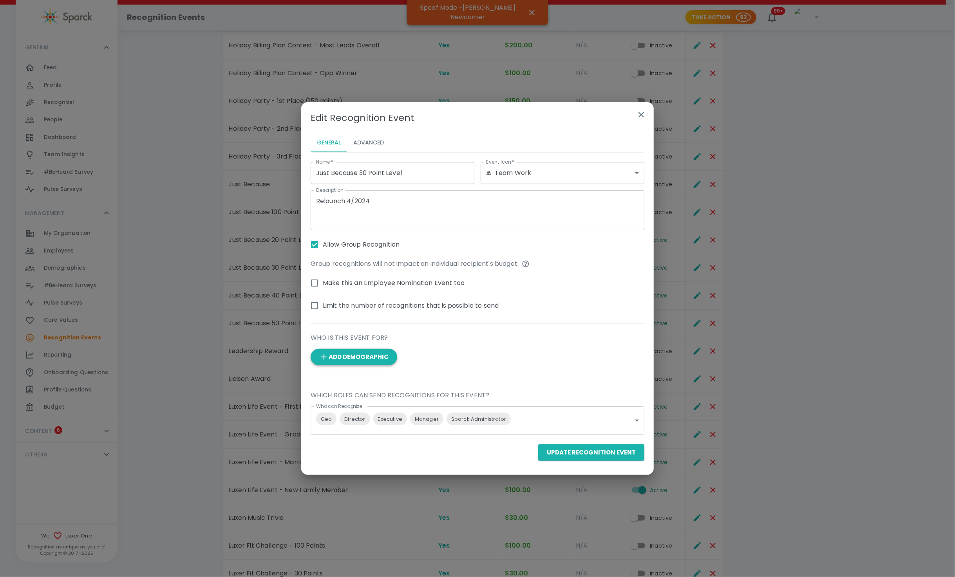
click at [333, 362] on button "Add Demographic" at bounding box center [354, 357] width 87 height 16
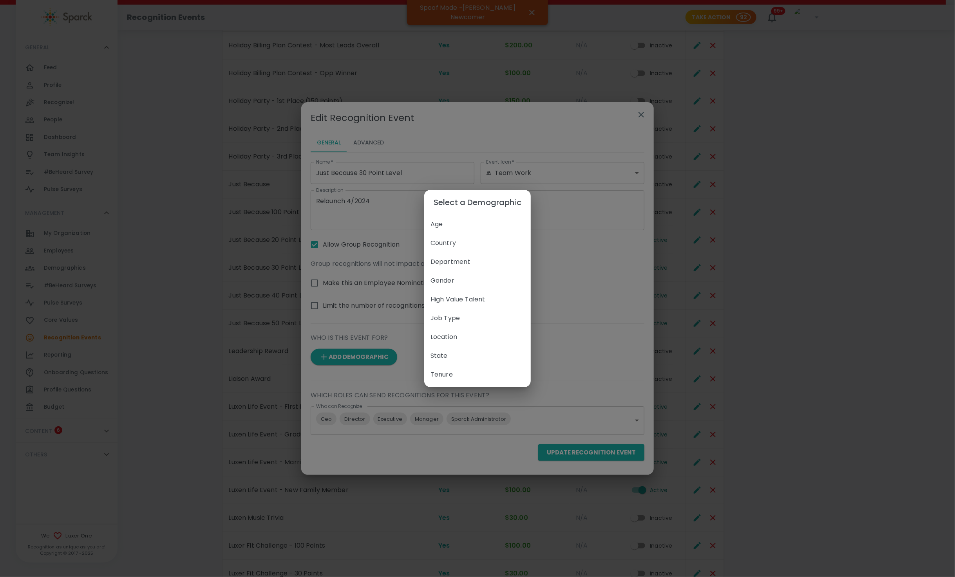
click at [471, 252] on div "Country" at bounding box center [477, 243] width 107 height 19
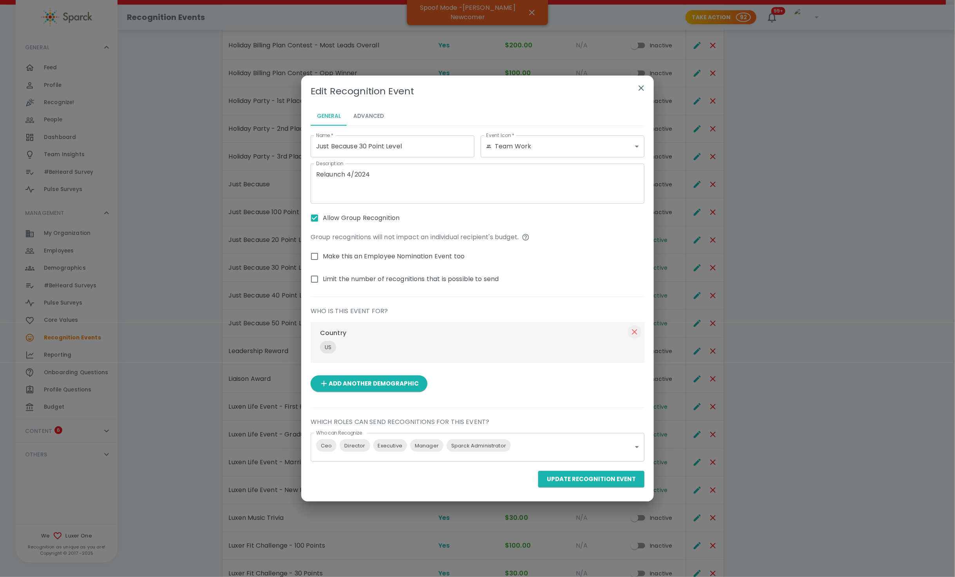
click at [538, 333] on icon "button" at bounding box center [634, 331] width 5 height 5
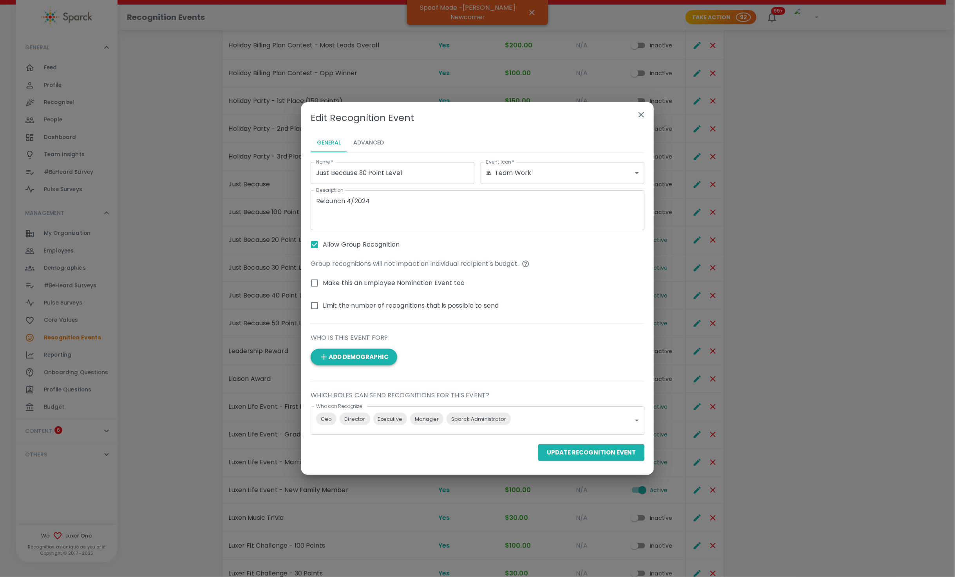
click at [372, 361] on button "Add Demographic" at bounding box center [354, 357] width 87 height 16
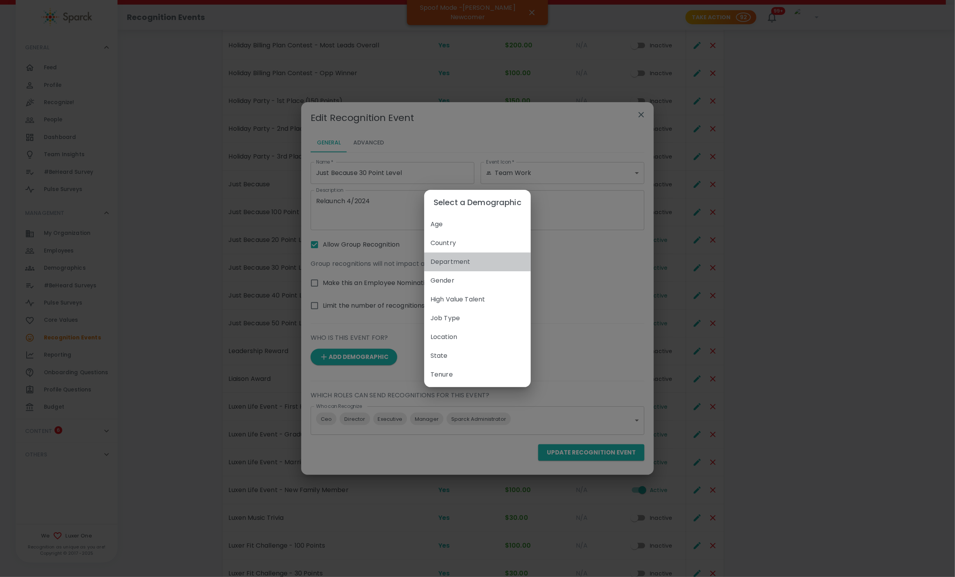
click at [462, 259] on span "Department" at bounding box center [477, 261] width 94 height 9
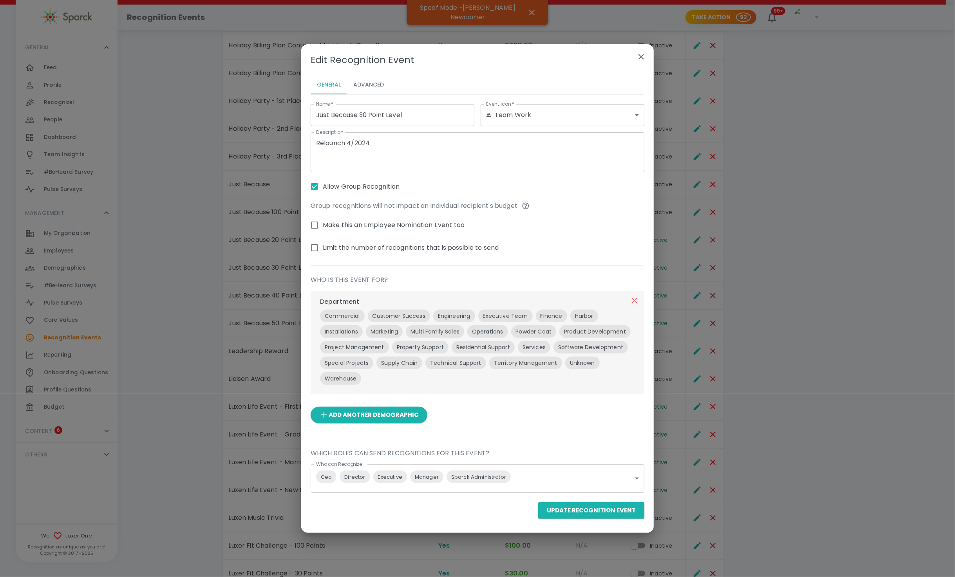
click at [509, 431] on div "Name   * Just Because 30 Point Level Name   * Event Icon   * Team Work team_wor…" at bounding box center [478, 295] width 334 height 395
click at [538, 511] on button "Update Recognition Event" at bounding box center [591, 511] width 106 height 16
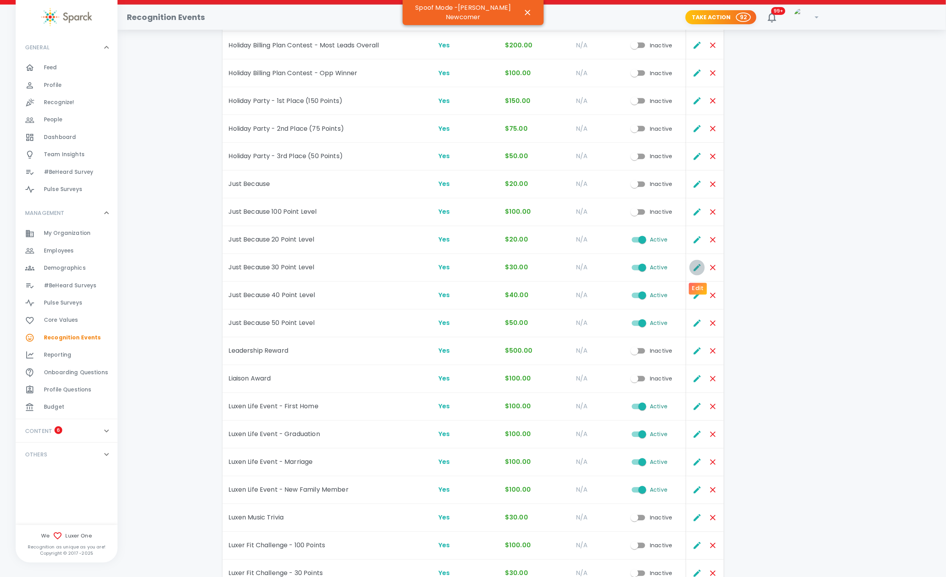
click at [538, 271] on icon "Edit" at bounding box center [697, 267] width 7 height 7
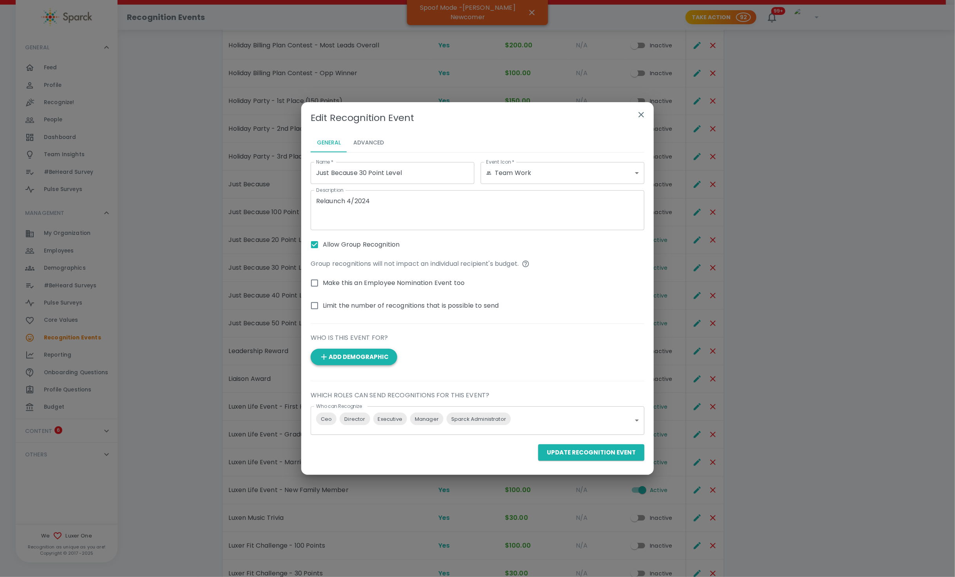
click at [340, 361] on button "Add Demographic" at bounding box center [354, 357] width 87 height 16
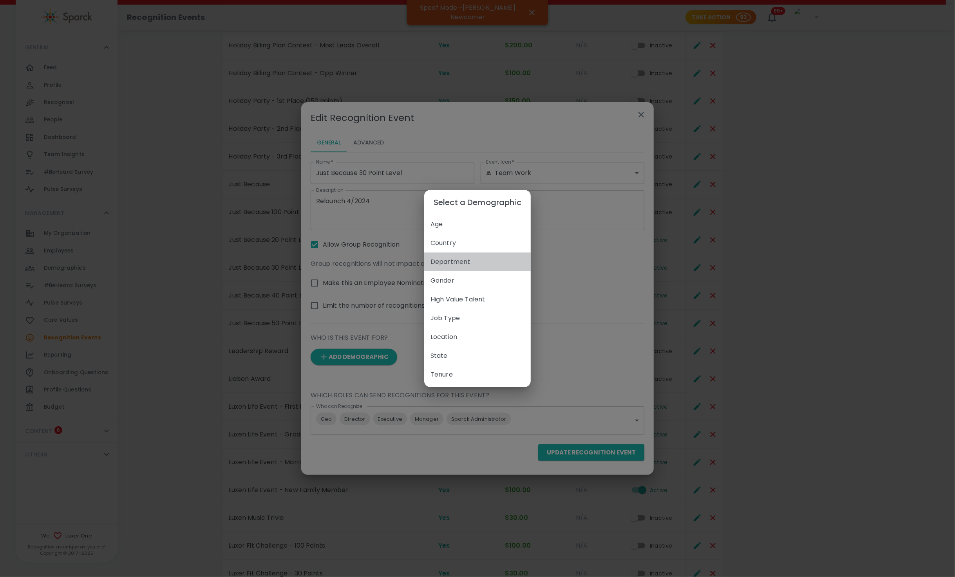
click at [454, 265] on span "Department" at bounding box center [477, 261] width 94 height 9
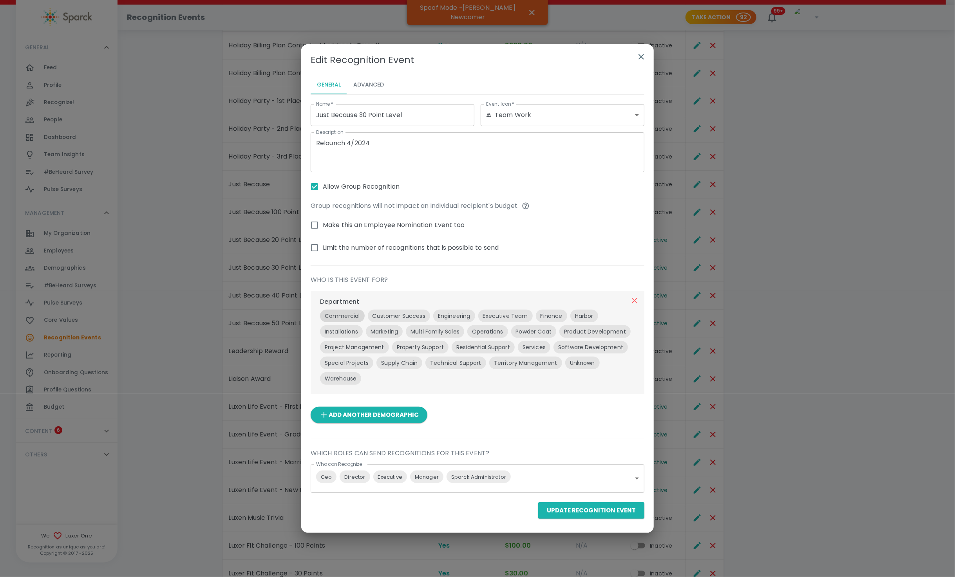
click at [342, 317] on p "Commercial" at bounding box center [342, 316] width 35 height 8
click at [400, 320] on p "Customer Success" at bounding box center [400, 316] width 53 height 8
click at [453, 316] on p "Engineering" at bounding box center [459, 316] width 33 height 8
click at [505, 312] on p "Executive Team" at bounding box center [512, 316] width 45 height 8
click at [538, 313] on p "Finance" at bounding box center [561, 316] width 22 height 8
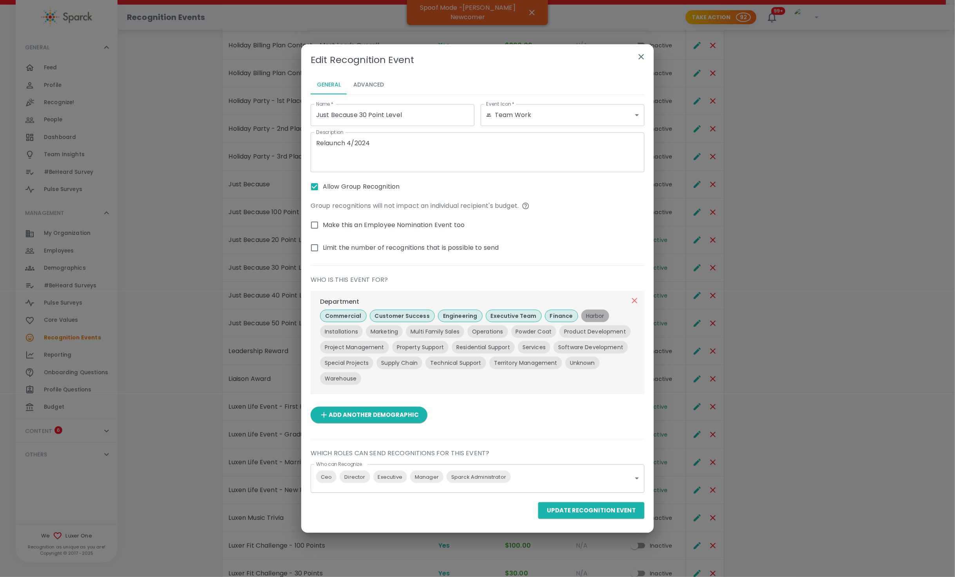
click at [538, 312] on p "Harbor" at bounding box center [595, 316] width 18 height 8
click at [347, 364] on p "Special Projects" at bounding box center [347, 363] width 44 height 8
click at [407, 363] on p "Supply Chain" at bounding box center [404, 363] width 36 height 8
click at [460, 365] on p "Technical Support" at bounding box center [463, 363] width 51 height 8
click at [528, 364] on p "Territory Management" at bounding box center [536, 363] width 63 height 8
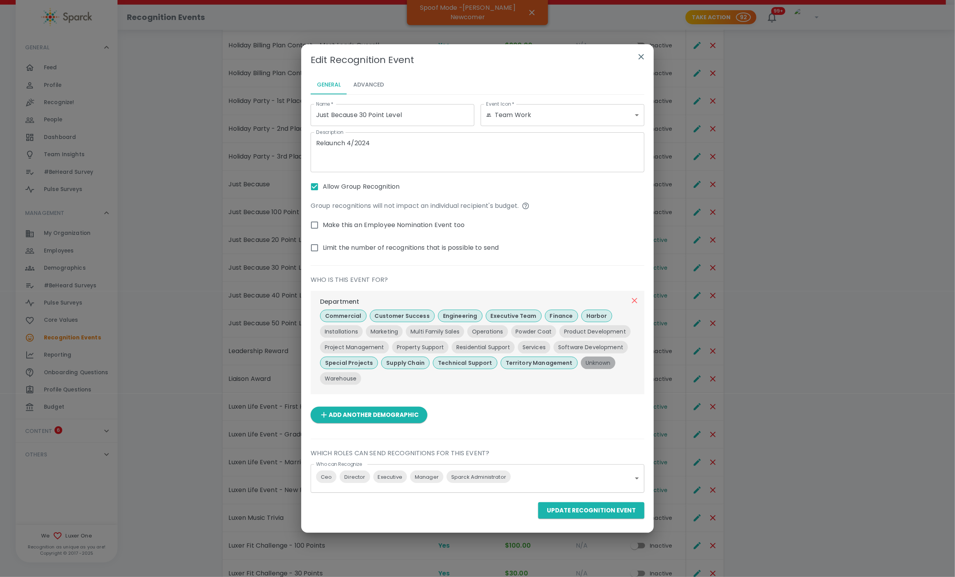
click at [538, 362] on p "Unknown" at bounding box center [598, 363] width 25 height 8
click at [342, 382] on p "Warehouse" at bounding box center [341, 379] width 32 height 8
click at [538, 511] on button "Update Recognition Event" at bounding box center [591, 511] width 106 height 16
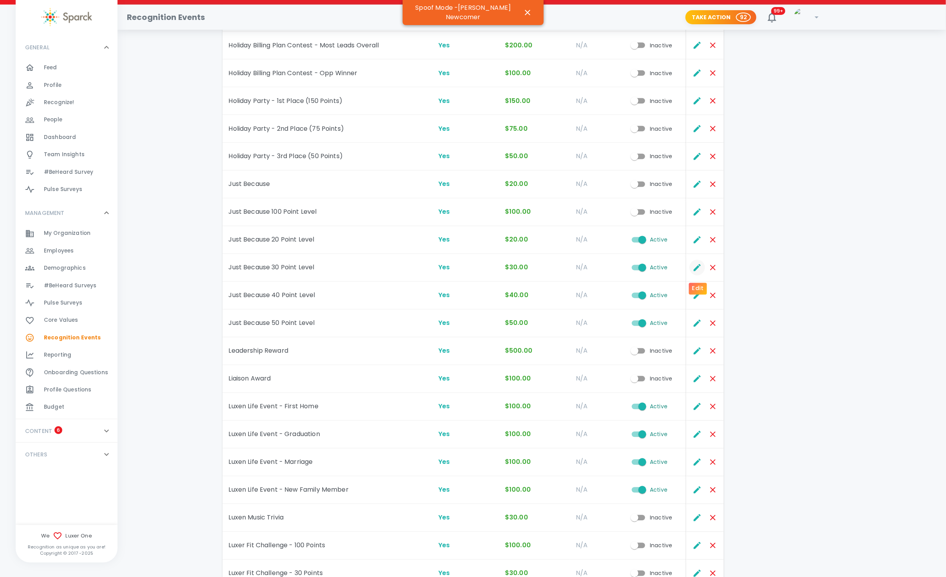
click at [538, 271] on button "Edit" at bounding box center [697, 268] width 16 height 16
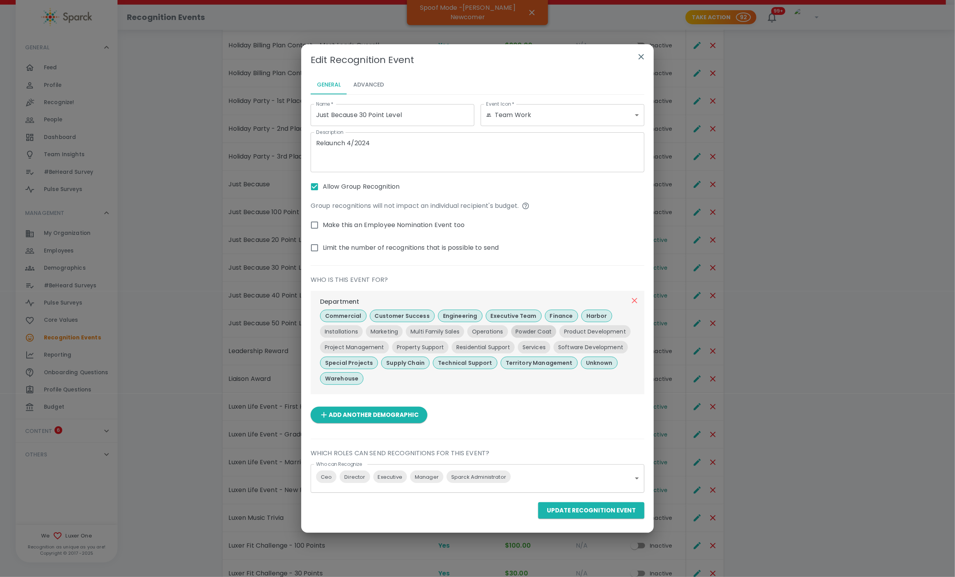
click at [538, 331] on p "Powder Coat" at bounding box center [534, 332] width 36 height 8
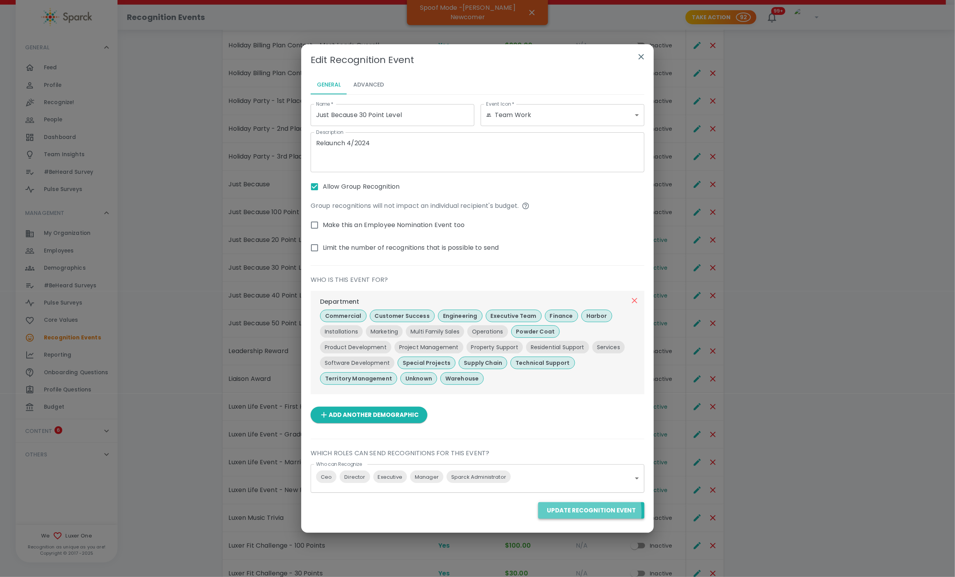
click at [538, 513] on button "Update Recognition Event" at bounding box center [591, 511] width 106 height 16
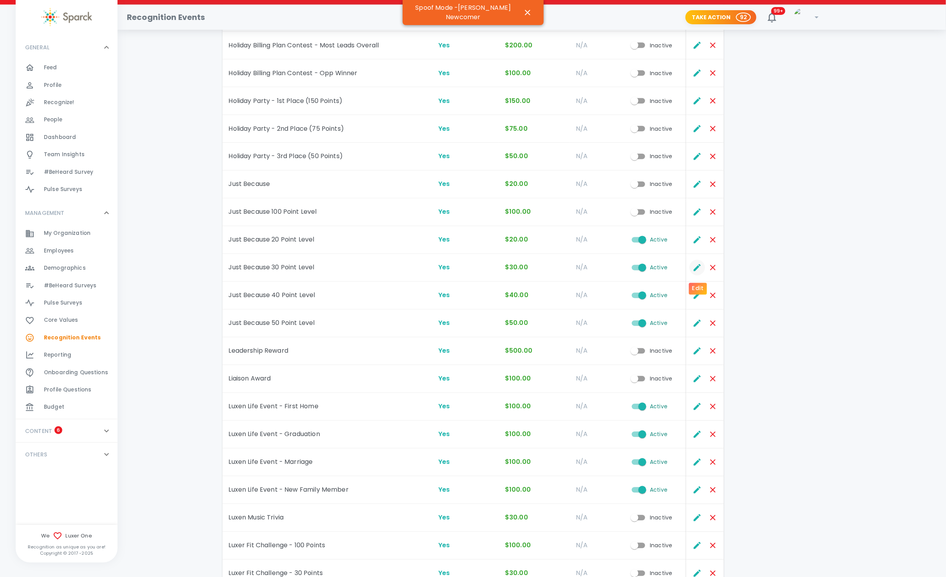
click at [538, 270] on icon "Edit" at bounding box center [697, 267] width 7 height 7
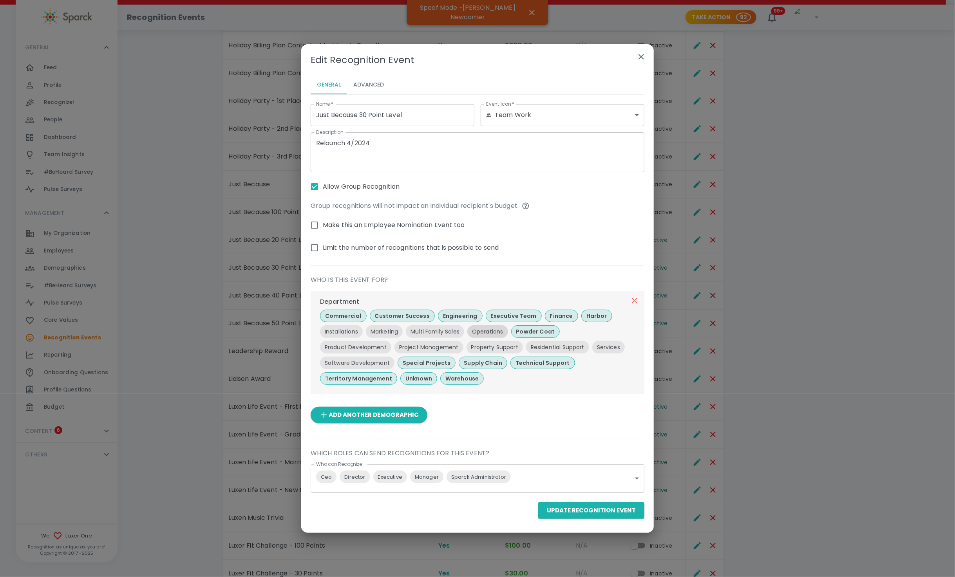
click at [487, 331] on p "Operations" at bounding box center [487, 332] width 31 height 8
click at [420, 332] on p "Multi Family Sales" at bounding box center [434, 332] width 49 height 8
click at [383, 333] on p "Marketing" at bounding box center [384, 332] width 27 height 8
click at [337, 334] on p "Installations" at bounding box center [341, 332] width 33 height 8
click at [538, 348] on p "Services" at bounding box center [608, 348] width 23 height 8
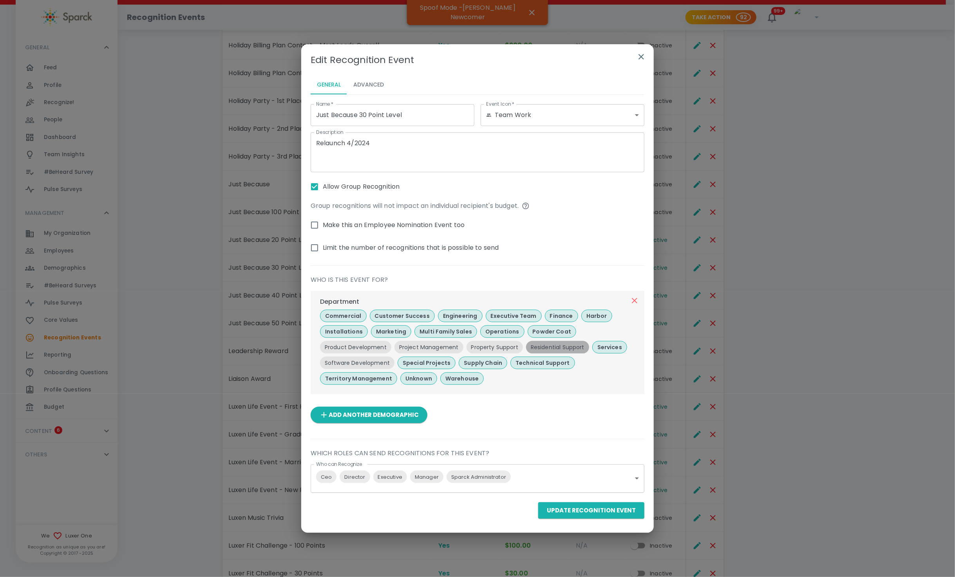
click at [538, 351] on div "Residential Support" at bounding box center [557, 347] width 63 height 13
click at [488, 350] on p "Property Support" at bounding box center [494, 348] width 47 height 8
click at [423, 349] on p "Project Management" at bounding box center [429, 348] width 60 height 8
click at [338, 349] on p "Product Development" at bounding box center [356, 348] width 62 height 8
click at [394, 361] on p "Software Development" at bounding box center [395, 363] width 65 height 8
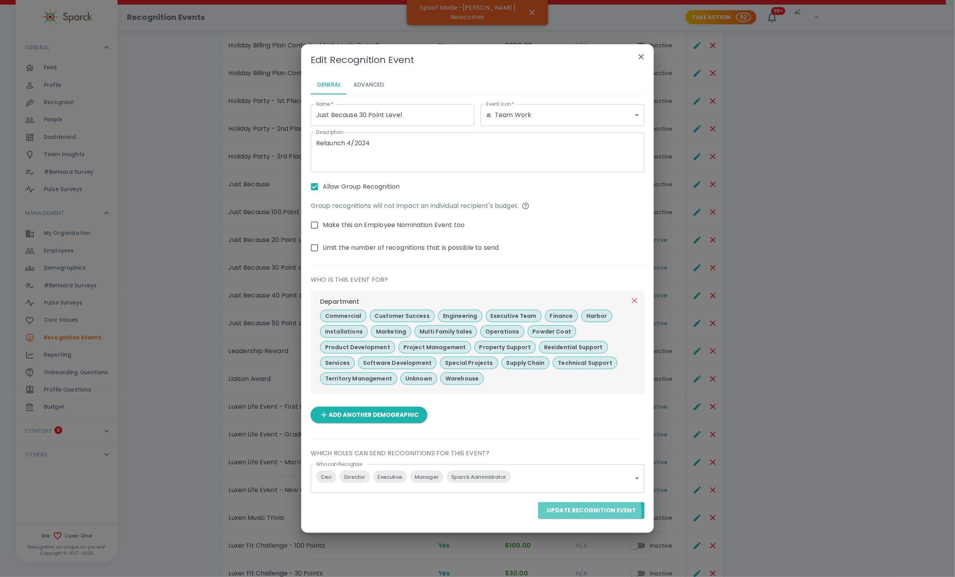
click at [538, 513] on button "Update Recognition Event" at bounding box center [591, 511] width 106 height 16
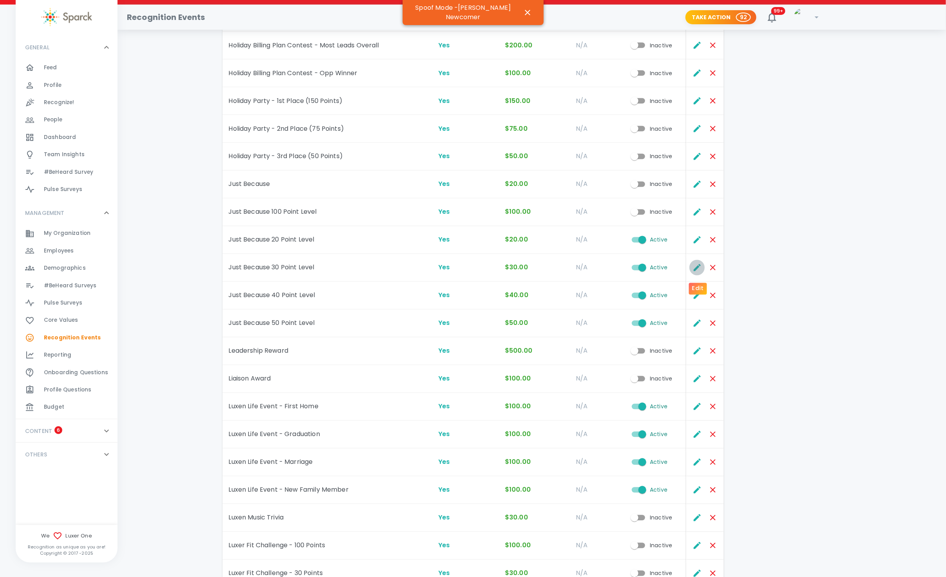
click at [538, 268] on icon "Edit" at bounding box center [697, 267] width 9 height 9
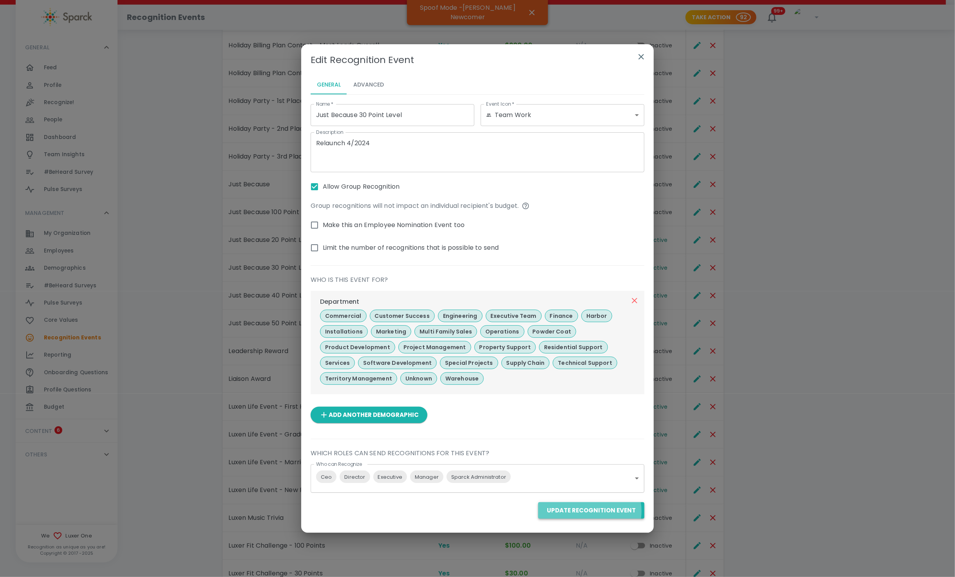
click at [538, 512] on button "Update Recognition Event" at bounding box center [591, 511] width 106 height 16
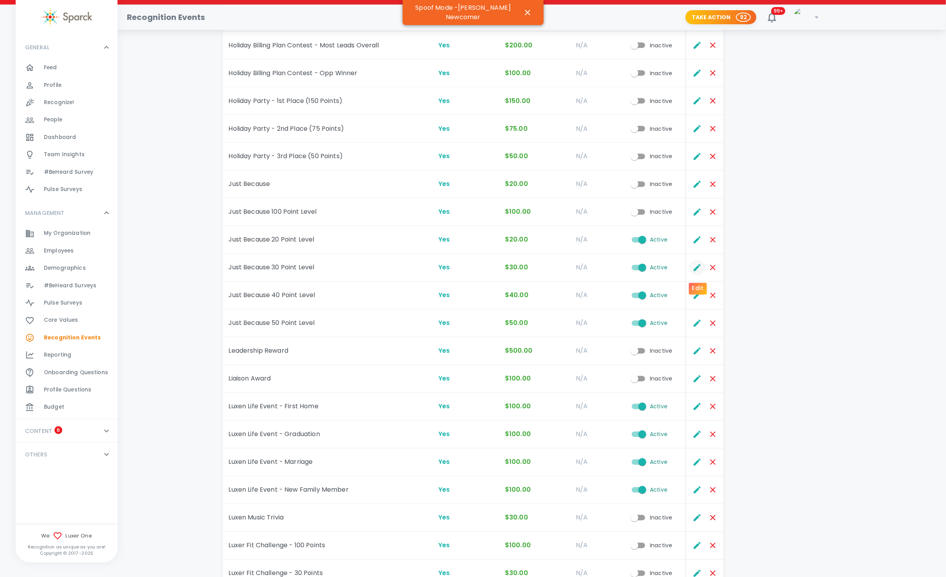
click at [538, 271] on icon "Edit" at bounding box center [697, 267] width 7 height 7
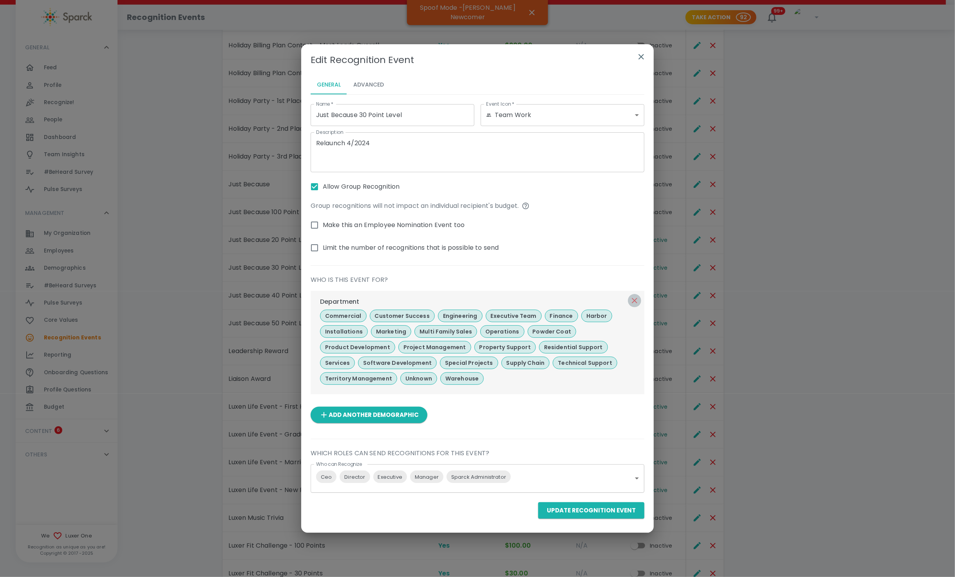
click at [538, 299] on icon "button" at bounding box center [634, 300] width 9 height 9
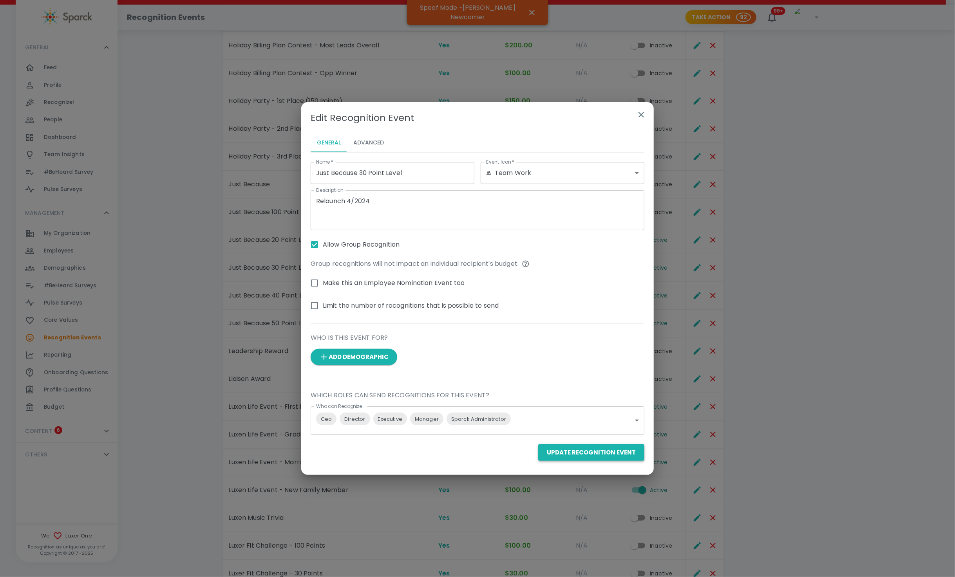
click at [538, 448] on button "Update Recognition Event" at bounding box center [591, 453] width 106 height 16
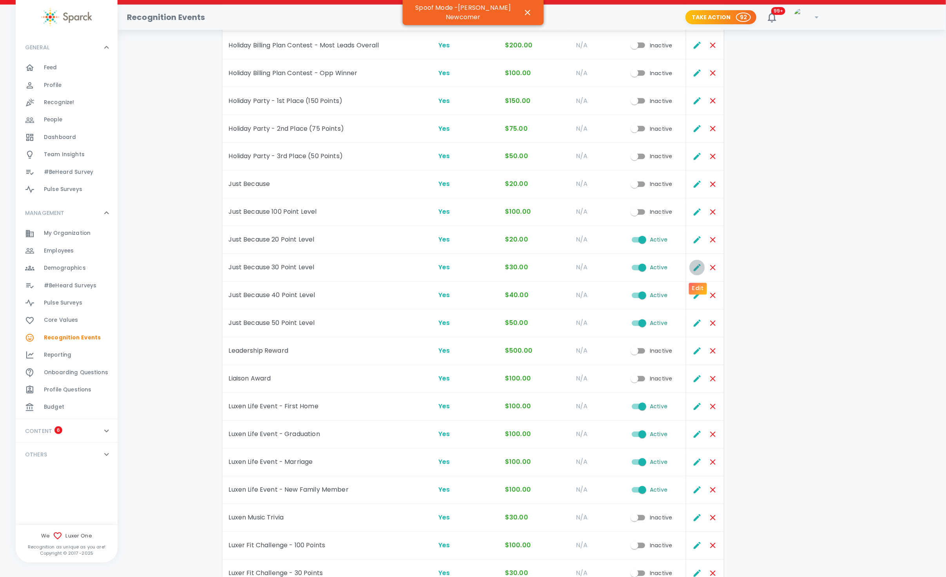
click at [538, 267] on icon "Edit" at bounding box center [697, 267] width 7 height 7
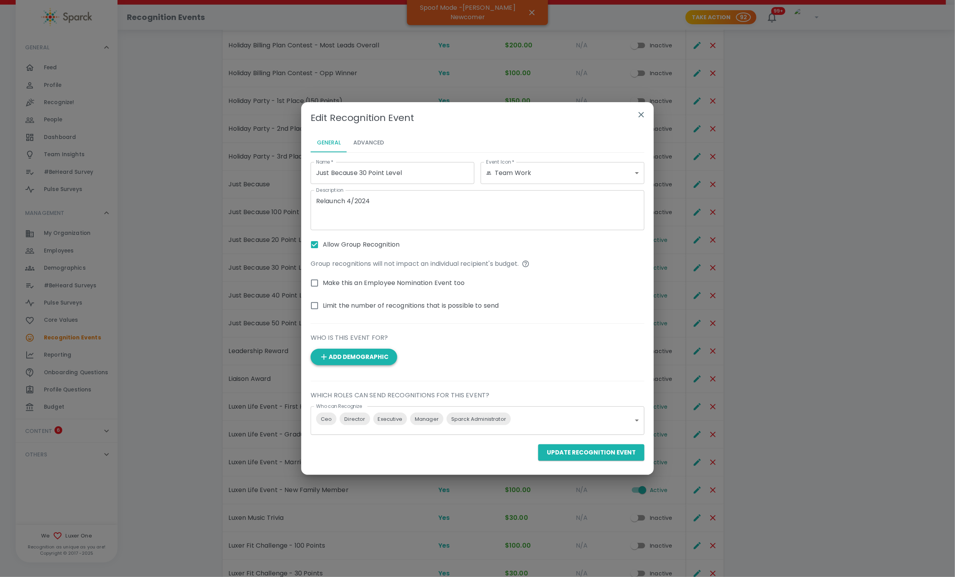
click at [374, 350] on button "Add Demographic" at bounding box center [354, 357] width 87 height 16
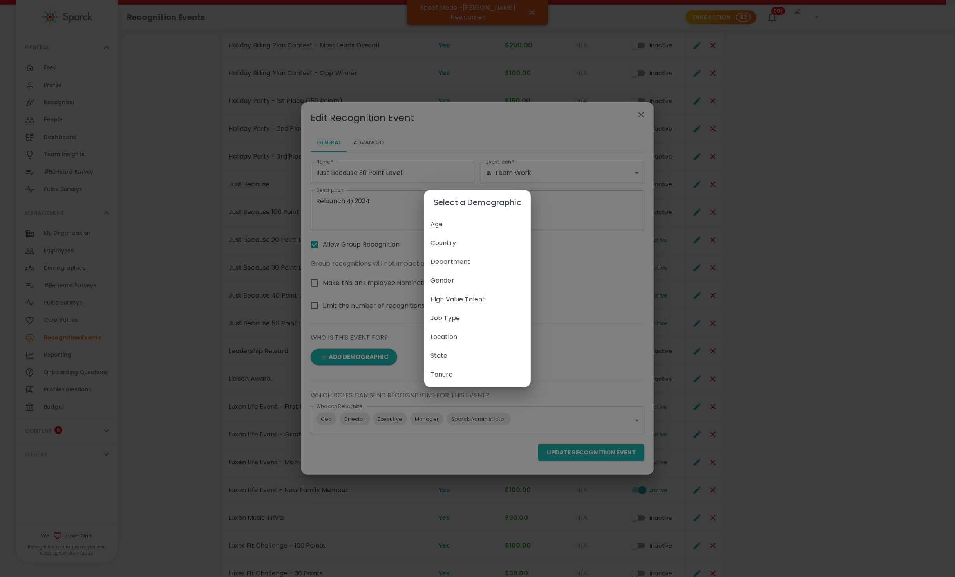
click at [457, 259] on div "Department" at bounding box center [477, 262] width 107 height 19
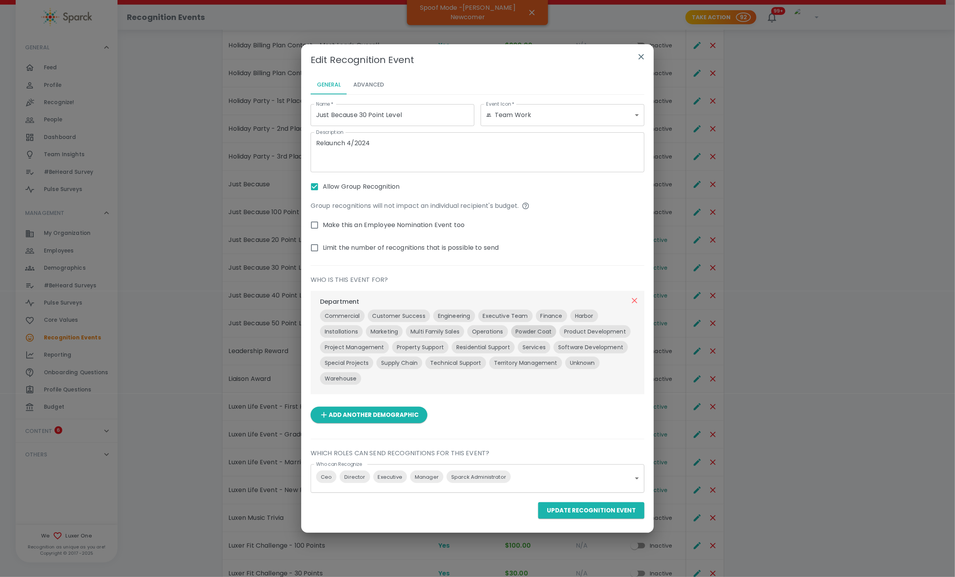
click at [538, 331] on p "Powder Coat" at bounding box center [534, 332] width 36 height 8
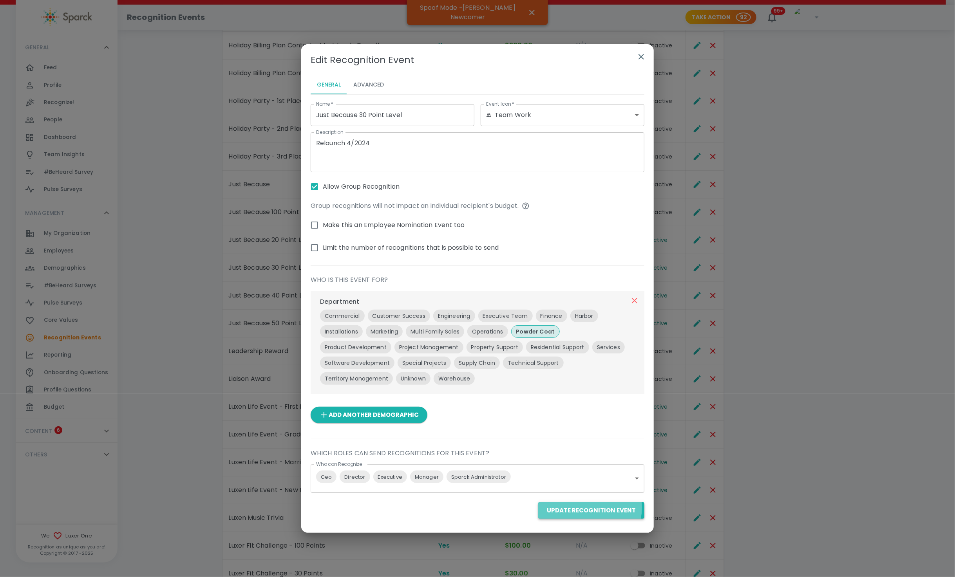
click at [538, 508] on button "Update Recognition Event" at bounding box center [591, 511] width 106 height 16
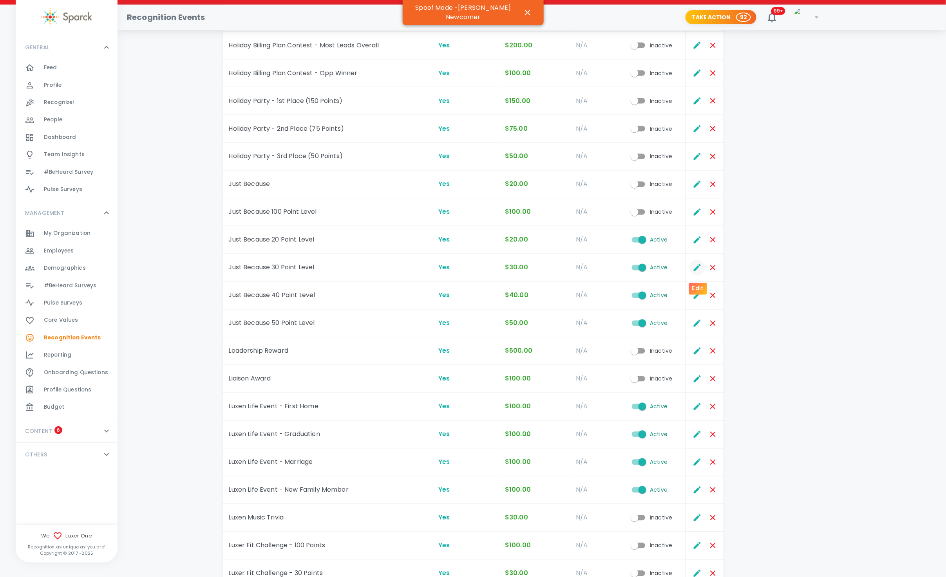
click at [538, 268] on icon "Edit" at bounding box center [697, 267] width 9 height 9
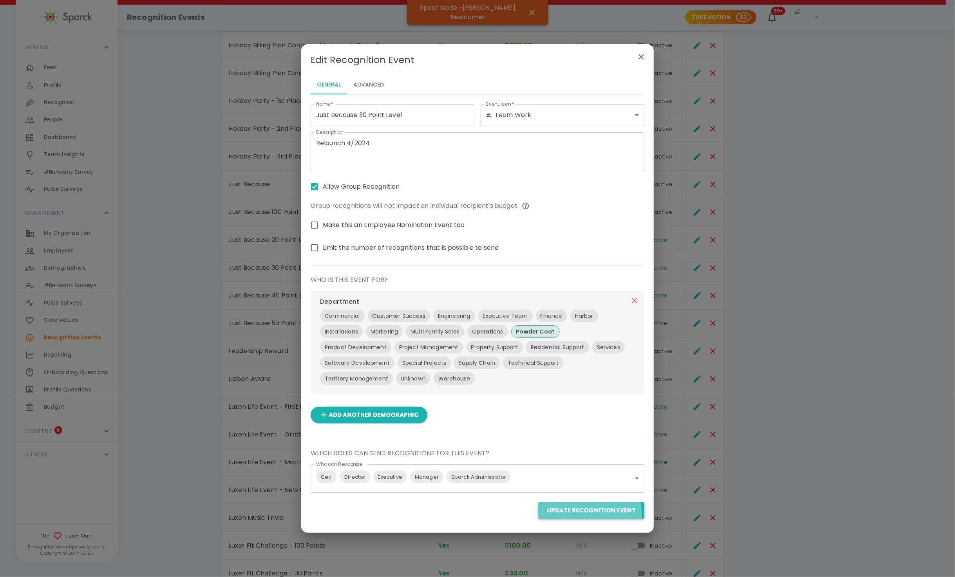
click at [538, 515] on button "Update Recognition Event" at bounding box center [591, 511] width 106 height 16
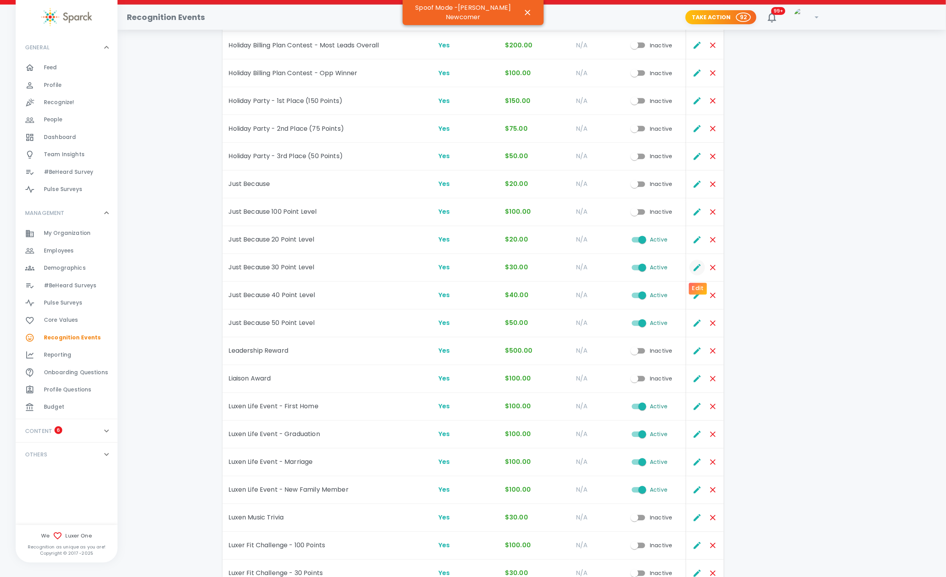
click at [538, 266] on icon "Edit" at bounding box center [697, 267] width 9 height 9
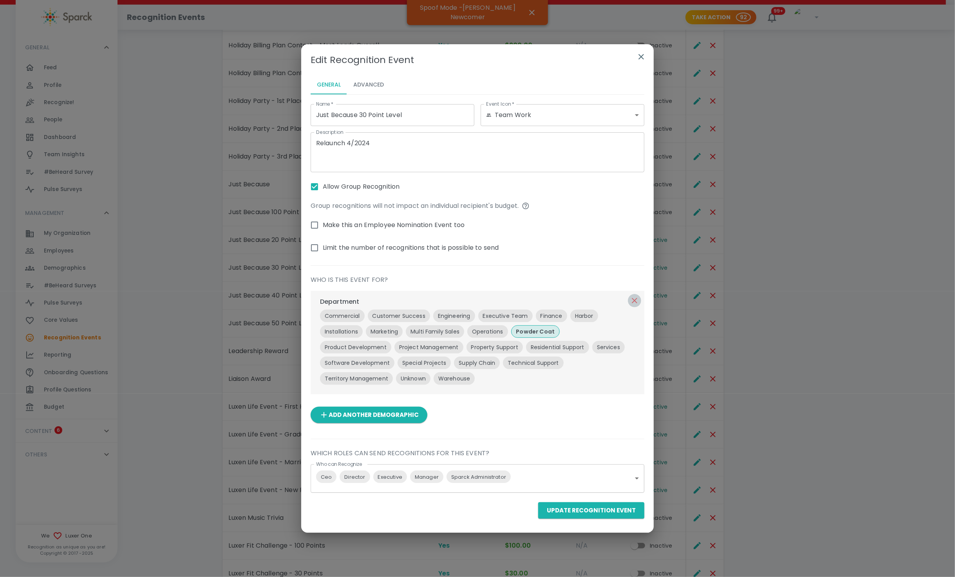
drag, startPoint x: 636, startPoint y: 297, endPoint x: 635, endPoint y: 302, distance: 5.2
click at [538, 296] on icon "button" at bounding box center [634, 300] width 9 height 9
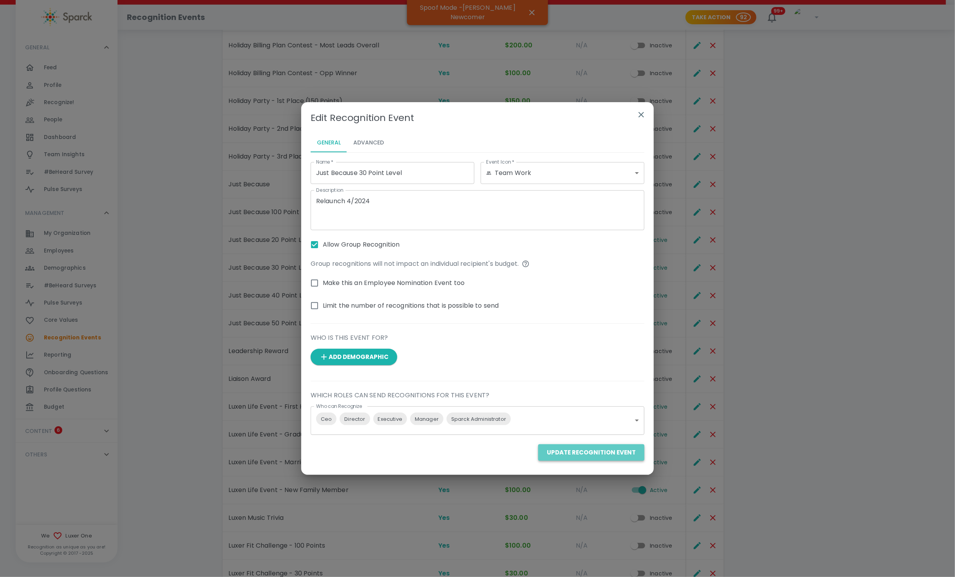
click at [538, 454] on button "Update Recognition Event" at bounding box center [591, 453] width 106 height 16
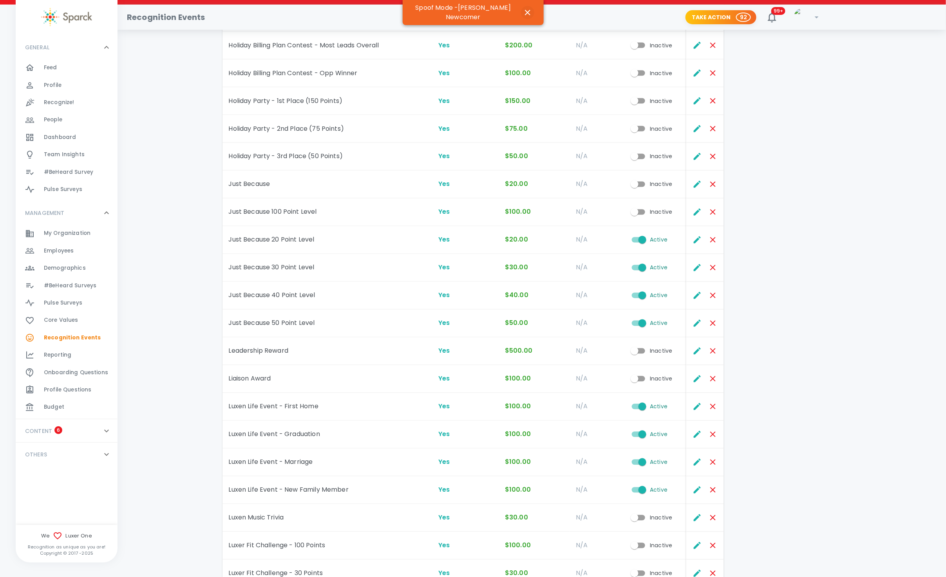
click at [528, 13] on icon "button" at bounding box center [527, 12] width 5 height 5
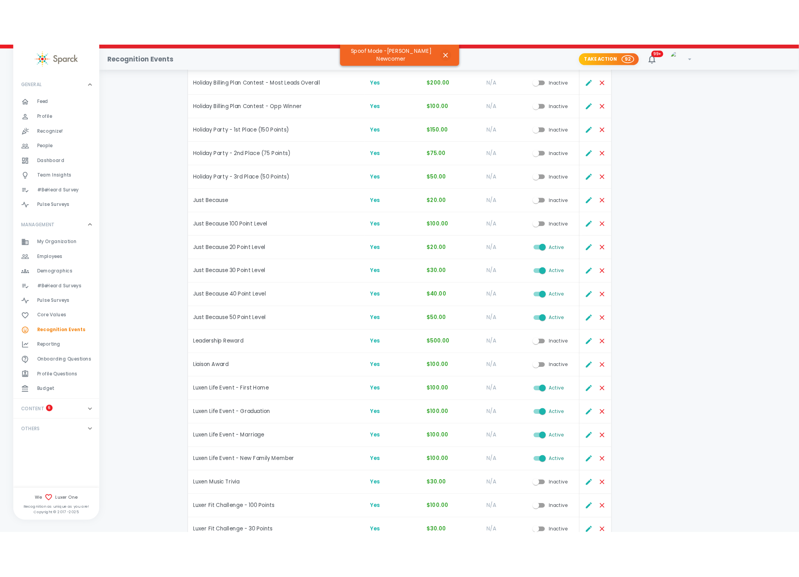
scroll to position [0, 0]
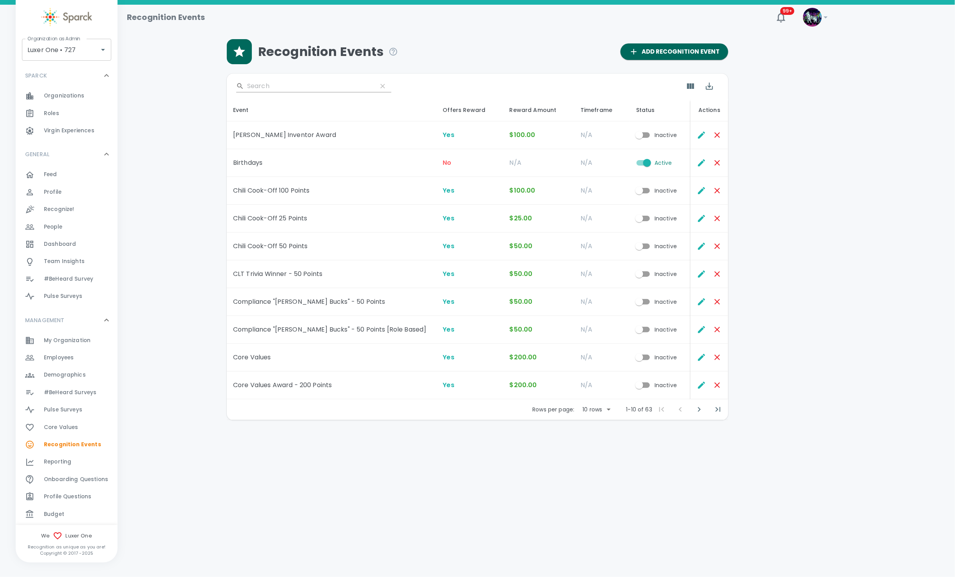
click at [53, 513] on span "Budget" at bounding box center [54, 515] width 20 height 8
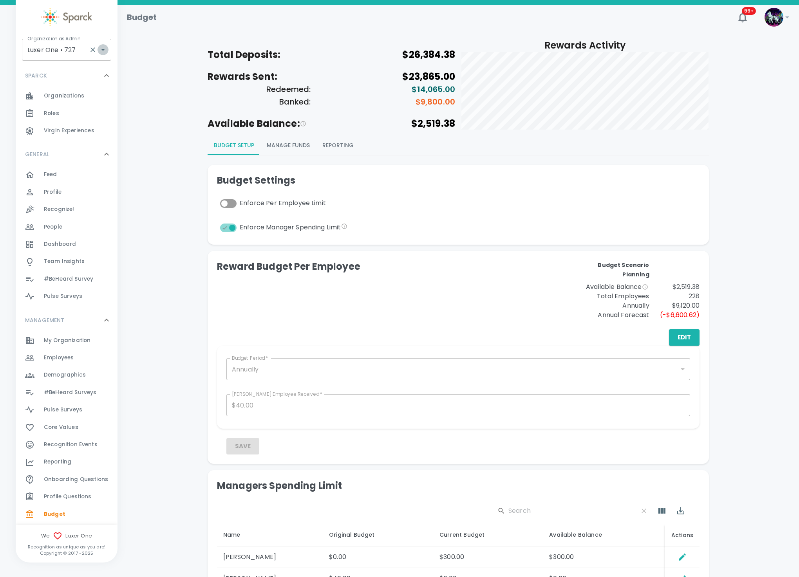
click at [102, 52] on icon "Open" at bounding box center [102, 49] width 9 height 9
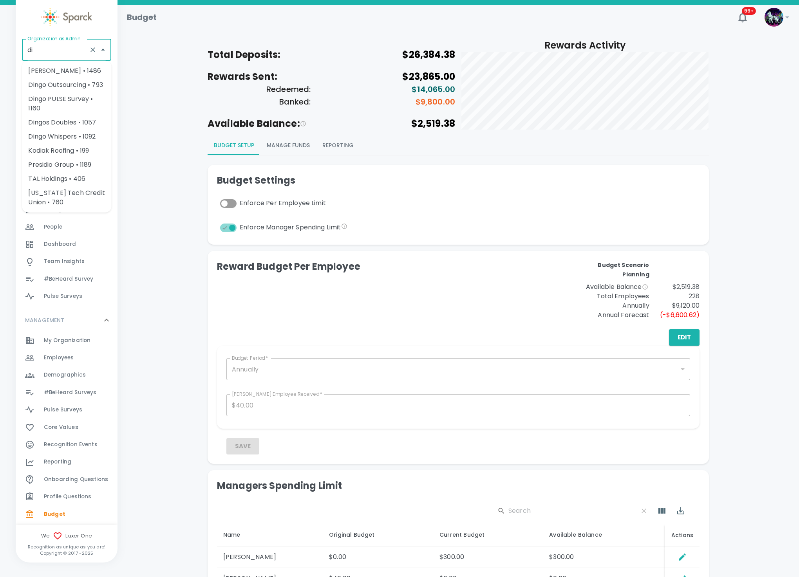
type input "d"
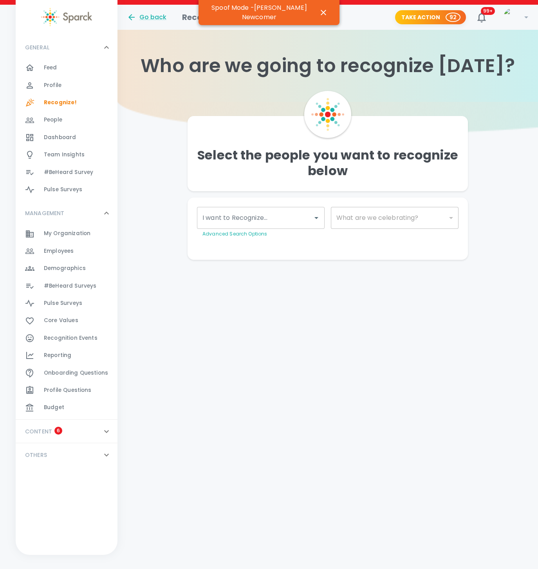
click at [289, 222] on input "I want to Recognize..." at bounding box center [255, 217] width 109 height 15
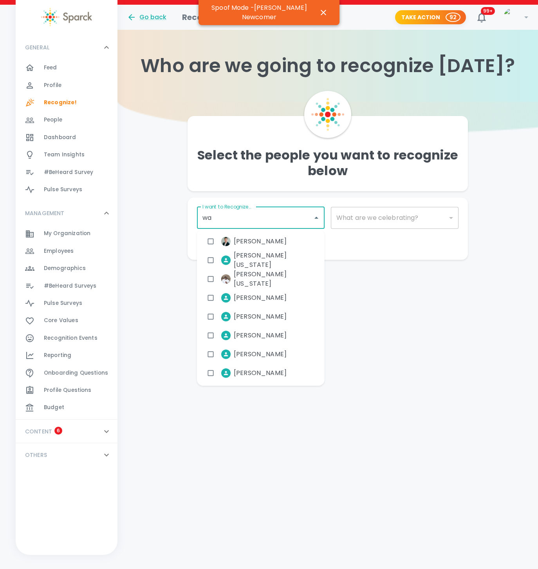
type input "war"
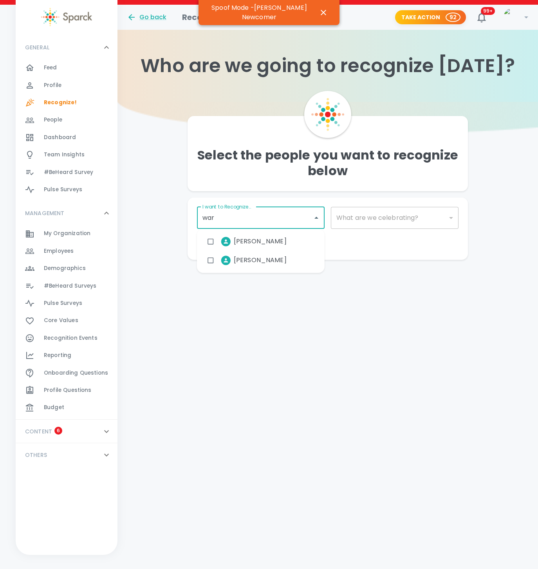
click at [239, 268] on li "[PERSON_NAME]" at bounding box center [248, 260] width 90 height 20
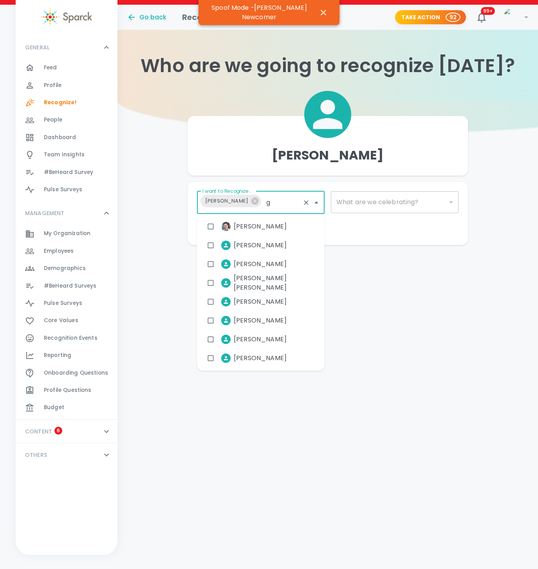
type input "gr"
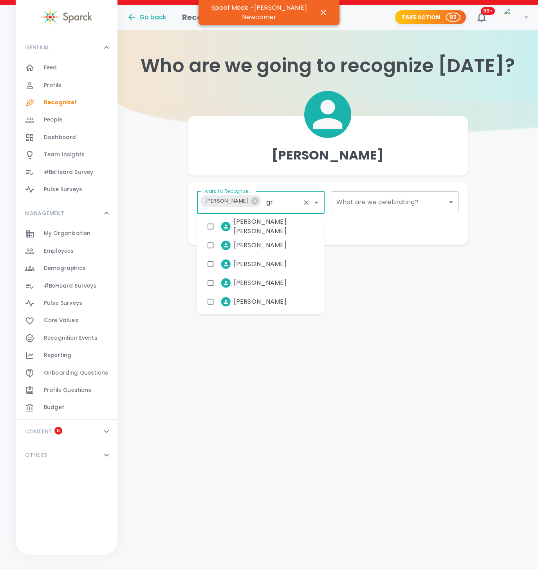
click at [248, 260] on span "[PERSON_NAME]" at bounding box center [260, 263] width 53 height 9
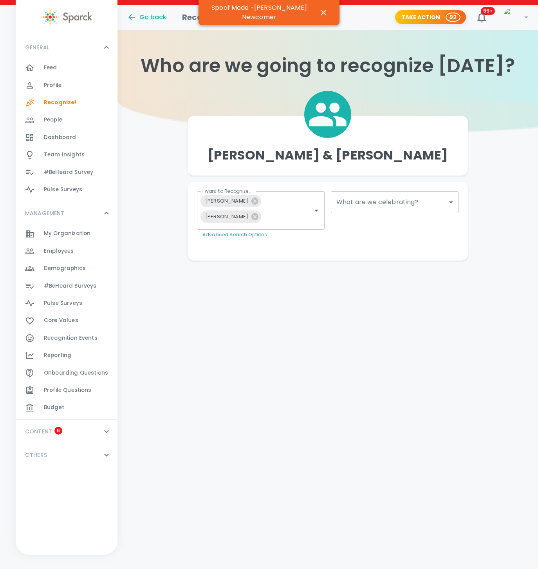
click at [388, 234] on div "What are we celebrating? ​ What are we celebrating?" at bounding box center [392, 212] width 134 height 54
click at [389, 199] on body "Skip Navigation Go back Recognize! Take Action 92 99+ ! GENERAL 0 Feed 0 Profil…" at bounding box center [269, 146] width 538 height 292
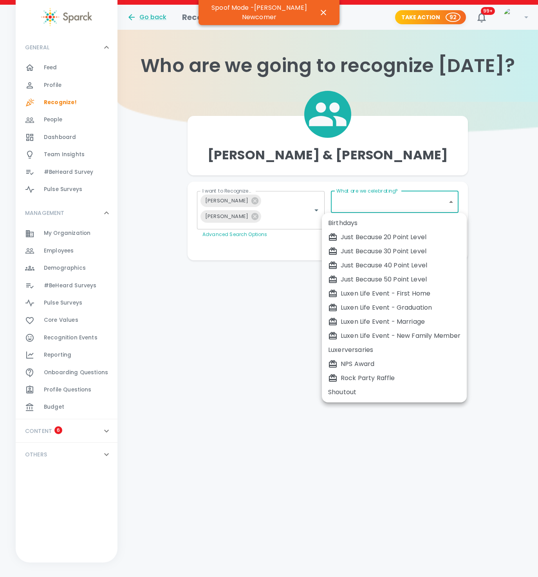
click at [447, 155] on div at bounding box center [269, 288] width 538 height 577
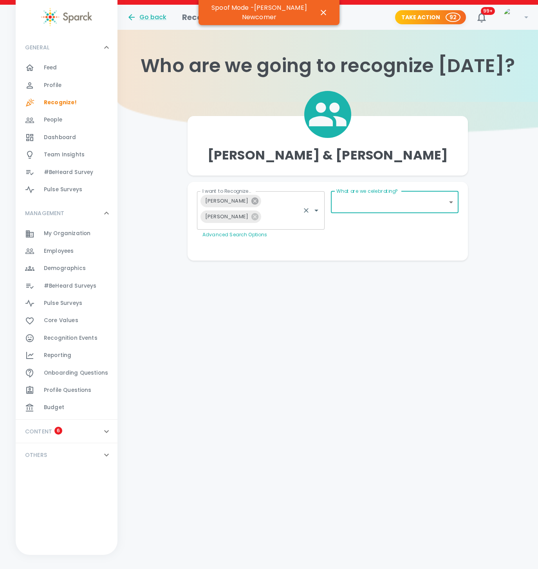
click at [251, 198] on icon at bounding box center [255, 201] width 9 height 9
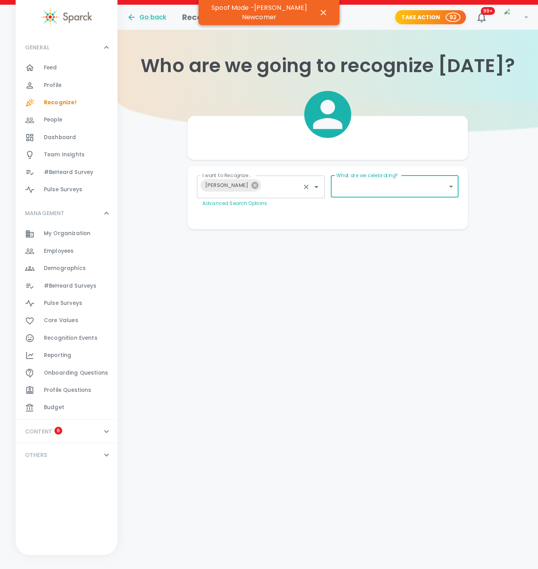
click at [251, 188] on icon at bounding box center [254, 185] width 7 height 7
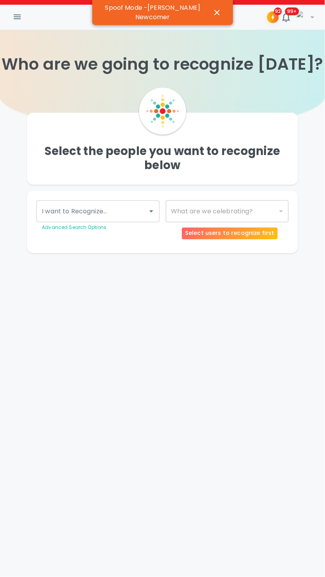
click at [145, 213] on div "I want to Recognize..." at bounding box center [97, 212] width 123 height 22
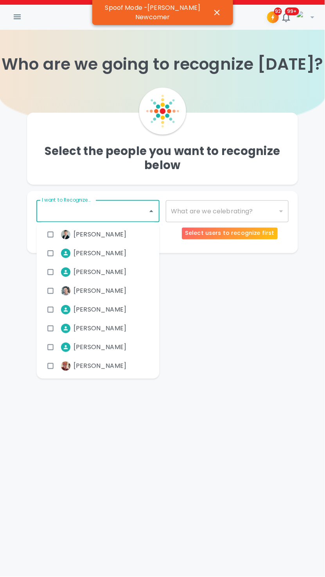
click at [90, 235] on span "[PERSON_NAME]" at bounding box center [100, 234] width 53 height 9
checkbox input "true"
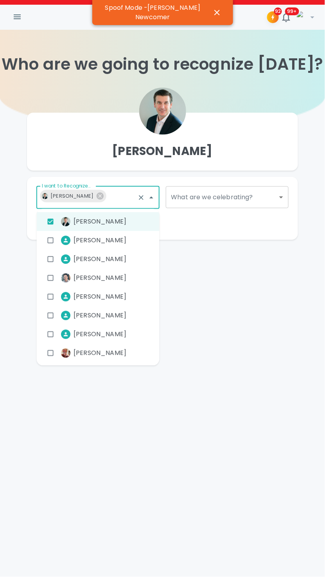
click at [244, 201] on body "Skip Navigation 92 99+ ! Who are we going to recognize today? Adam Waskewics I …" at bounding box center [162, 135] width 325 height 271
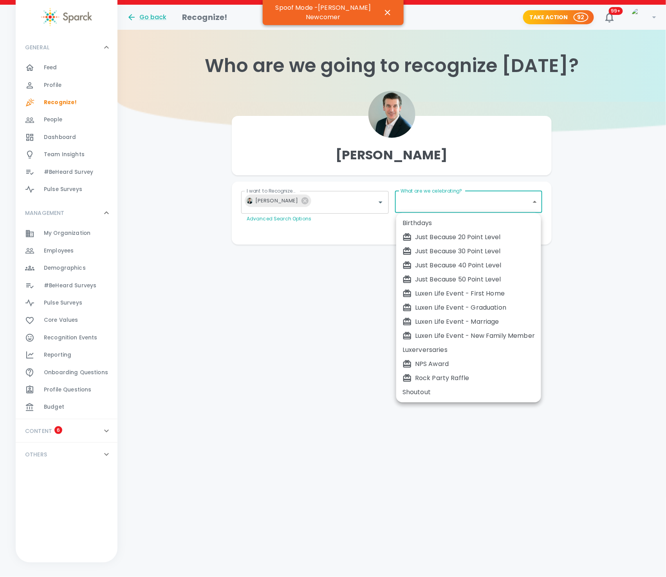
click at [304, 204] on div at bounding box center [333, 288] width 666 height 577
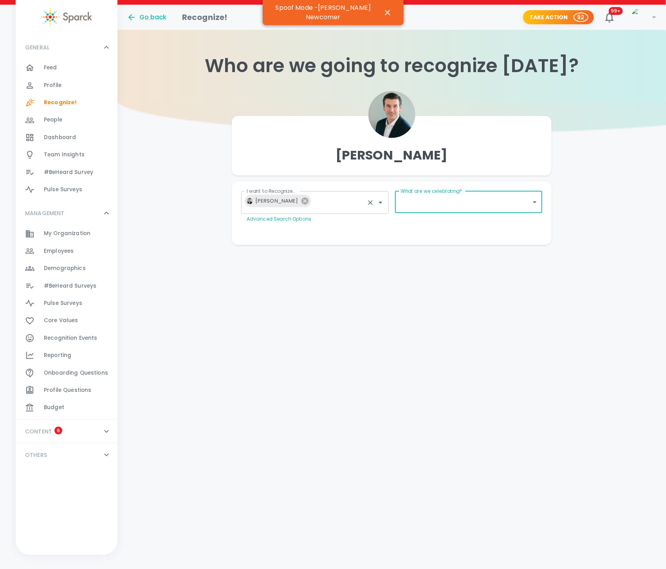
click at [307, 201] on icon at bounding box center [305, 201] width 9 height 9
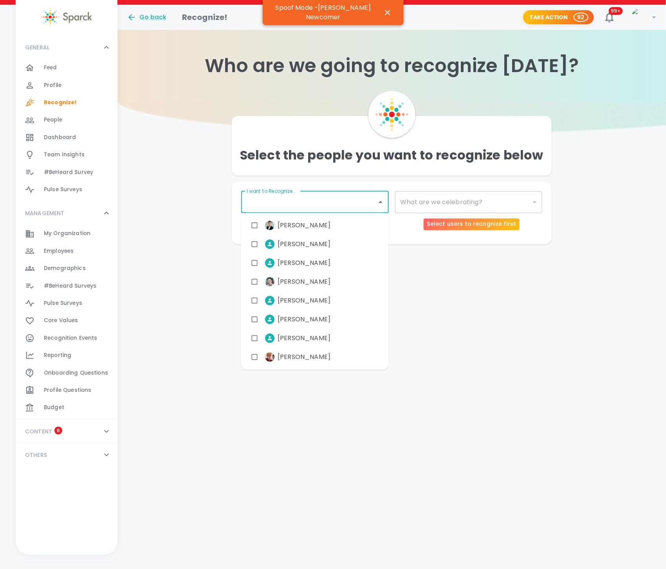
click at [325, 201] on input "I want to Recognize..." at bounding box center [309, 202] width 129 height 15
type input "war"
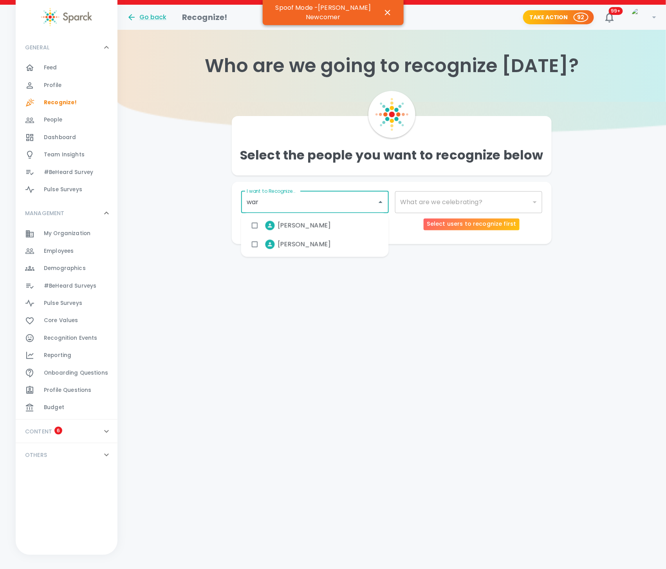
click at [309, 244] on span "[PERSON_NAME]" at bounding box center [304, 244] width 53 height 9
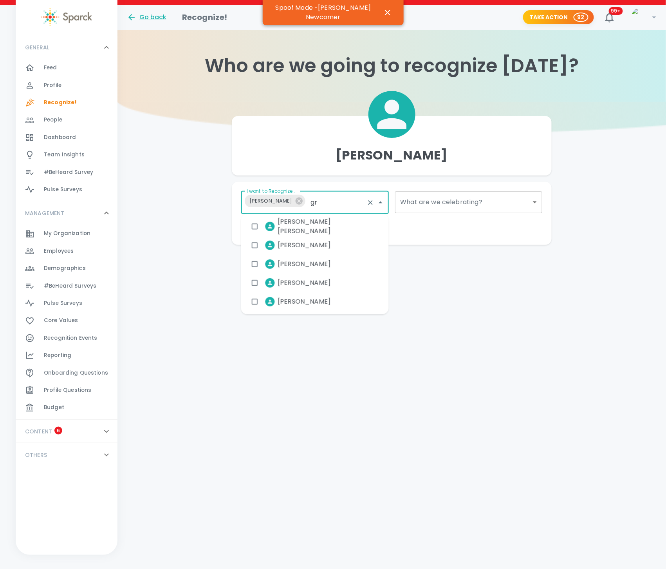
type input "gra"
click at [304, 225] on span "[PERSON_NAME]" at bounding box center [304, 226] width 53 height 9
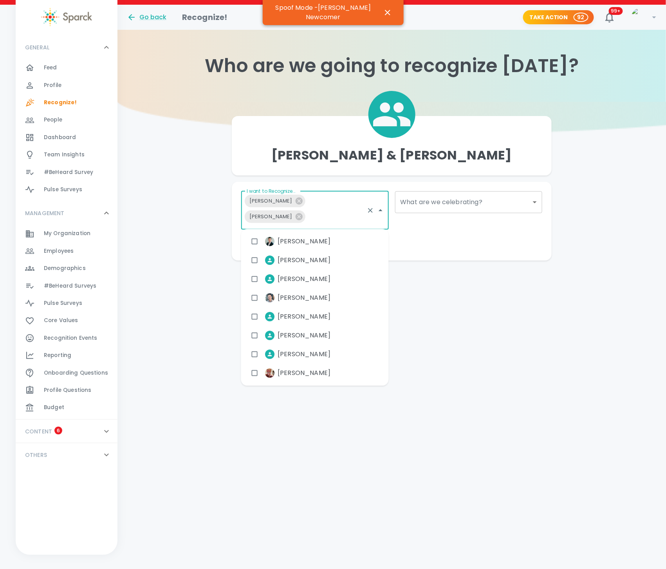
click at [441, 242] on div "Personalize Your Recognition ("Sparck") Need Some Ideas? Add GIF Add Image/Vide…" at bounding box center [388, 242] width 307 height 6
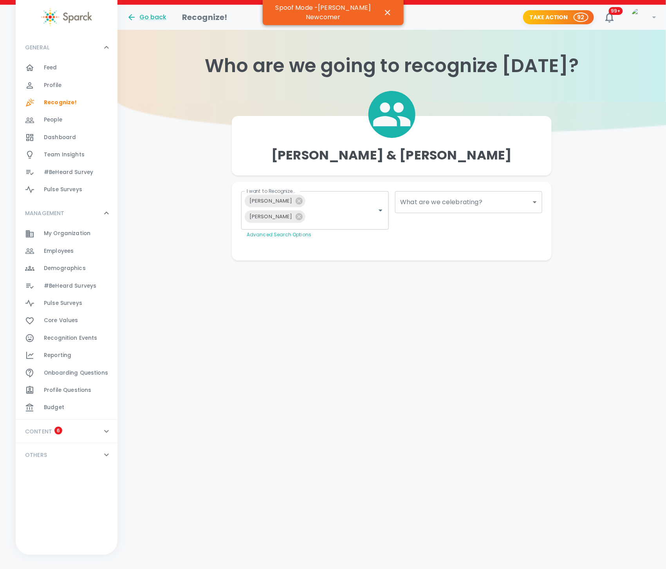
click at [460, 200] on body "Skip Navigation Go back Recognize! Take Action 92 99+ ! GENERAL 0 Feed 0 Profil…" at bounding box center [333, 146] width 666 height 292
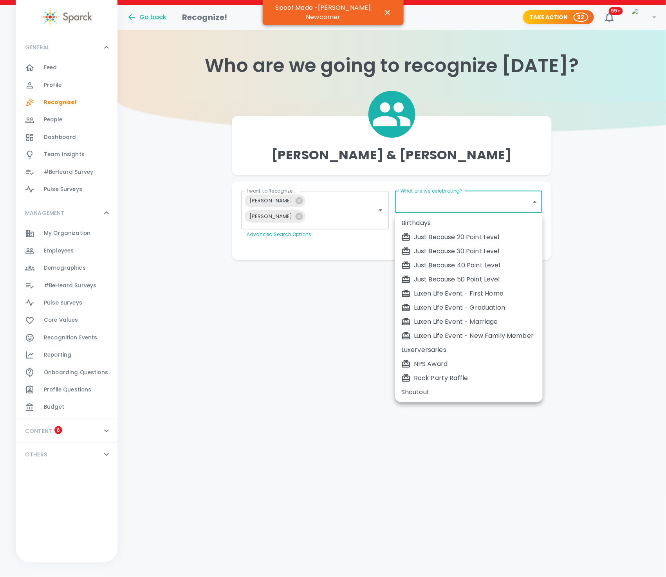
click at [262, 347] on div at bounding box center [333, 288] width 666 height 577
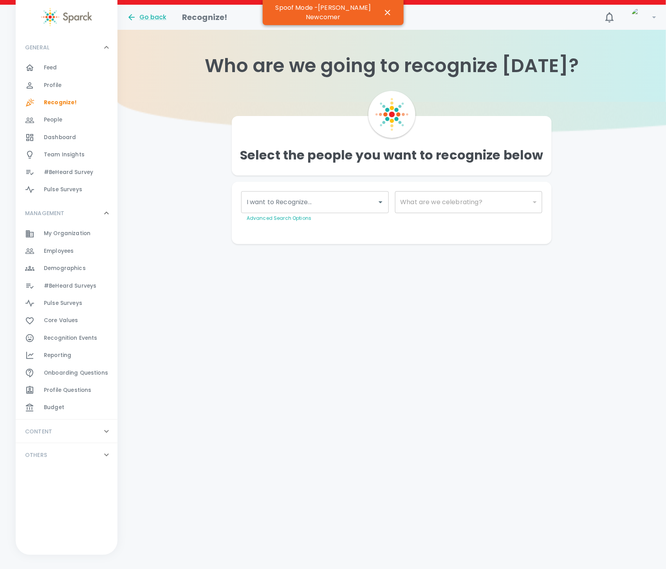
click at [289, 202] on input "I want to Recognize..." at bounding box center [309, 202] width 129 height 15
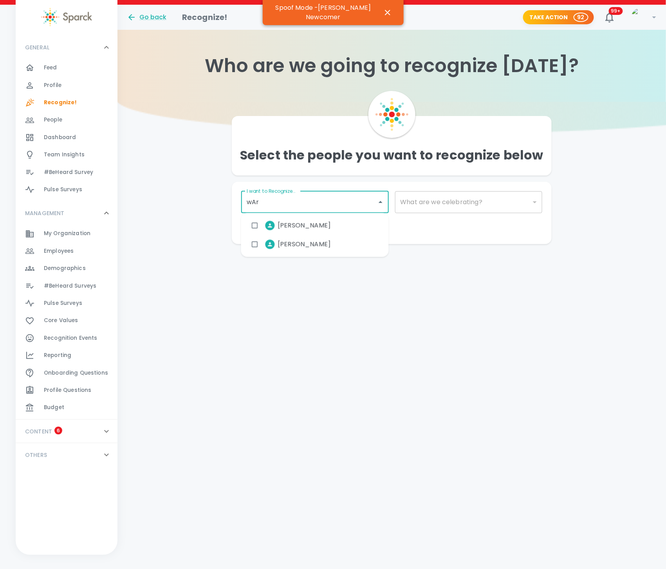
type input "wArr"
click at [289, 228] on span "[PERSON_NAME]" at bounding box center [304, 225] width 53 height 9
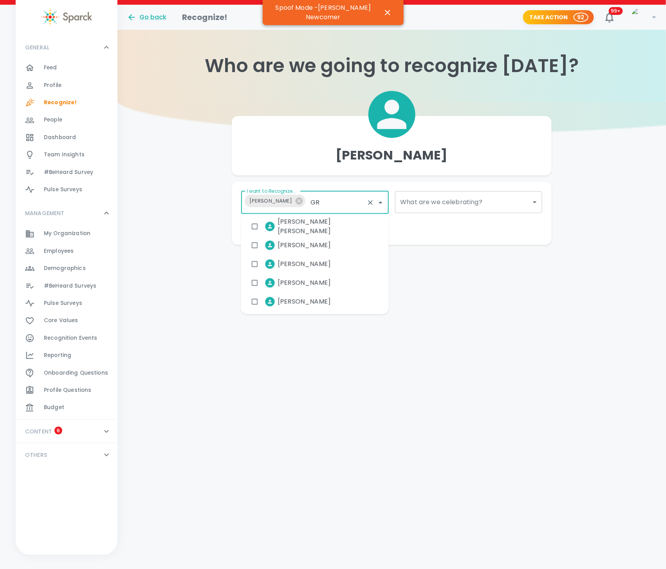
type input "GRA"
click at [295, 230] on span "[PERSON_NAME]" at bounding box center [304, 226] width 53 height 9
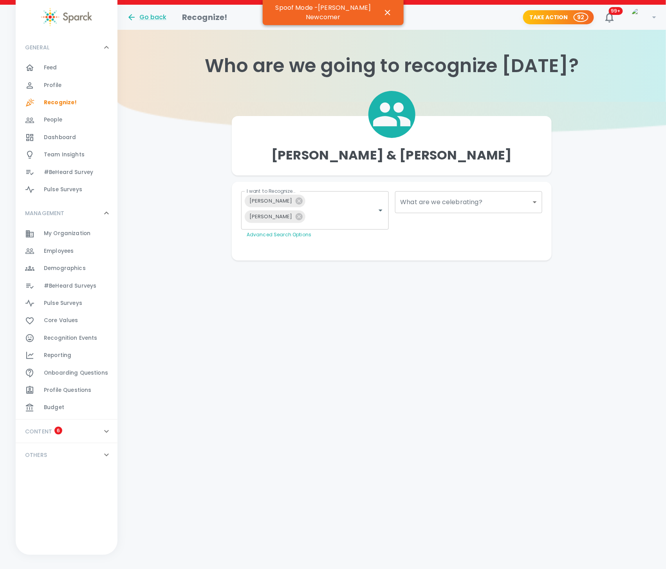
click at [454, 233] on div "What are we celebrating? ​ What are we celebrating?" at bounding box center [466, 212] width 154 height 54
click at [471, 196] on body "Skip Navigation Go back Recognize! Take Action 92 99+ ! GENERAL 0 Feed 0 Profil…" at bounding box center [333, 146] width 666 height 292
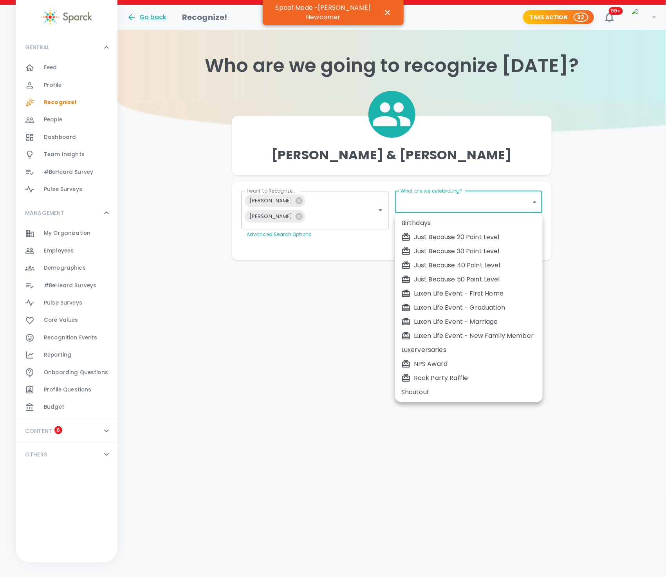
click at [497, 162] on div at bounding box center [333, 288] width 666 height 577
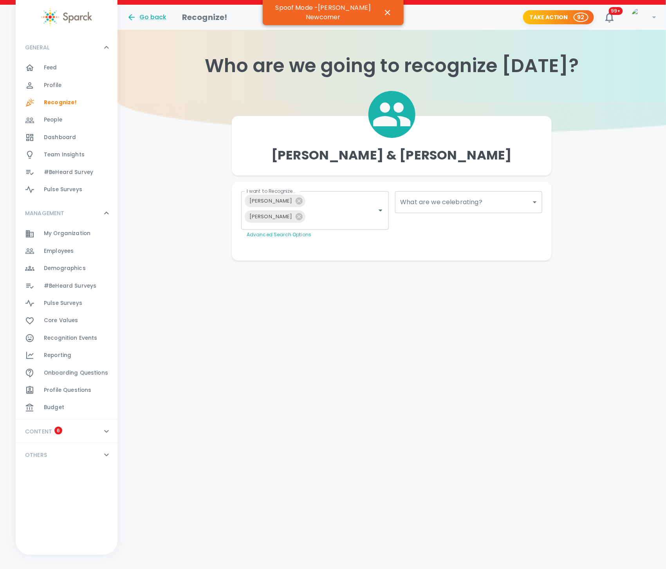
drag, startPoint x: 537, startPoint y: 177, endPoint x: 506, endPoint y: 204, distance: 40.8
click at [515, 194] on div "[PERSON_NAME] & [PERSON_NAME] I want to Recognize... [PERSON_NAME] [PERSON_NAME…" at bounding box center [392, 181] width 320 height 159
click at [497, 204] on body "Skip Navigation Go back Recognize! Take Action 92 99+ ! GENERAL 0 Feed 0 Profil…" at bounding box center [333, 146] width 666 height 292
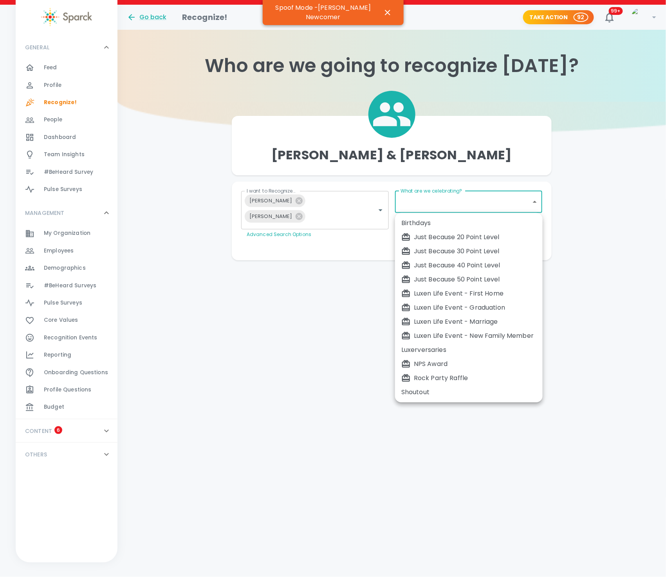
drag, startPoint x: 283, startPoint y: 317, endPoint x: 36, endPoint y: 382, distance: 255.1
click at [282, 317] on div at bounding box center [333, 288] width 666 height 577
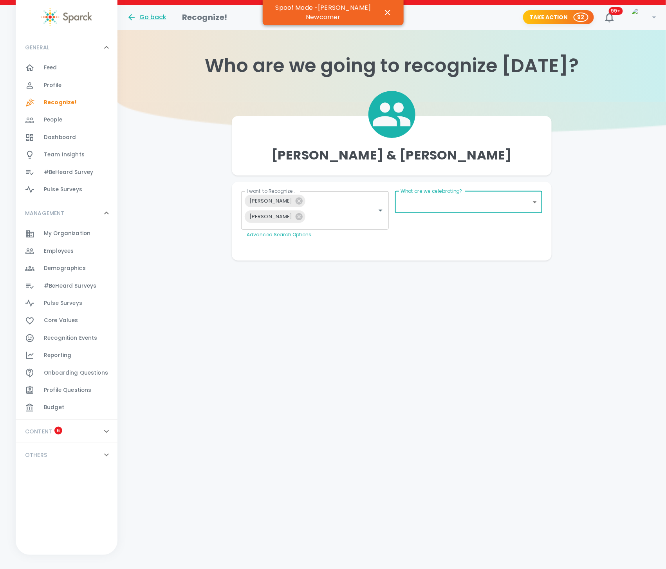
click at [71, 249] on span "Employees" at bounding box center [59, 251] width 30 height 8
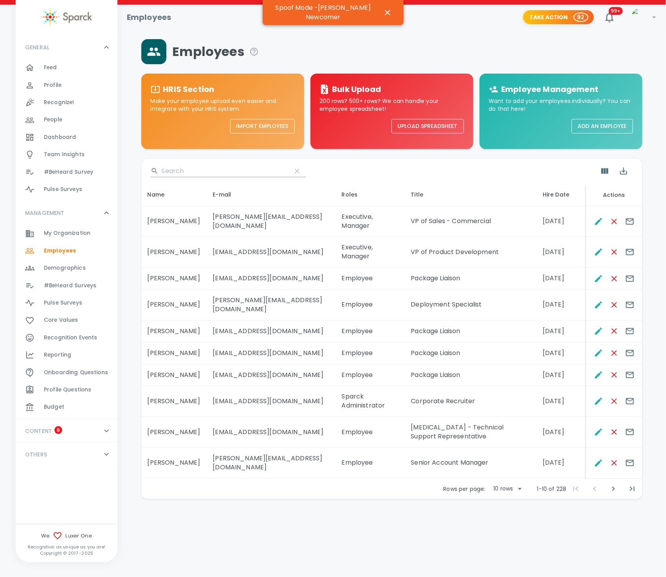
click at [172, 168] on div "​" at bounding box center [391, 171] width 501 height 25
click at [177, 169] on input "Search" at bounding box center [224, 171] width 124 height 13
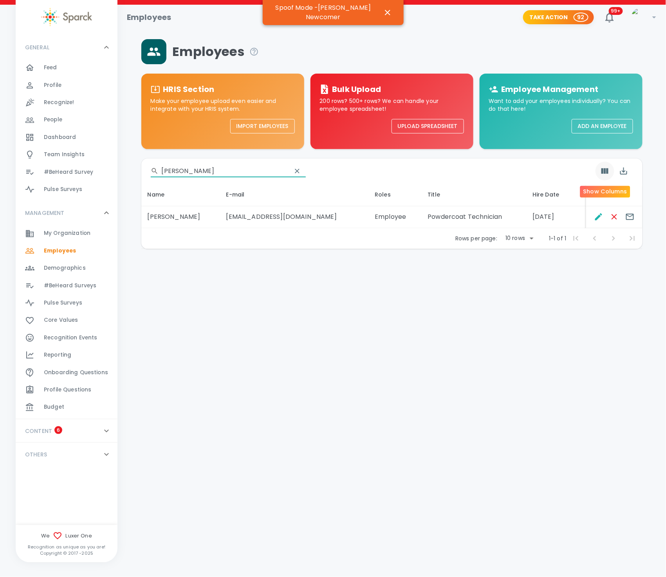
type input "[PERSON_NAME]"
click at [608, 178] on button "Show Columns" at bounding box center [605, 171] width 19 height 19
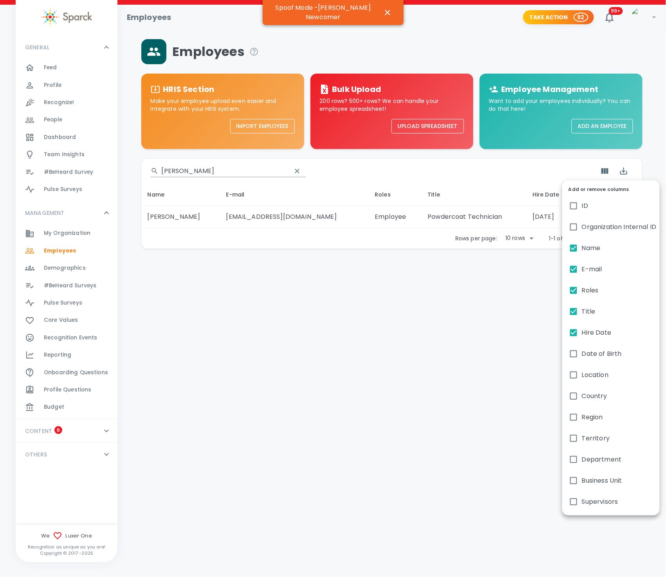
click at [586, 461] on span "Department" at bounding box center [602, 459] width 40 height 9
click at [582, 461] on input "Department" at bounding box center [574, 460] width 16 height 16
checkbox input "true"
click at [430, 410] on div at bounding box center [333, 288] width 666 height 577
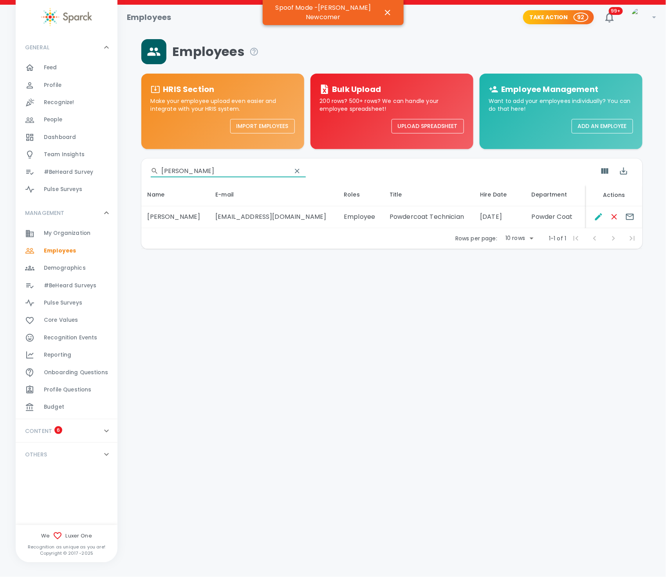
drag, startPoint x: 193, startPoint y: 168, endPoint x: 150, endPoint y: 161, distance: 44.5
click at [150, 161] on div "​ WARREN" at bounding box center [391, 171] width 501 height 25
type input "GRAY"
click at [602, 169] on icon "Show Columns" at bounding box center [605, 170] width 7 height 5
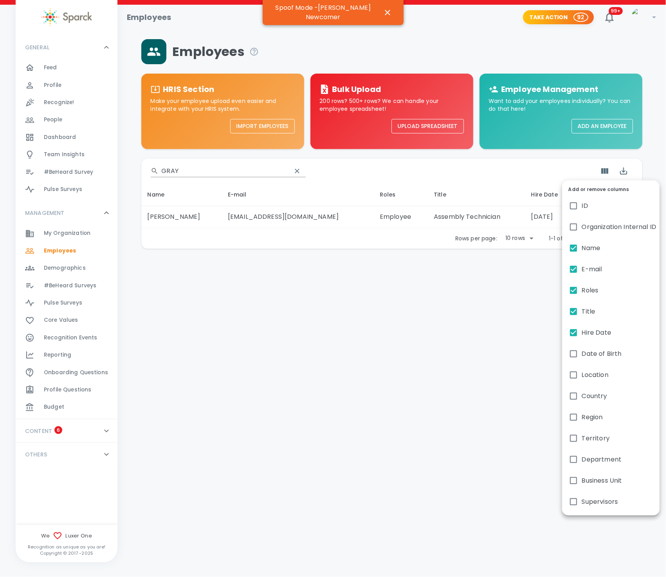
click at [604, 458] on span "Department" at bounding box center [602, 459] width 40 height 9
click at [582, 458] on input "Department" at bounding box center [574, 460] width 16 height 16
checkbox input "true"
click at [489, 411] on div at bounding box center [333, 288] width 666 height 577
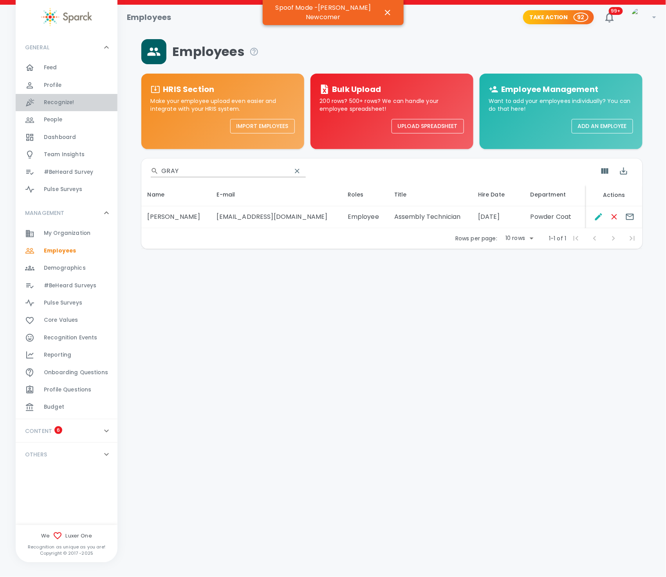
click at [78, 105] on div "Recognize! 0" at bounding box center [81, 102] width 74 height 11
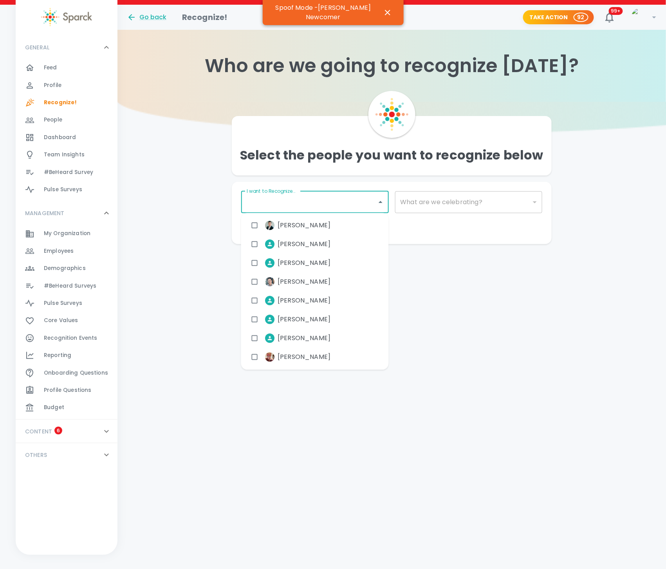
click at [285, 201] on input "I want to Recognize..." at bounding box center [309, 202] width 129 height 15
type input "ju"
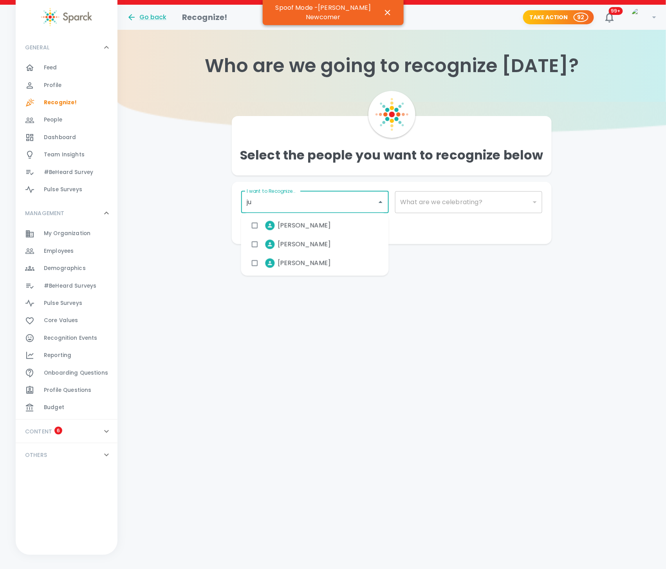
click at [260, 246] on input "checkbox" at bounding box center [255, 244] width 15 height 15
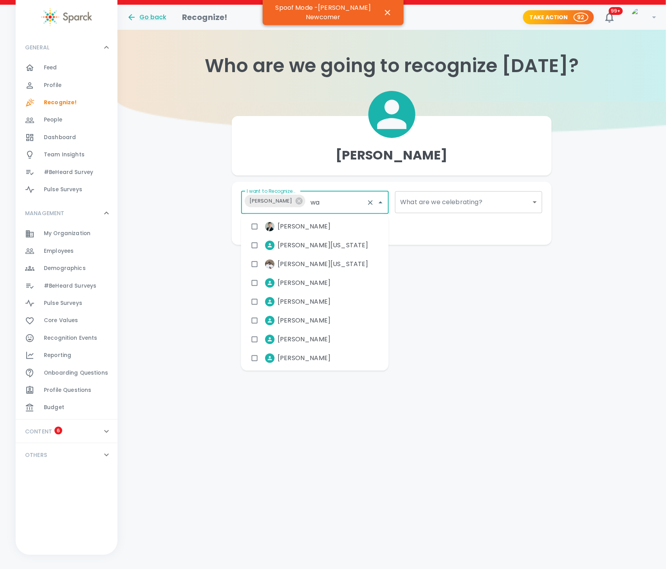
type input "war"
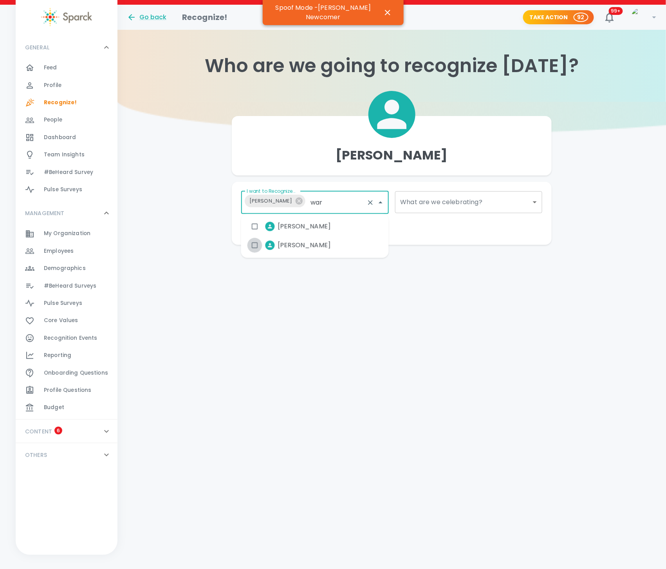
click at [250, 249] on input "checkbox" at bounding box center [255, 245] width 15 height 15
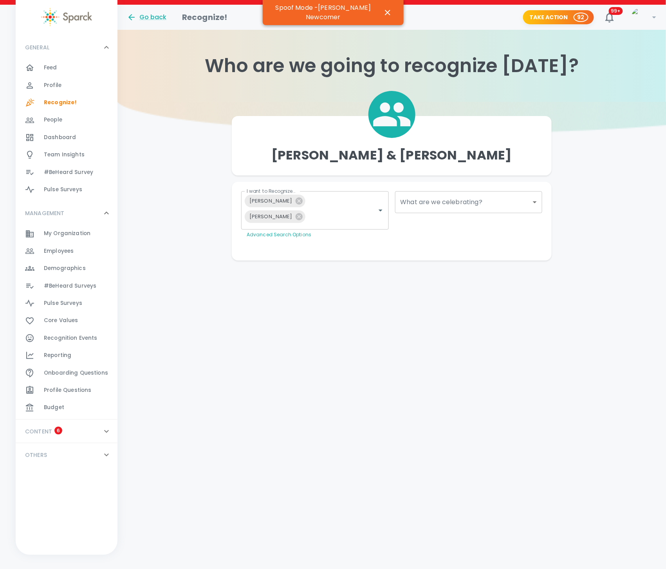
click at [458, 247] on div "Make This Private Preview Send" at bounding box center [388, 248] width 307 height 6
click at [457, 202] on body "Skip Navigation Go back Recognize! Take Action 92 99+ ! GENERAL 0 Feed 0 Profil…" at bounding box center [333, 146] width 666 height 292
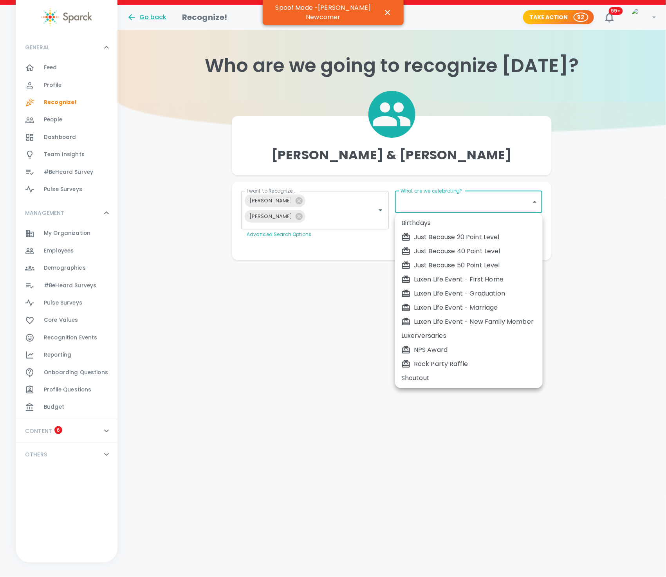
click at [311, 373] on div at bounding box center [333, 288] width 666 height 577
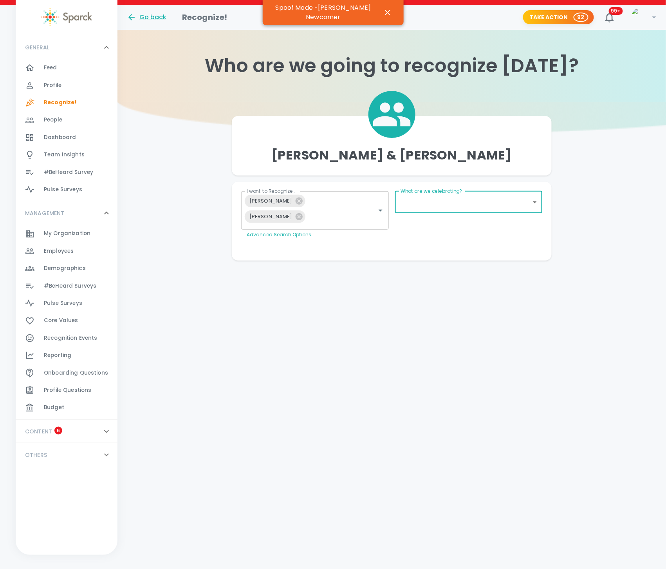
click at [452, 195] on div "What are we celebrating? ​ What are we celebrating?" at bounding box center [469, 202] width 148 height 22
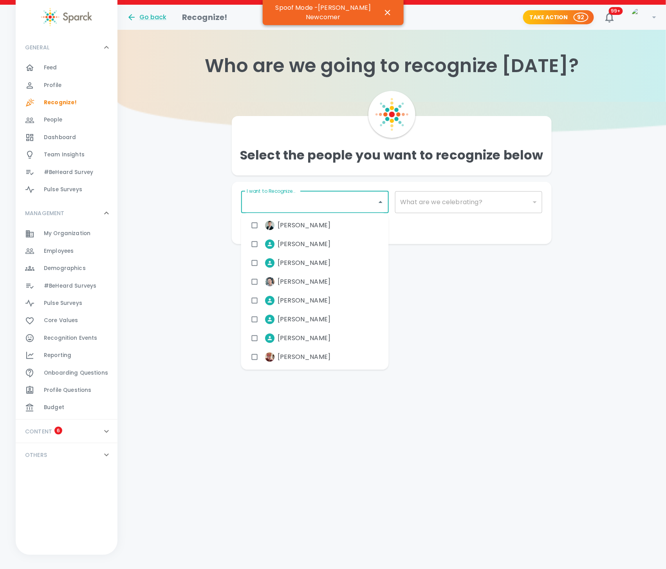
click at [313, 204] on input "I want to Recognize..." at bounding box center [309, 202] width 129 height 15
type input "gra"
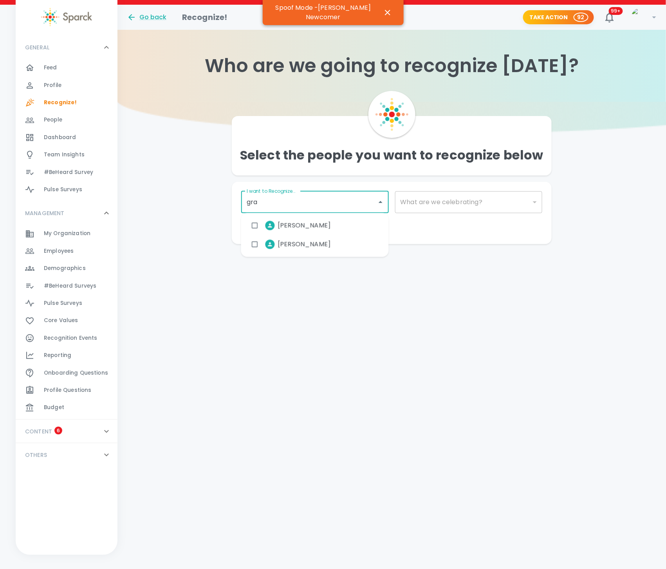
click at [291, 222] on span "[PERSON_NAME]" at bounding box center [304, 225] width 53 height 9
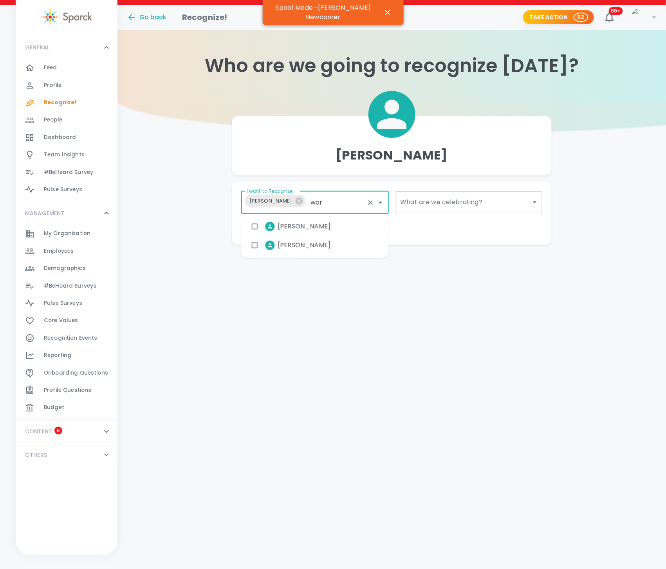
type input "warr"
click at [285, 226] on span "[PERSON_NAME]" at bounding box center [304, 226] width 53 height 9
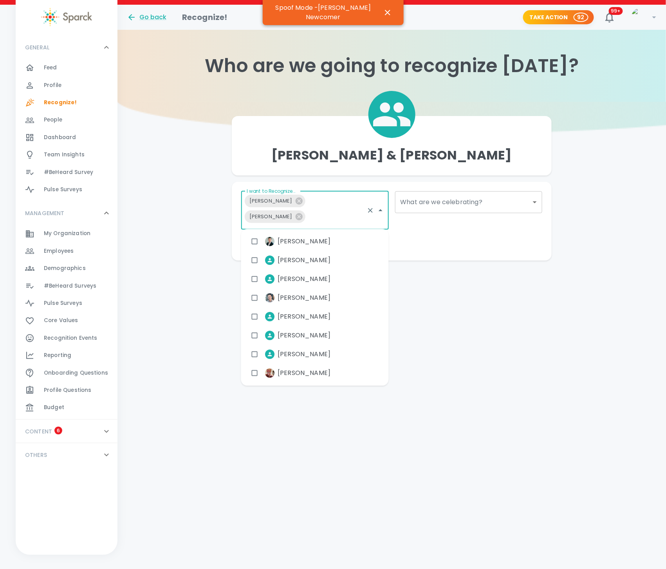
click at [447, 248] on div "Make This Private Preview Send" at bounding box center [388, 248] width 307 height 6
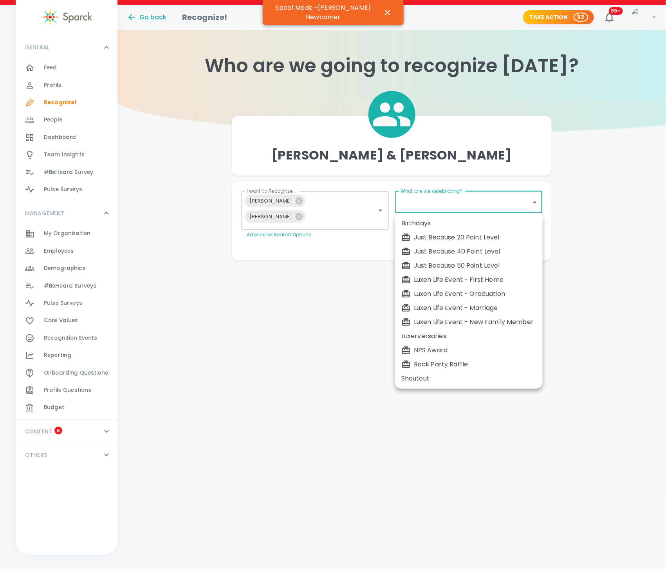
click at [470, 204] on body "Skip Navigation Go back Recognize! Take Action 92 99+ ! GENERAL 0 Feed 0 Profil…" at bounding box center [333, 146] width 666 height 292
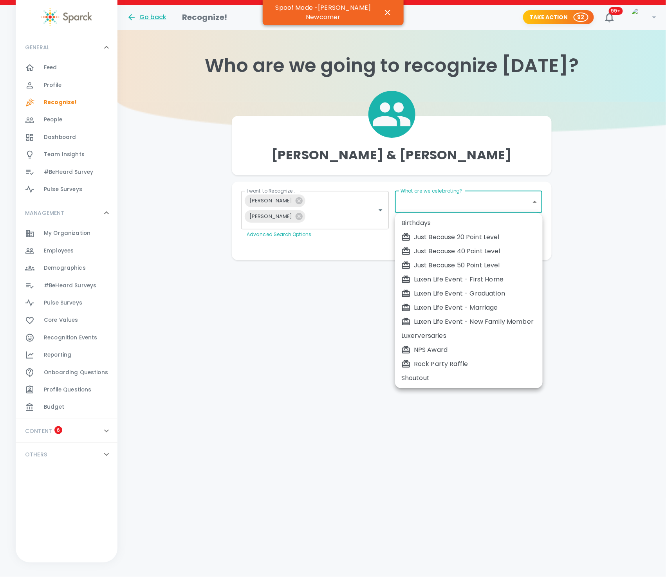
drag, startPoint x: 557, startPoint y: 457, endPoint x: 562, endPoint y: 453, distance: 6.4
click at [562, 453] on div at bounding box center [333, 288] width 666 height 577
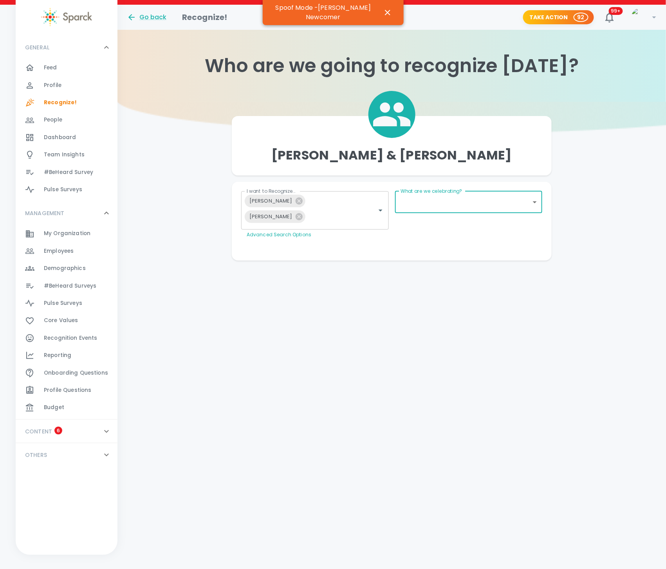
click at [475, 206] on body "Skip Navigation Go back Recognize! Take Action 92 99+ ! GENERAL 0 Feed 0 Profil…" at bounding box center [333, 146] width 666 height 292
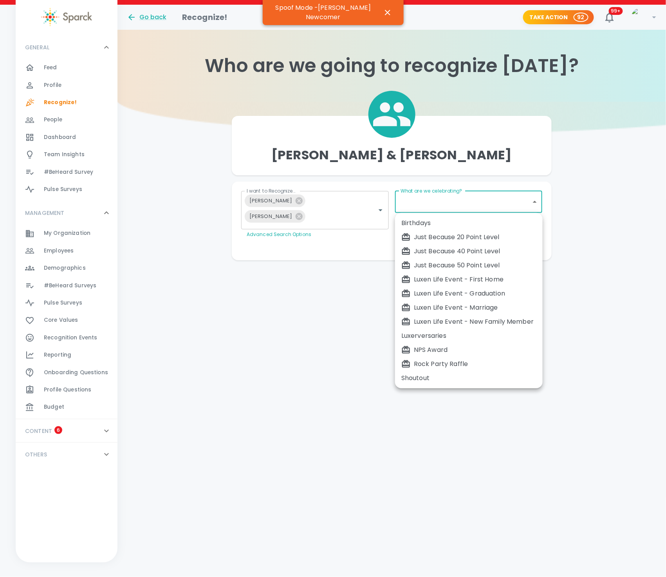
click at [495, 198] on div at bounding box center [333, 288] width 666 height 577
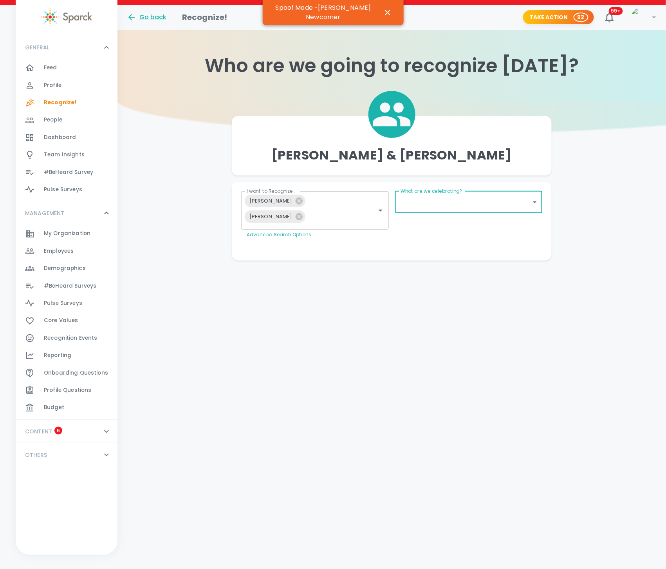
click at [487, 206] on div "Birthdays Just Because 20 Point Level Just Because 40 Point Level Just Because …" at bounding box center [333, 284] width 666 height 569
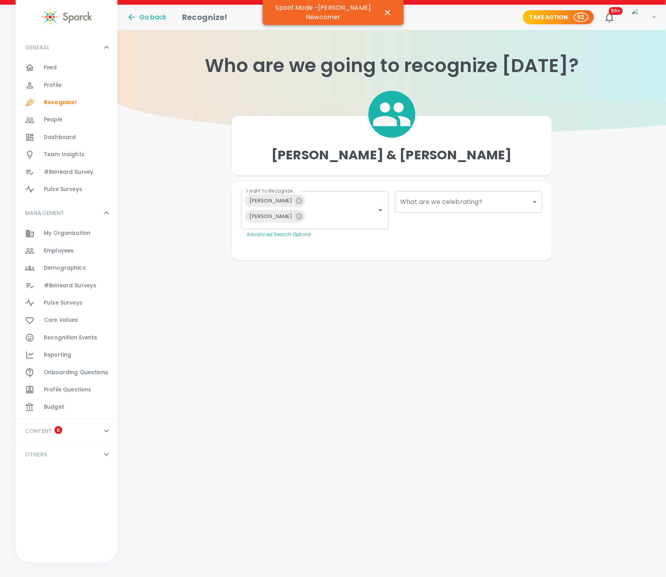
click at [487, 206] on body "Skip Navigation Go back Recognize! Take Action 92 99+ ! GENERAL 0 Feed 0 Profil…" at bounding box center [333, 146] width 666 height 292
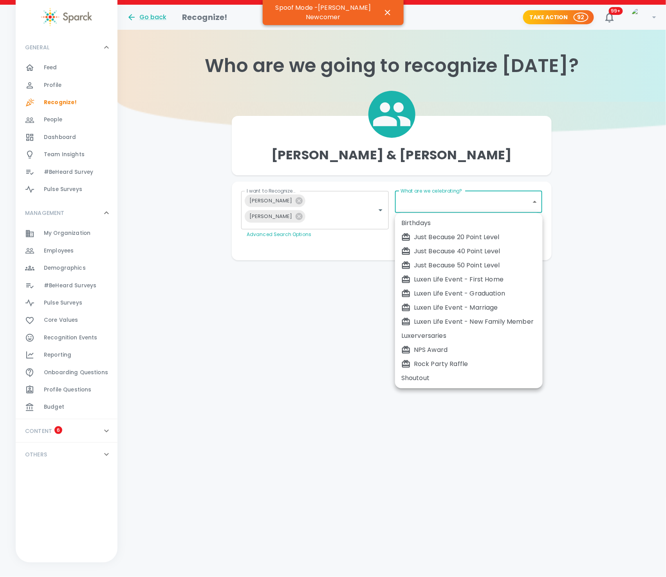
click at [487, 206] on div at bounding box center [333, 288] width 666 height 577
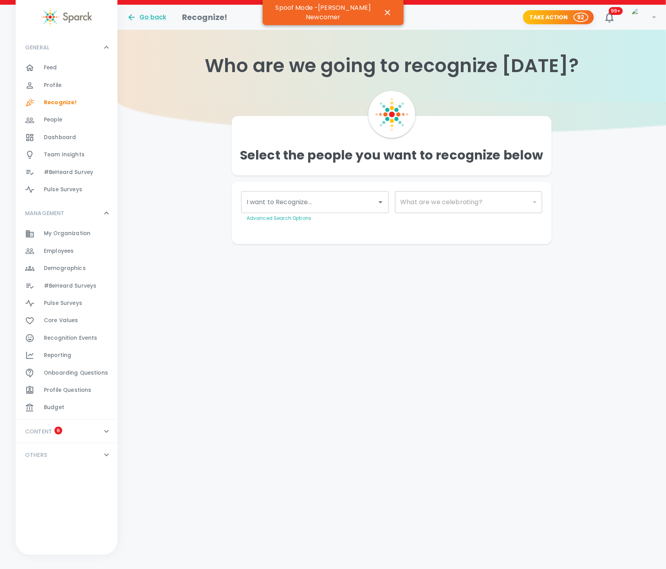
click at [342, 212] on div "I want to Recognize..." at bounding box center [315, 202] width 148 height 22
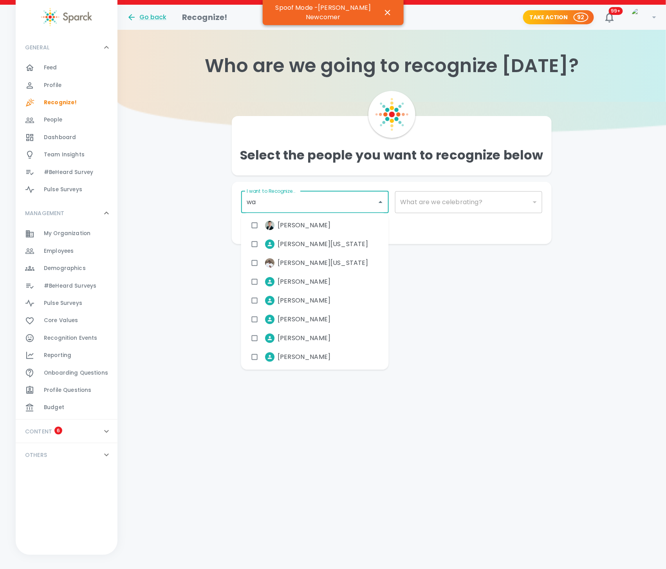
type input "war"
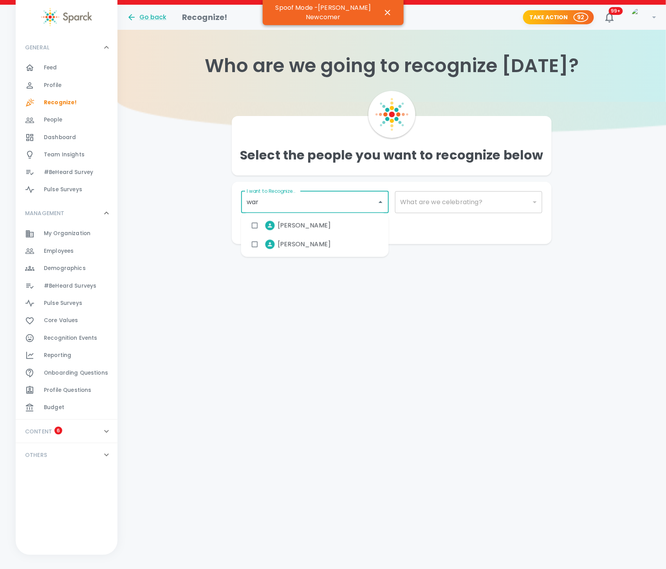
click at [285, 249] on li "[PERSON_NAME]" at bounding box center [293, 245] width 90 height 20
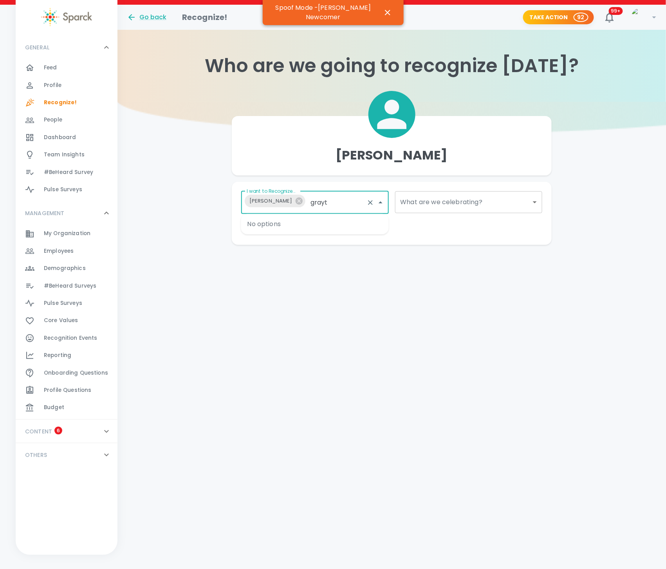
type input "gray"
click at [296, 226] on span "[PERSON_NAME]" at bounding box center [304, 226] width 53 height 9
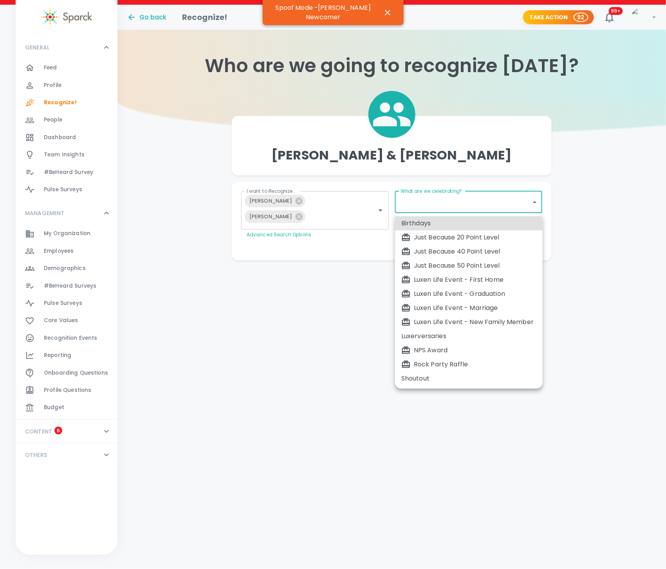
click at [492, 210] on body "Skip Navigation Go back Recognize! Take Action 92 99+ ! GENERAL 0 Feed 0 Profil…" at bounding box center [333, 146] width 666 height 292
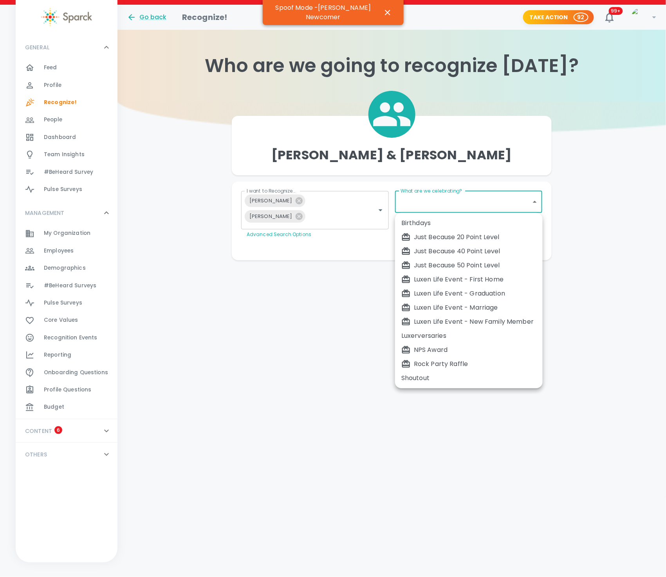
click at [647, 262] on div at bounding box center [333, 288] width 666 height 577
click at [469, 199] on body "Skip Navigation Go back Recognize! Take Action 92 99+ ! GENERAL 0 Feed 0 Profil…" at bounding box center [333, 146] width 666 height 292
click at [471, 199] on div at bounding box center [333, 288] width 666 height 577
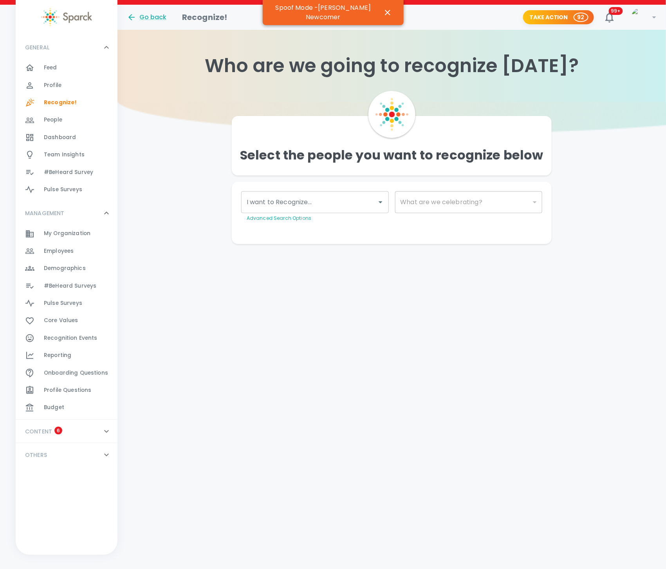
click at [320, 211] on div "I want to Recognize..." at bounding box center [315, 202] width 148 height 22
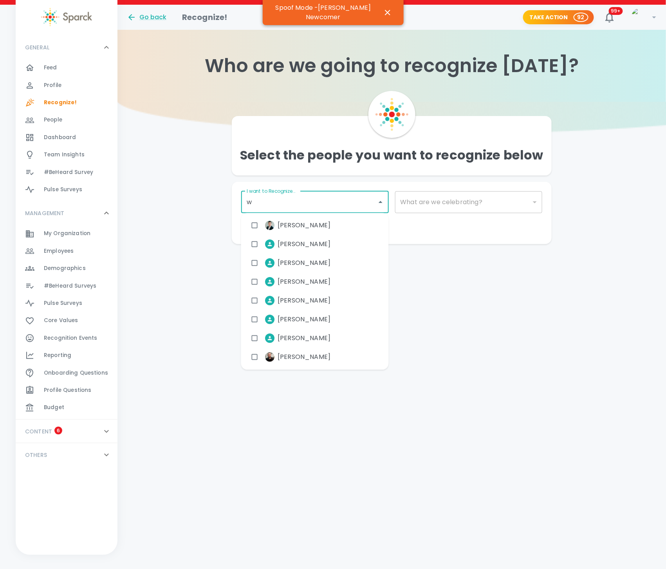
type input "wa"
click at [281, 315] on span "[PERSON_NAME]" at bounding box center [304, 319] width 53 height 9
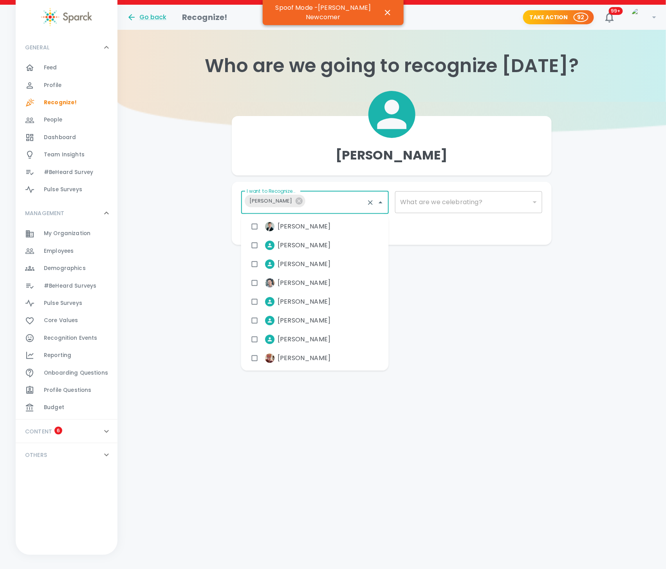
click at [330, 200] on input "I want to Recognize..." at bounding box center [336, 202] width 55 height 15
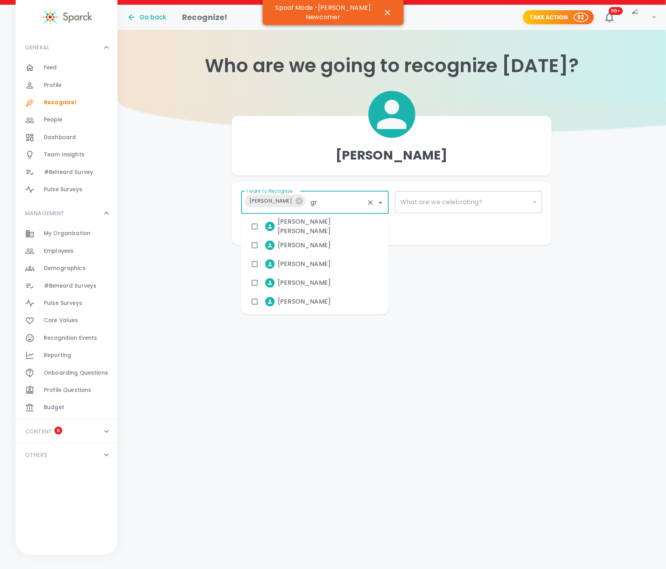
type input "gra"
click at [300, 232] on li "[PERSON_NAME]" at bounding box center [293, 227] width 90 height 20
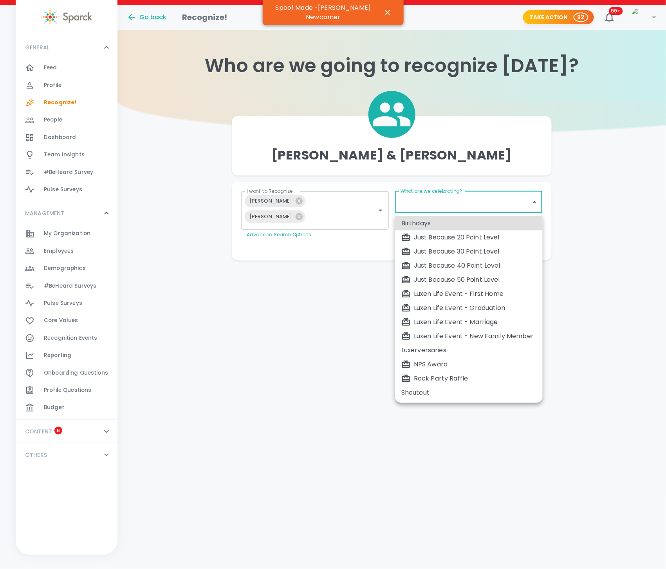
click at [456, 207] on body "Skip Navigation Go back Recognize! Take Action 92 99+ ! GENERAL 0 Feed 0 Profil…" at bounding box center [333, 146] width 666 height 292
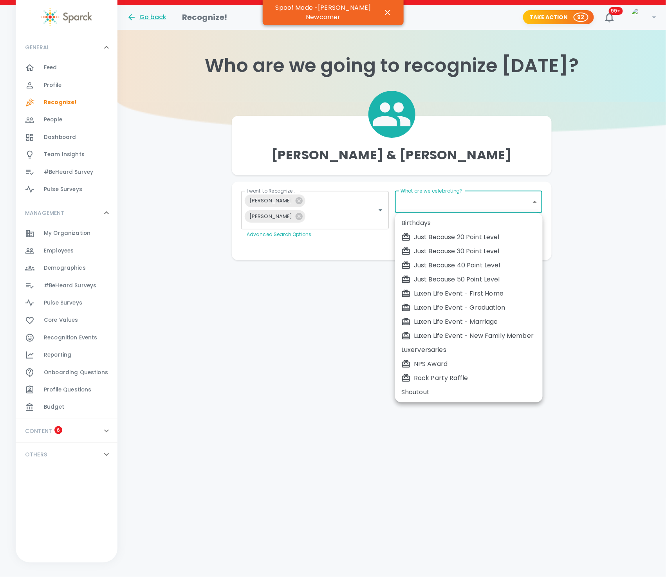
click at [636, 172] on div at bounding box center [333, 288] width 666 height 577
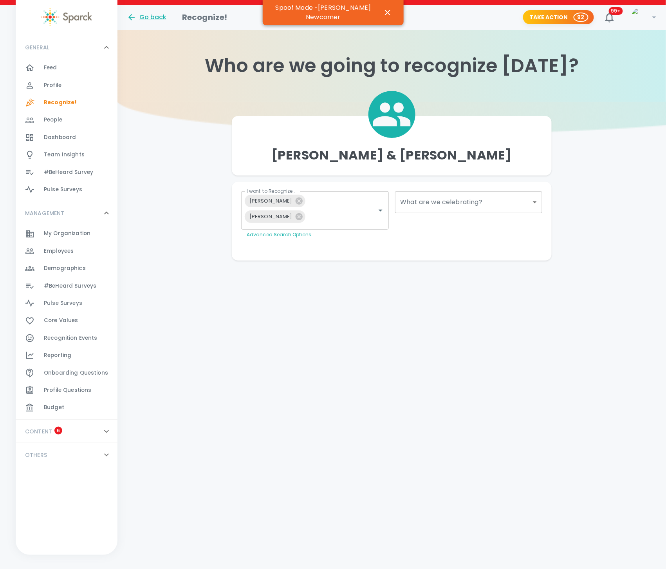
drag, startPoint x: 466, startPoint y: 384, endPoint x: 443, endPoint y: 373, distance: 25.4
click at [466, 292] on html "Skip Navigation Go back Recognize! Take Action 92 99+ ! GENERAL 0 Feed 0 Profil…" at bounding box center [333, 146] width 666 height 292
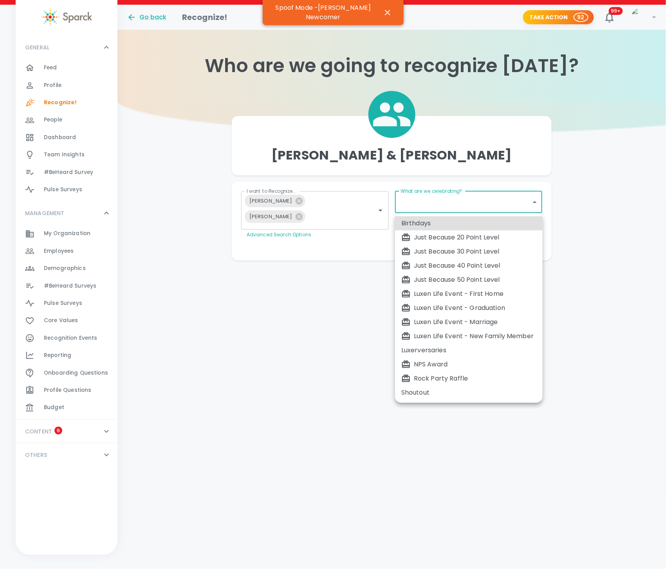
click at [429, 206] on body "Skip Navigation Go back Recognize! Take Action 92 99+ ! GENERAL 0 Feed 0 Profil…" at bounding box center [333, 146] width 666 height 292
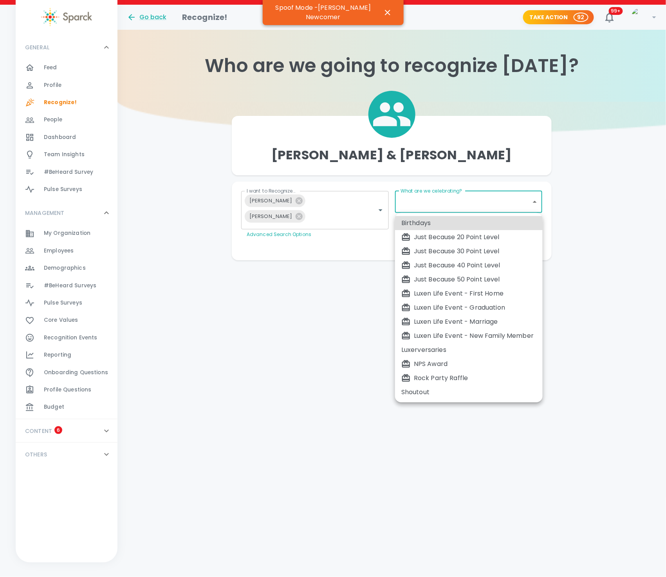
click at [554, 136] on div at bounding box center [333, 288] width 666 height 577
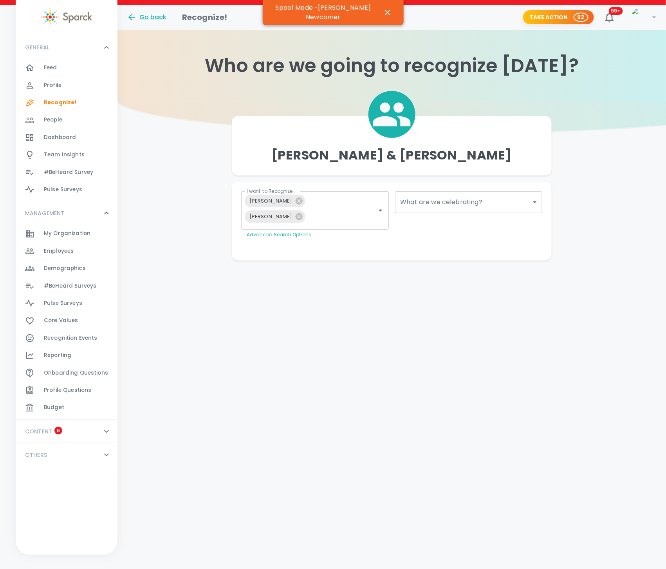
click at [459, 213] on div "What are we celebrating? ​ What are we celebrating?" at bounding box center [466, 212] width 154 height 54
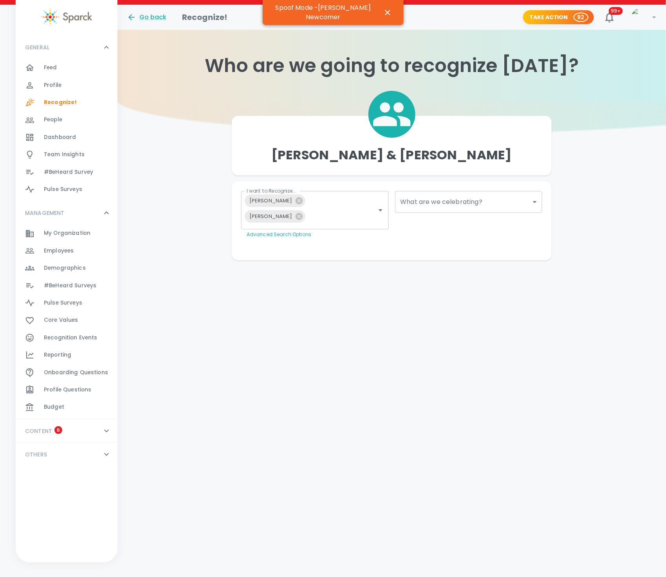
click at [462, 209] on body "Skip Navigation Go back Recognize! Take Action 92 99+ ! GENERAL 0 Feed 0 Profil…" at bounding box center [333, 146] width 666 height 292
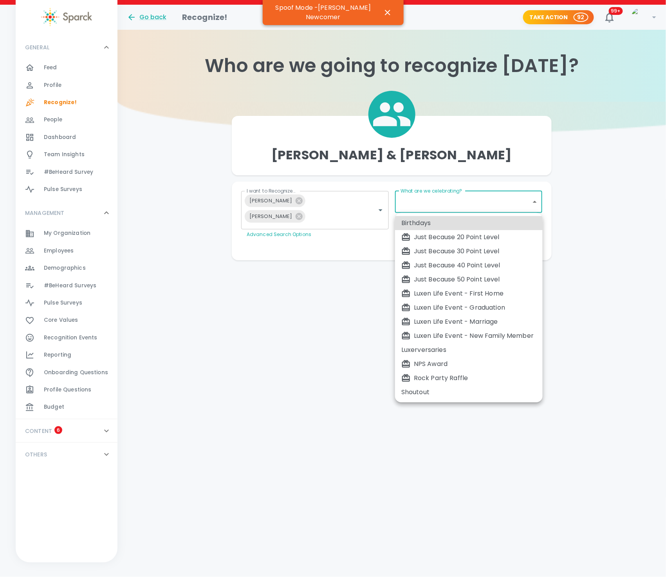
click at [463, 208] on div at bounding box center [333, 288] width 666 height 577
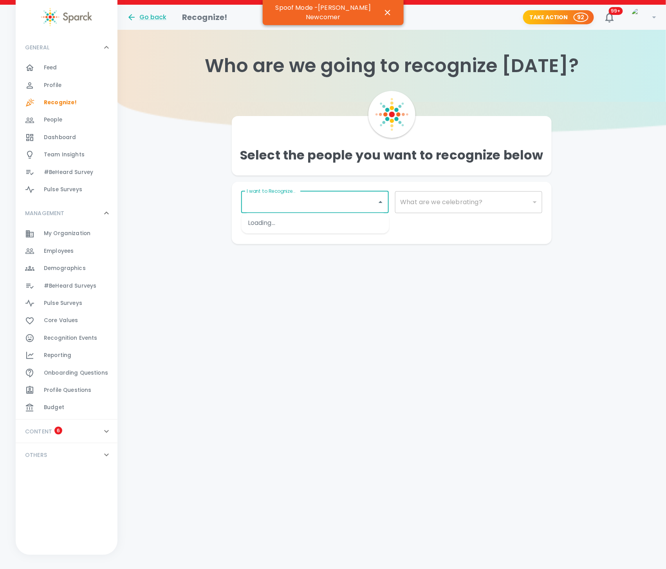
click at [332, 207] on input "I want to Recognize..." at bounding box center [309, 202] width 129 height 15
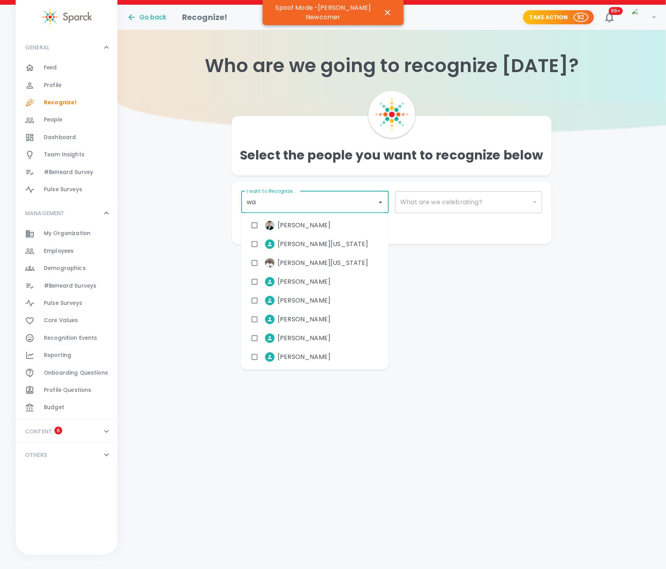
type input "war"
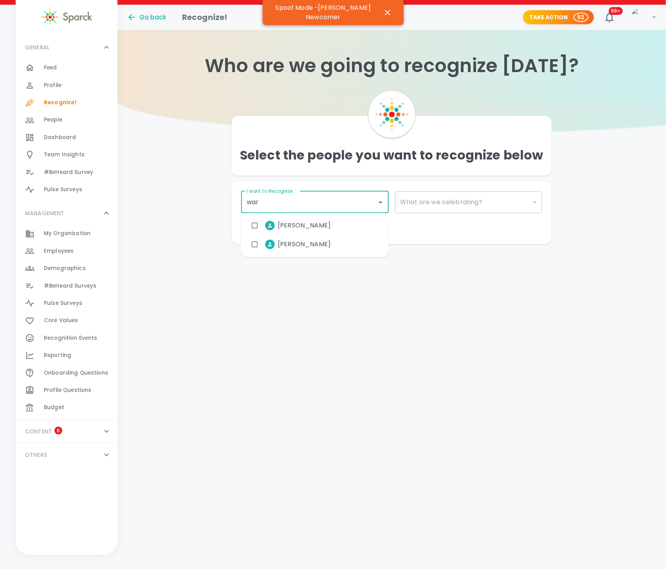
click at [291, 251] on li "[PERSON_NAME]" at bounding box center [293, 245] width 90 height 20
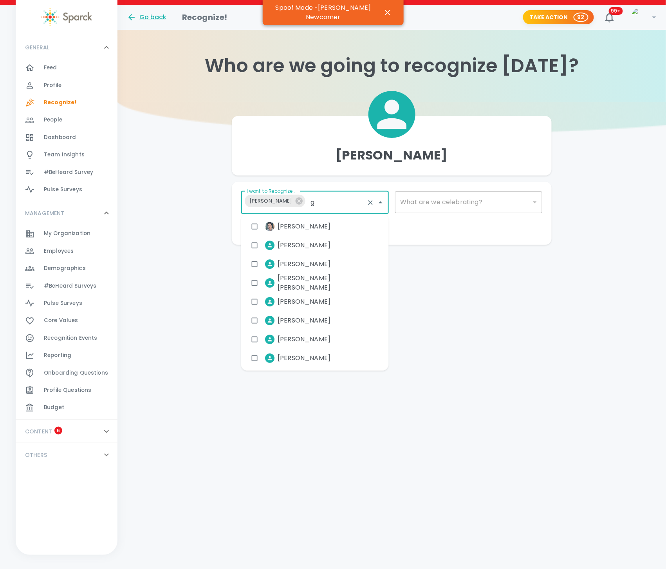
type input "gr"
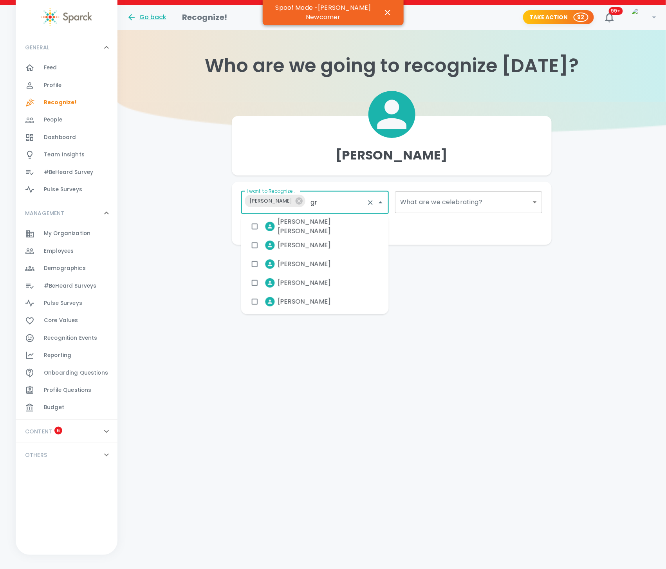
click at [301, 264] on span "[PERSON_NAME]" at bounding box center [304, 263] width 53 height 9
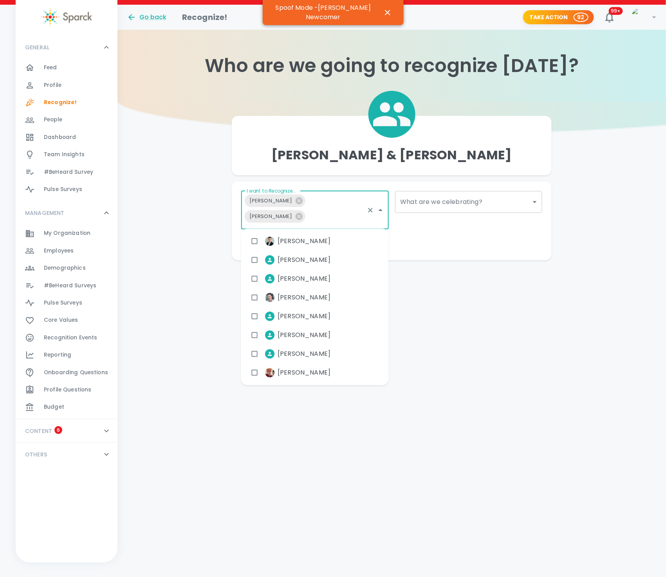
click at [465, 197] on body "Skip Navigation Go back Recognize! Take Action 92 99+ ! GENERAL 0 Feed 0 Profil…" at bounding box center [333, 146] width 666 height 292
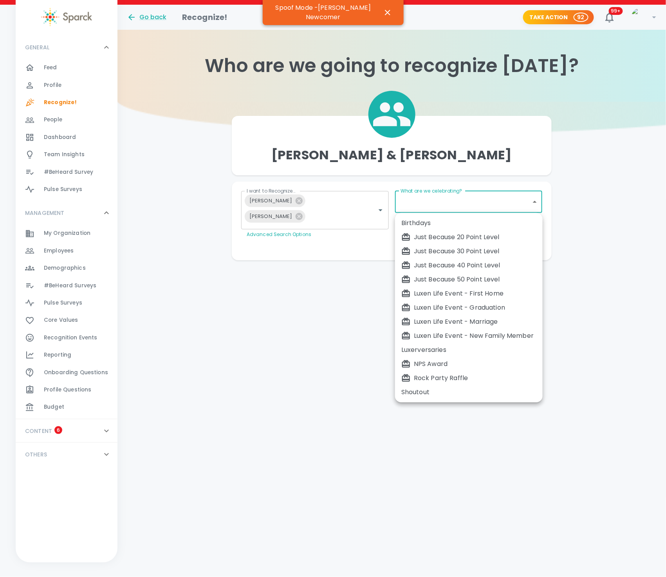
click at [92, 174] on div at bounding box center [333, 288] width 666 height 577
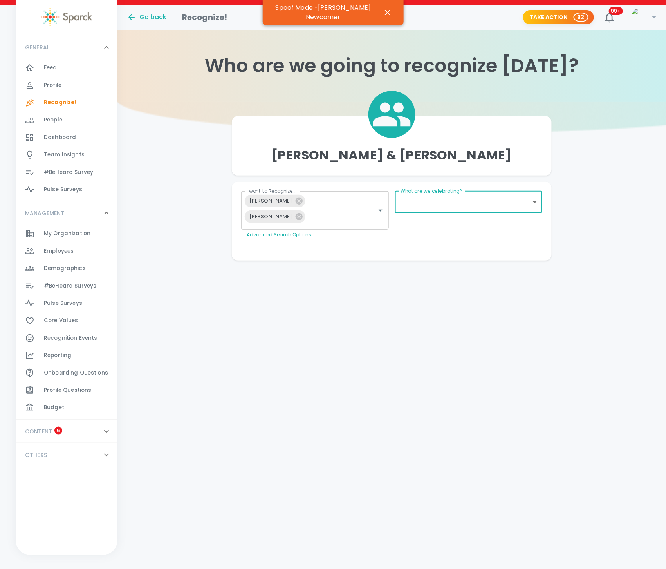
click at [74, 175] on div "Birthdays Just Because 20 Point Level Just Because 30 Point Level Just Because …" at bounding box center [333, 284] width 666 height 569
click at [70, 174] on span "#BeHeard Survey" at bounding box center [68, 172] width 49 height 8
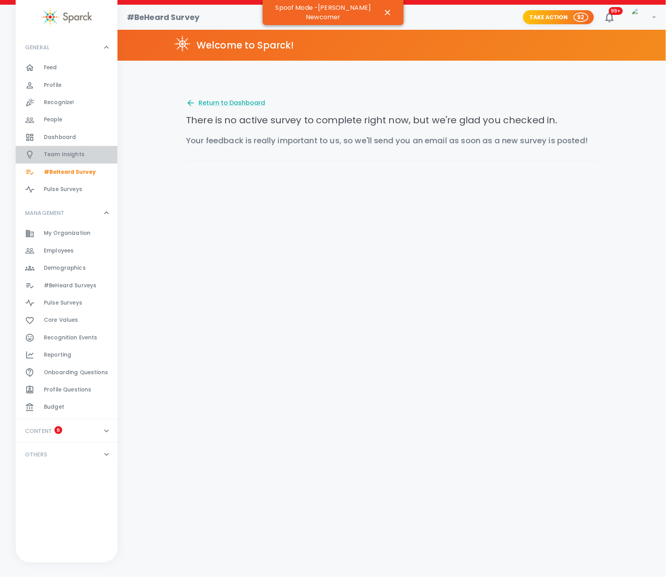
click at [59, 159] on span "Team Insights 0" at bounding box center [64, 154] width 41 height 11
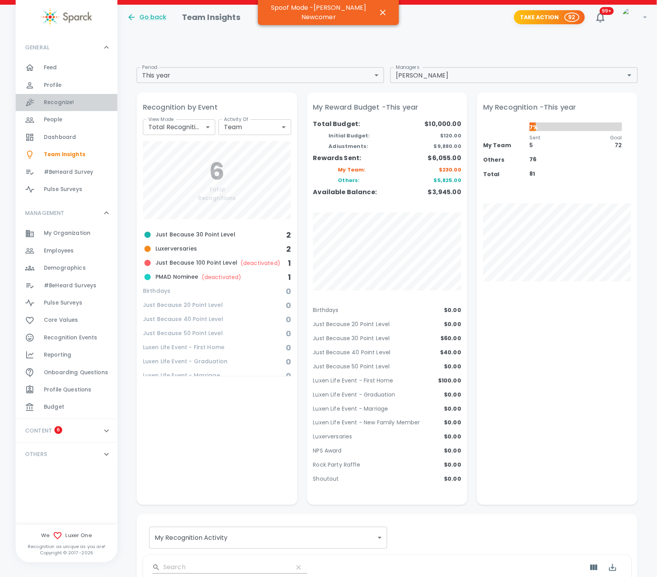
click at [78, 102] on div "Recognize! 0" at bounding box center [81, 102] width 74 height 11
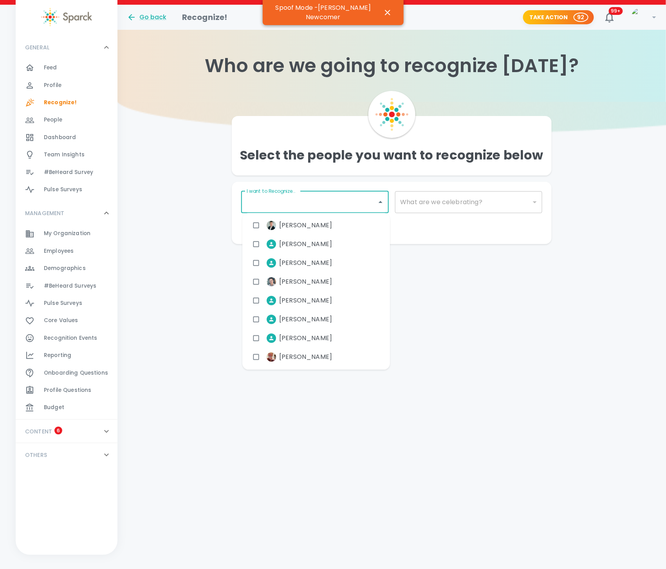
click at [321, 206] on input "I want to Recognize..." at bounding box center [309, 202] width 129 height 15
type input "war"
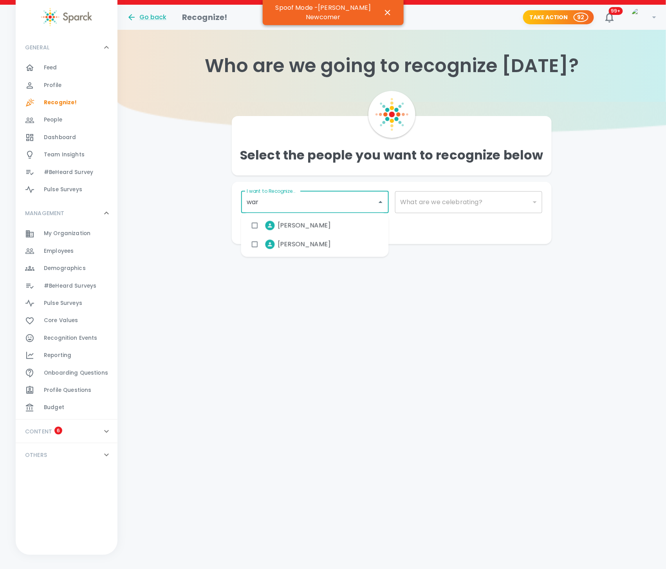
click at [314, 249] on li "[PERSON_NAME]" at bounding box center [293, 245] width 90 height 20
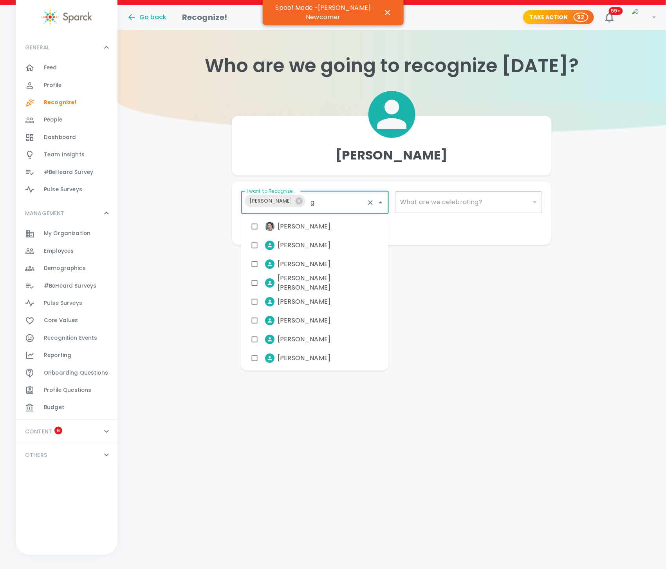
type input "gr"
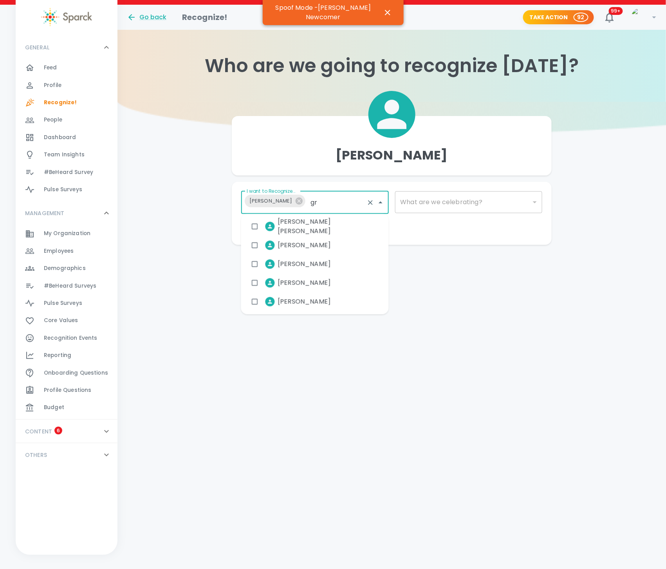
click at [320, 258] on div "[PERSON_NAME]" at bounding box center [315, 264] width 148 height 19
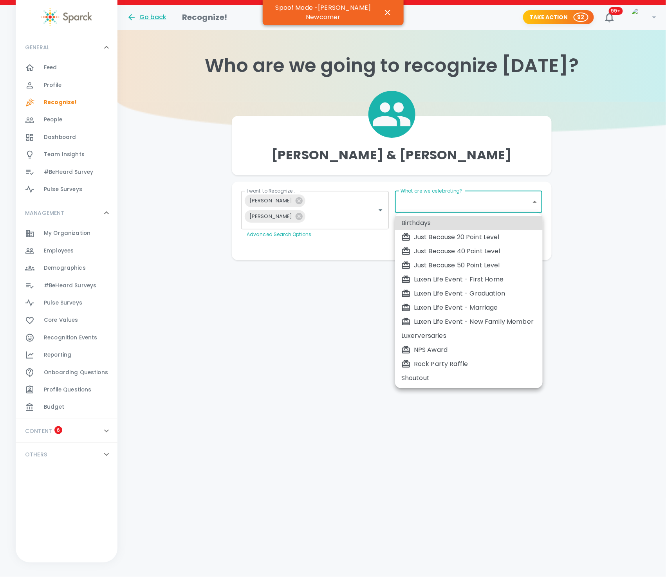
click at [441, 210] on body "Skip Navigation Go back Recognize! Take Action 92 99+ ! GENERAL 0 Feed 0 Profil…" at bounding box center [333, 146] width 666 height 292
click at [309, 313] on div at bounding box center [333, 288] width 666 height 577
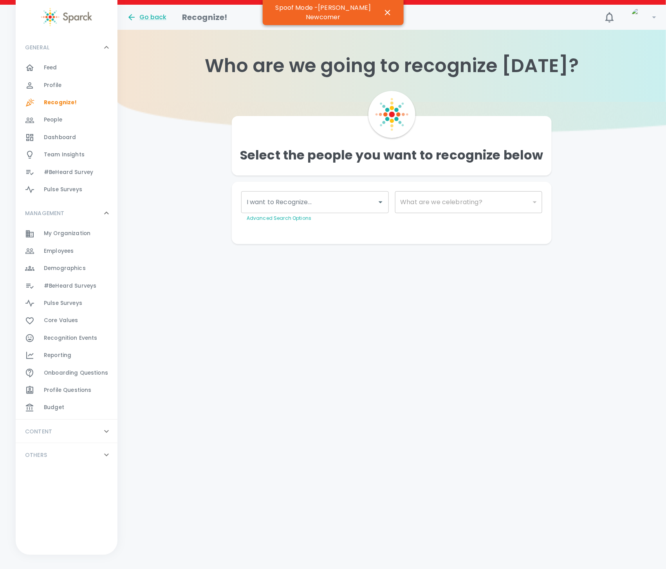
click at [326, 199] on input "I want to Recognize..." at bounding box center [309, 202] width 129 height 15
click at [325, 201] on input "I want to Recognize..." at bounding box center [309, 202] width 129 height 15
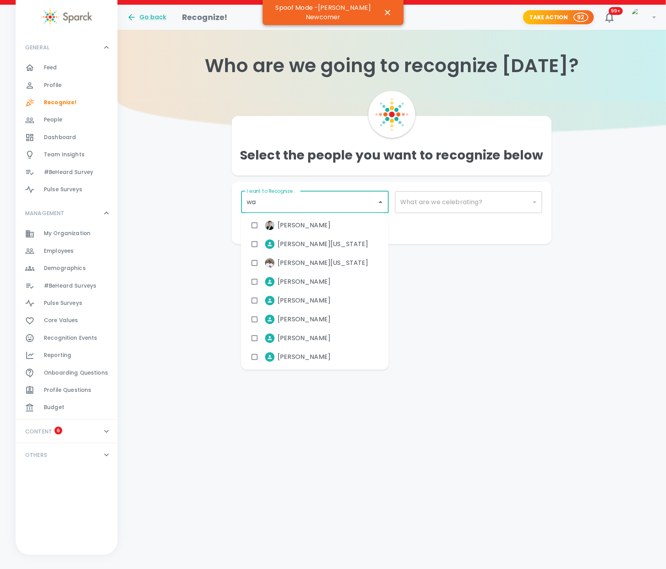
type input "war"
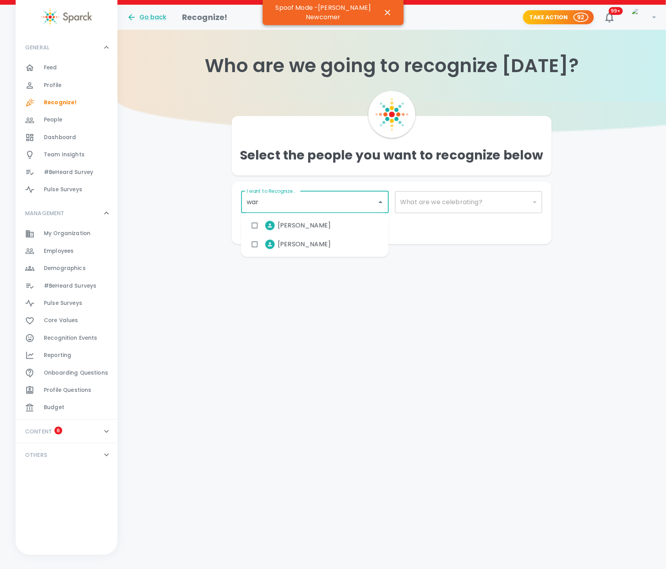
click at [300, 240] on span "[PERSON_NAME]" at bounding box center [304, 244] width 53 height 9
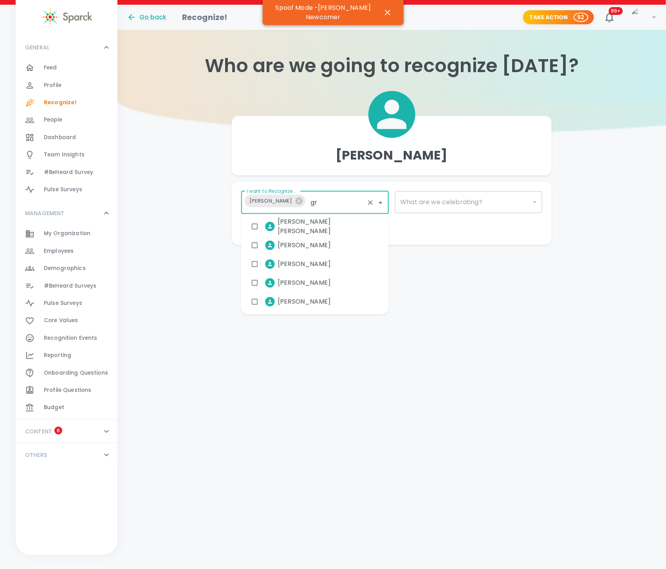
type input "gra"
click at [293, 226] on span "[PERSON_NAME]" at bounding box center [304, 226] width 53 height 9
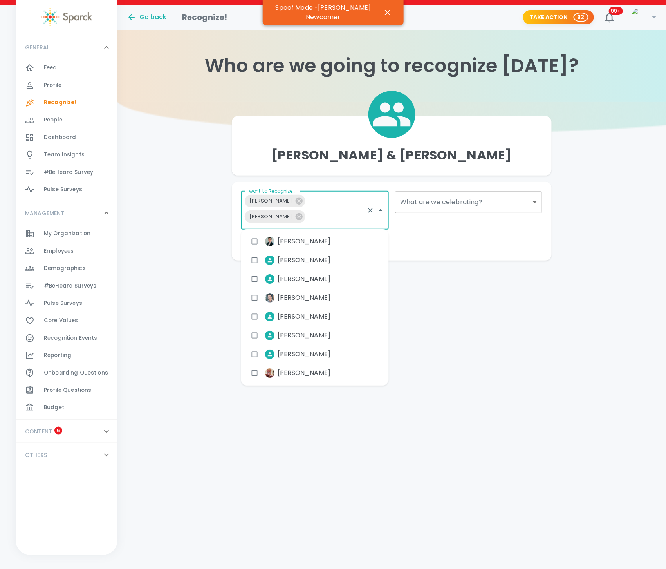
click at [457, 207] on body "Skip Navigation Go back Recognize! Take Action 92 99+ ! GENERAL 0 Feed 0 Profil…" at bounding box center [333, 146] width 666 height 292
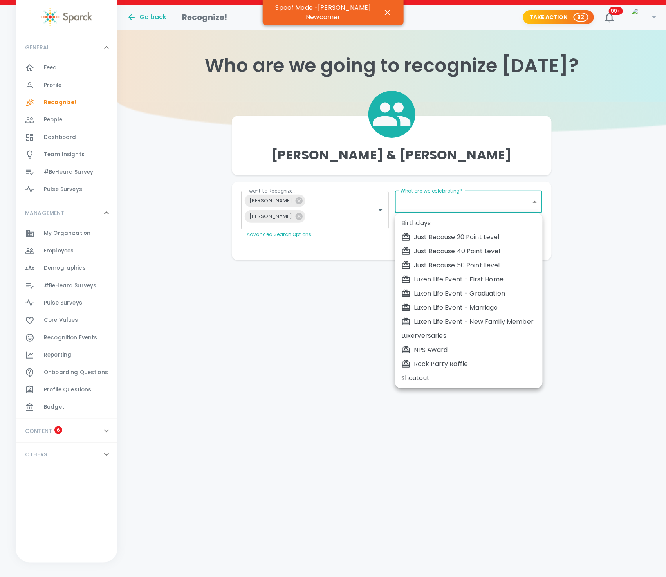
click at [456, 208] on div at bounding box center [333, 288] width 666 height 577
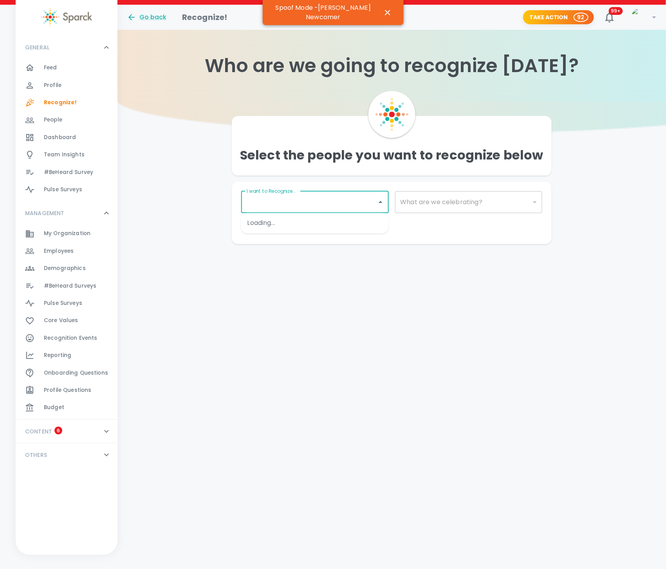
click at [285, 206] on input "I want to Recognize..." at bounding box center [309, 202] width 129 height 15
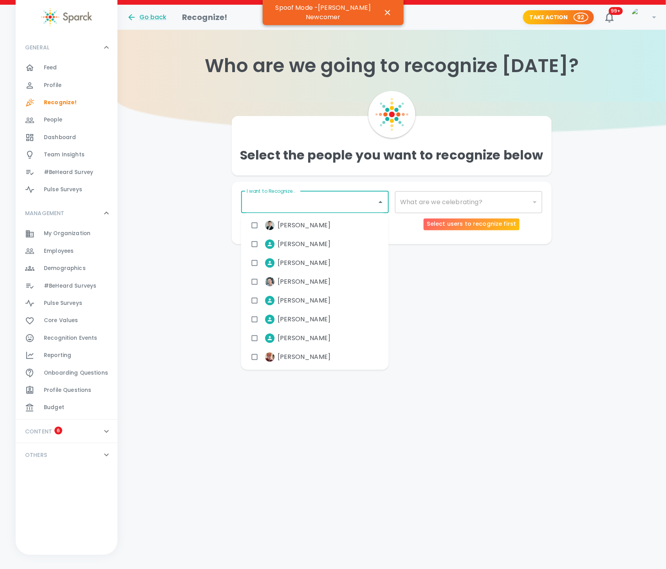
click at [481, 199] on div "​" at bounding box center [469, 202] width 148 height 22
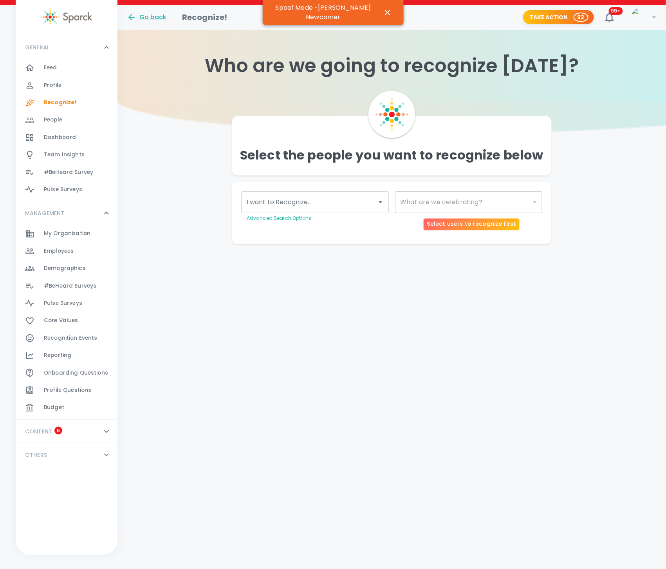
click at [481, 199] on div "​" at bounding box center [469, 202] width 148 height 22
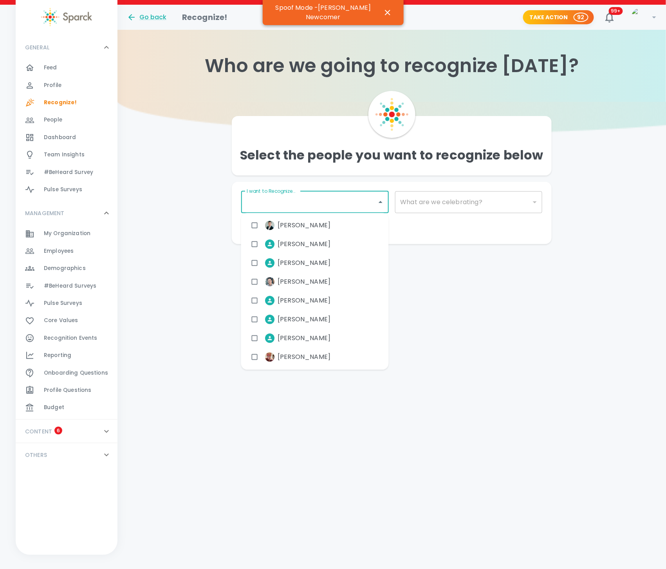
click at [307, 203] on input "I want to Recognize..." at bounding box center [309, 202] width 129 height 15
type input "war"
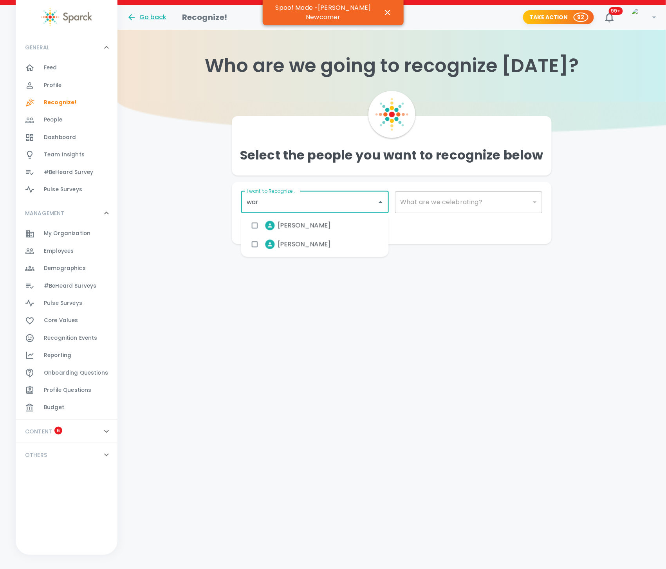
click at [298, 248] on span "[PERSON_NAME]" at bounding box center [304, 244] width 53 height 9
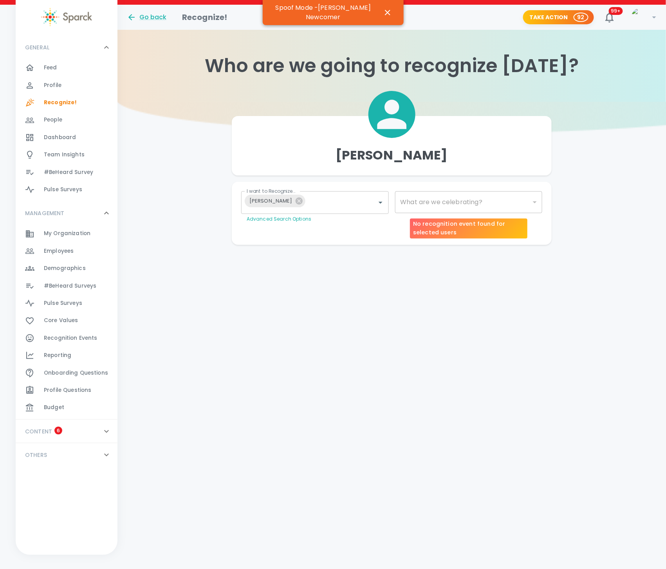
click at [457, 204] on div "​" at bounding box center [469, 202] width 148 height 22
click at [446, 206] on div "​" at bounding box center [469, 202] width 148 height 22
click at [414, 203] on div "​" at bounding box center [469, 202] width 148 height 22
click at [410, 208] on div "​" at bounding box center [469, 202] width 148 height 22
click at [409, 209] on body "Skip Navigation Go back Recognize! Take Action 92 99+ ! GENERAL 0 Feed 0 Profil…" at bounding box center [333, 138] width 666 height 276
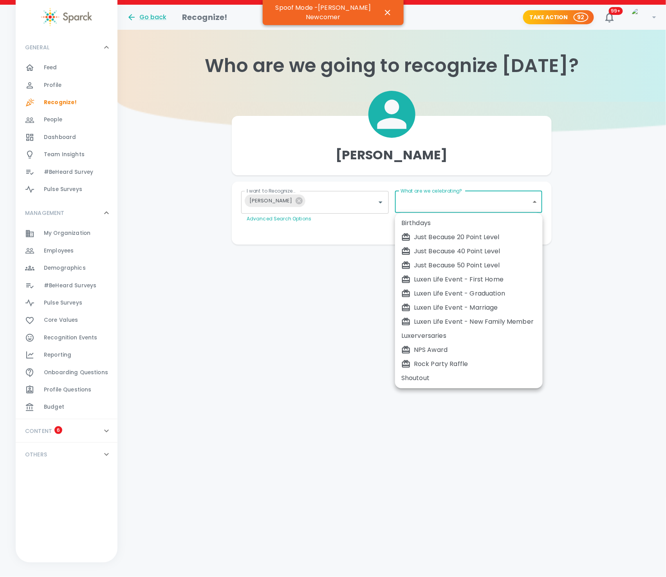
click at [316, 345] on div at bounding box center [333, 288] width 666 height 577
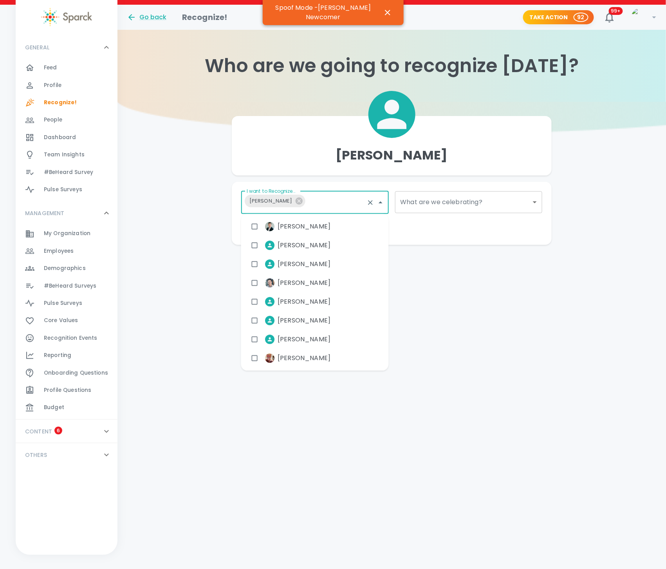
click at [320, 201] on input "I want to Recognize..." at bounding box center [336, 202] width 55 height 15
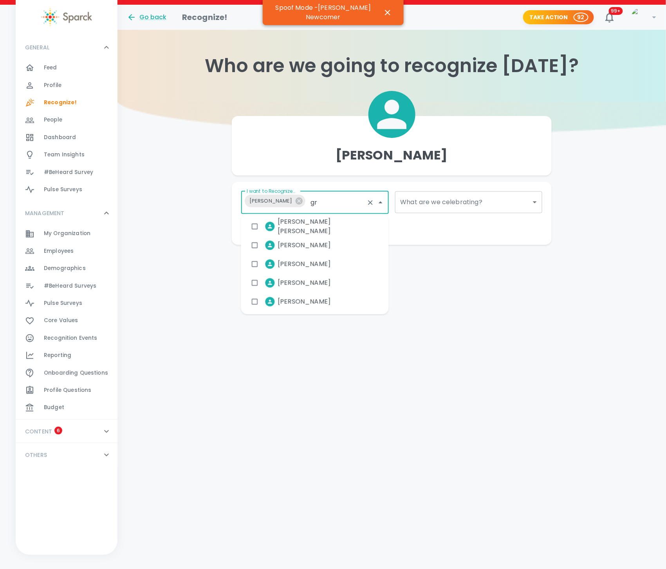
type input "gra"
click at [293, 222] on span "Julius Gray" at bounding box center [304, 226] width 53 height 9
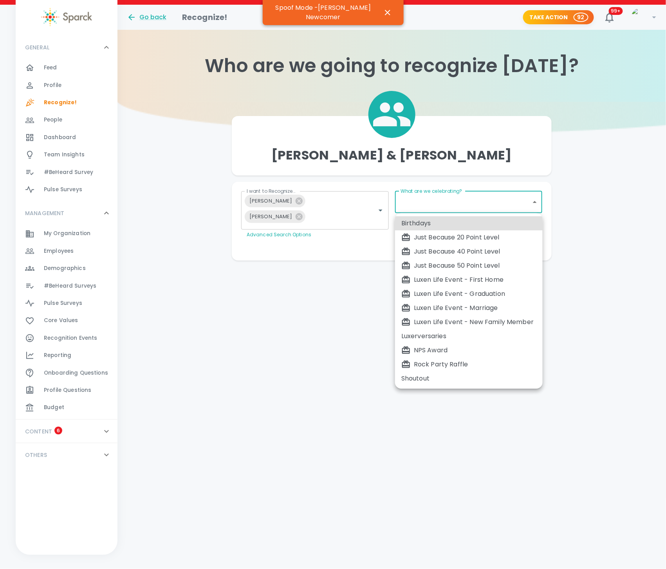
click at [499, 206] on body "Skip Navigation Go back Recognize! Take Action 92 99+ ! GENERAL 0 Feed 0 Profil…" at bounding box center [333, 146] width 666 height 292
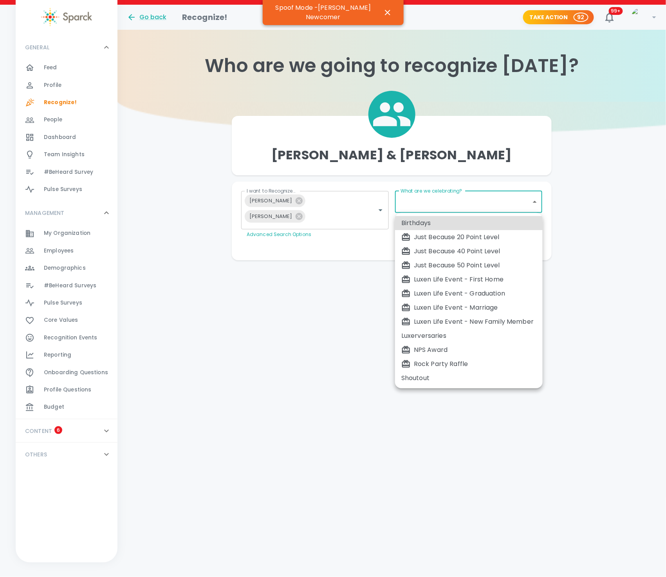
click at [499, 206] on div at bounding box center [333, 288] width 666 height 577
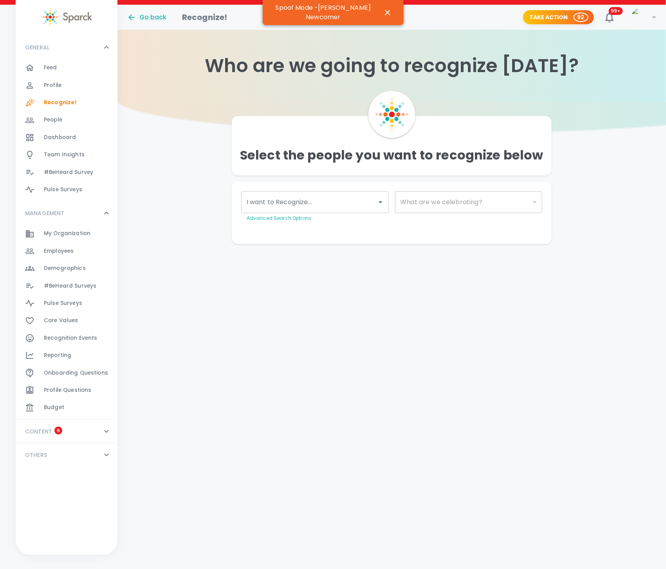
click at [362, 202] on input "I want to Recognize..." at bounding box center [309, 202] width 129 height 15
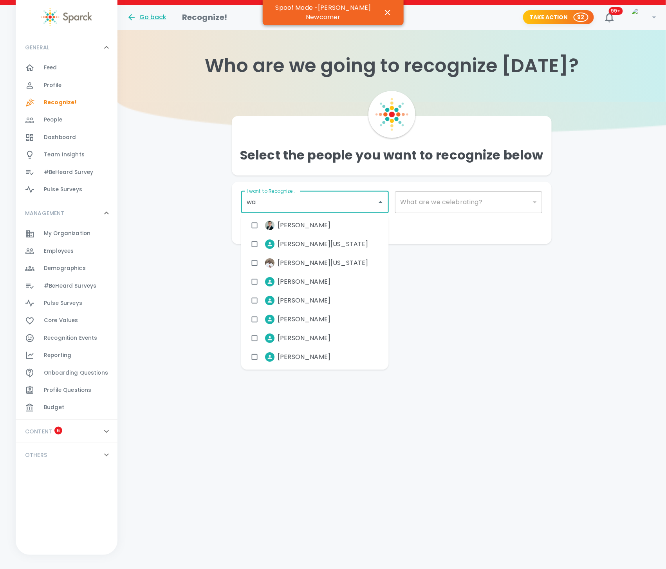
type input "war"
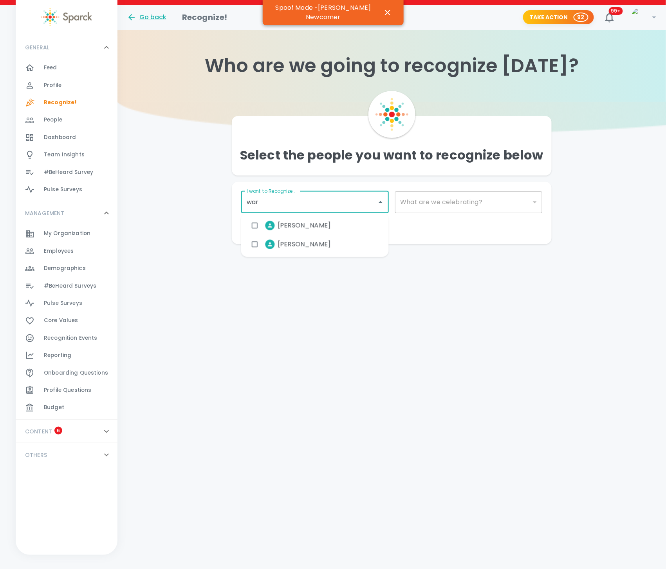
click at [300, 243] on span "[PERSON_NAME]" at bounding box center [304, 244] width 53 height 9
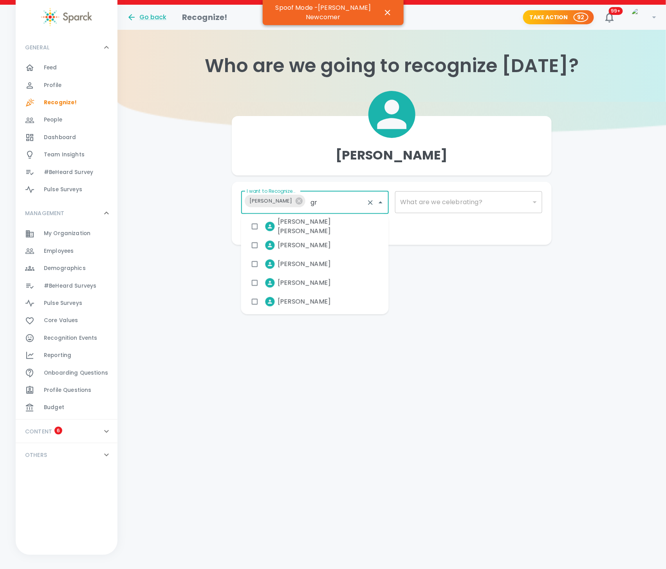
type input "gra"
click at [293, 228] on span "[PERSON_NAME]" at bounding box center [304, 226] width 53 height 9
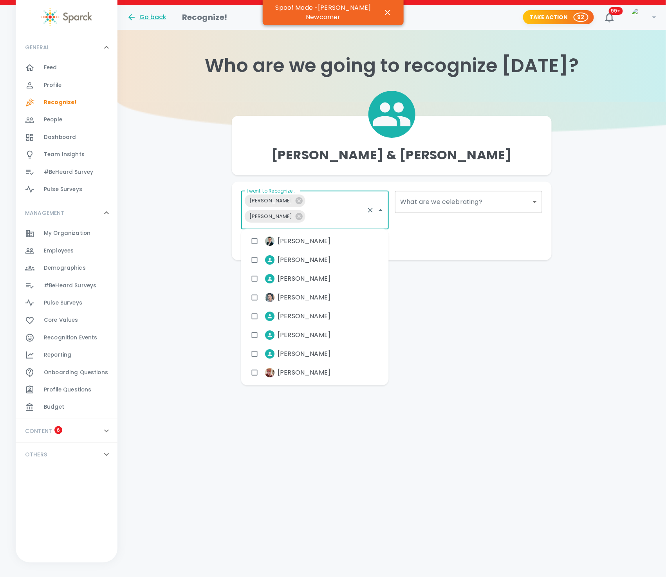
click at [446, 202] on body "Skip Navigation Go back Recognize! Take Action 92 99+ ! GENERAL 0 Feed 0 Profil…" at bounding box center [333, 146] width 666 height 292
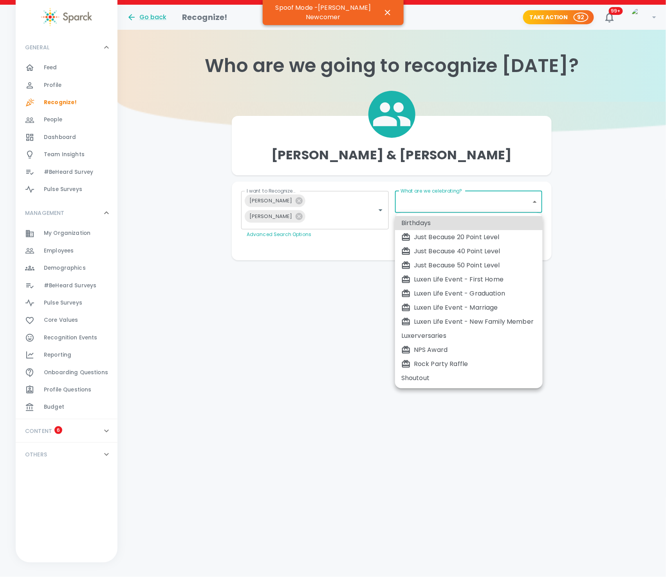
click at [599, 166] on div at bounding box center [333, 288] width 666 height 577
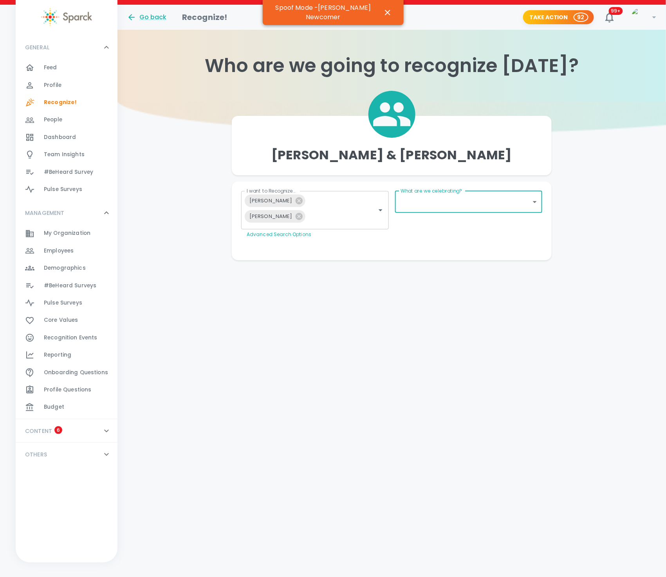
click at [426, 209] on body "Skip Navigation Go back Recognize! Take Action 92 99+ ! GENERAL 0 Feed 0 Profil…" at bounding box center [333, 146] width 666 height 292
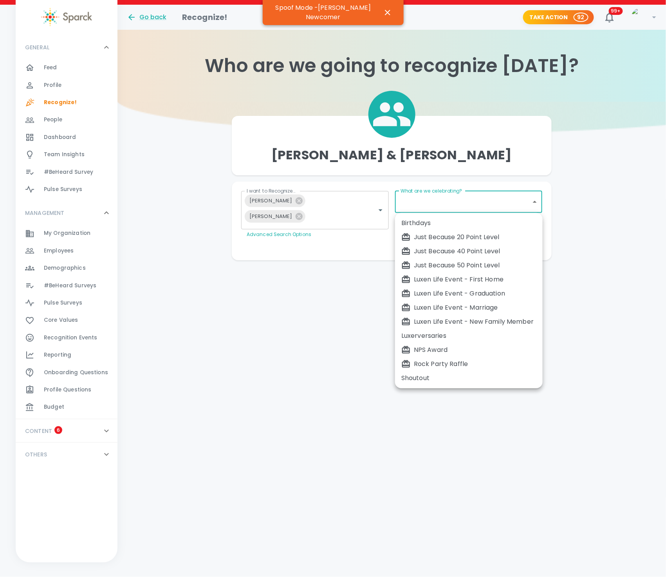
click at [424, 210] on div at bounding box center [333, 288] width 666 height 577
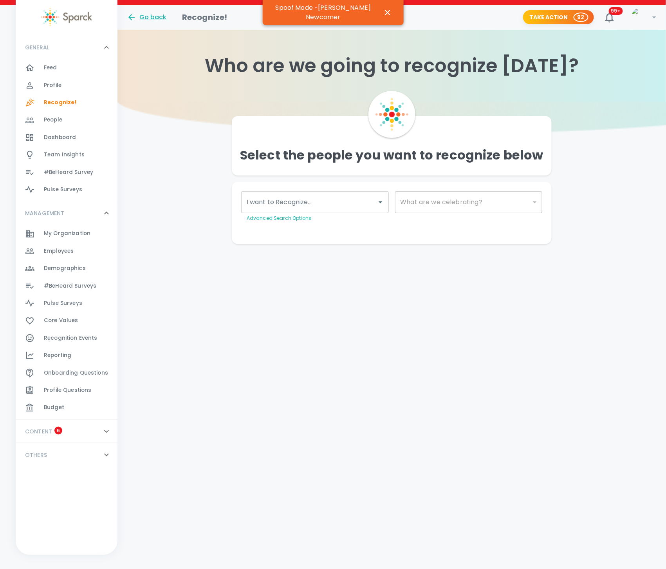
click at [313, 204] on input "I want to Recognize..." at bounding box center [309, 202] width 129 height 15
type input "warre"
click at [282, 221] on span "[PERSON_NAME]" at bounding box center [304, 225] width 53 height 9
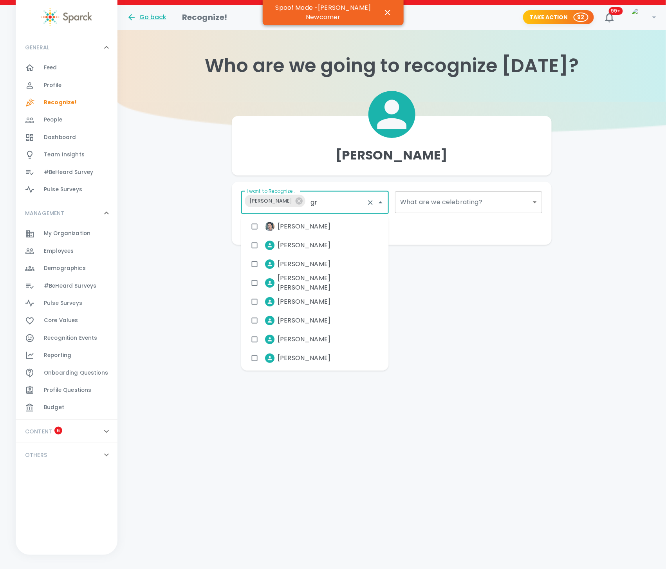
type input "gra"
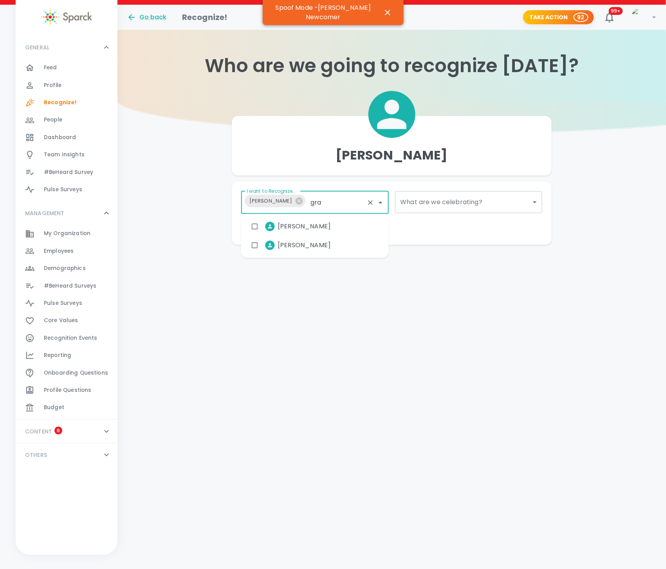
click at [304, 229] on span "[PERSON_NAME]" at bounding box center [304, 226] width 53 height 9
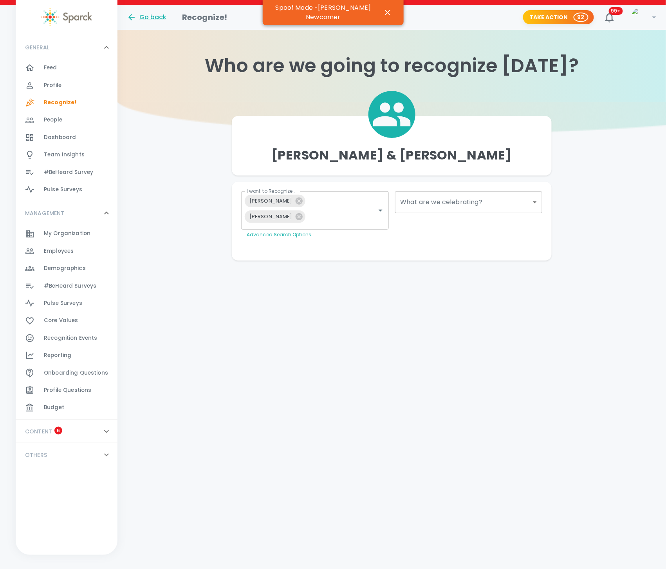
click at [466, 219] on div "What are we celebrating? ​ What are we celebrating?" at bounding box center [466, 212] width 154 height 54
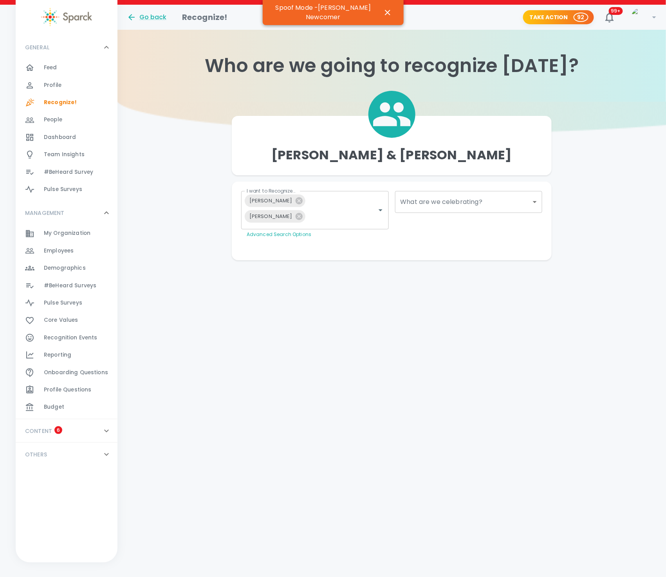
click at [469, 207] on body "Skip Navigation Go back Recognize! Take Action 92 99+ ! GENERAL 0 Feed 0 Profil…" at bounding box center [333, 146] width 666 height 292
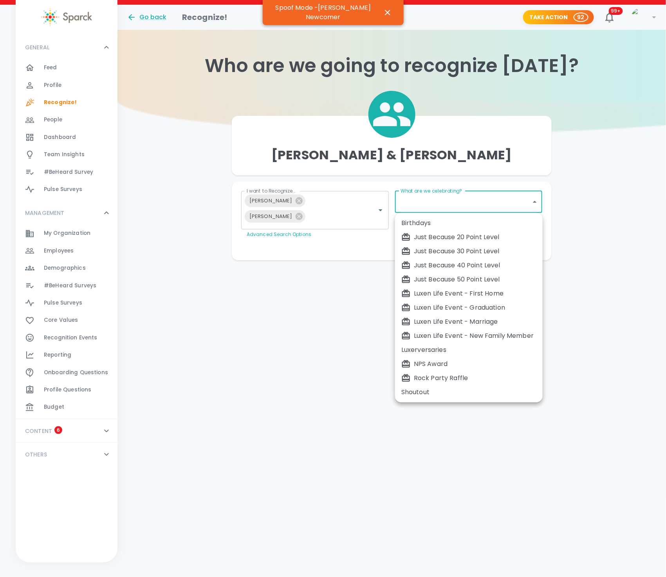
click at [570, 199] on div at bounding box center [333, 288] width 666 height 577
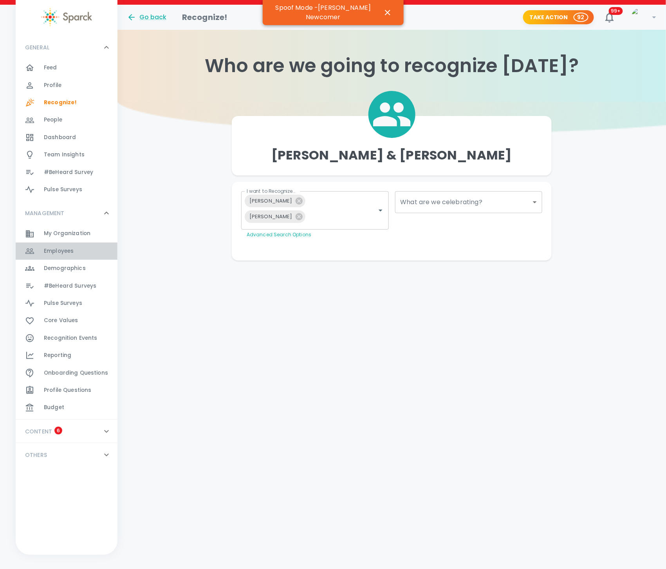
click at [74, 246] on div "Employees 0" at bounding box center [81, 251] width 74 height 11
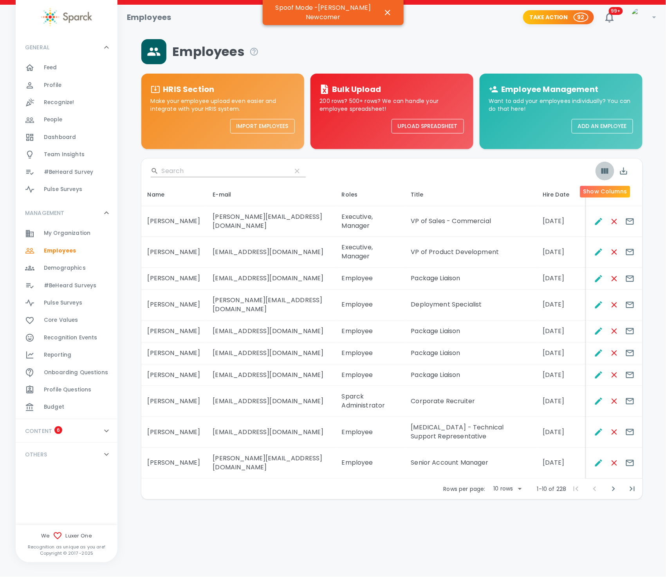
click at [600, 169] on button "Show Columns" at bounding box center [605, 171] width 19 height 19
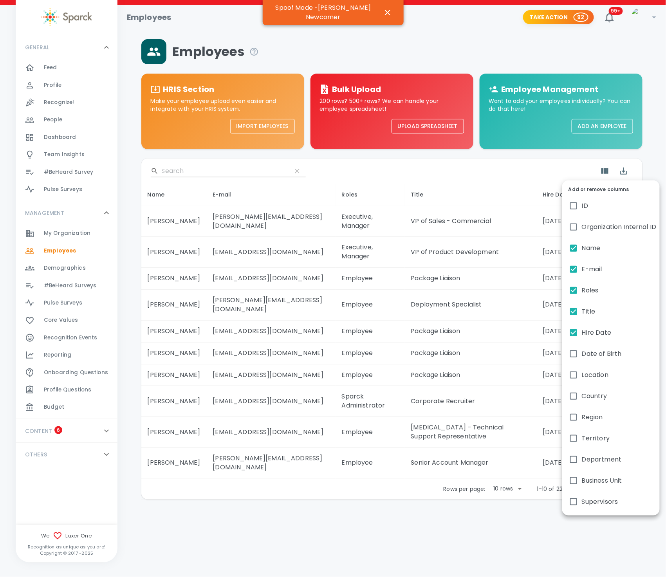
click at [595, 453] on label "Department" at bounding box center [611, 459] width 98 height 21
click at [582, 453] on input "Department" at bounding box center [574, 460] width 16 height 16
checkbox input "true"
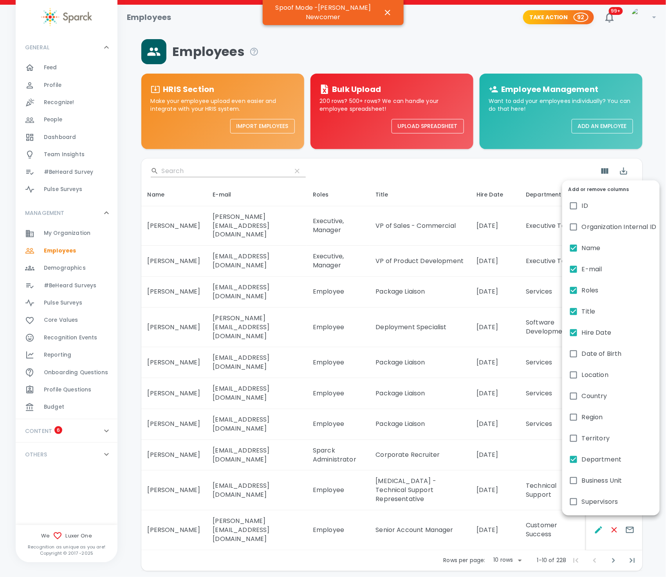
drag, startPoint x: 519, startPoint y: 210, endPoint x: 515, endPoint y: 213, distance: 4.2
click at [515, 213] on div at bounding box center [333, 288] width 666 height 577
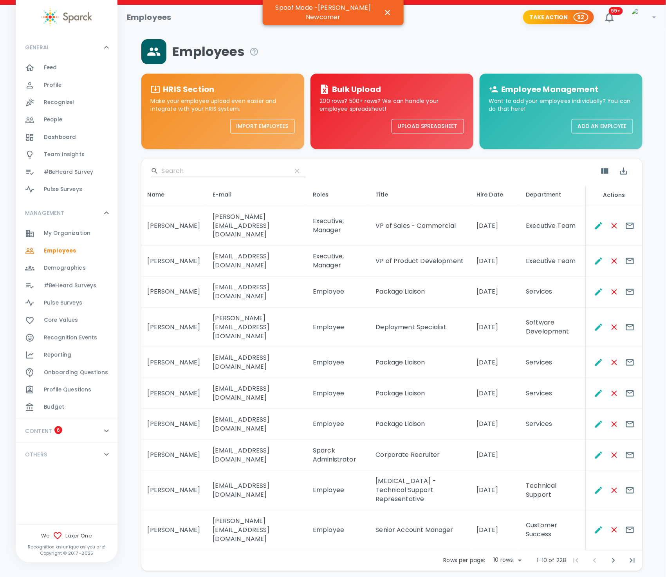
drag, startPoint x: 535, startPoint y: 188, endPoint x: 535, endPoint y: 197, distance: 9.0
click at [532, 190] on div "Add or remove columns ID Organization Internal ID Name E-mail Roles Title Hire …" at bounding box center [333, 288] width 666 height 577
click at [538, 199] on th "Department" at bounding box center [553, 195] width 66 height 23
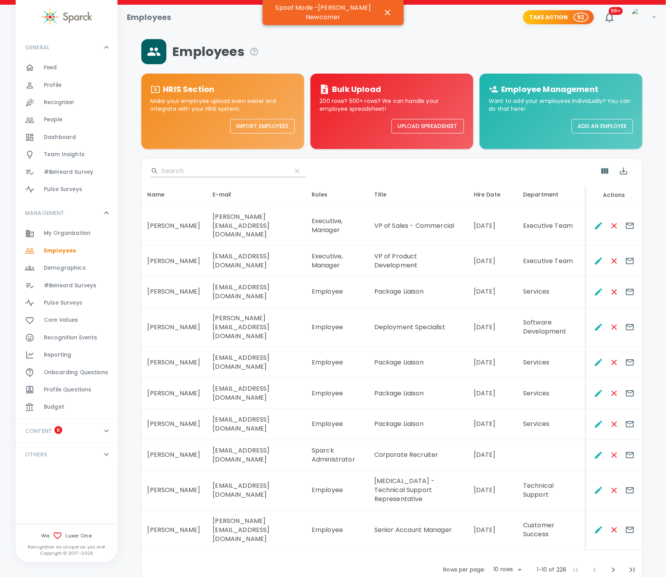
click at [539, 195] on th "Department" at bounding box center [551, 195] width 69 height 23
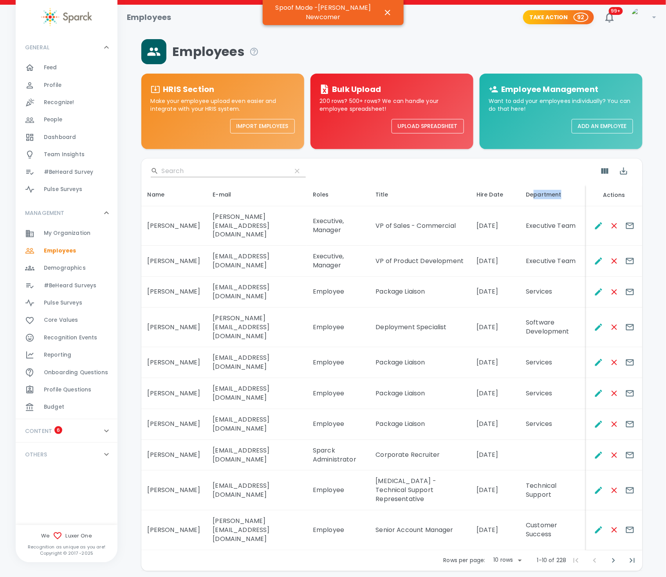
click at [501, 518] on body "Skip Navigation Employees Take Action 92 99+ ! GENERAL 0 Feed 0 Profile 0 Recog…" at bounding box center [333, 306] width 666 height 612
click at [503, 562] on li "50" at bounding box center [507, 561] width 36 height 14
type input "50"
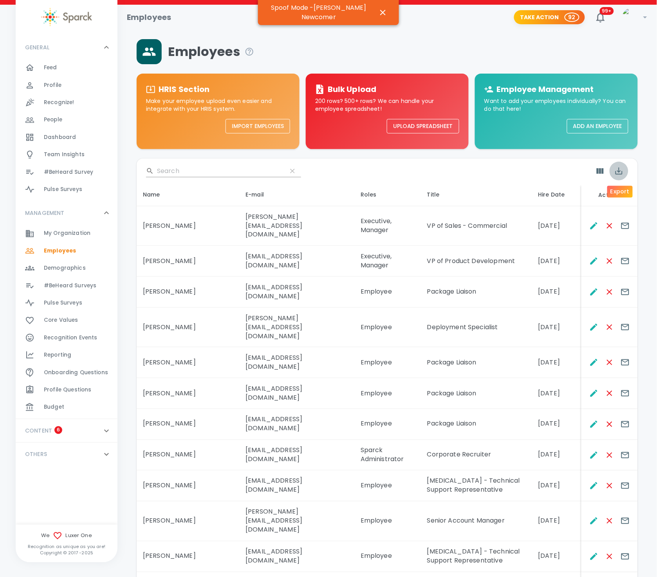
click at [617, 171] on icon "Export" at bounding box center [619, 170] width 9 height 9
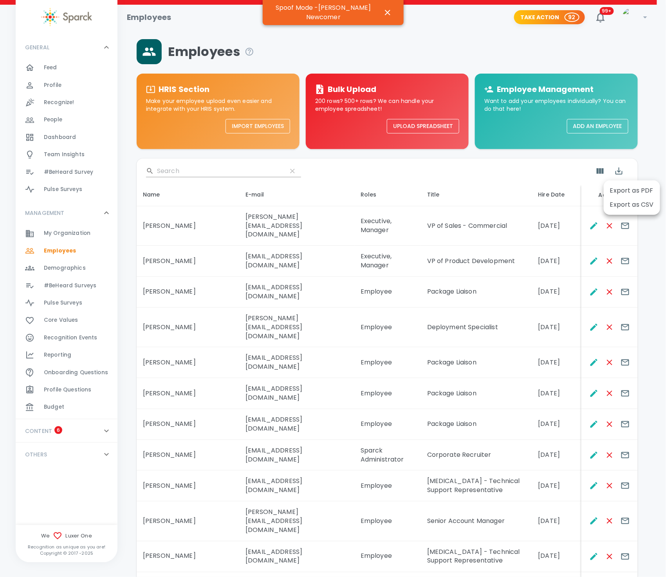
click at [624, 204] on li "Export as CSV" at bounding box center [632, 205] width 56 height 14
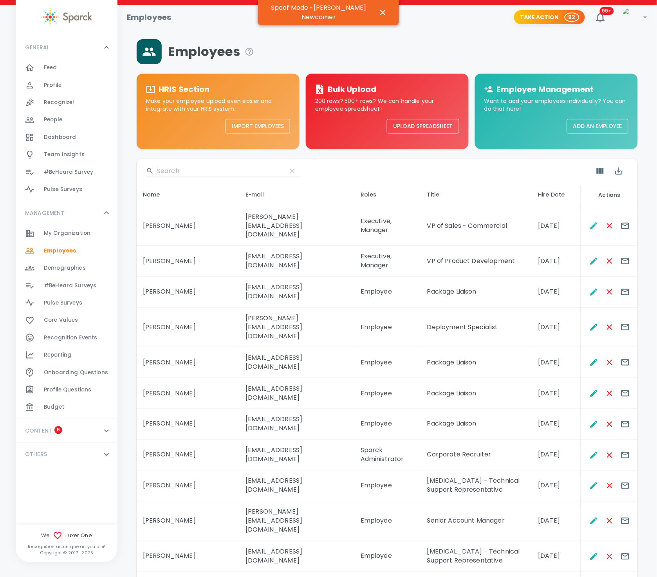
click at [77, 107] on div "Recognize! 0" at bounding box center [81, 102] width 74 height 11
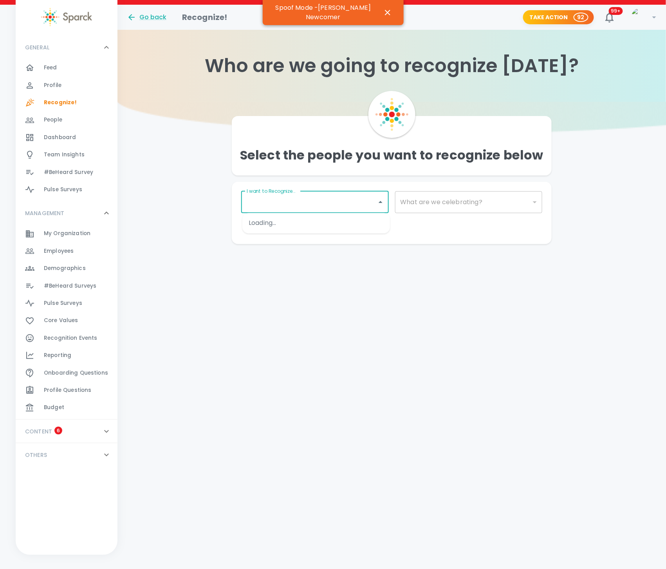
click at [318, 203] on input "I want to Recognize..." at bounding box center [309, 202] width 129 height 15
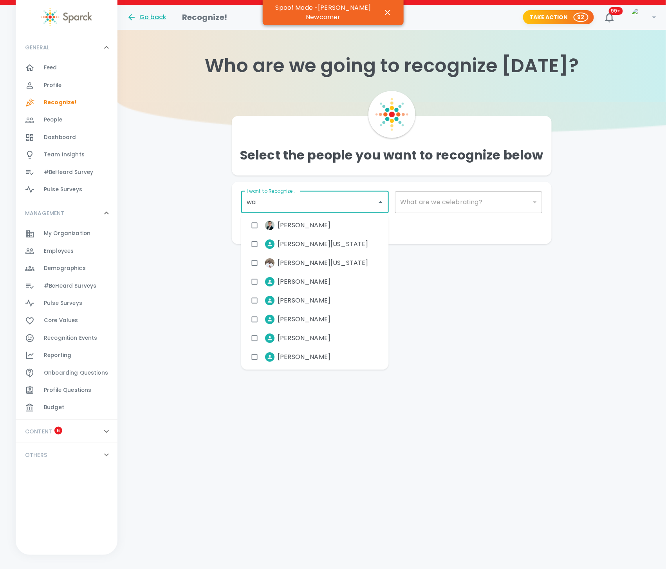
type input "waR"
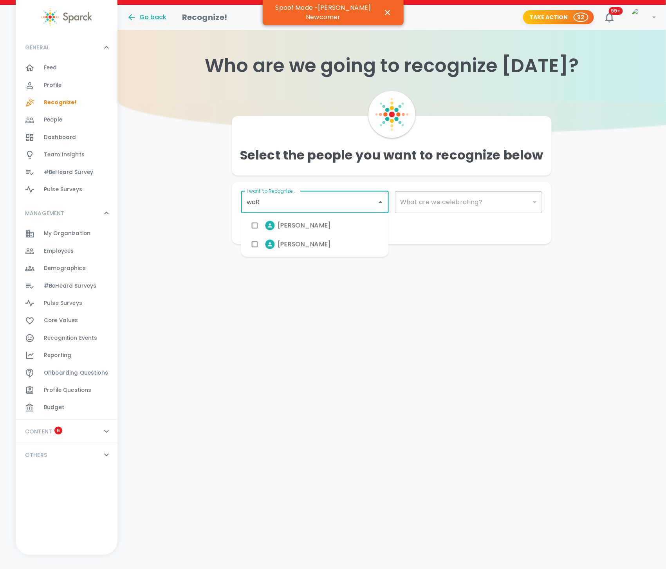
click at [302, 248] on span "Robert Warren" at bounding box center [304, 244] width 53 height 9
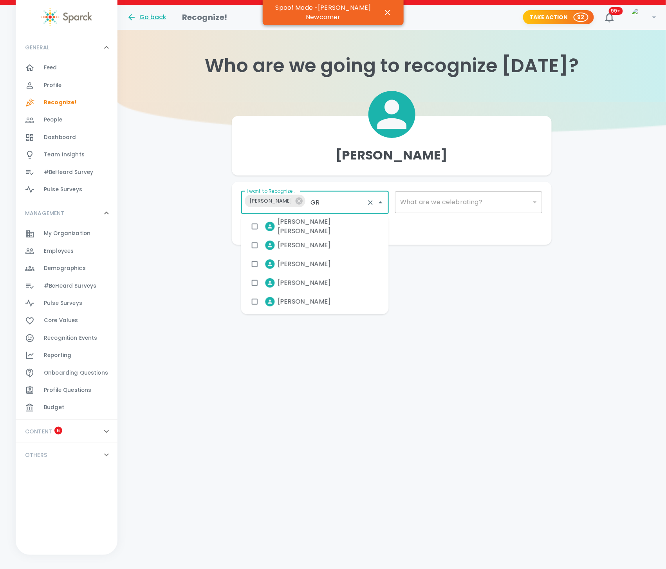
type input "GRA"
click at [307, 222] on span "Julius Gray" at bounding box center [304, 226] width 53 height 9
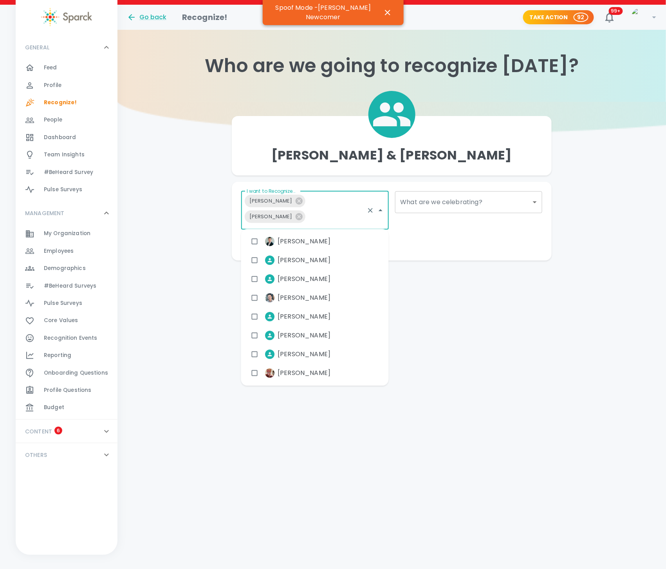
click at [445, 204] on body "Skip Navigation Go back Recognize! Take Action 92 99+ ! GENERAL 0 Feed 0 Profil…" at bounding box center [333, 146] width 666 height 292
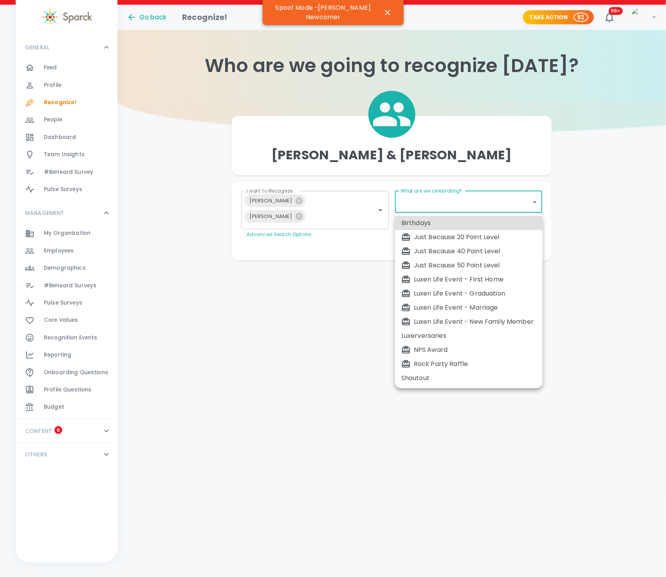
click at [447, 206] on div at bounding box center [333, 288] width 666 height 577
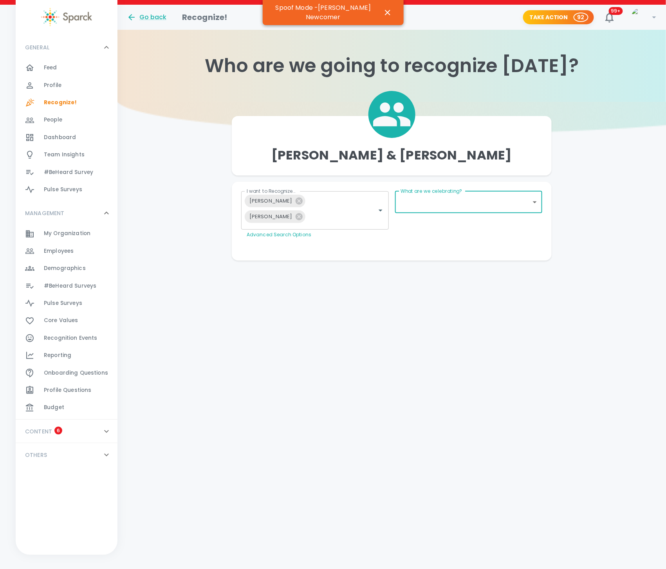
click at [447, 206] on body "Skip Navigation Go back Recognize! Take Action 92 99+ ! GENERAL 0 Feed 0 Profil…" at bounding box center [333, 146] width 666 height 292
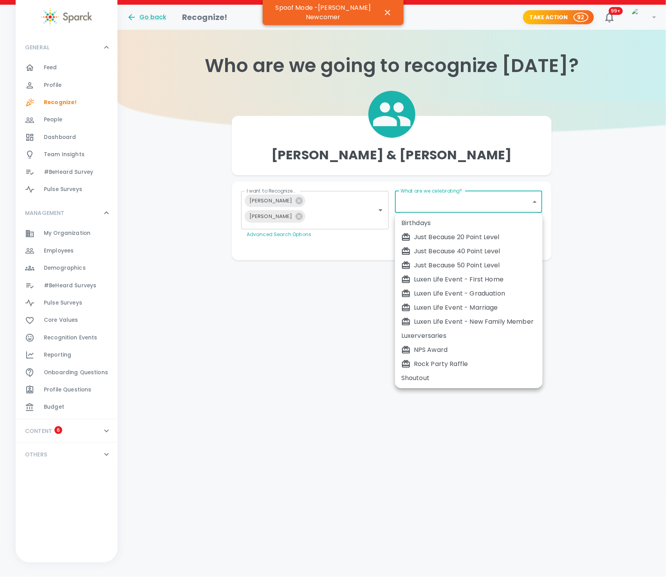
click at [585, 227] on div at bounding box center [333, 288] width 666 height 577
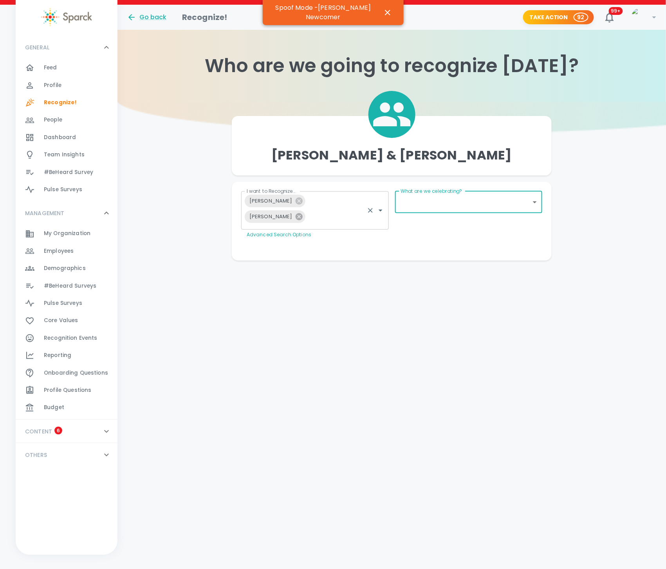
click at [303, 213] on icon at bounding box center [299, 216] width 7 height 7
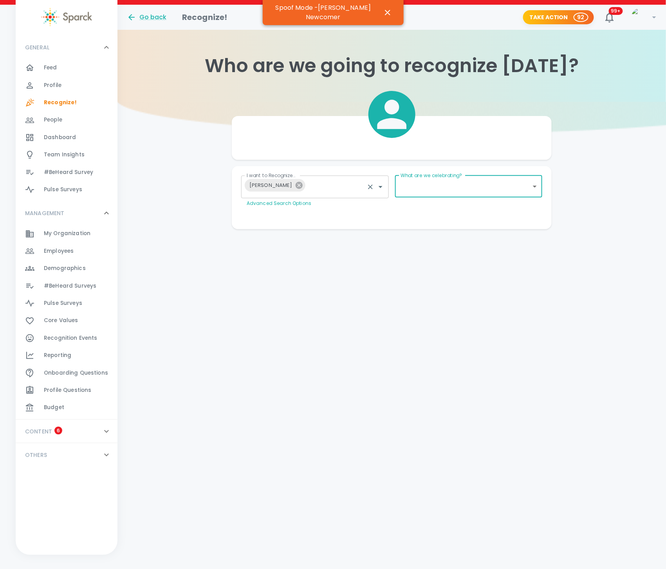
click at [295, 183] on icon at bounding box center [299, 185] width 9 height 9
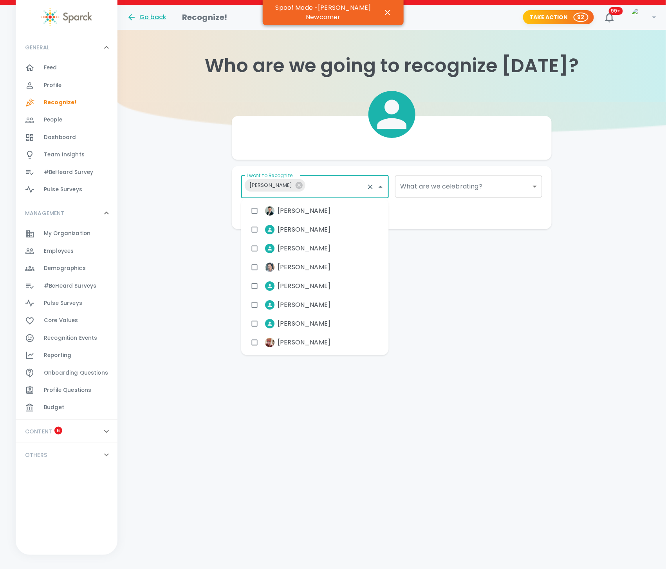
click at [323, 181] on input "I want to Recognize..." at bounding box center [336, 186] width 55 height 15
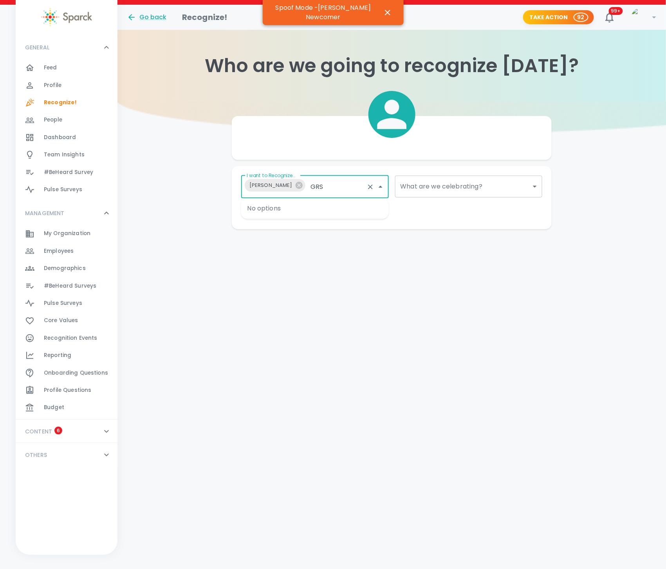
type input "GR"
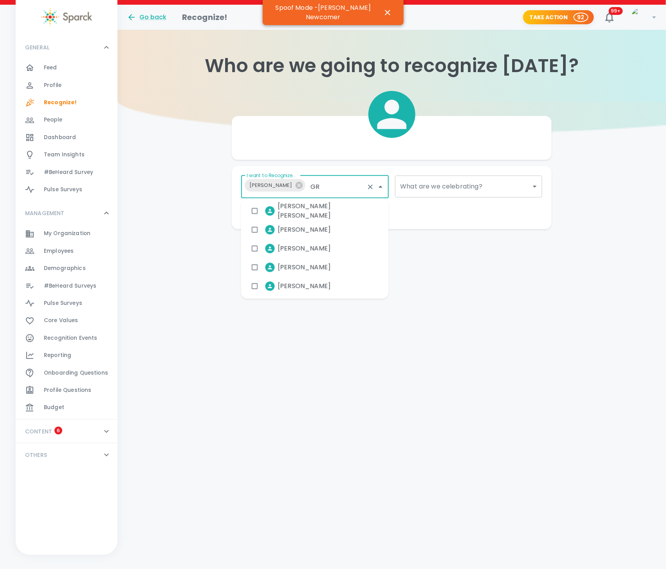
click at [307, 251] on span "Julius Gray" at bounding box center [304, 248] width 53 height 9
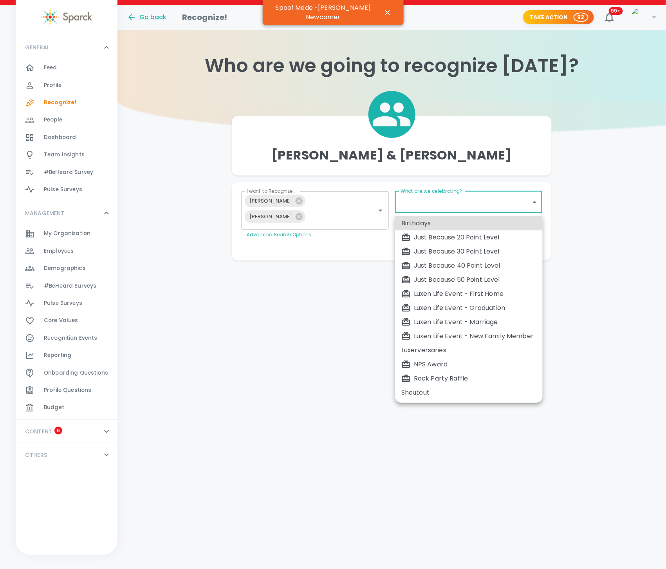
click at [437, 199] on body "Skip Navigation Go back Recognize! Take Action 92 99+ ! GENERAL 0 Feed 0 Profil…" at bounding box center [333, 146] width 666 height 292
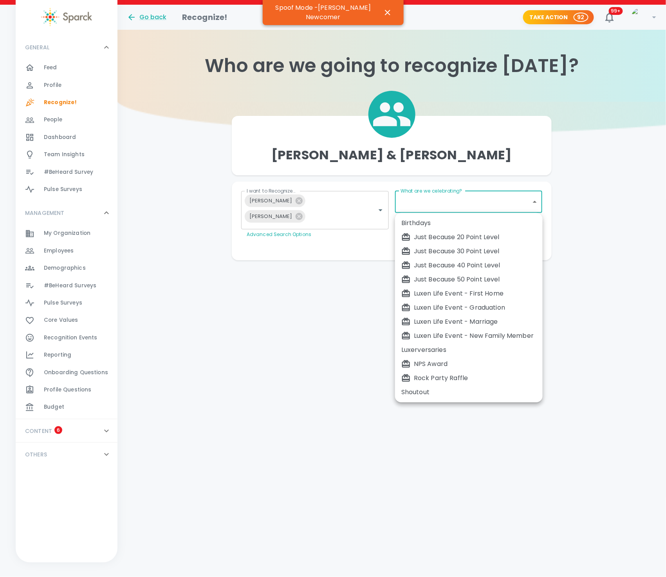
click at [559, 179] on div at bounding box center [333, 288] width 666 height 577
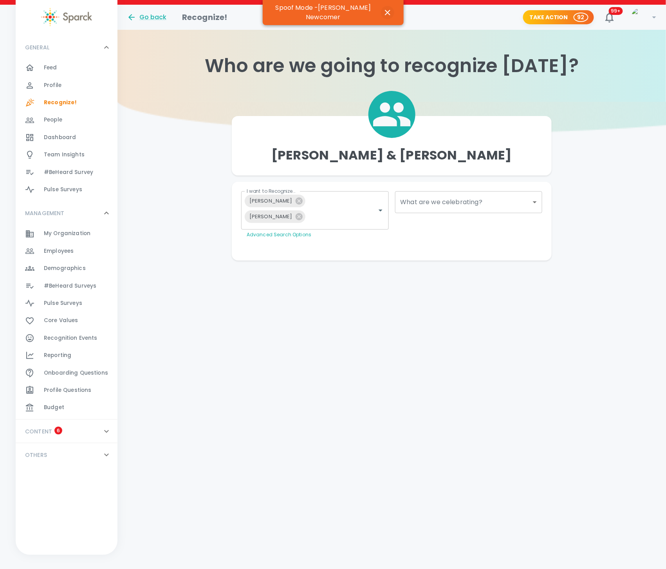
click at [389, 13] on icon "button" at bounding box center [387, 12] width 5 height 5
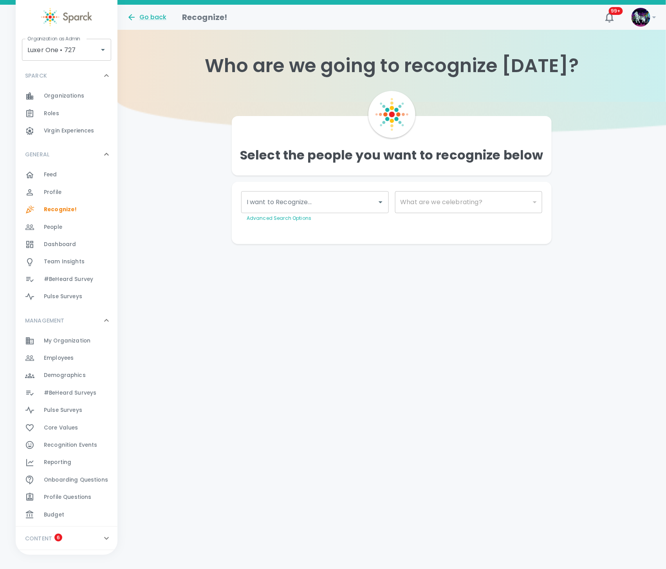
click at [416, 275] on html "Skip Navigation Go back Recognize! 99+ ! Organization as Admin Luxer One • 727 …" at bounding box center [333, 137] width 666 height 275
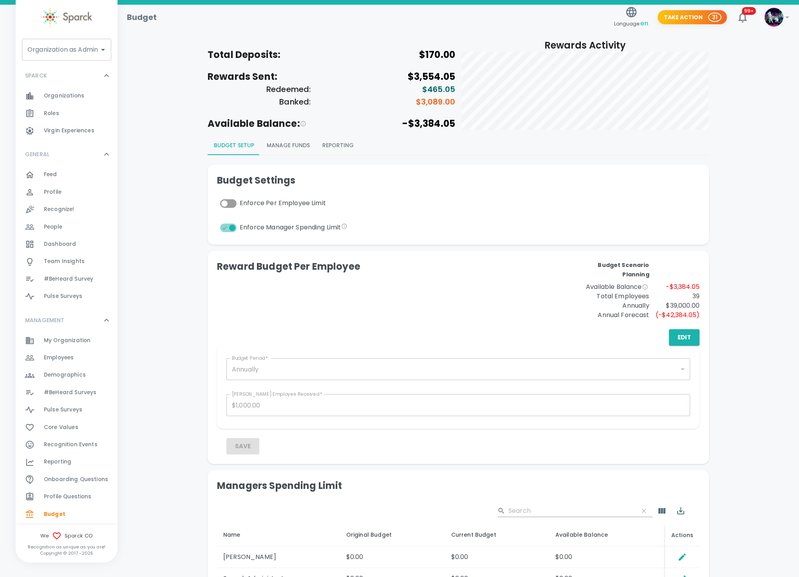
click at [68, 97] on span "Organizations" at bounding box center [64, 96] width 40 height 8
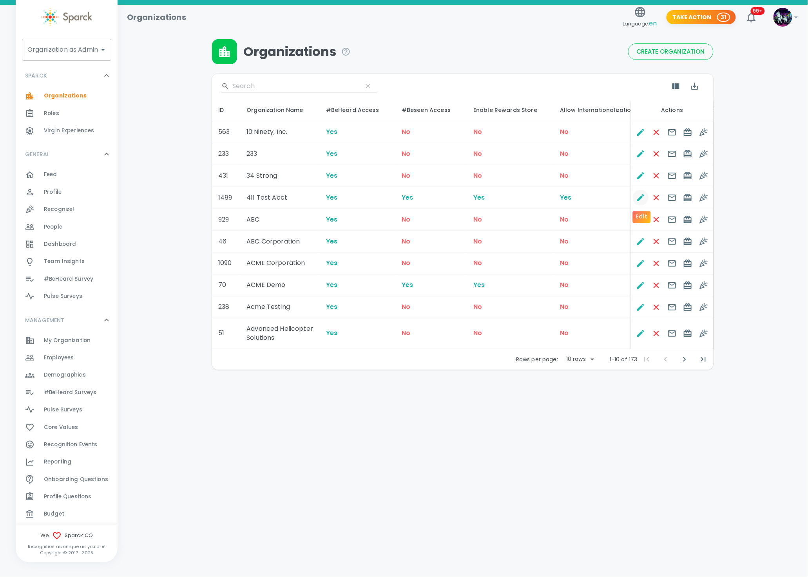
click at [640, 199] on icon "Edit" at bounding box center [640, 197] width 9 height 9
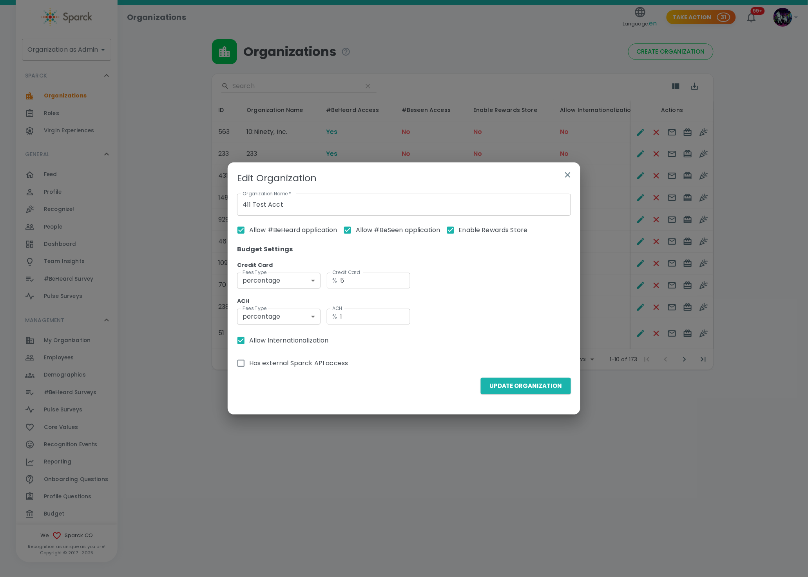
click at [164, 264] on div "Edit Organization Organization Name   * 411 Test Acct Organization Name   * All…" at bounding box center [404, 288] width 808 height 577
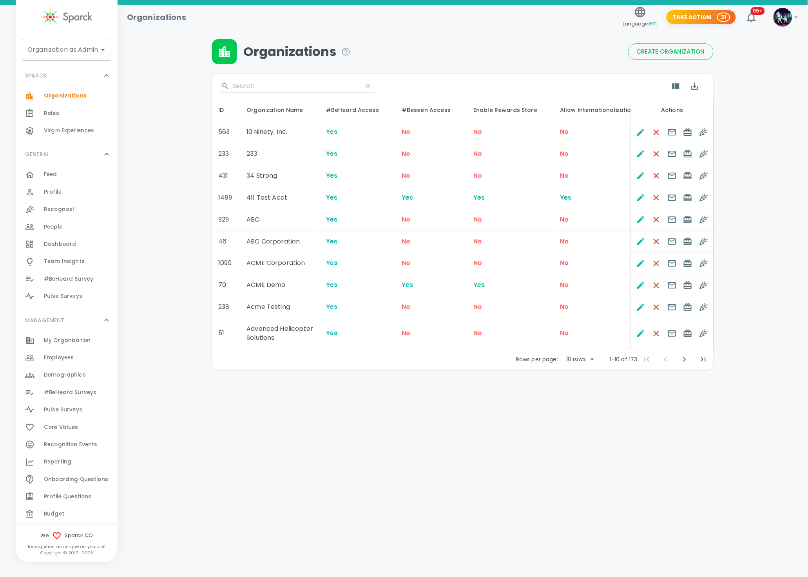
click at [76, 342] on span "My Organization" at bounding box center [67, 341] width 47 height 8
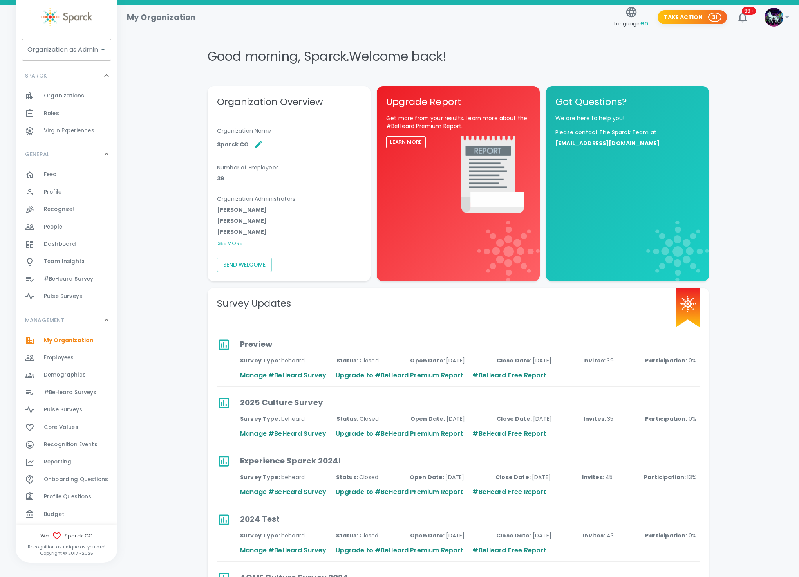
click at [71, 47] on input "Organization as Admin" at bounding box center [60, 49] width 71 height 15
click at [53, 68] on li "411 Test Acct • 1489" at bounding box center [66, 71] width 89 height 14
type input "411 Test Acct • 1489"
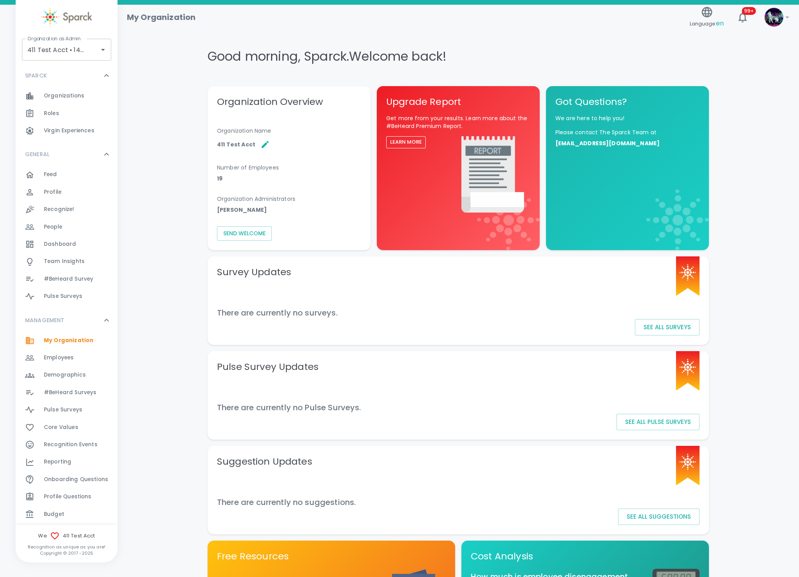
click at [51, 358] on span "Employees" at bounding box center [59, 358] width 30 height 8
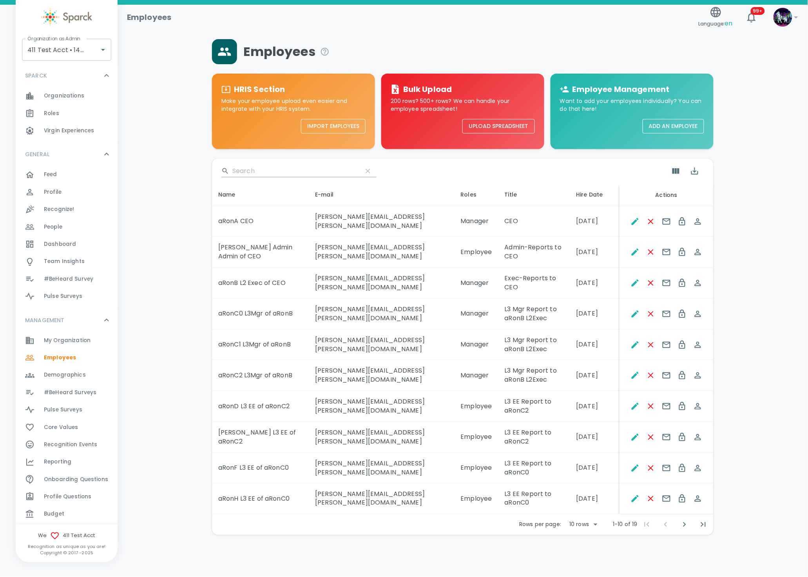
click at [587, 472] on body "Skip Navigation Employees Language: en 99+ ! Organization as Admin 411 Test Acc…" at bounding box center [404, 288] width 808 height 576
click at [577, 523] on li "50" at bounding box center [582, 530] width 36 height 14
type input "50"
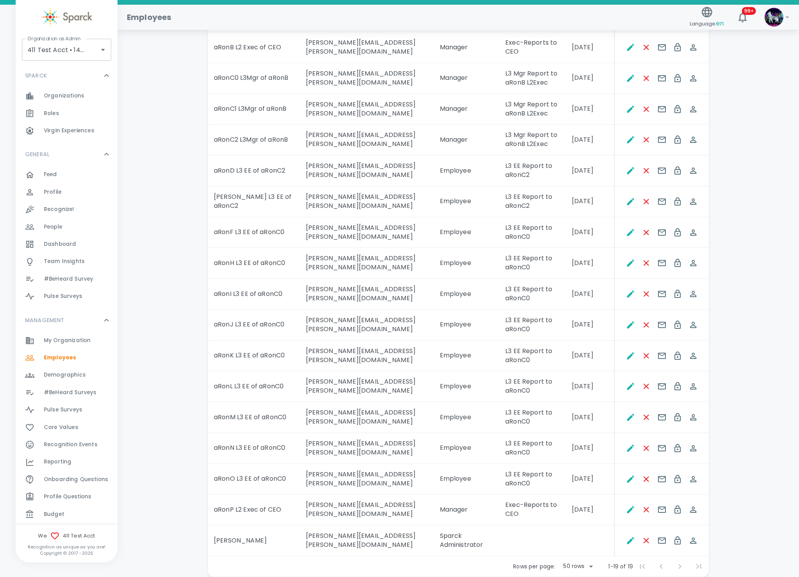
scroll to position [210, 0]
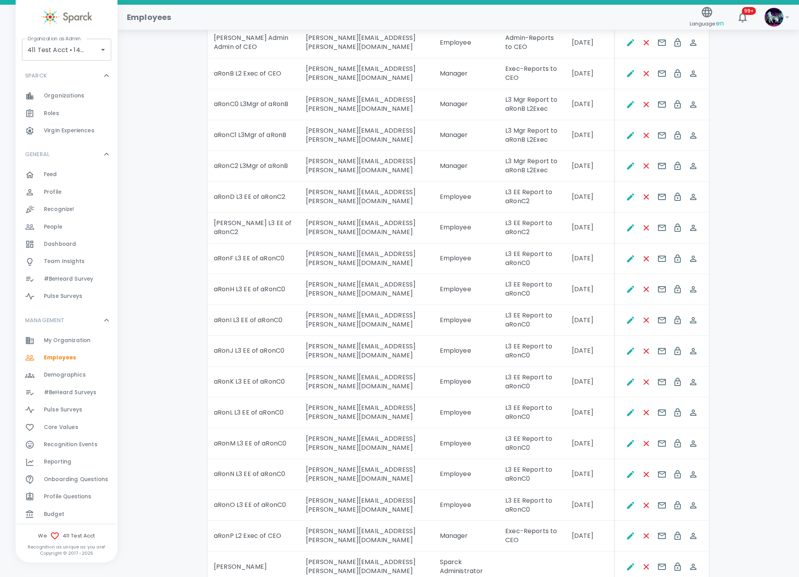
click at [87, 94] on div "Organizations 0" at bounding box center [81, 95] width 74 height 11
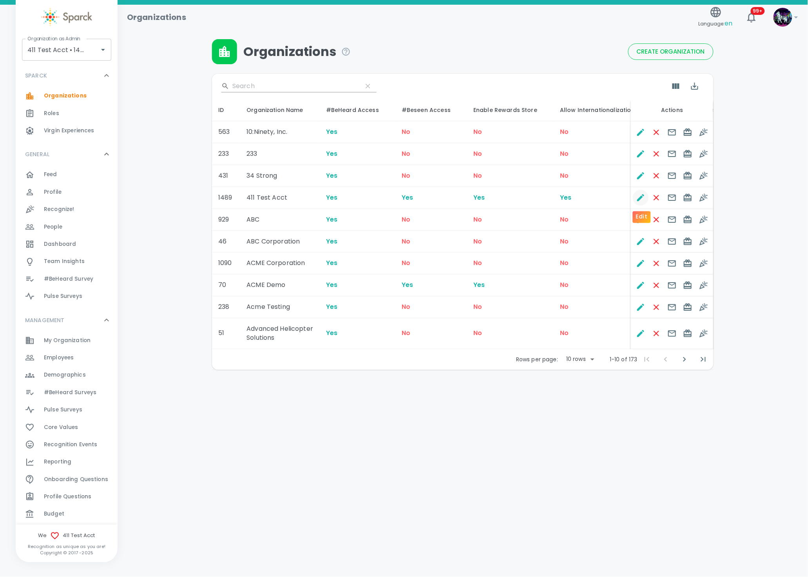
click at [638, 198] on icon "Edit" at bounding box center [640, 197] width 9 height 9
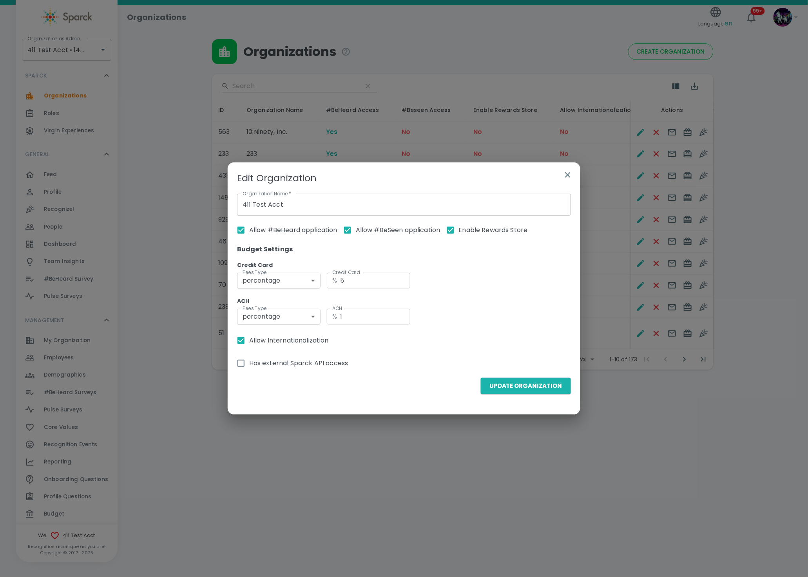
click at [567, 172] on icon "button" at bounding box center [567, 174] width 9 height 9
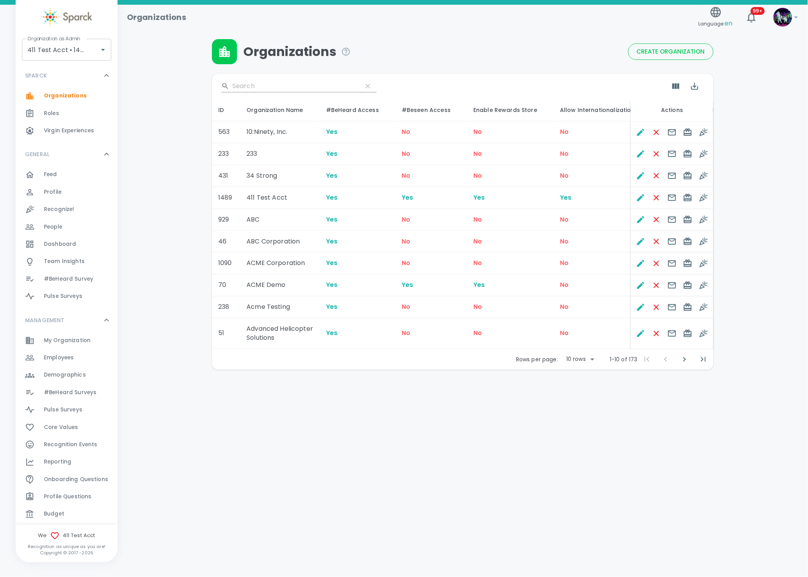
click at [65, 112] on div "Roles 0" at bounding box center [81, 113] width 74 height 11
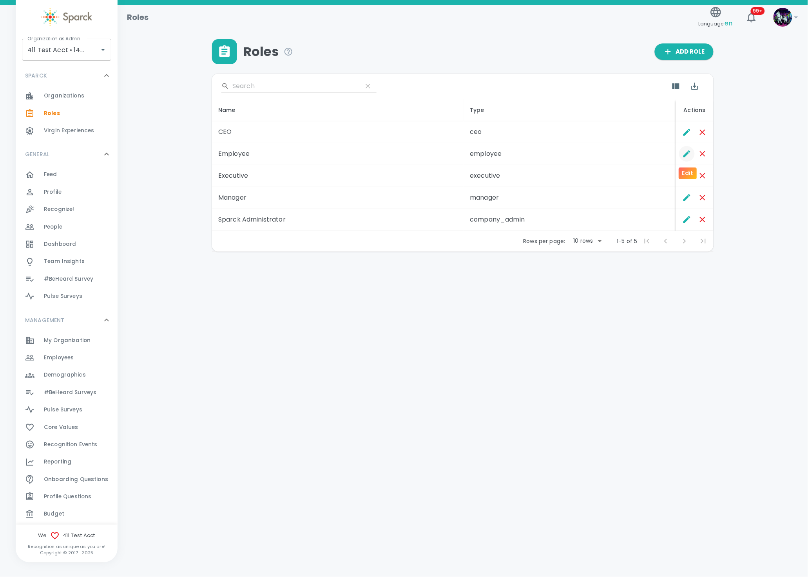
click at [687, 152] on icon "Edit" at bounding box center [686, 153] width 9 height 9
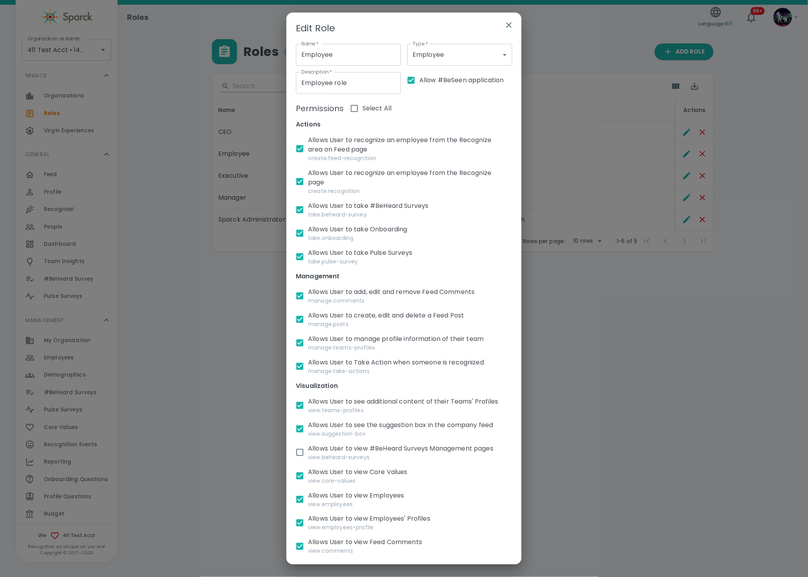
scroll to position [176, 0]
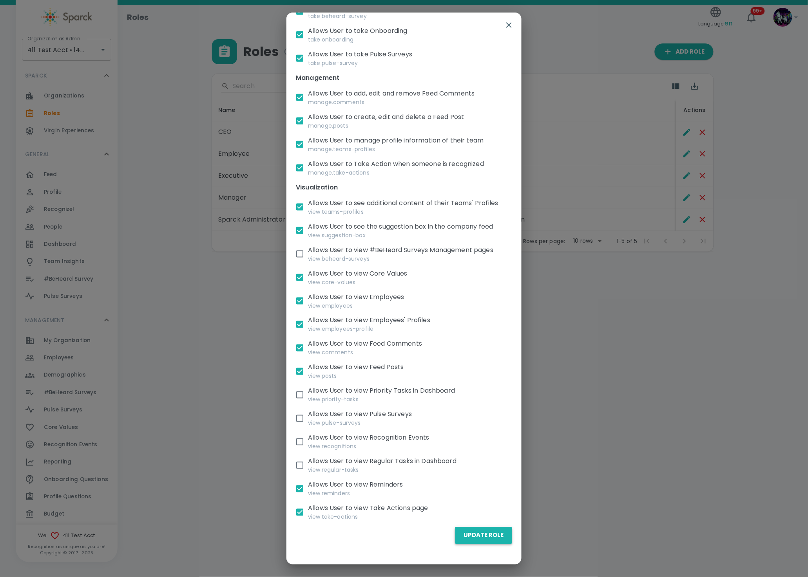
click at [473, 535] on button "Update Role" at bounding box center [483, 536] width 57 height 16
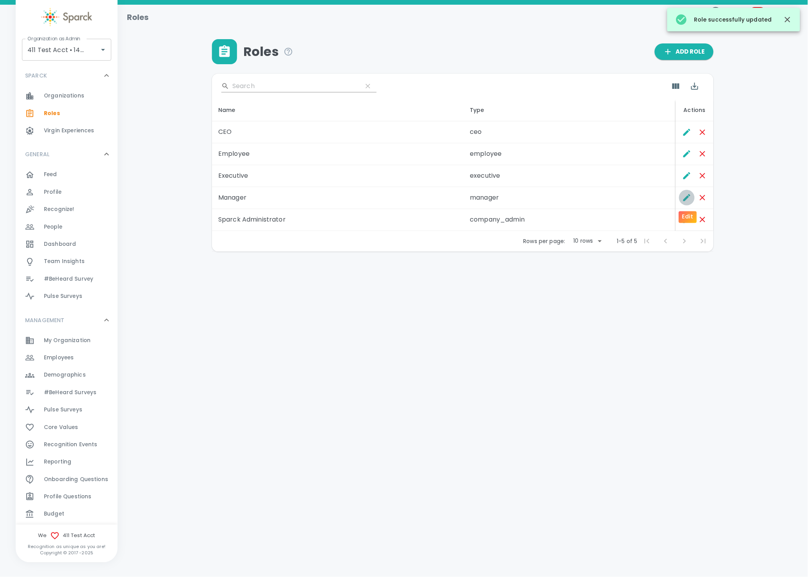
click at [683, 197] on icon "Edit" at bounding box center [686, 197] width 9 height 9
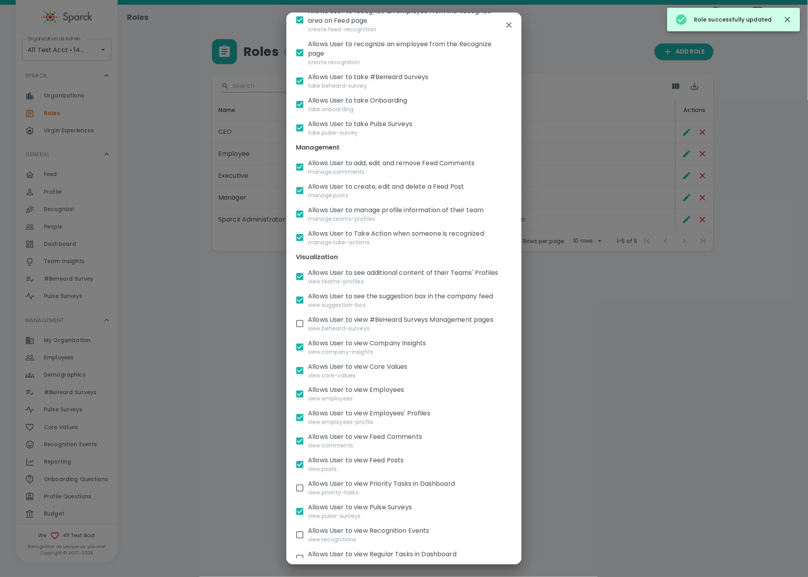
scroll to position [235, 0]
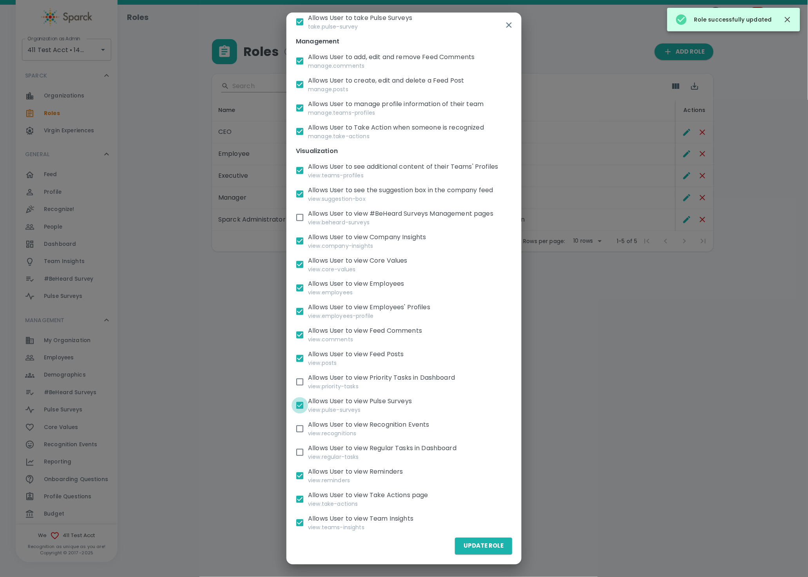
click at [298, 414] on input "Allows User to view Pulse Surveys view.pulse-surveys" at bounding box center [299, 406] width 16 height 16
checkbox input "false"
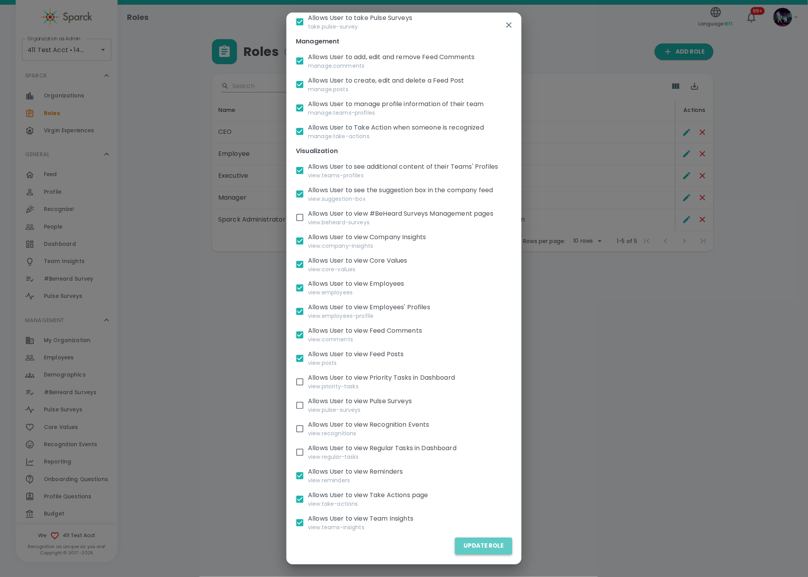
click at [471, 552] on button "Update Role" at bounding box center [483, 546] width 57 height 16
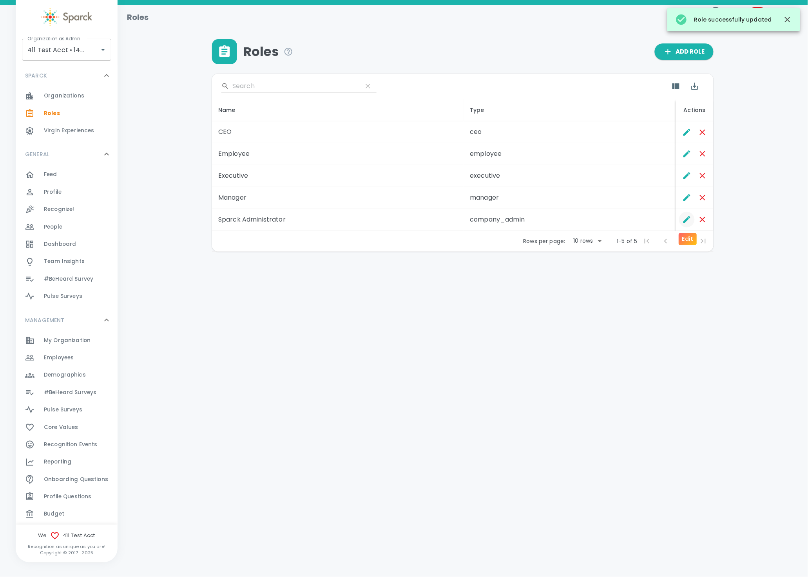
click at [691, 218] on button "Edit" at bounding box center [687, 220] width 16 height 16
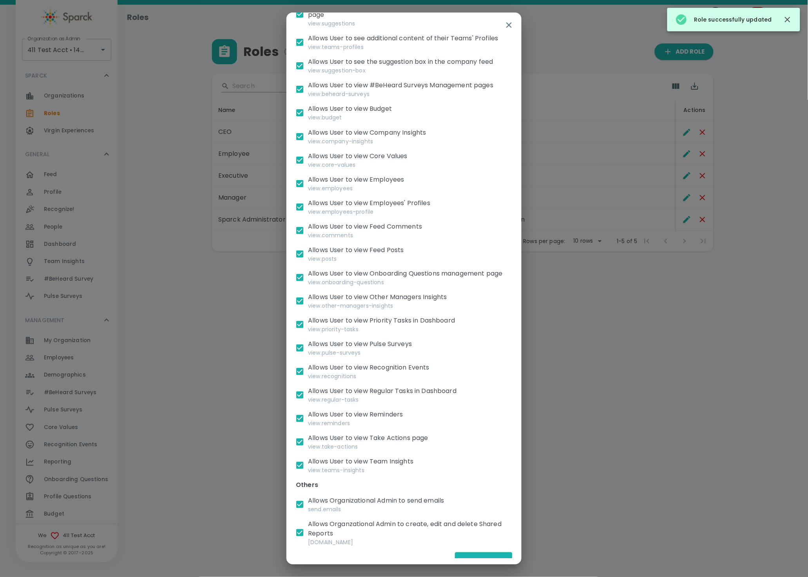
scroll to position [1007, 0]
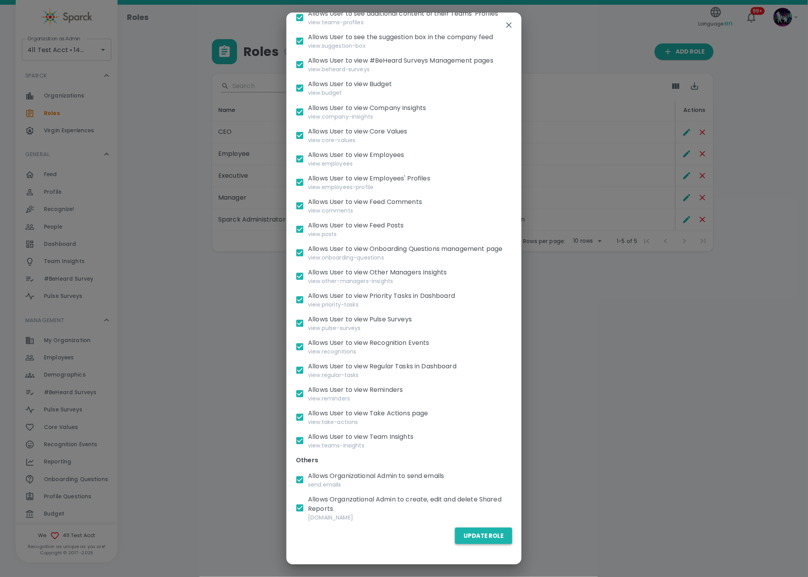
click at [485, 532] on button "Update Role" at bounding box center [483, 536] width 57 height 16
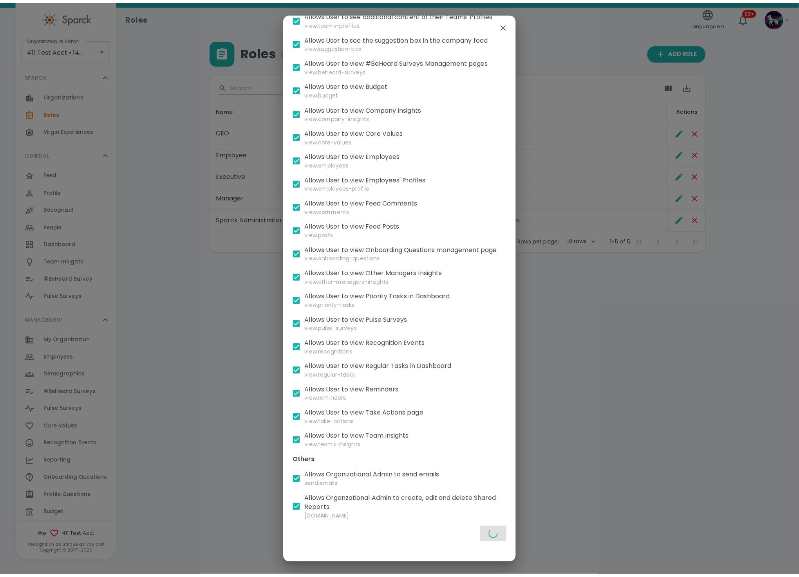
scroll to position [1007, 0]
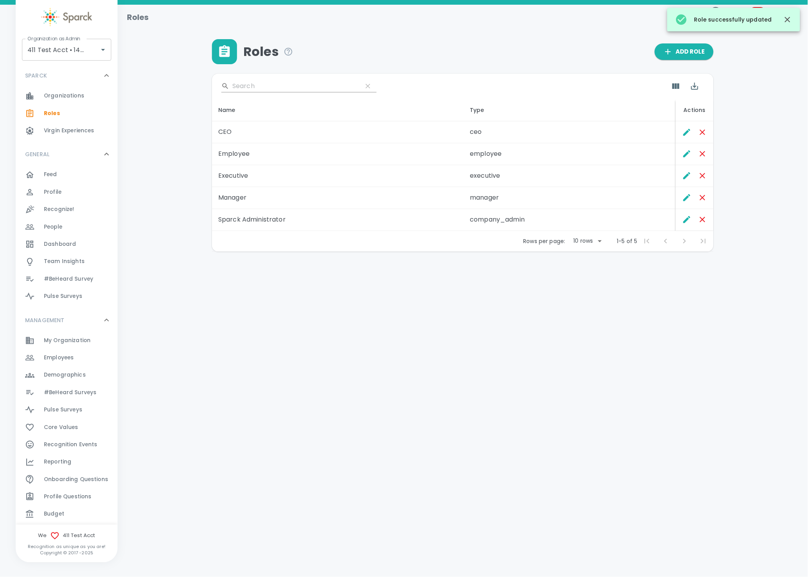
click at [38, 492] on div "Profile Questions 0" at bounding box center [71, 497] width 92 height 11
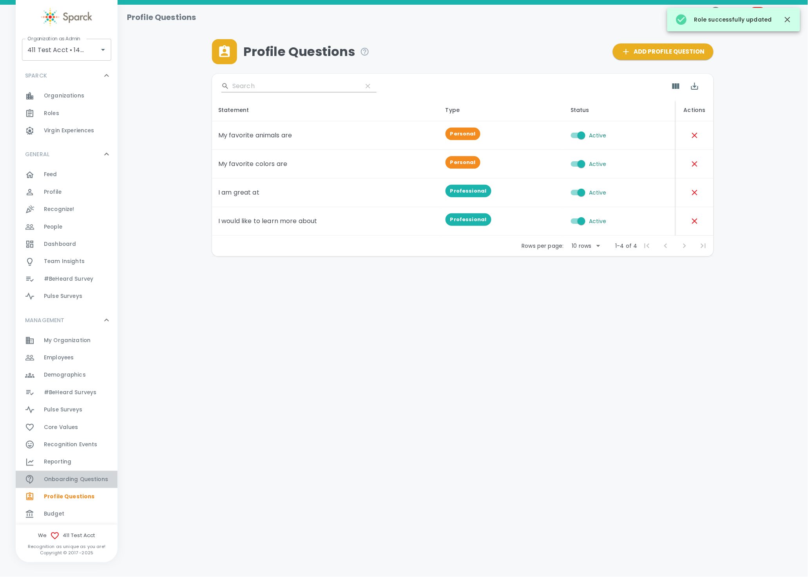
click at [93, 481] on span "Onboarding Questions" at bounding box center [76, 480] width 64 height 8
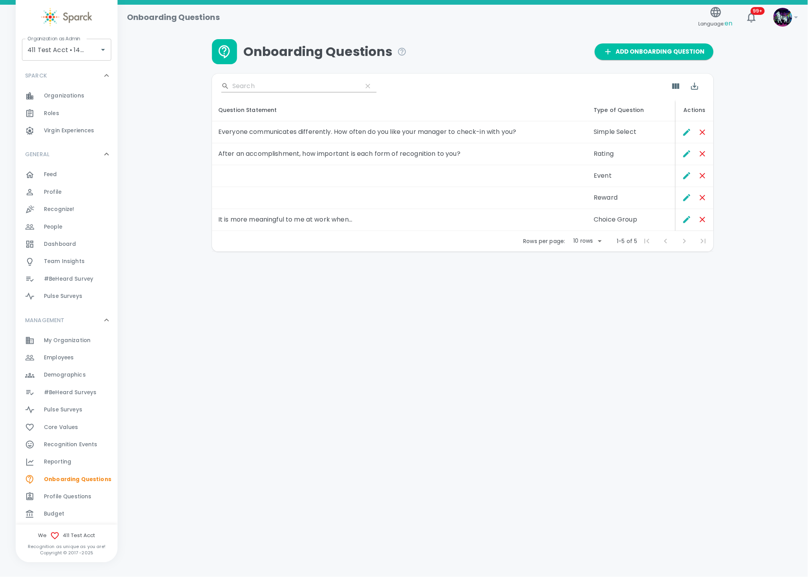
click at [74, 425] on span "Core Values" at bounding box center [61, 428] width 34 height 8
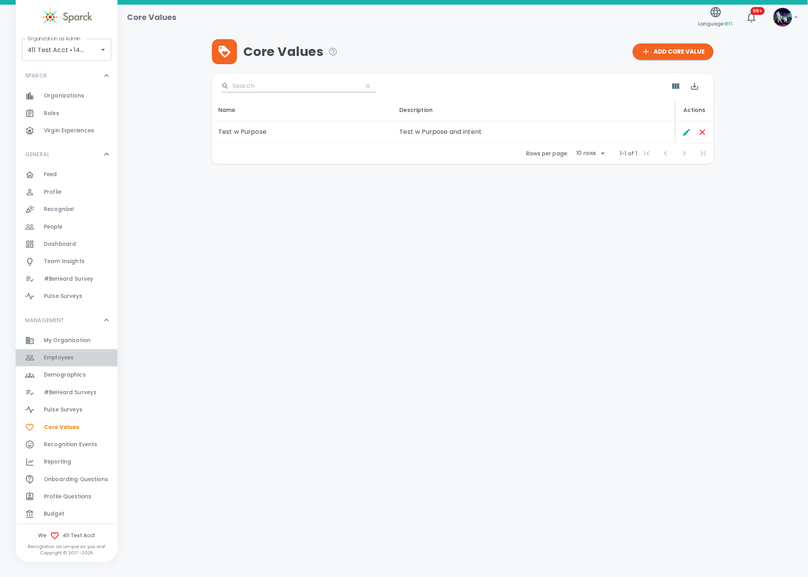
click at [76, 349] on div "Employees 0" at bounding box center [67, 357] width 102 height 17
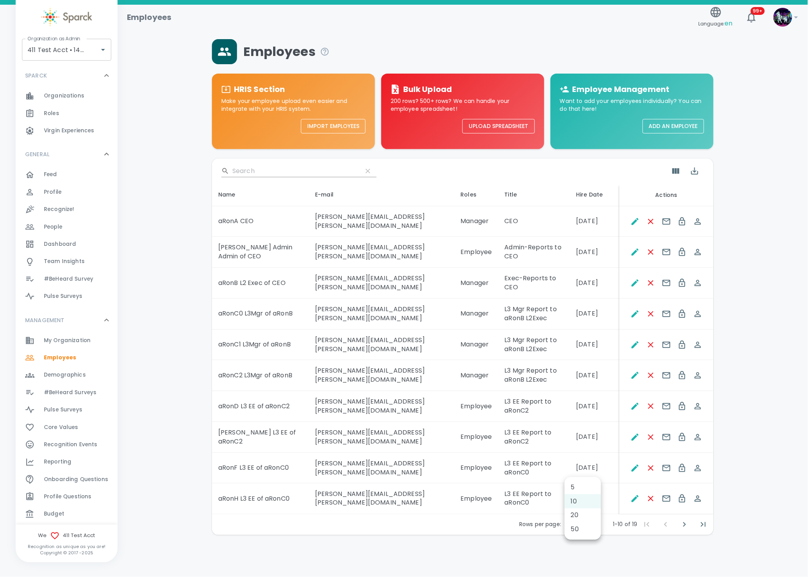
click at [578, 477] on body "Skip Navigation Employees Language: en 99+ ! Organization as Admin 411 Test Acc…" at bounding box center [404, 288] width 808 height 576
click at [575, 525] on li "50" at bounding box center [582, 530] width 36 height 14
type input "50"
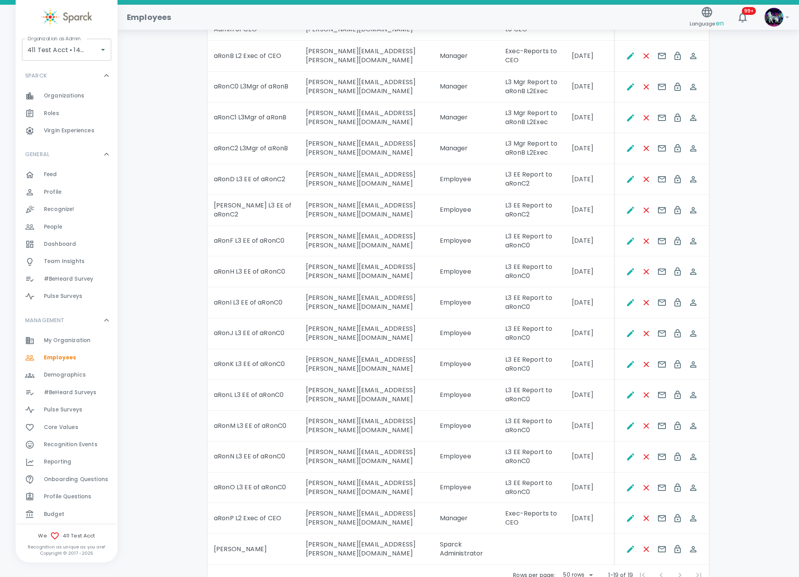
scroll to position [268, 0]
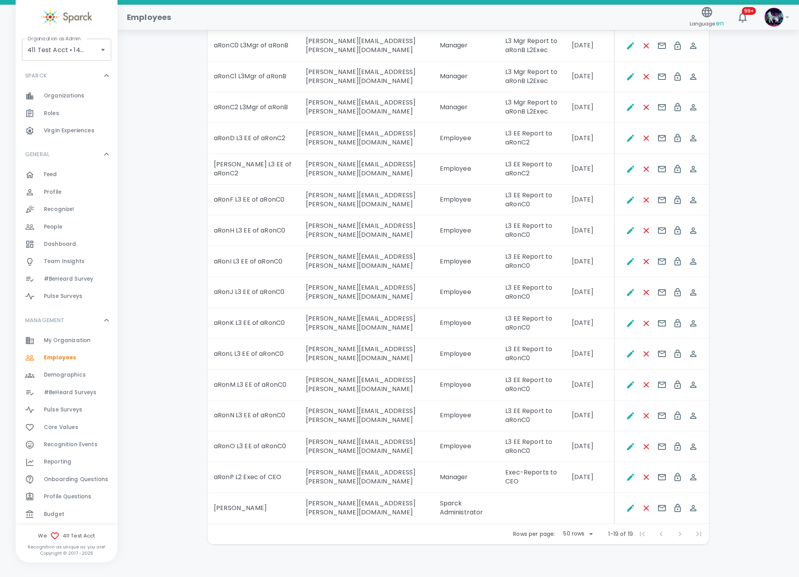
click at [80, 379] on span "Demographics 0" at bounding box center [65, 375] width 42 height 11
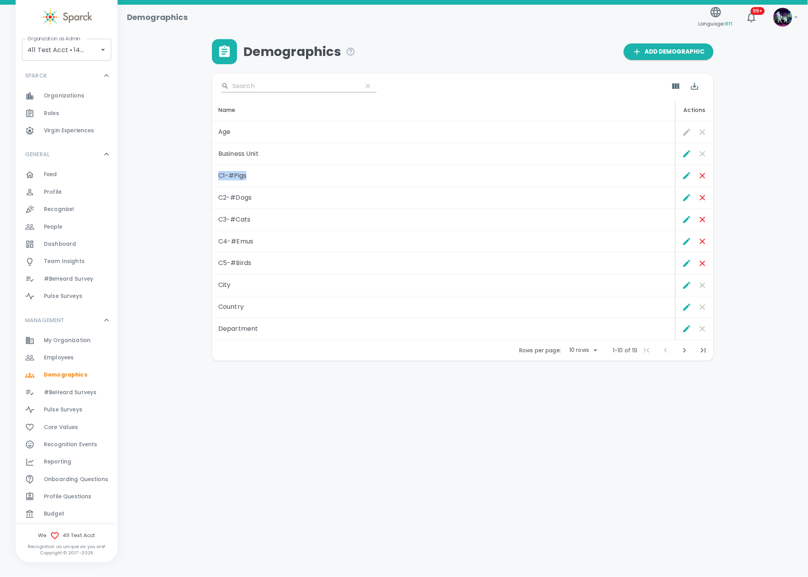
drag, startPoint x: 258, startPoint y: 178, endPoint x: 213, endPoint y: 177, distance: 44.7
click at [213, 177] on td "C1-#Pigs" at bounding box center [444, 176] width 464 height 22
copy td "C1-#Pigs"
drag, startPoint x: 265, startPoint y: 195, endPoint x: 217, endPoint y: 198, distance: 47.5
click at [217, 198] on td "C2-#Dogs" at bounding box center [444, 198] width 464 height 22
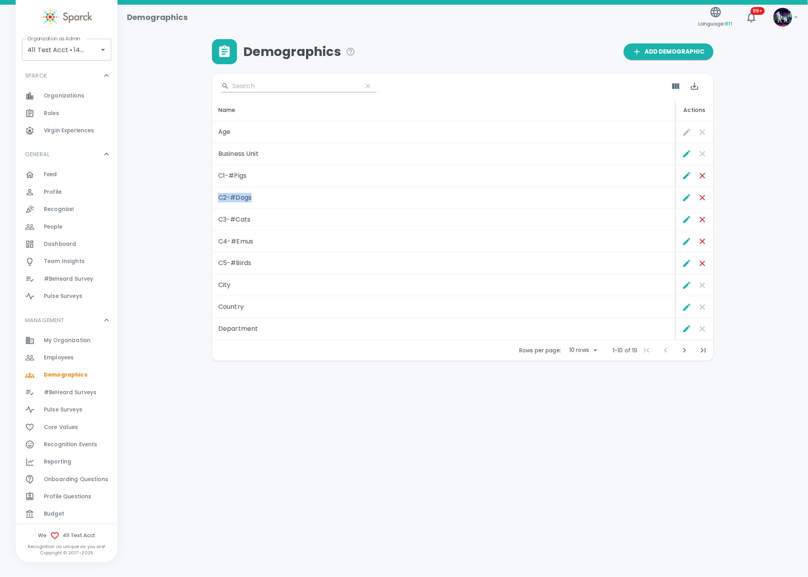
copy td "C2-#Dogs"
drag, startPoint x: 266, startPoint y: 223, endPoint x: 217, endPoint y: 220, distance: 49.5
click at [217, 220] on td "C3-#Cats" at bounding box center [444, 220] width 464 height 22
copy td "C3-#Cats"
drag, startPoint x: 269, startPoint y: 241, endPoint x: 219, endPoint y: 244, distance: 49.8
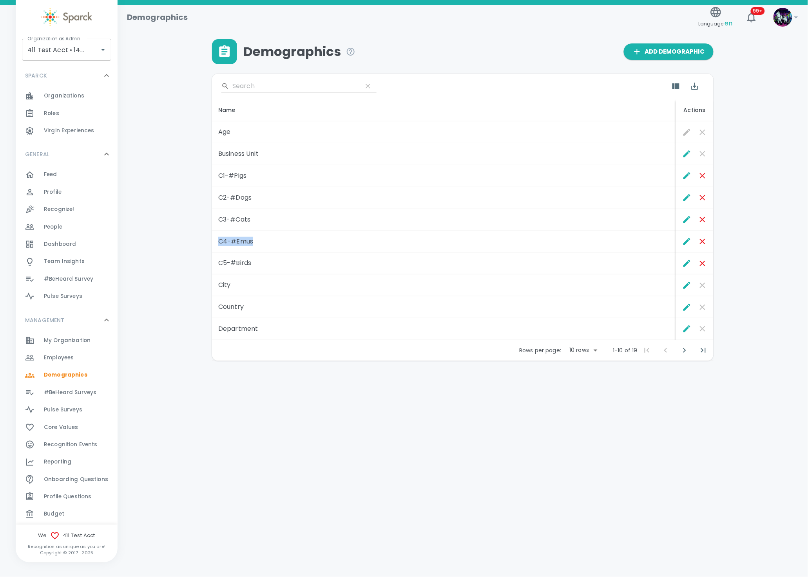
click at [219, 244] on td "C4-#Emus" at bounding box center [444, 242] width 464 height 22
copy td "C4-#Emus"
drag, startPoint x: 257, startPoint y: 268, endPoint x: 215, endPoint y: 266, distance: 42.0
click at [215, 266] on td "C5-#Birds" at bounding box center [444, 264] width 464 height 22
copy td "C5-#Birds"
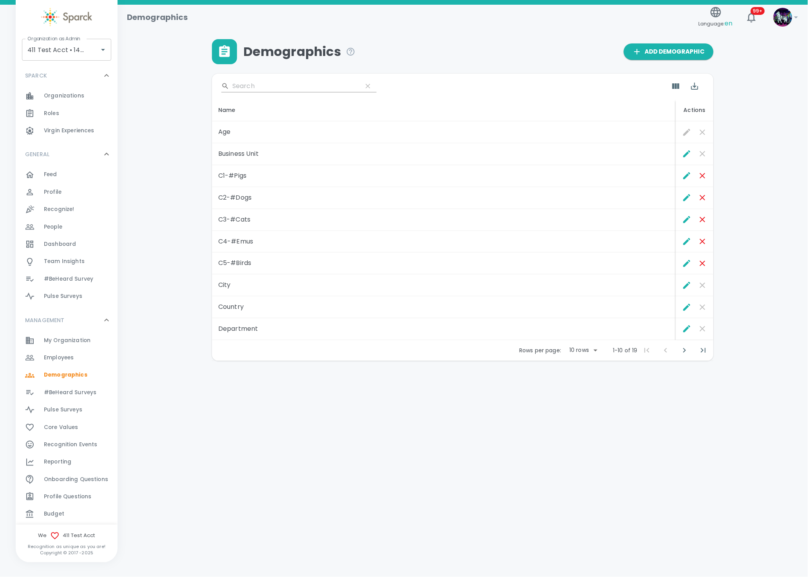
click at [600, 354] on div "Rows per page: 10 rows 10 1-10 of 19 1-10 of 19" at bounding box center [462, 350] width 501 height 20
click at [584, 354] on body "Skip Navigation Demographics Language: en 99+ ! Organization as Admin 411 Test …" at bounding box center [404, 201] width 808 height 402
click at [580, 413] on li "50" at bounding box center [582, 409] width 36 height 14
type input "50"
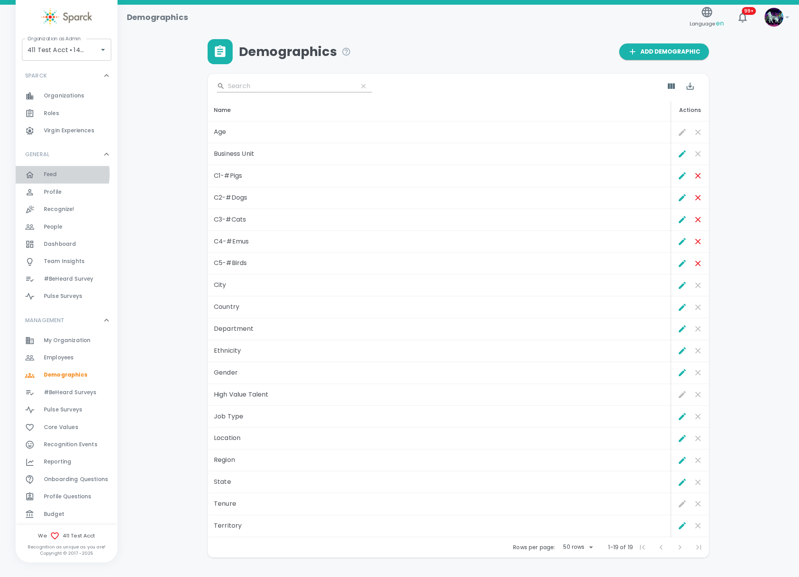
click at [56, 174] on span "Feed" at bounding box center [50, 175] width 13 height 8
